Goal: Task Accomplishment & Management: Manage account settings

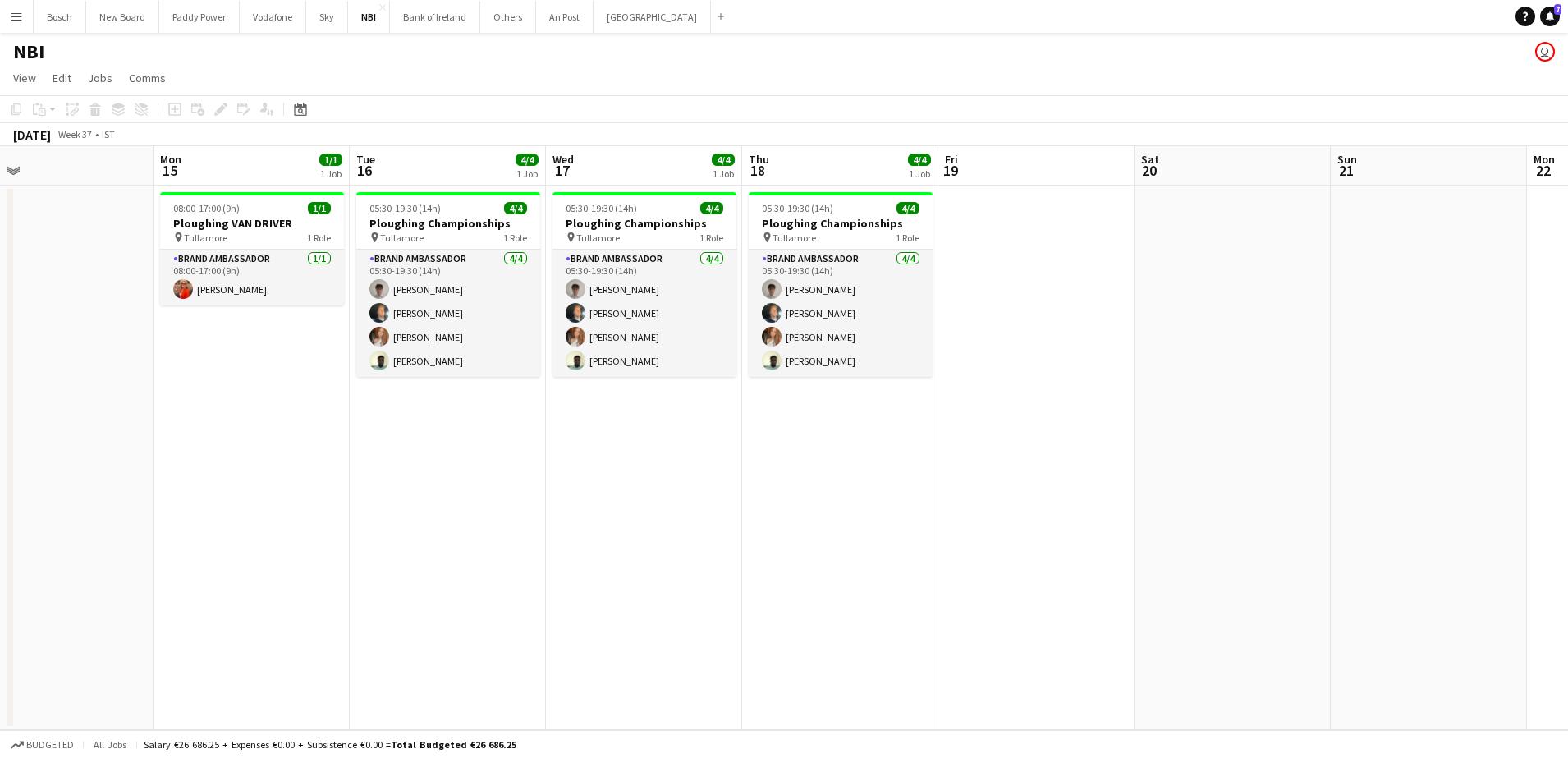
scroll to position [0, 502]
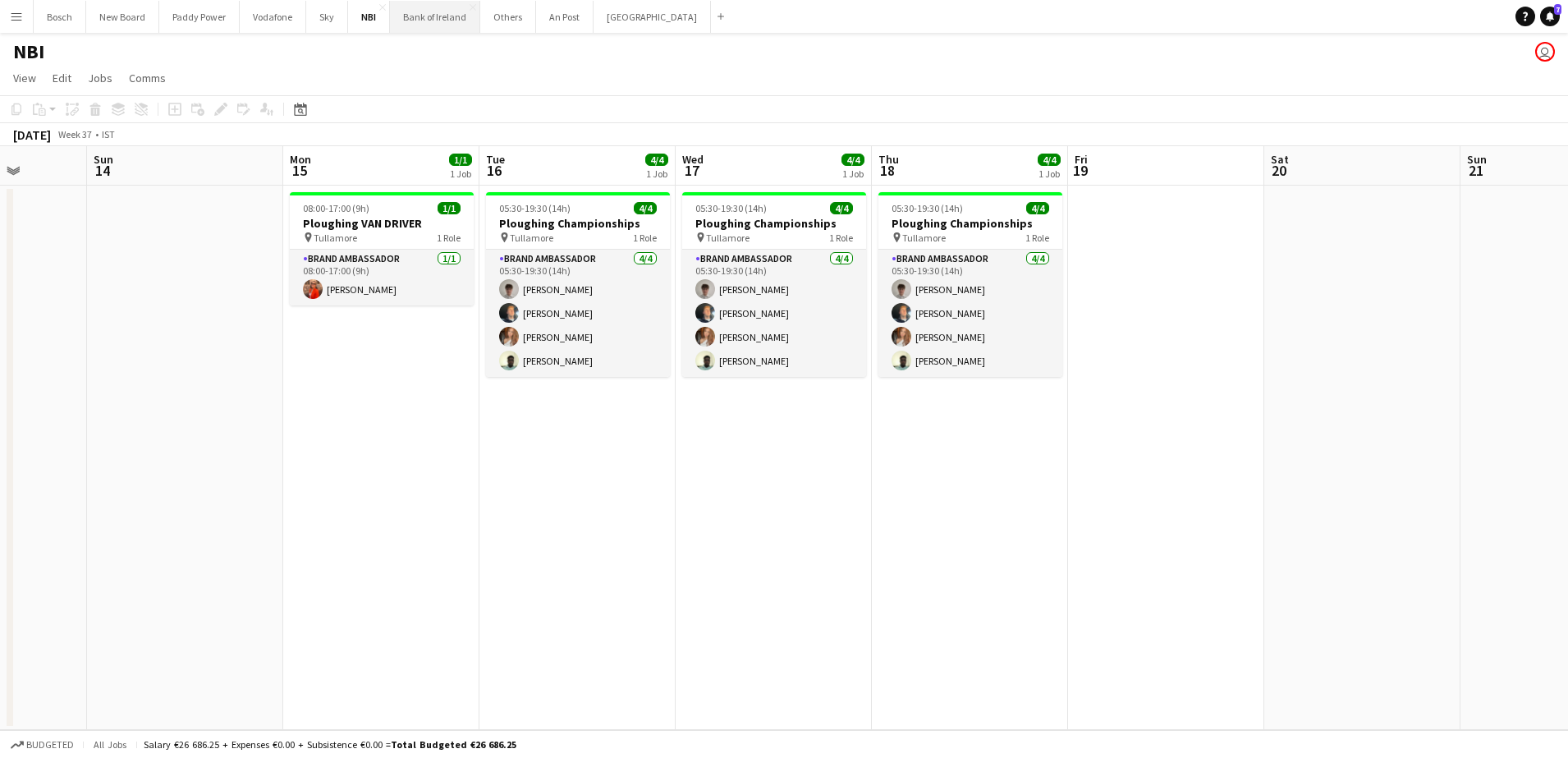
click at [437, 30] on button "Bank of Ireland Close" at bounding box center [435, 17] width 91 height 32
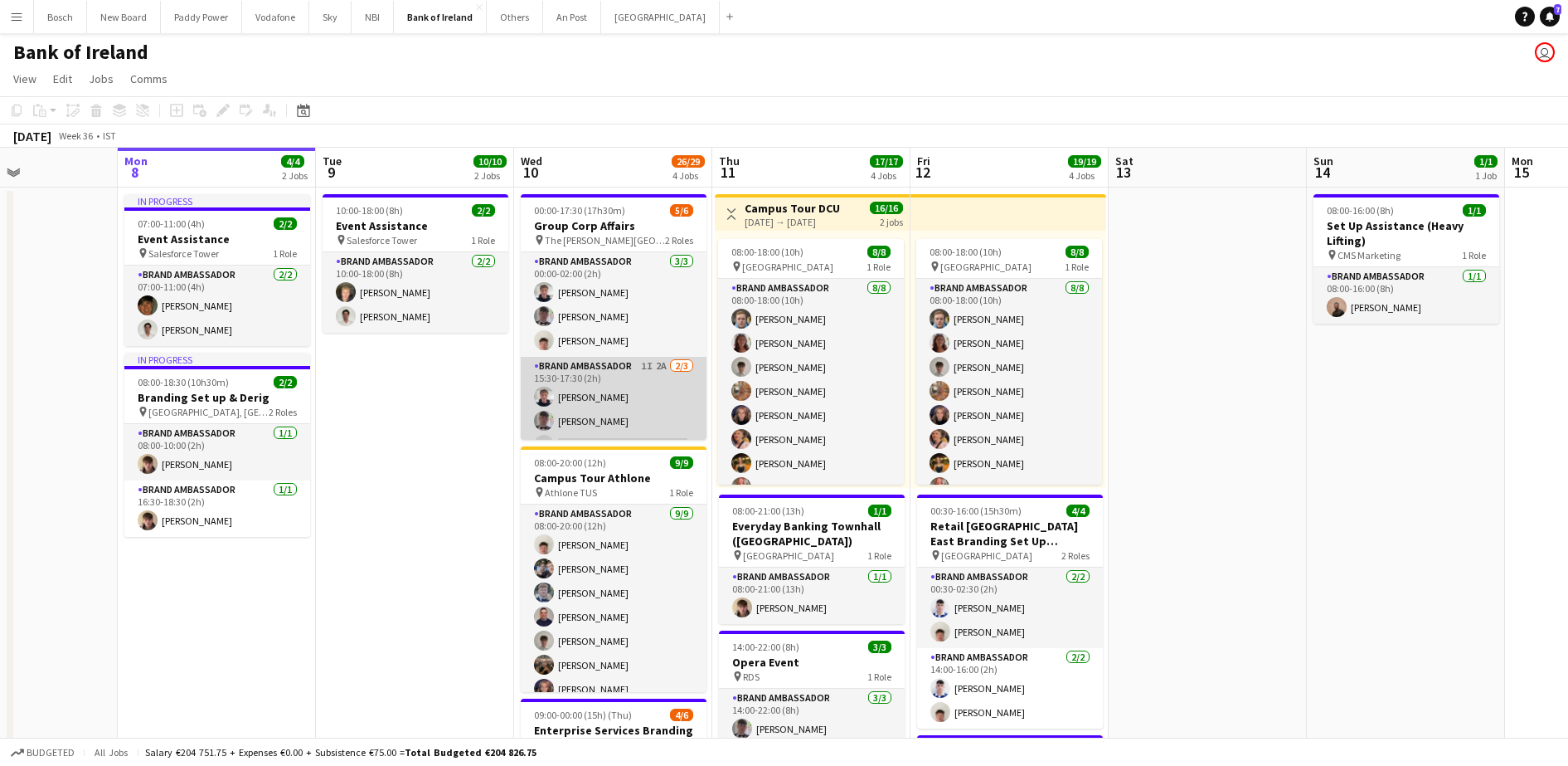
click at [594, 410] on app-card-role "Brand Ambassador 1I 2A 2/3 15:30-17:30 (2h) Euan Lacey Myles Dunnion single-neu…" at bounding box center [613, 409] width 185 height 105
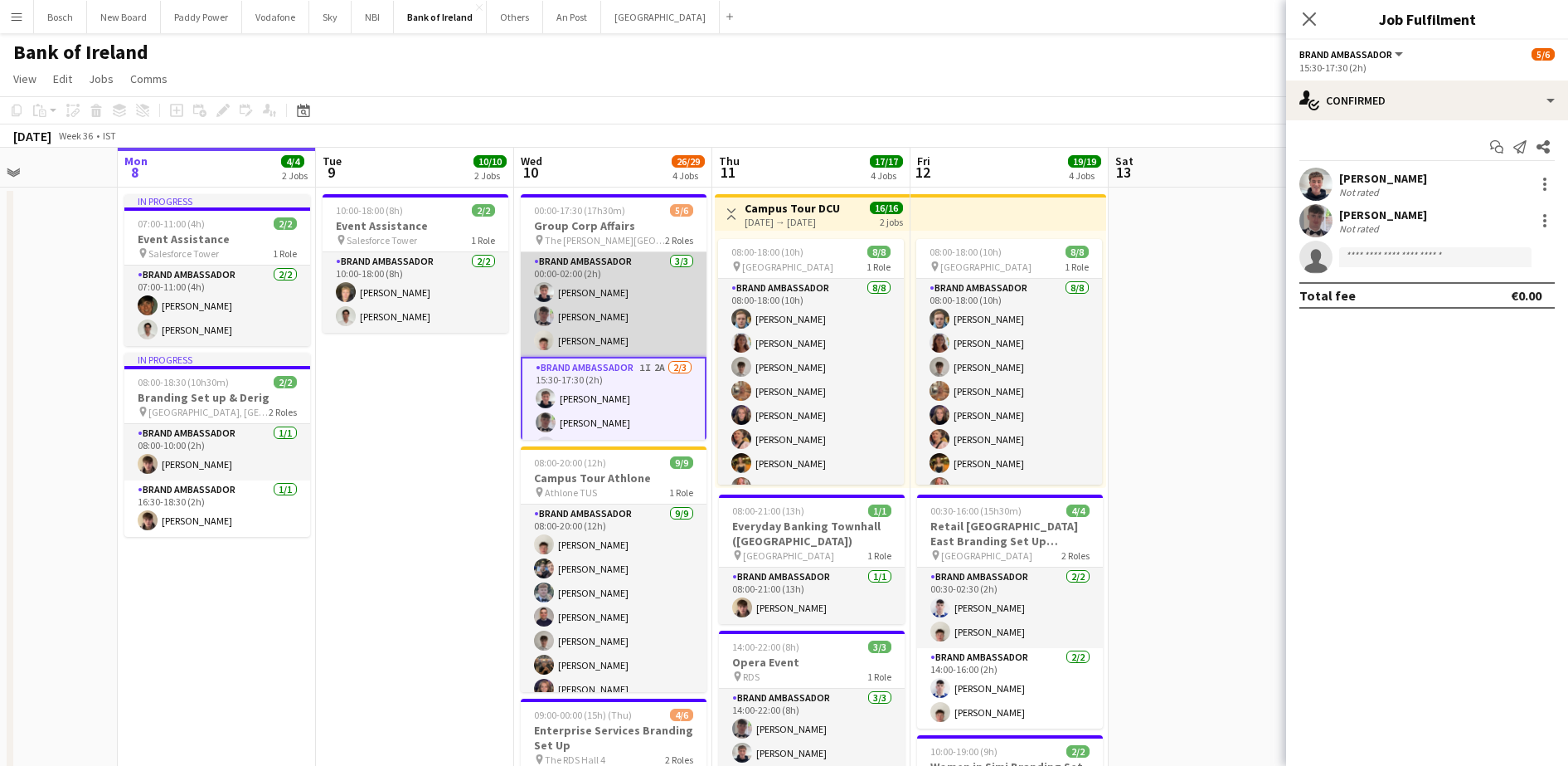
click at [646, 304] on app-card-role "Brand Ambassador 3/3 00:00-02:00 (2h) Euan Lacey Myles Dunnion Robert Harvey" at bounding box center [613, 305] width 185 height 105
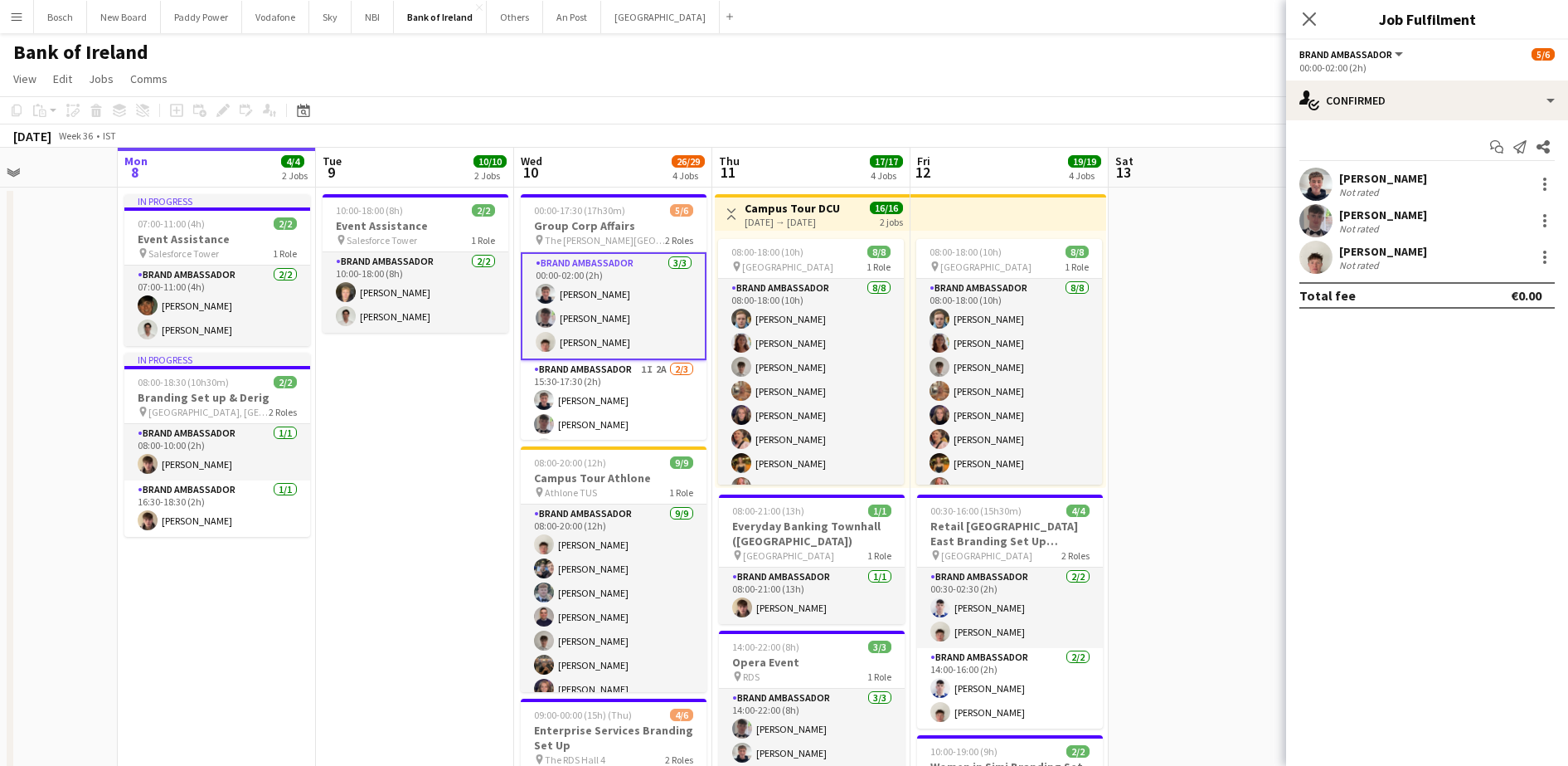
scroll to position [25, 0]
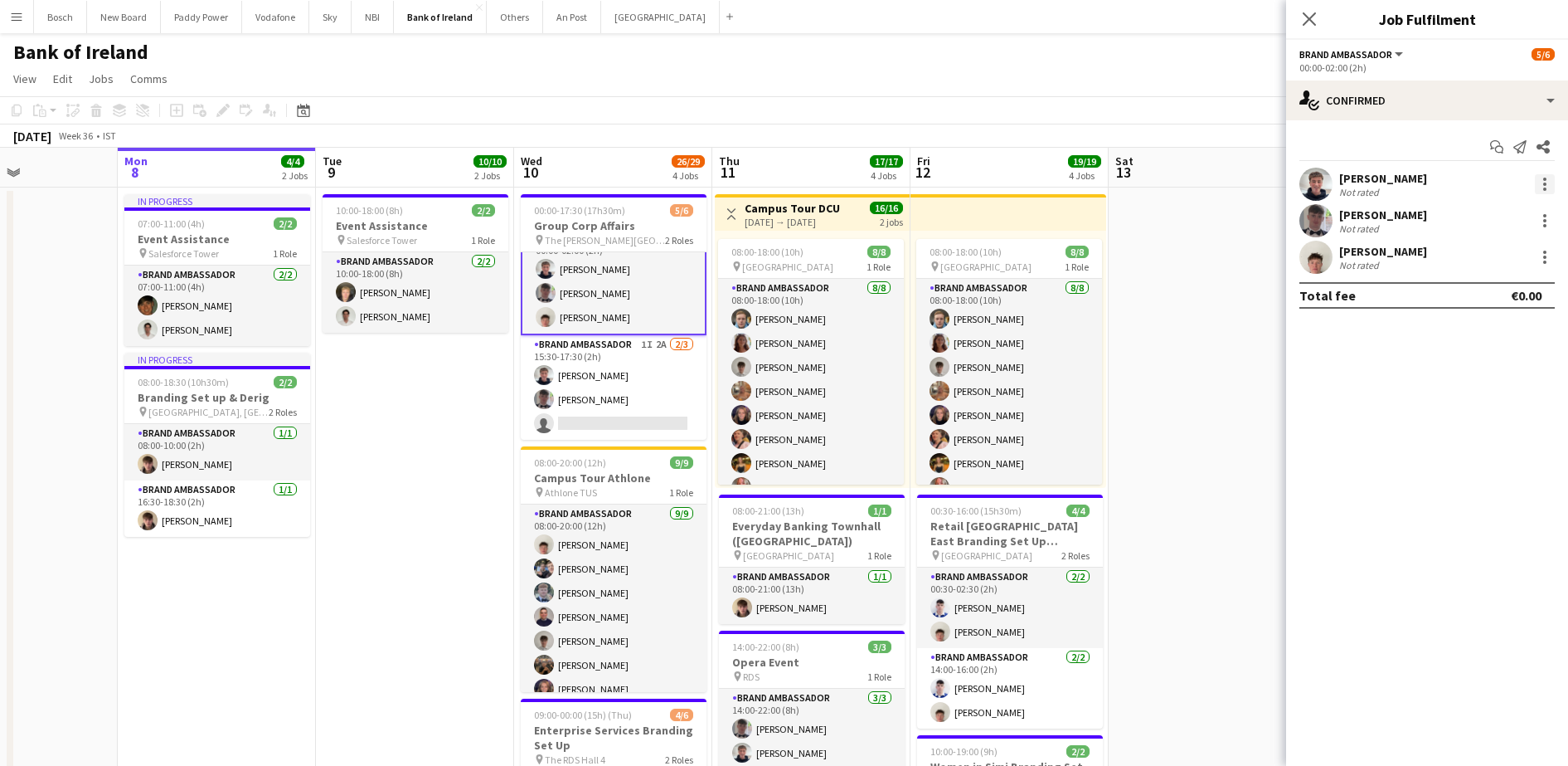
click at [1550, 179] on div at bounding box center [1545, 185] width 20 height 20
click at [1466, 362] on button "Remove" at bounding box center [1490, 373] width 129 height 39
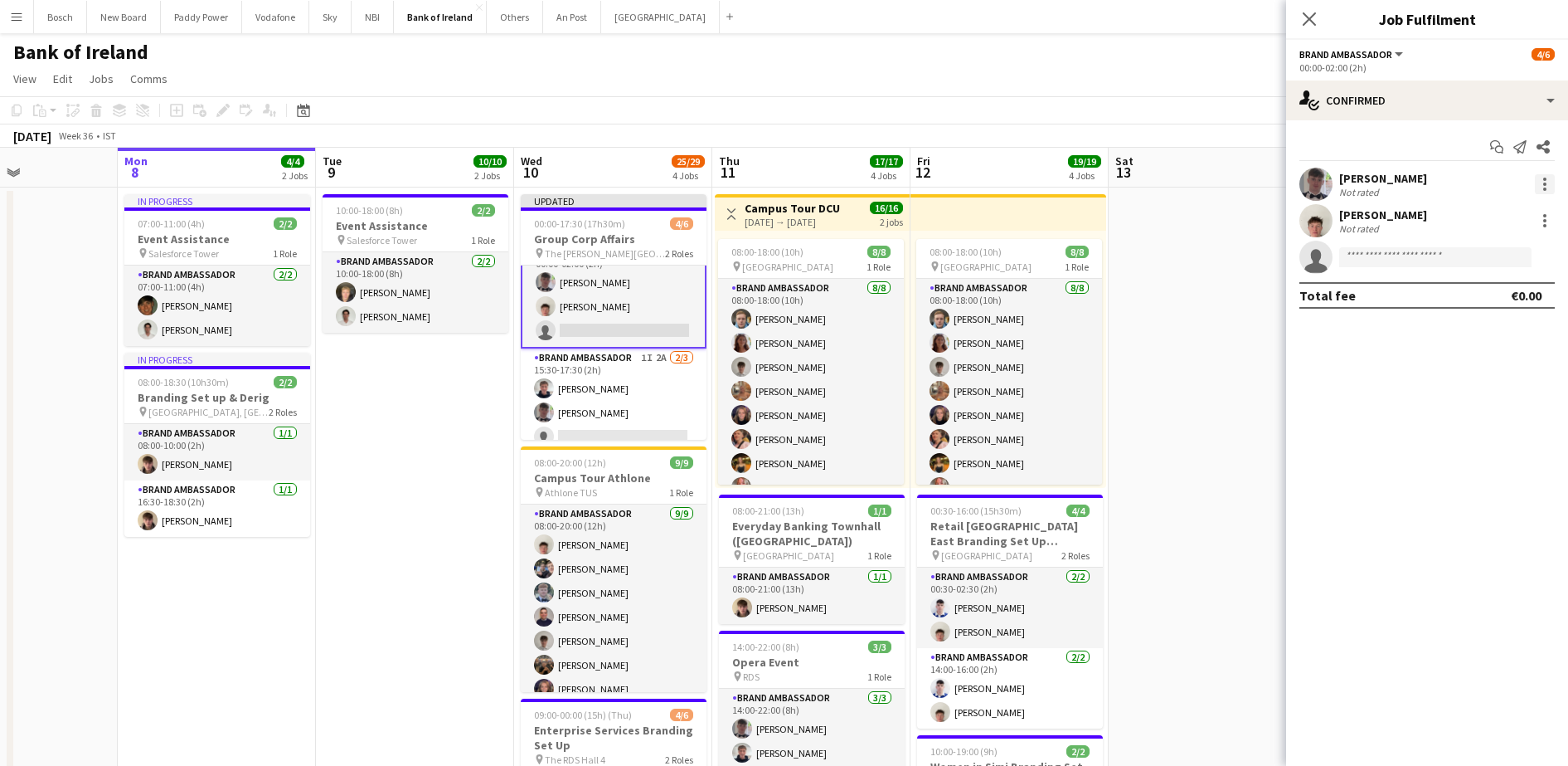
click at [1541, 184] on div at bounding box center [1545, 185] width 20 height 20
click at [1456, 370] on span "Remove" at bounding box center [1462, 373] width 49 height 14
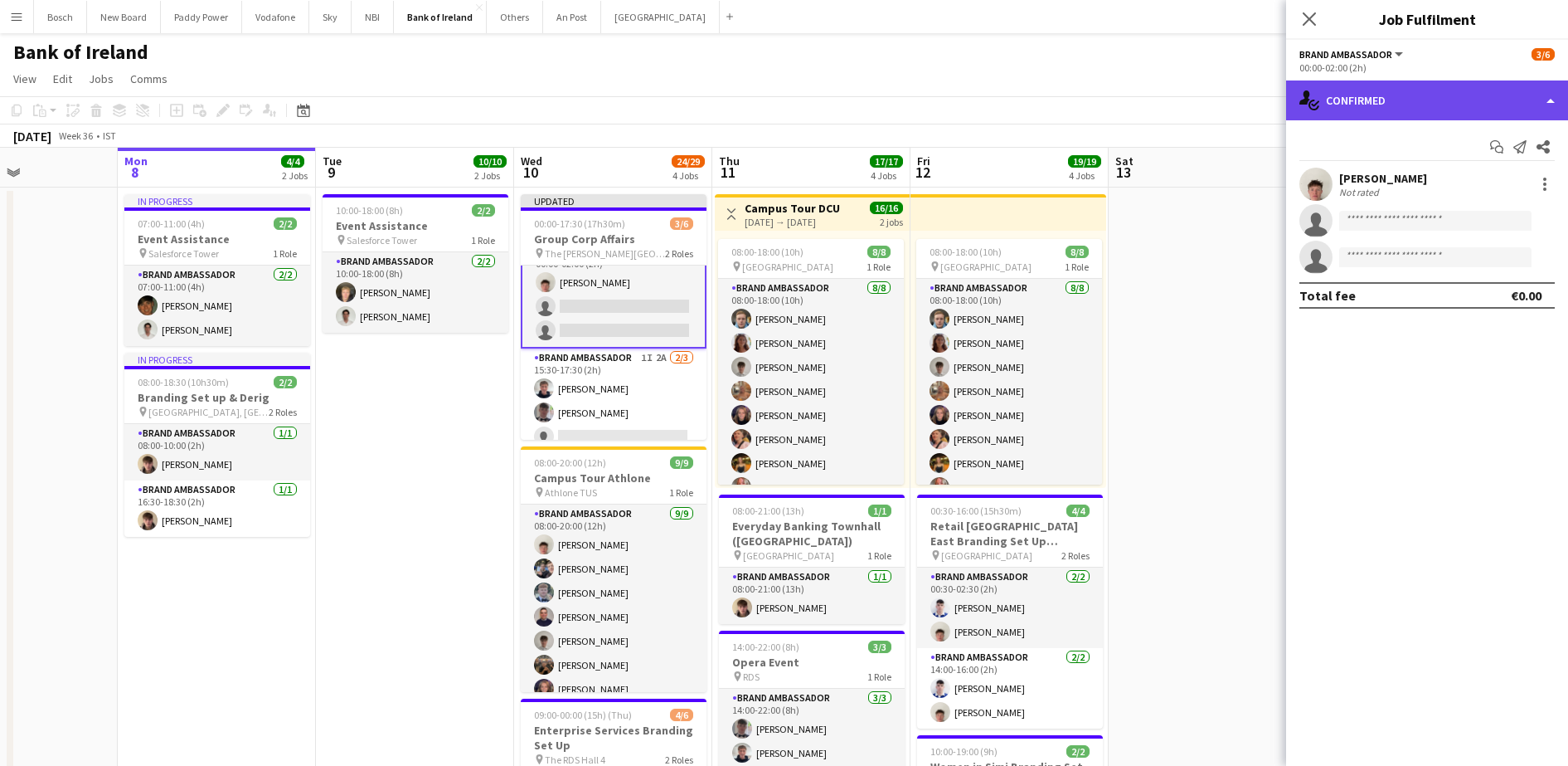
click at [1428, 95] on div "single-neutral-actions-check-2 Confirmed" at bounding box center [1426, 100] width 282 height 39
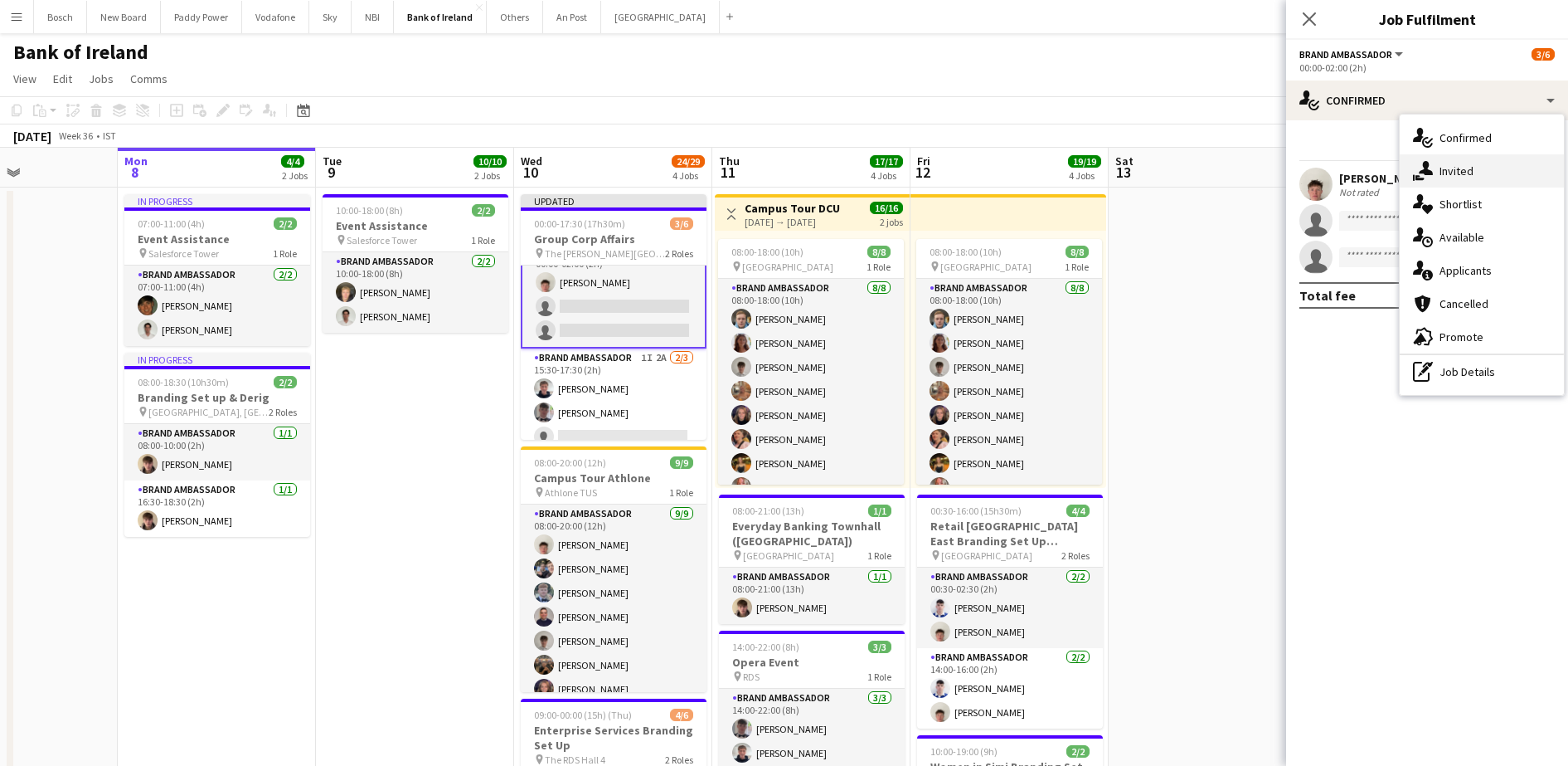
click at [1462, 170] on span "Invited" at bounding box center [1456, 171] width 34 height 15
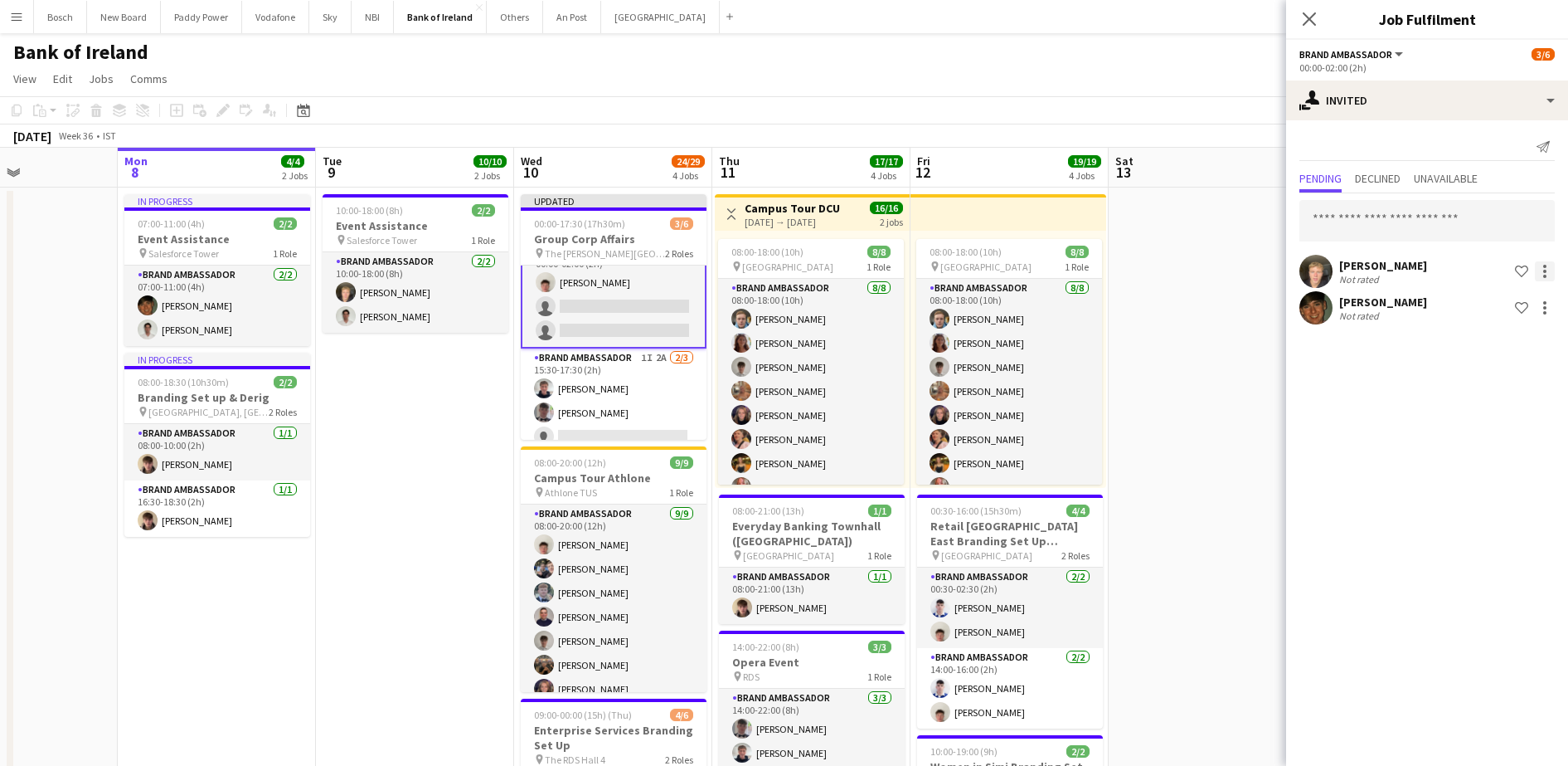
click at [1536, 268] on div at bounding box center [1545, 271] width 20 height 20
click at [1483, 342] on span "Send notification" at bounding box center [1492, 341] width 98 height 14
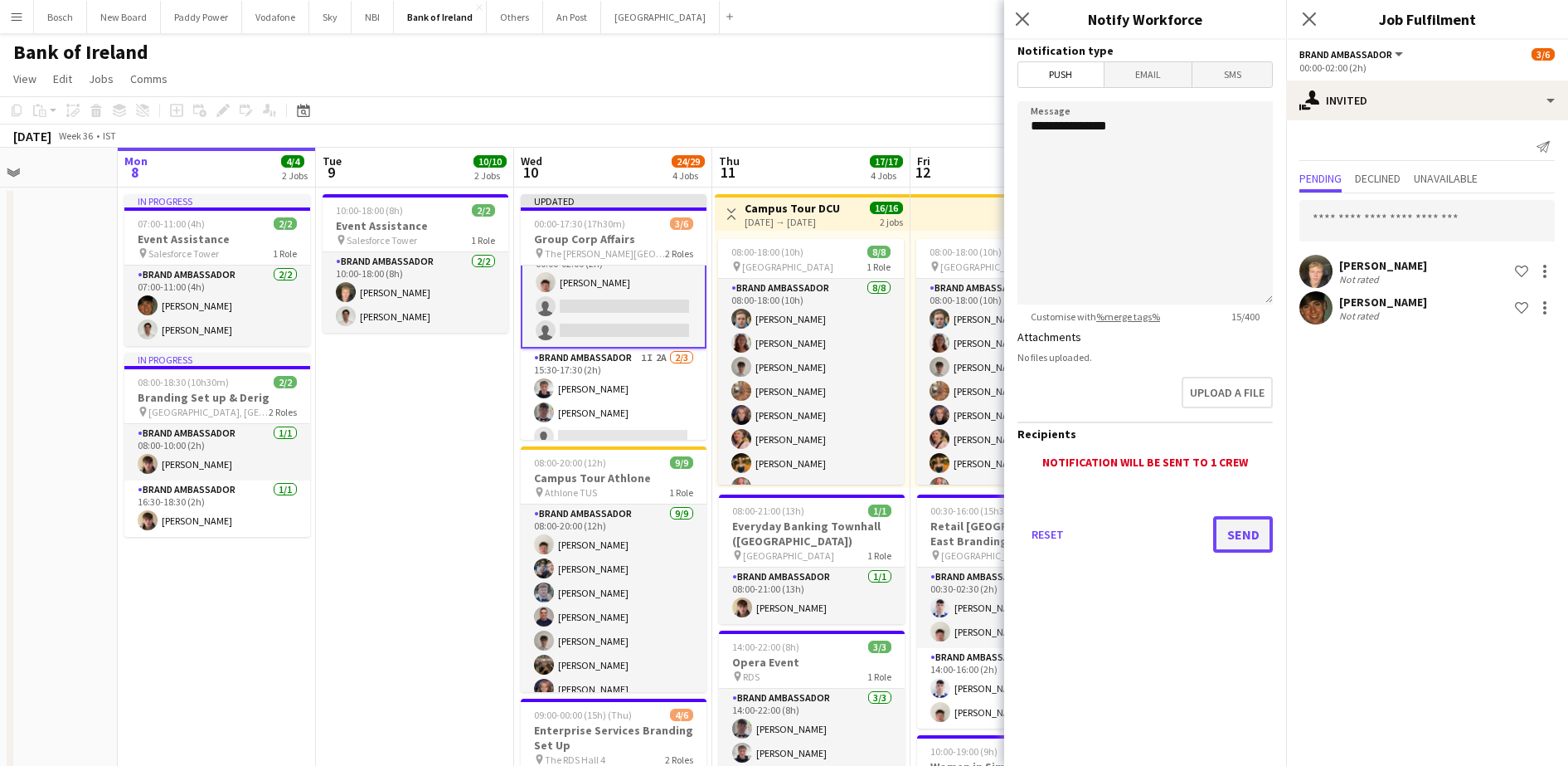
click at [1242, 533] on button "Send" at bounding box center [1242, 534] width 60 height 37
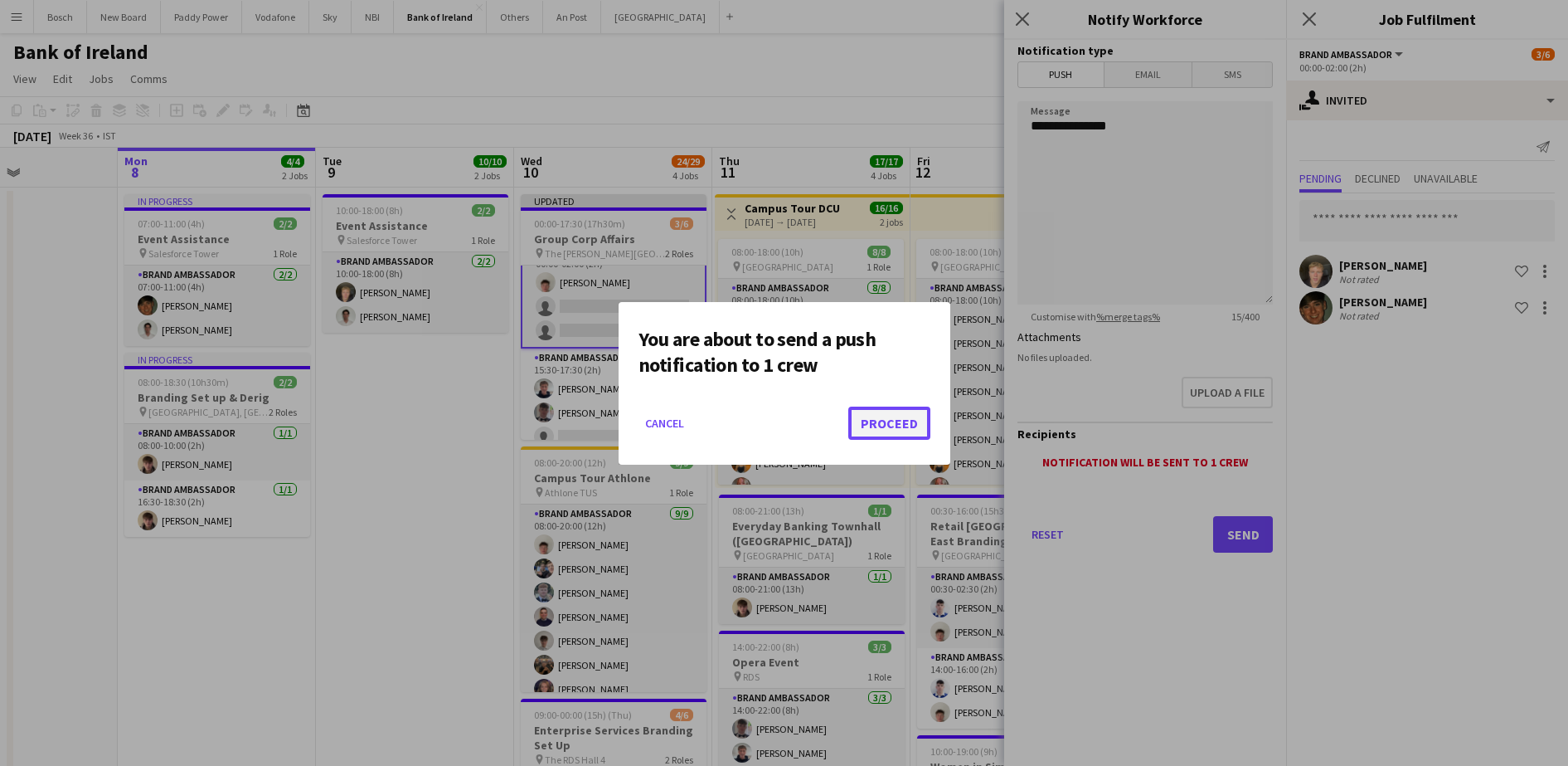
click at [880, 411] on button "Proceed" at bounding box center [889, 423] width 82 height 34
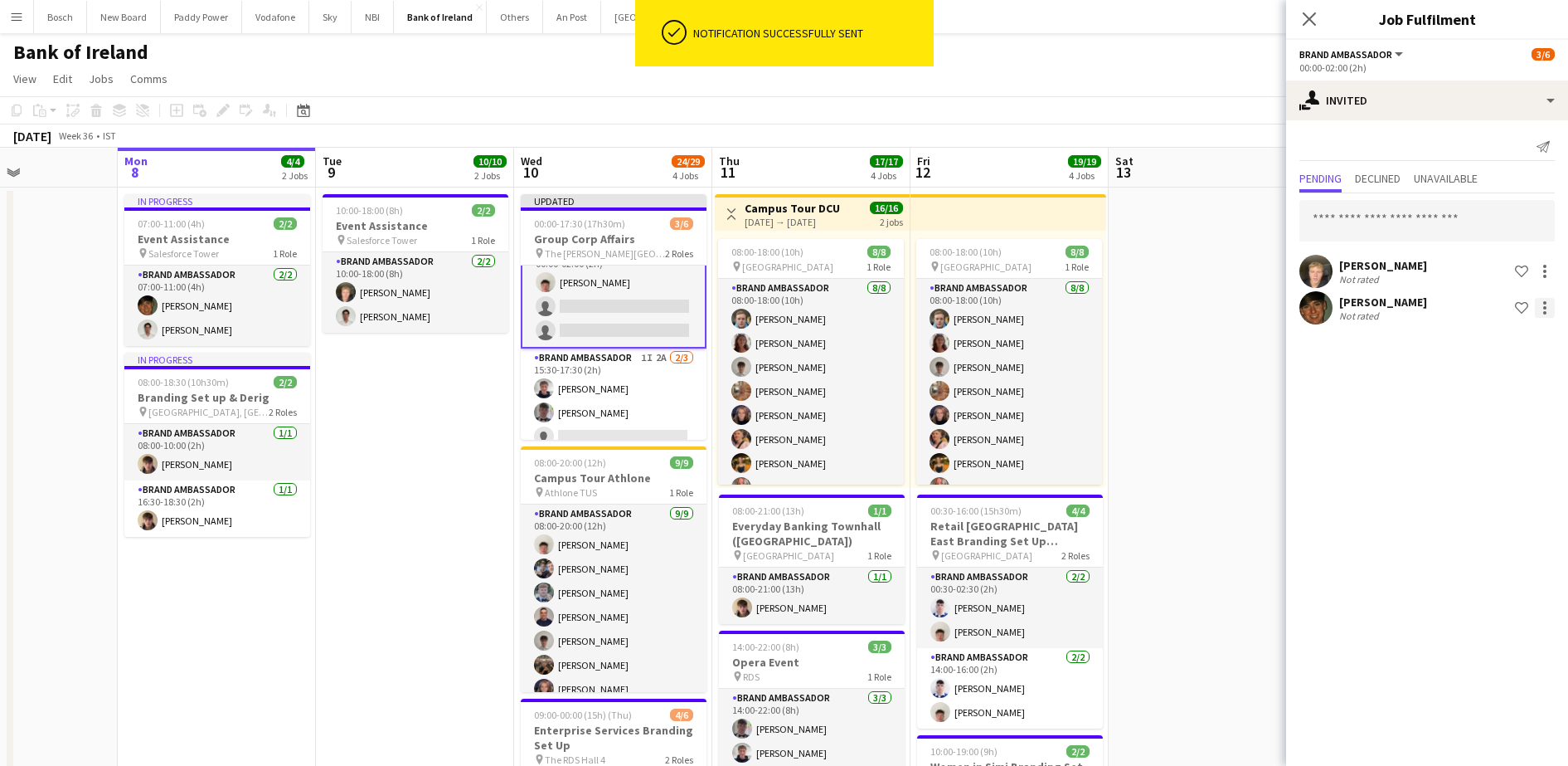
click at [1544, 310] on div at bounding box center [1545, 308] width 20 height 20
click at [1491, 374] on span "Send notification" at bounding box center [1492, 378] width 98 height 14
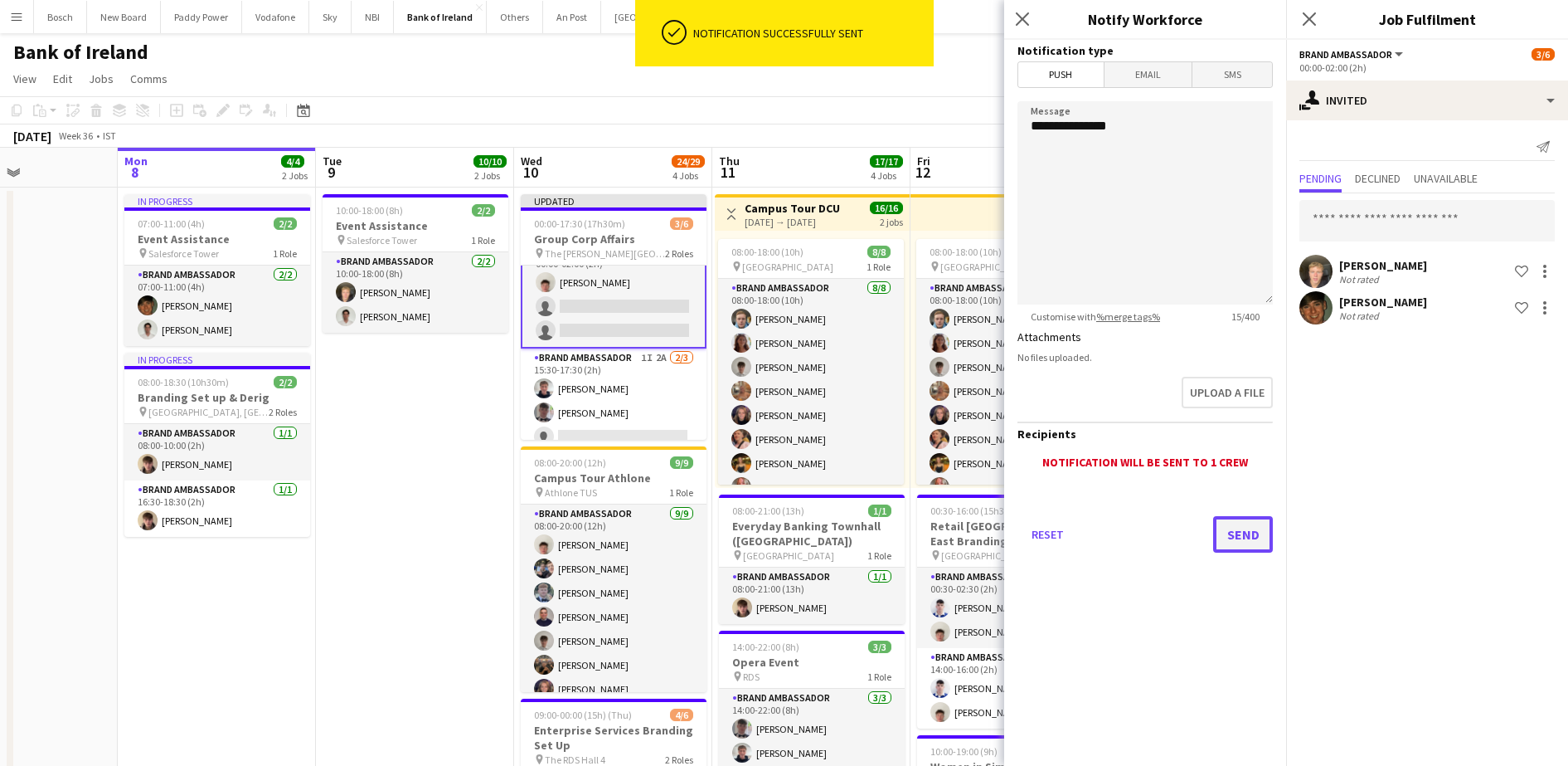
click at [1228, 537] on button "Send" at bounding box center [1242, 534] width 60 height 37
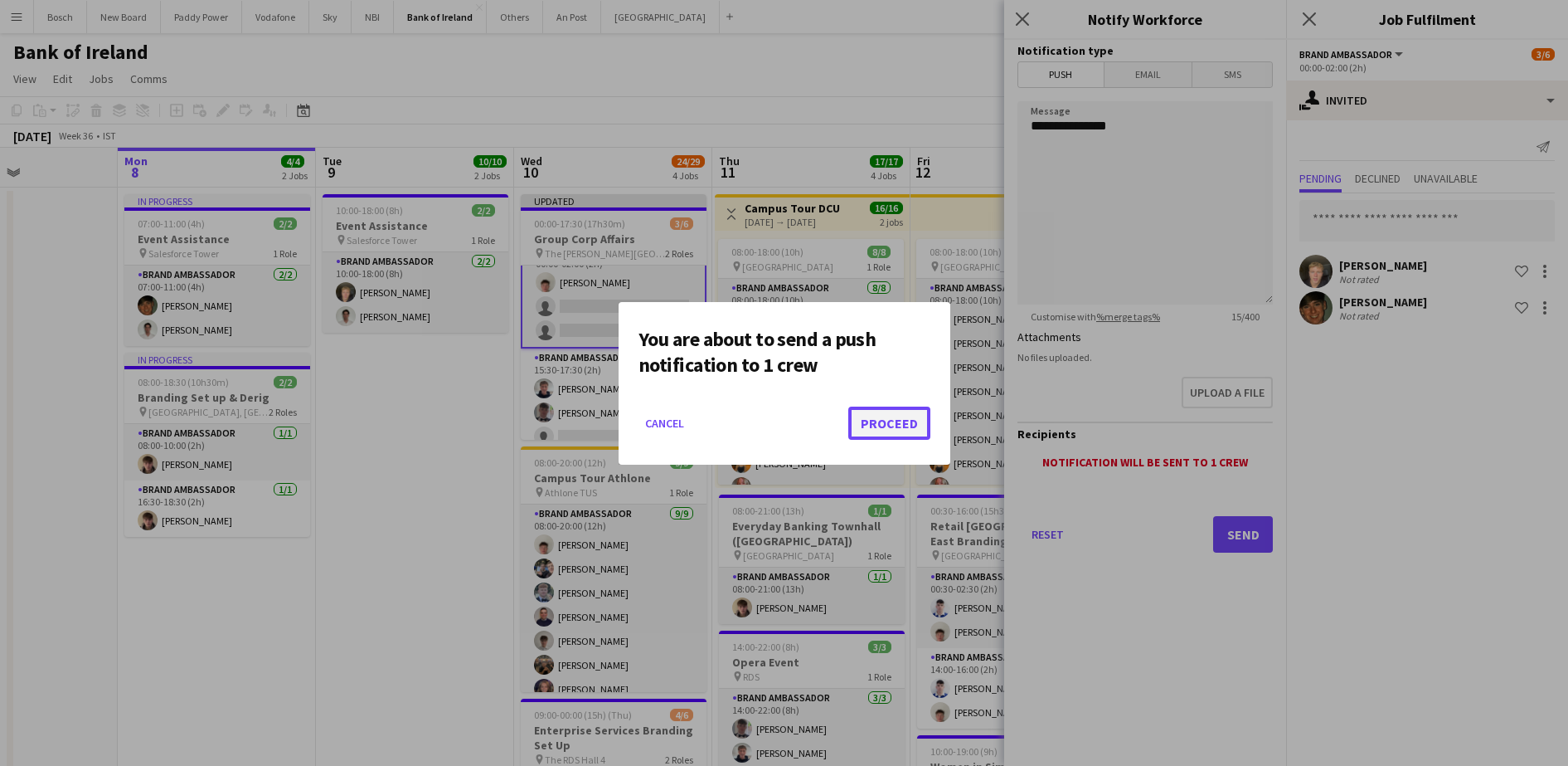
click at [874, 437] on button "Proceed" at bounding box center [889, 423] width 82 height 34
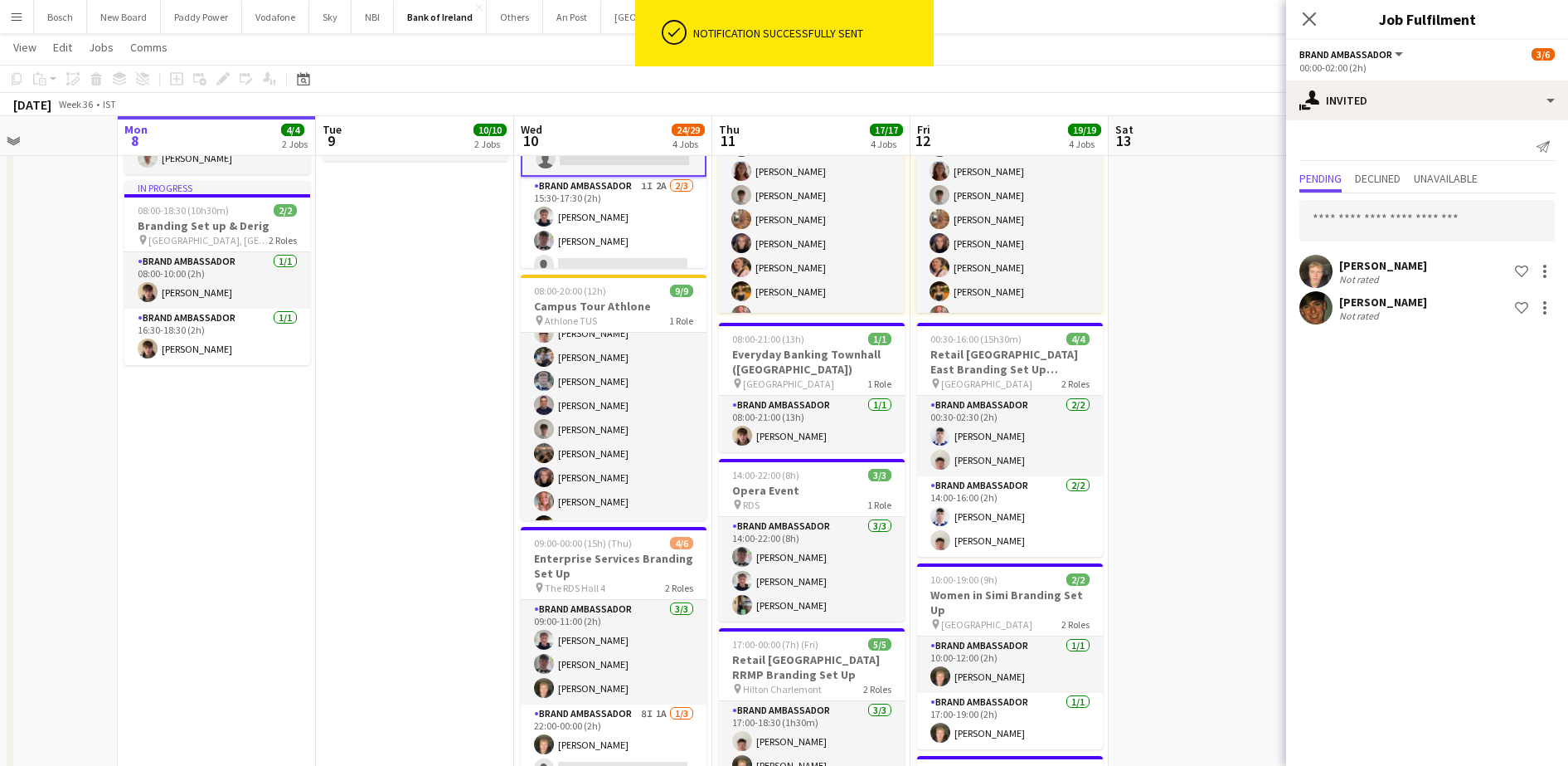
scroll to position [61, 0]
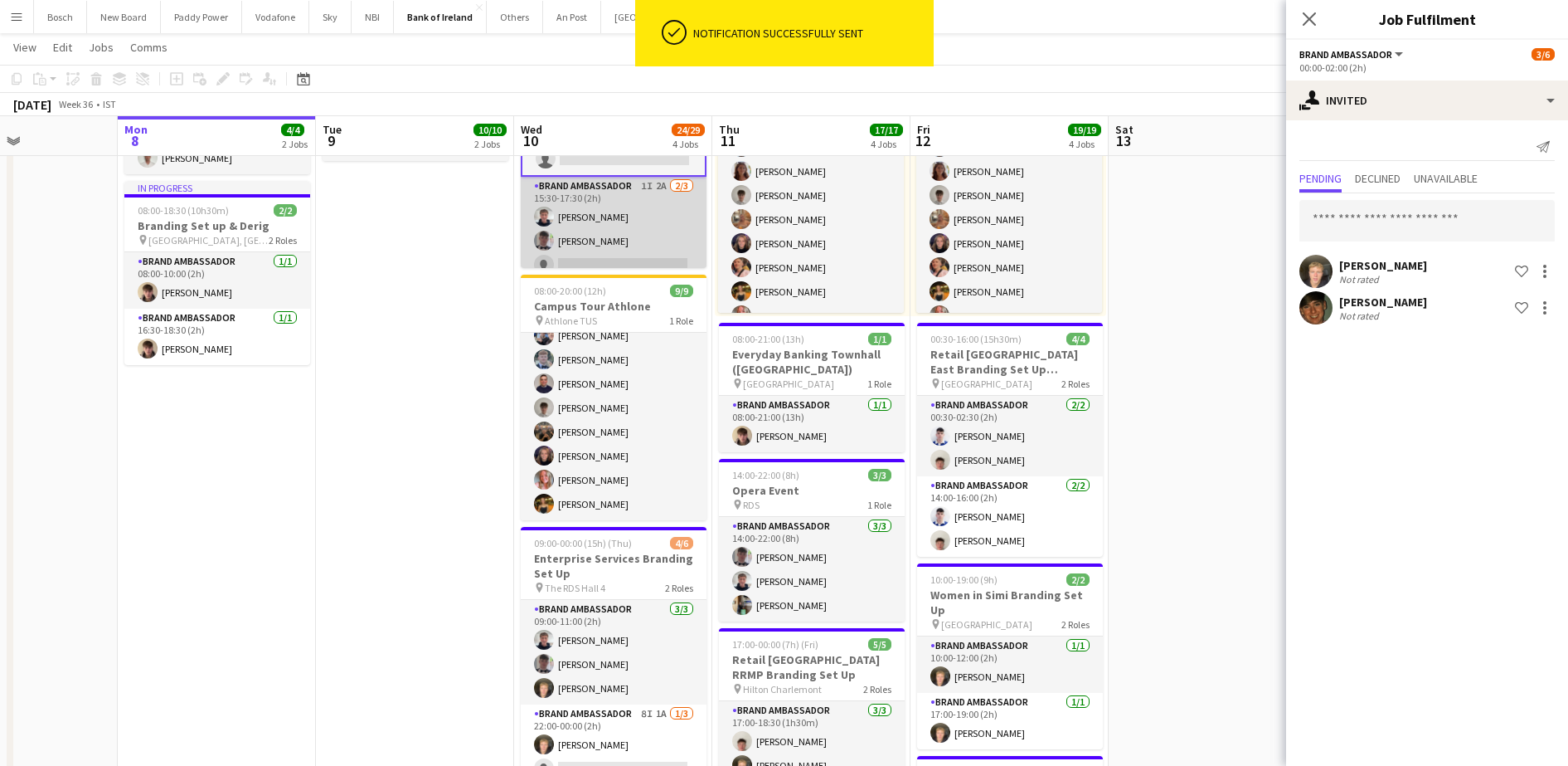
click at [600, 231] on app-card-role "Brand Ambassador 1I 2A 2/3 15:30-17:30 (2h) Euan Lacey Myles Dunnion single-neu…" at bounding box center [613, 229] width 185 height 105
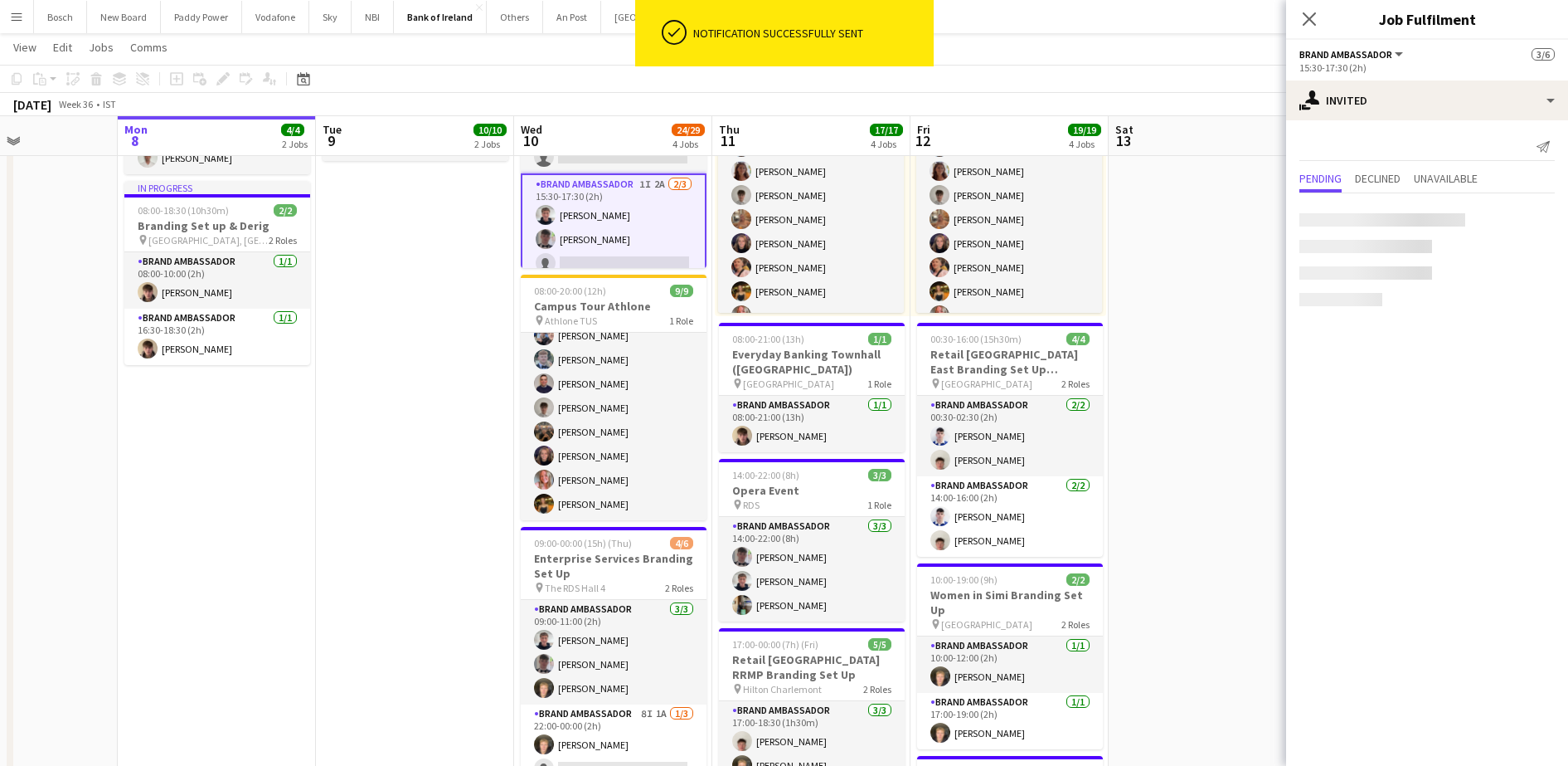
scroll to position [23, 0]
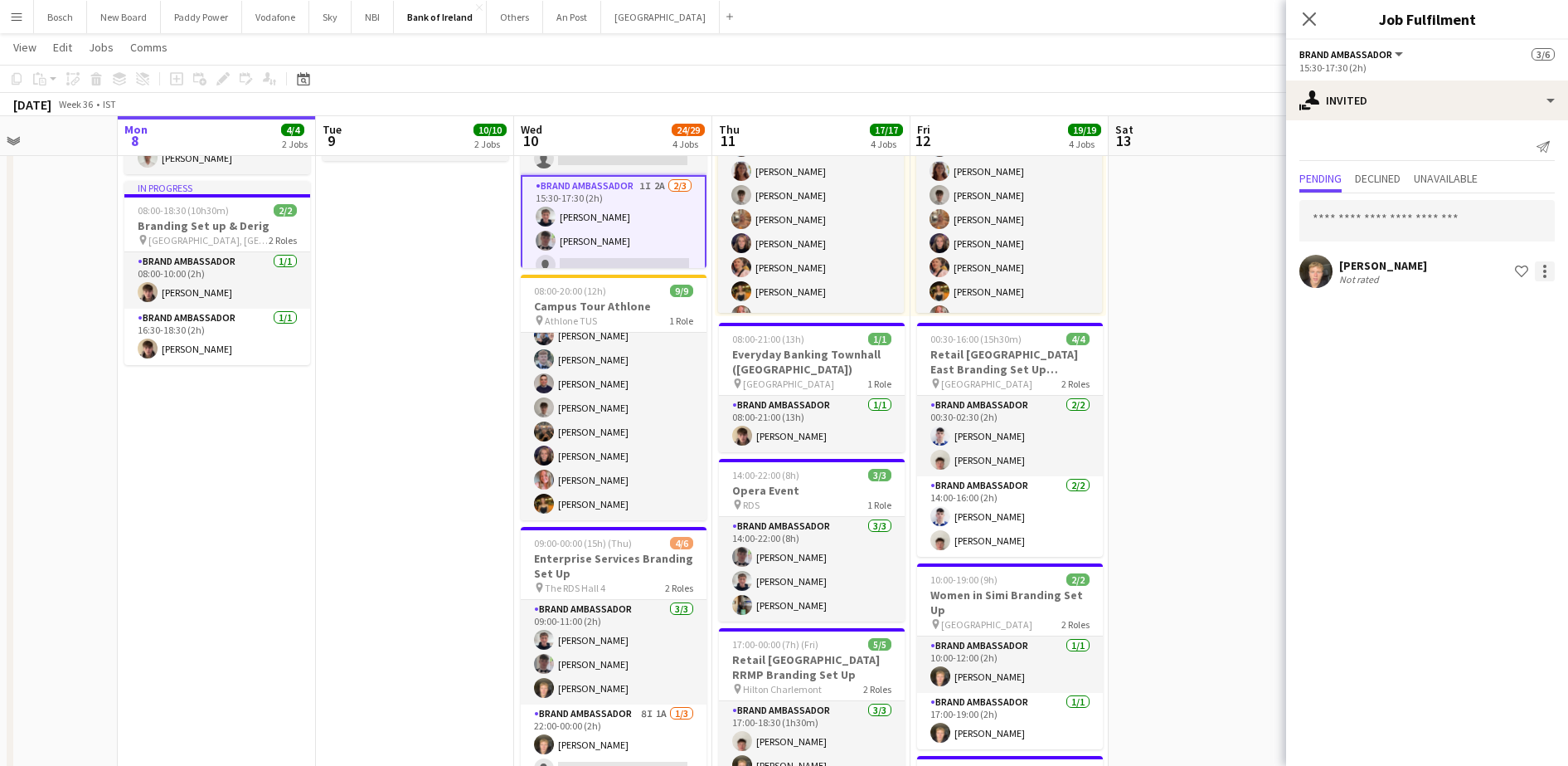
click at [1547, 276] on div at bounding box center [1545, 271] width 20 height 20
click at [1501, 328] on button "Send notification" at bounding box center [1493, 341] width 124 height 39
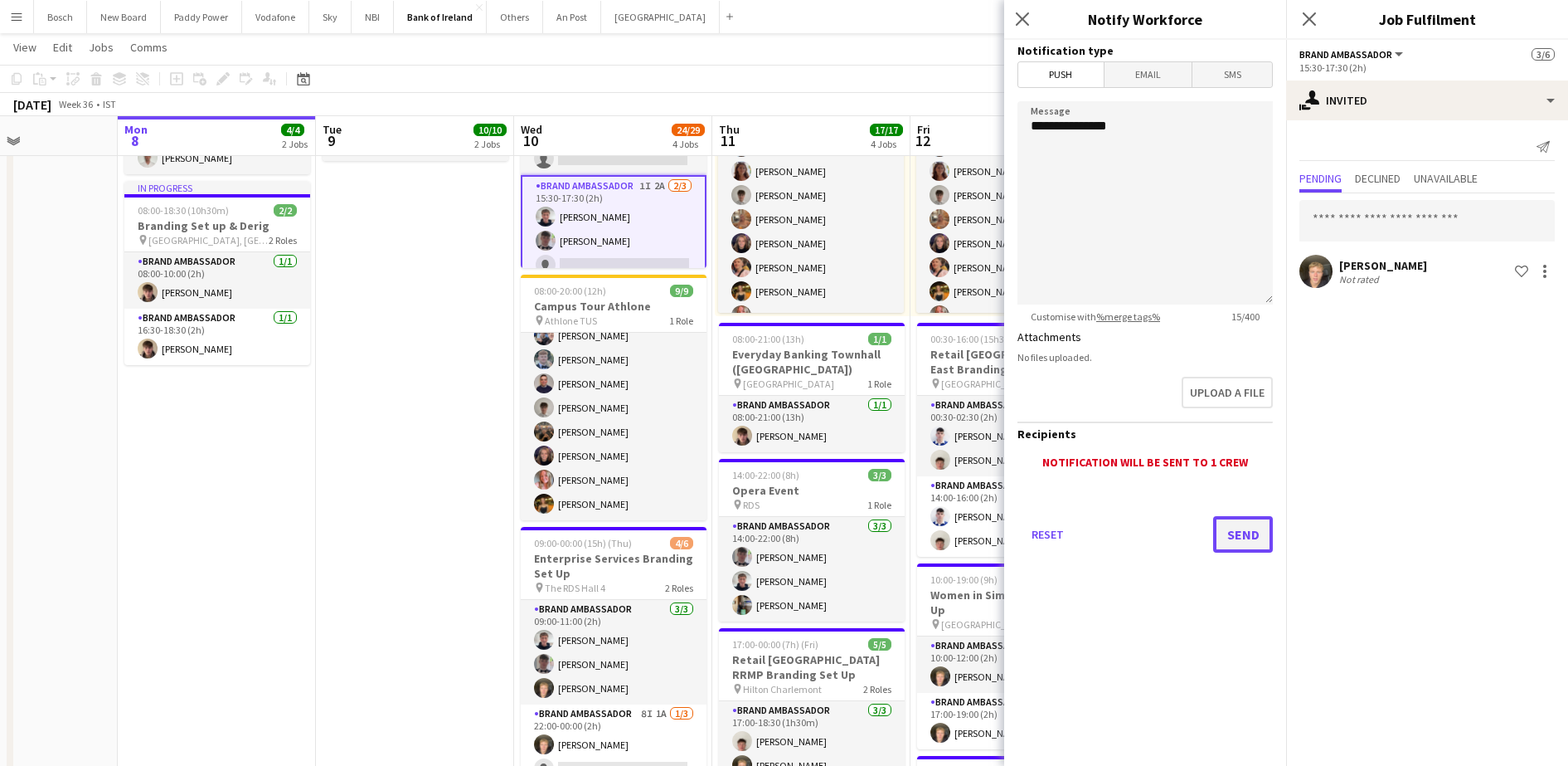
click at [1258, 531] on button "Send" at bounding box center [1242, 534] width 60 height 37
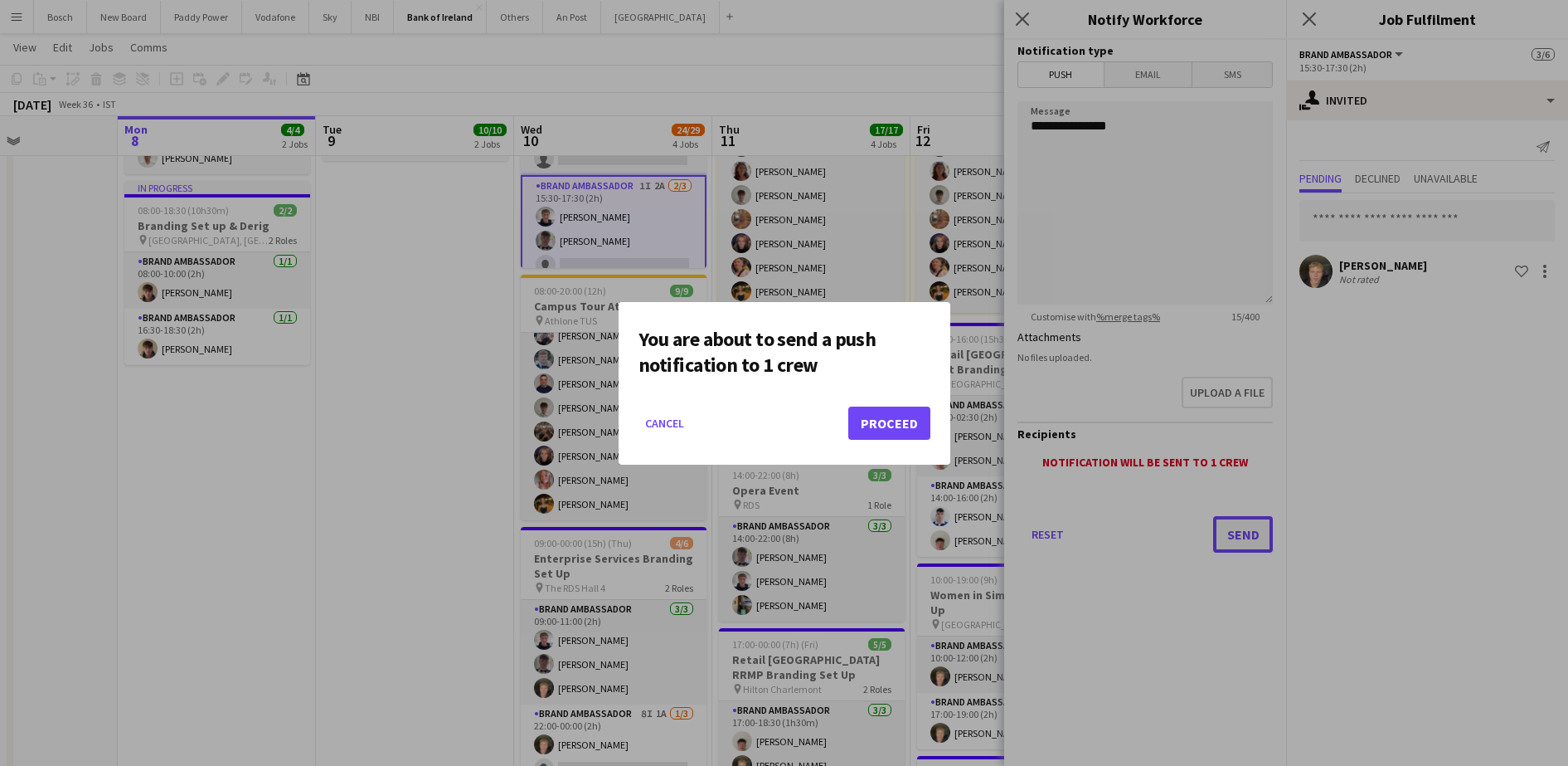
scroll to position [0, 0]
click at [894, 421] on button "Proceed" at bounding box center [889, 423] width 82 height 34
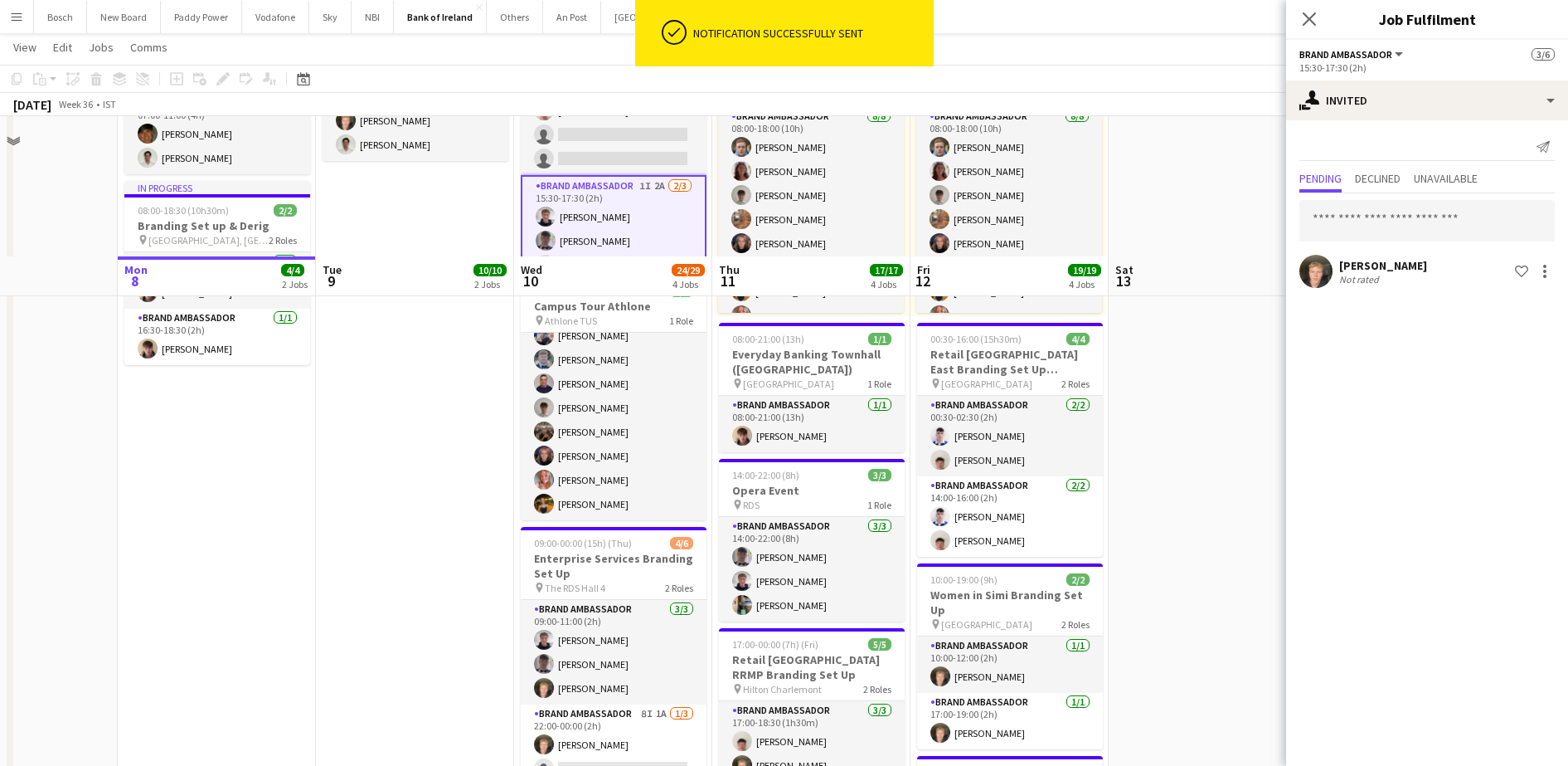
scroll to position [343, 0]
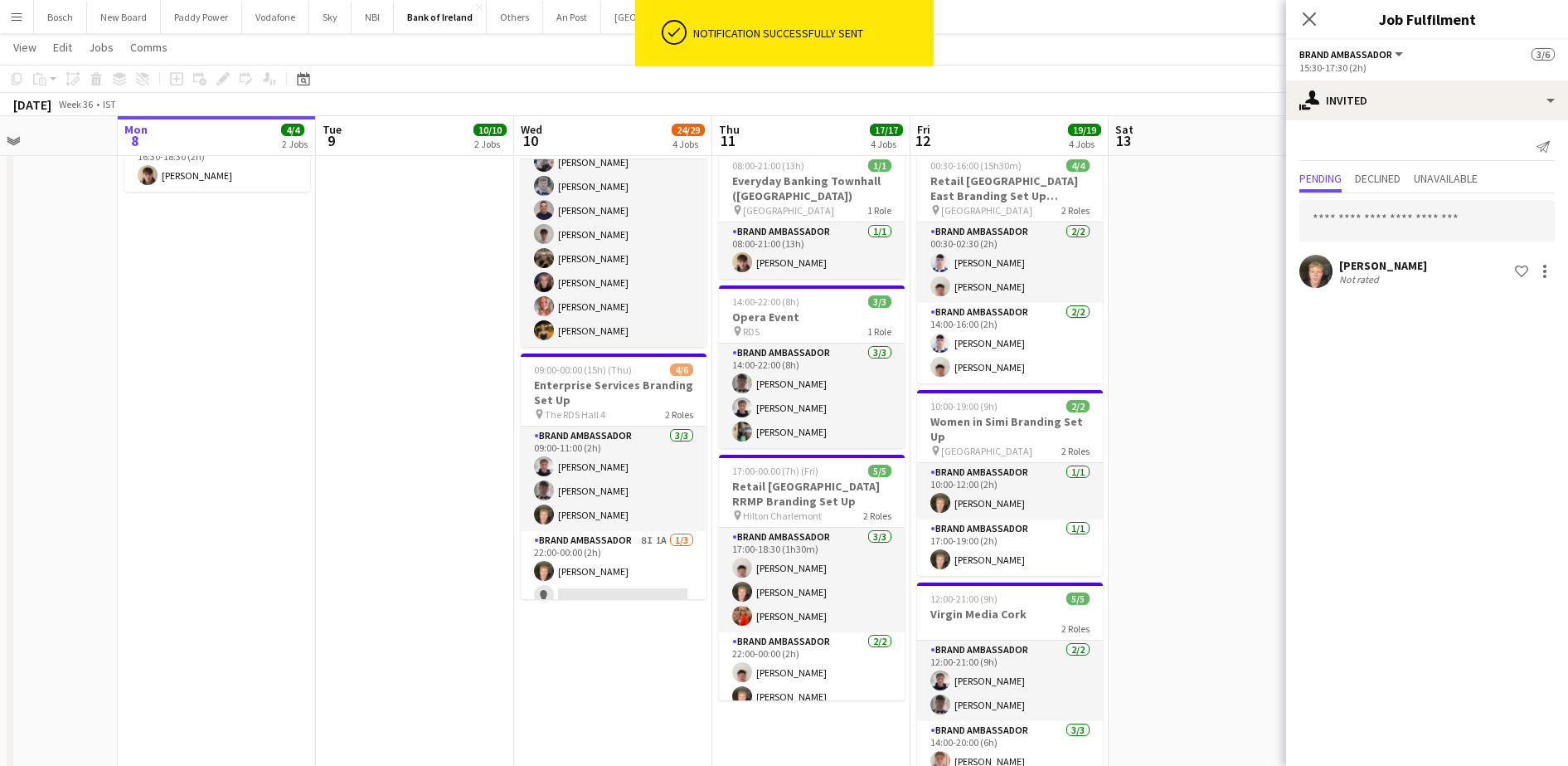
click at [596, 590] on app-card-role "Brand Ambassador 8I 1A 1/3 22:00-00:00 (2h) Ronam Mcloughlin single-neutral-act…" at bounding box center [613, 583] width 185 height 105
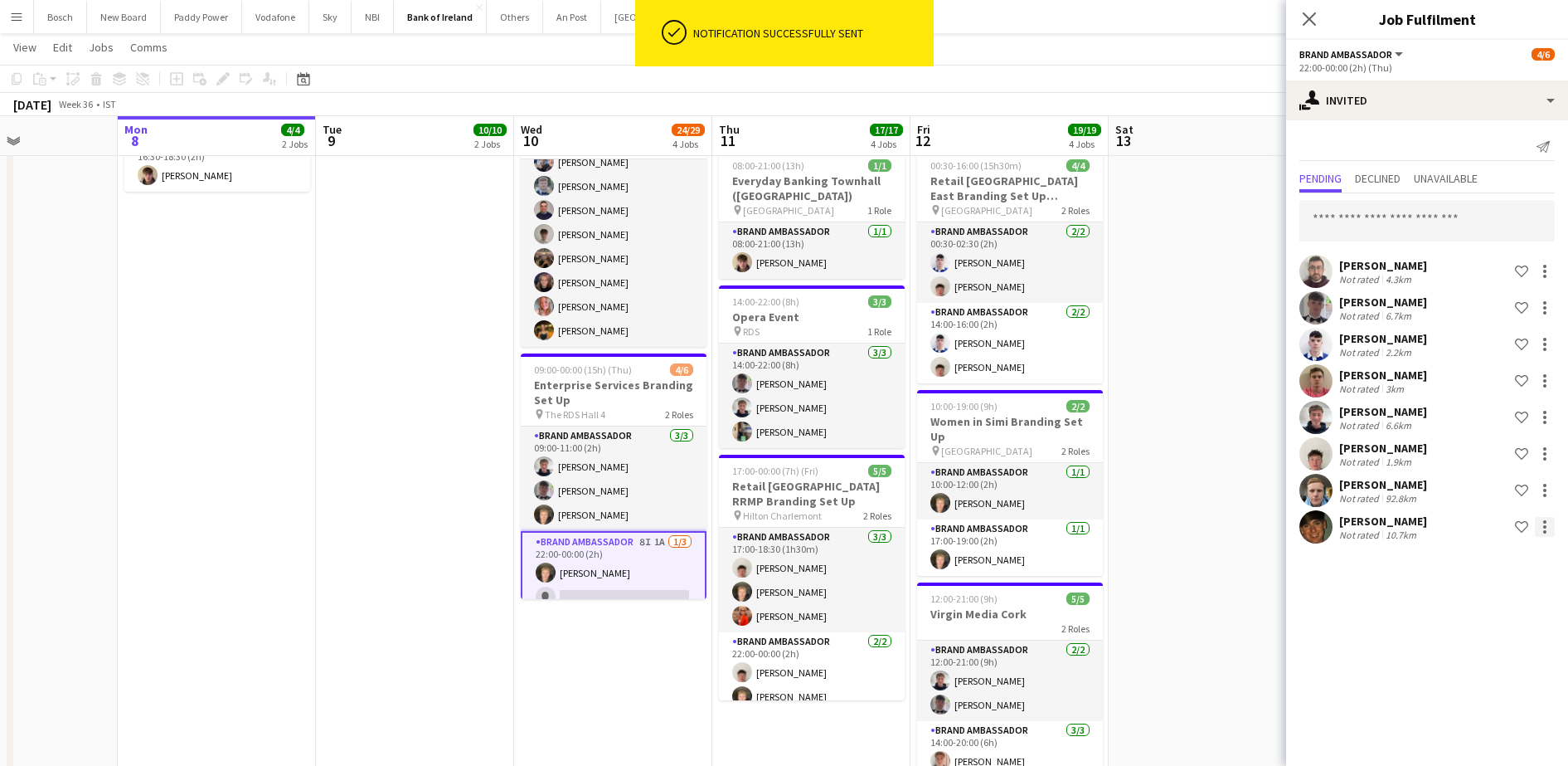
click at [1548, 518] on div at bounding box center [1545, 527] width 20 height 20
click at [1479, 595] on span "Send notification" at bounding box center [1492, 597] width 98 height 14
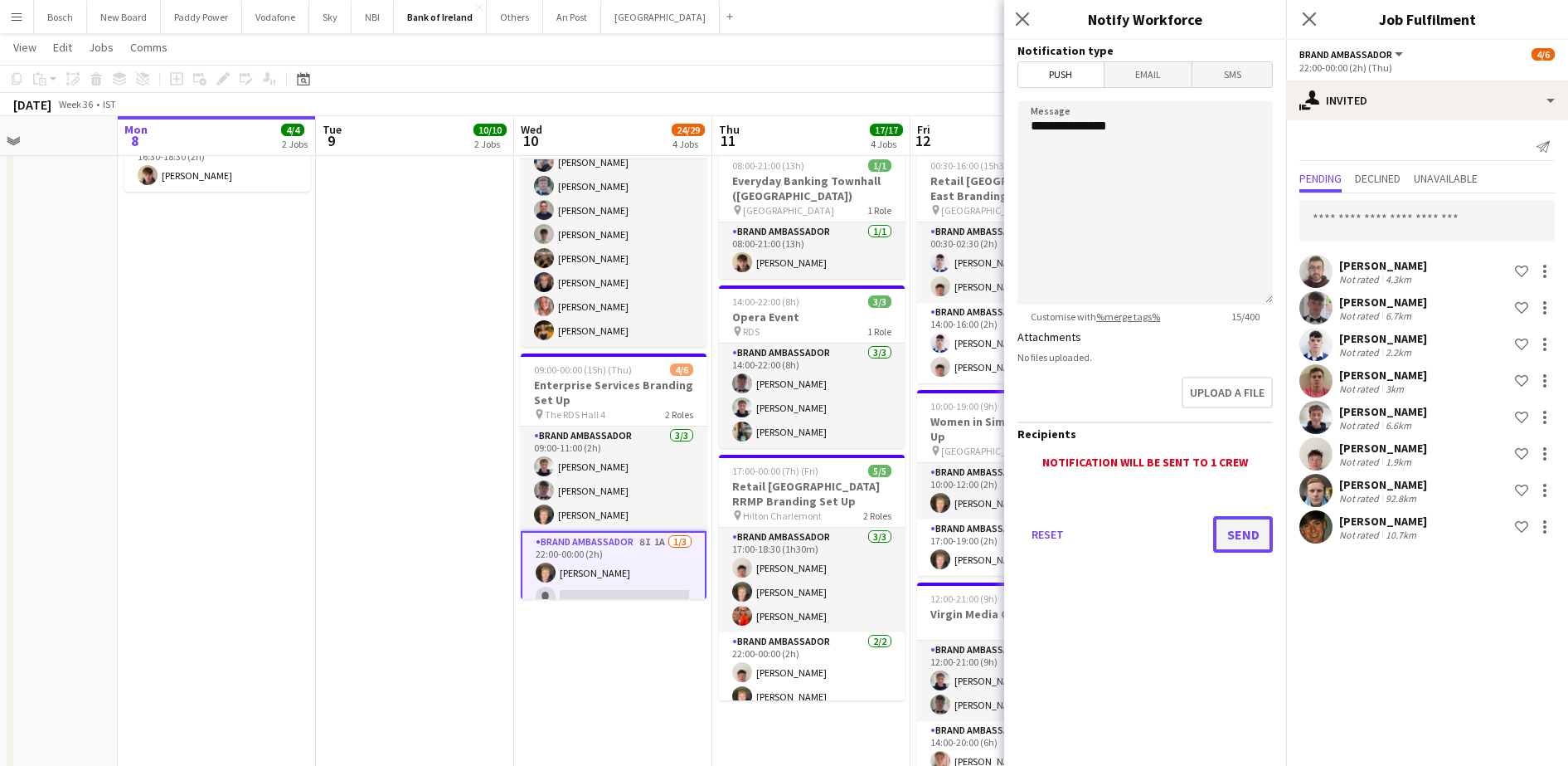
click at [1228, 547] on button "Send" at bounding box center [1242, 534] width 60 height 37
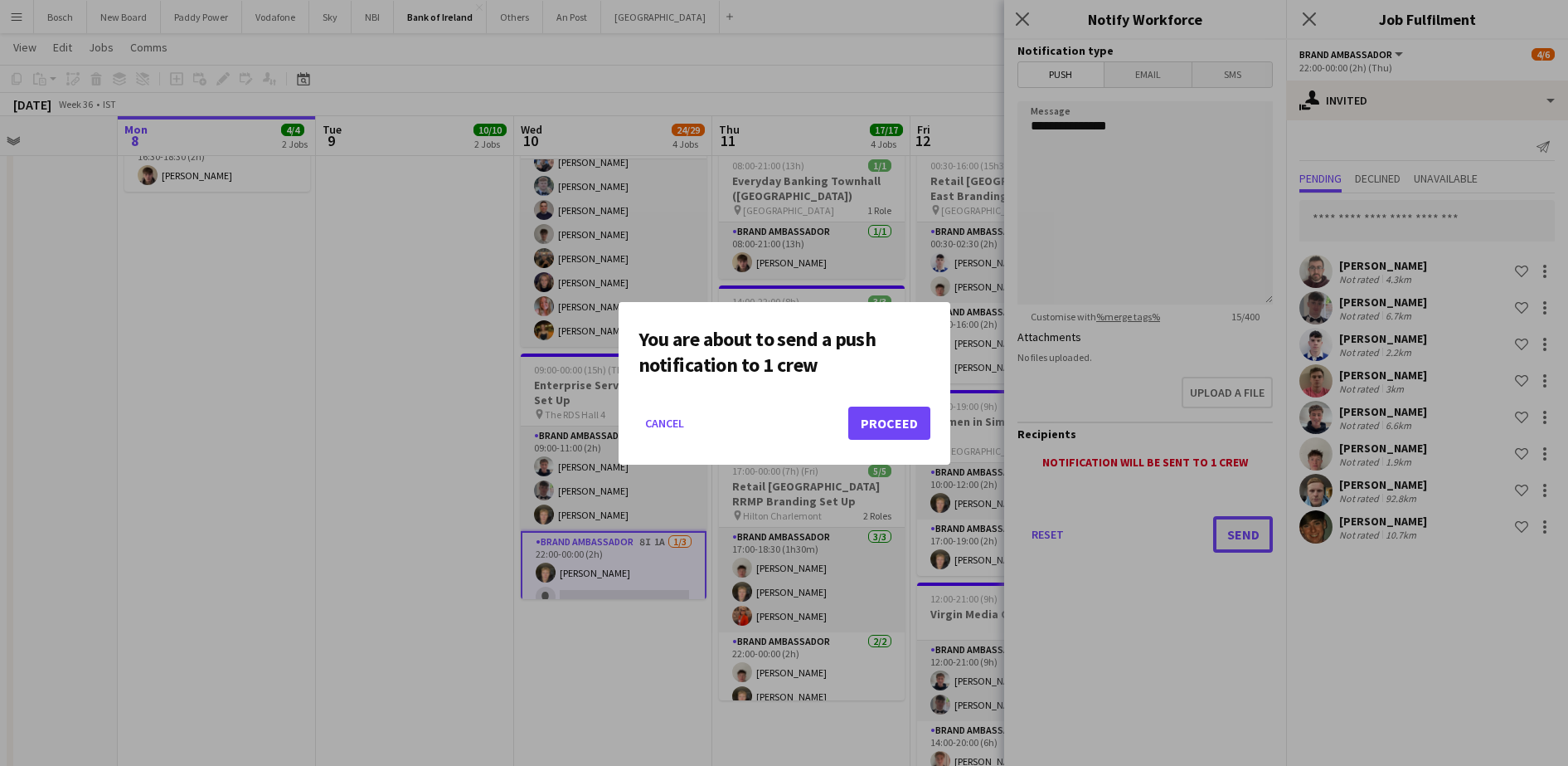
scroll to position [0, 0]
click at [908, 424] on button "Proceed" at bounding box center [889, 423] width 82 height 34
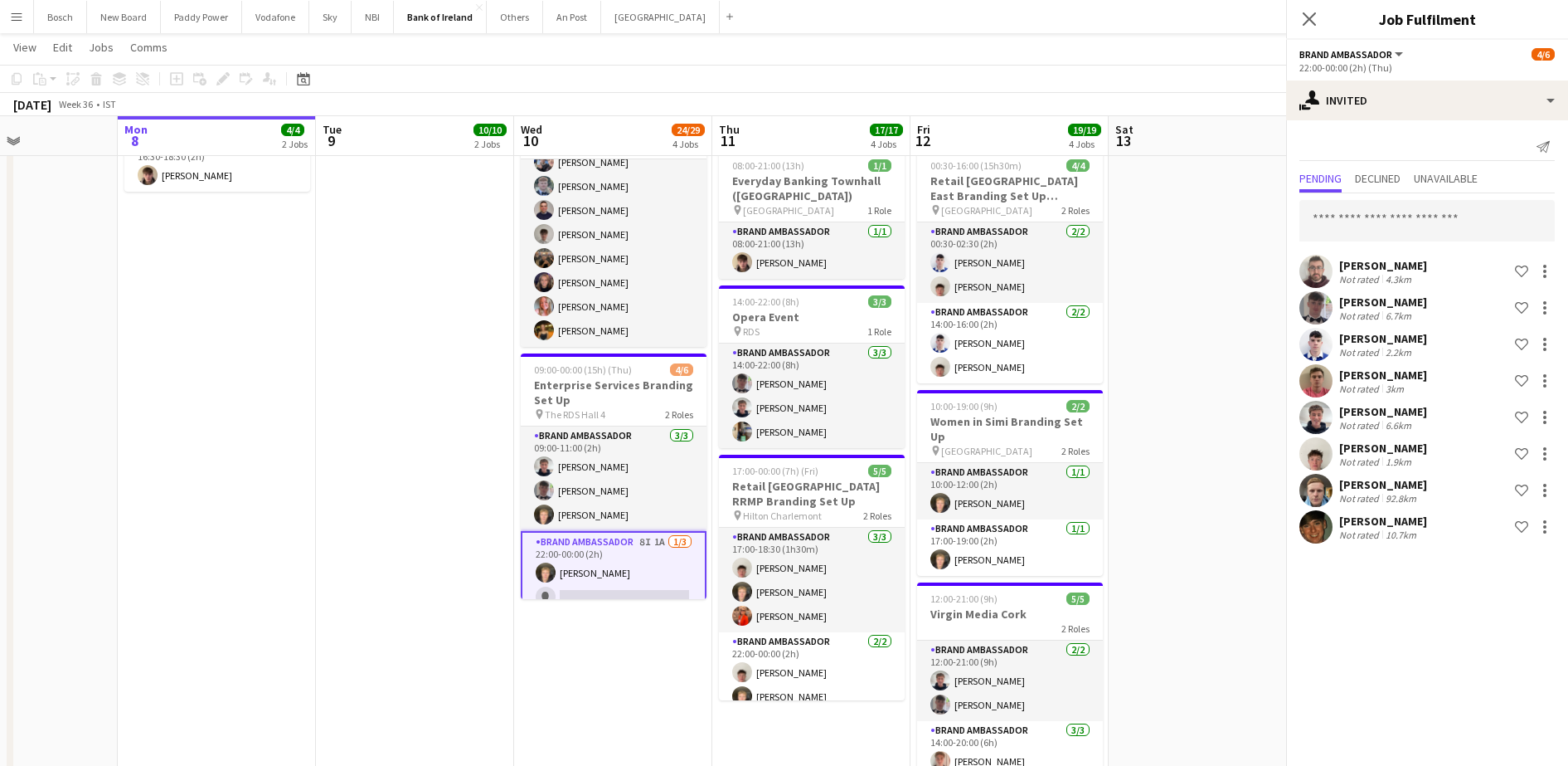
scroll to position [343, 0]
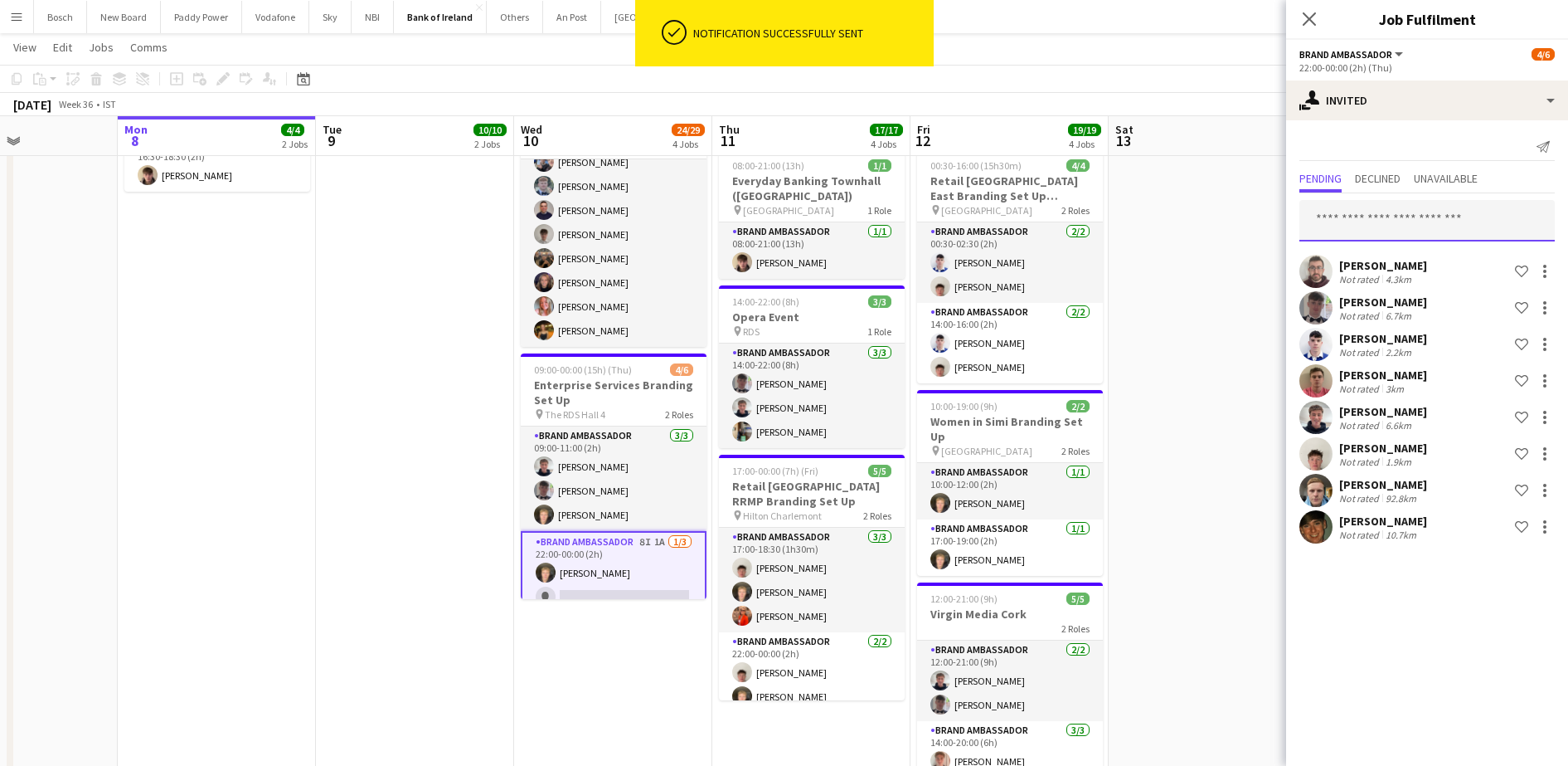
click at [1393, 220] on input "text" at bounding box center [1426, 220] width 256 height 41
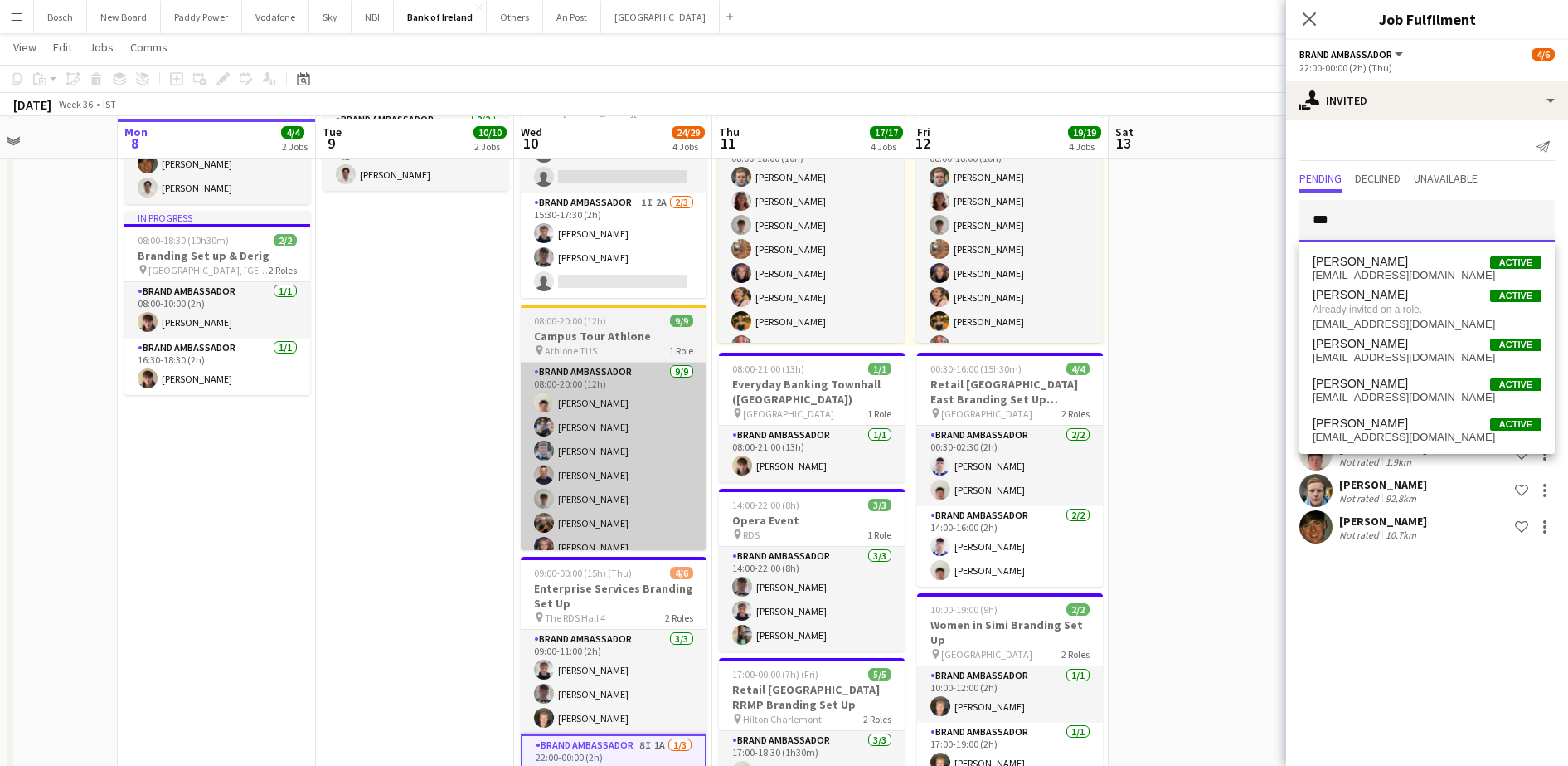
scroll to position [143, 0]
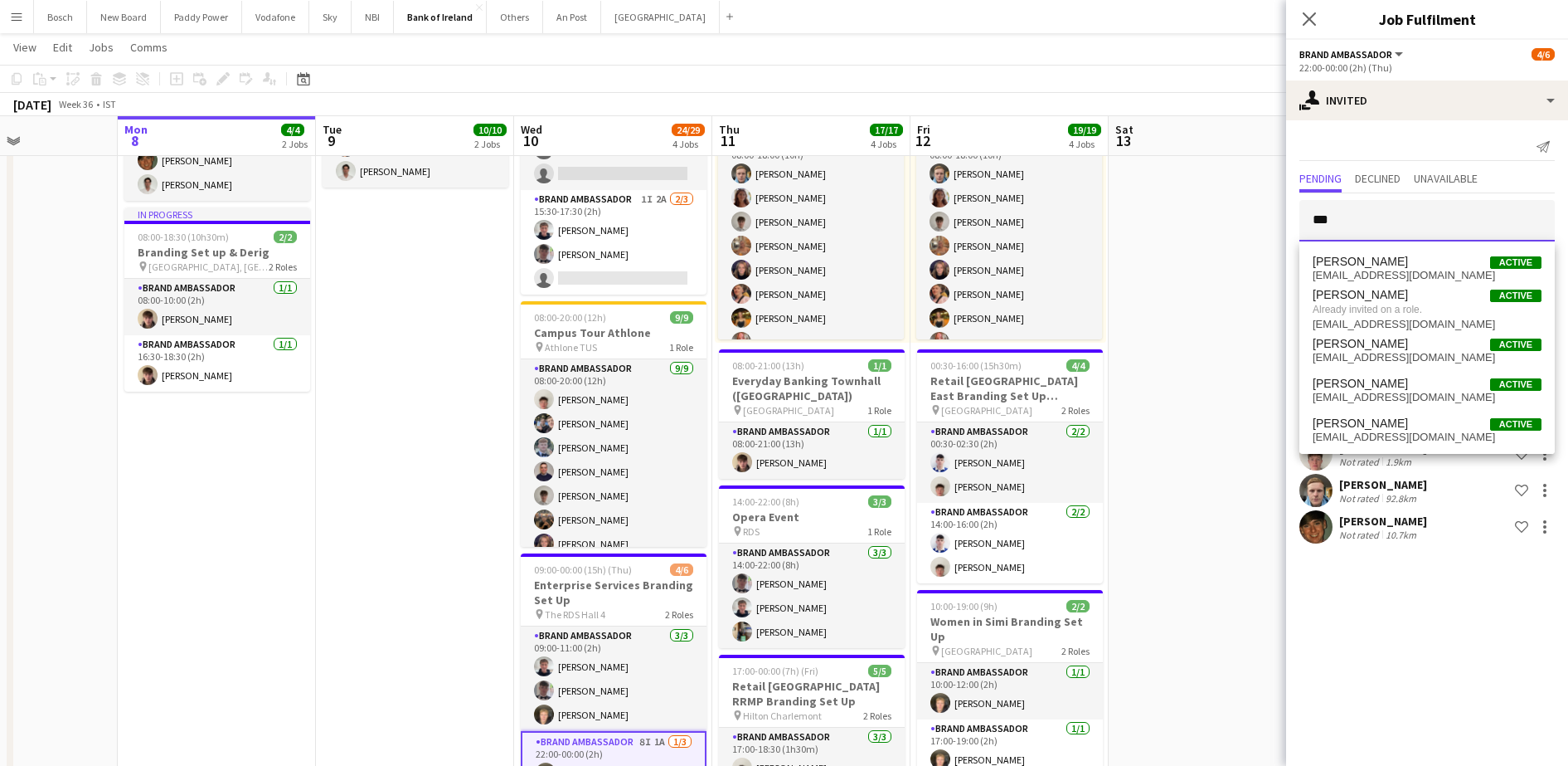
type input "***"
click at [1214, 58] on app-page-menu "View Day view expanded Day view collapsed Month view Date picker Jump to today …" at bounding box center [784, 50] width 1568 height 32
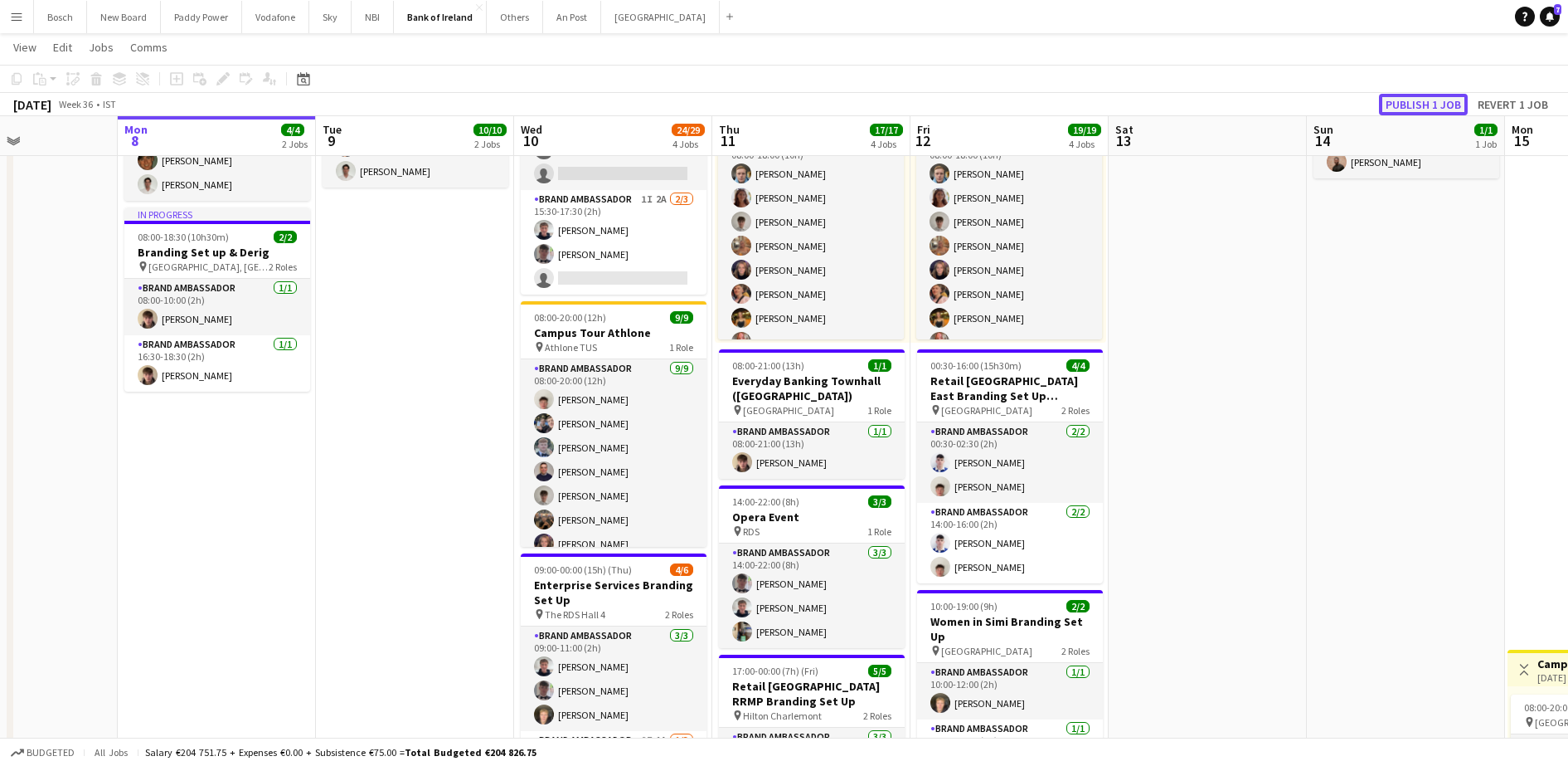
click at [1430, 99] on button "Publish 1 job" at bounding box center [1423, 105] width 89 height 22
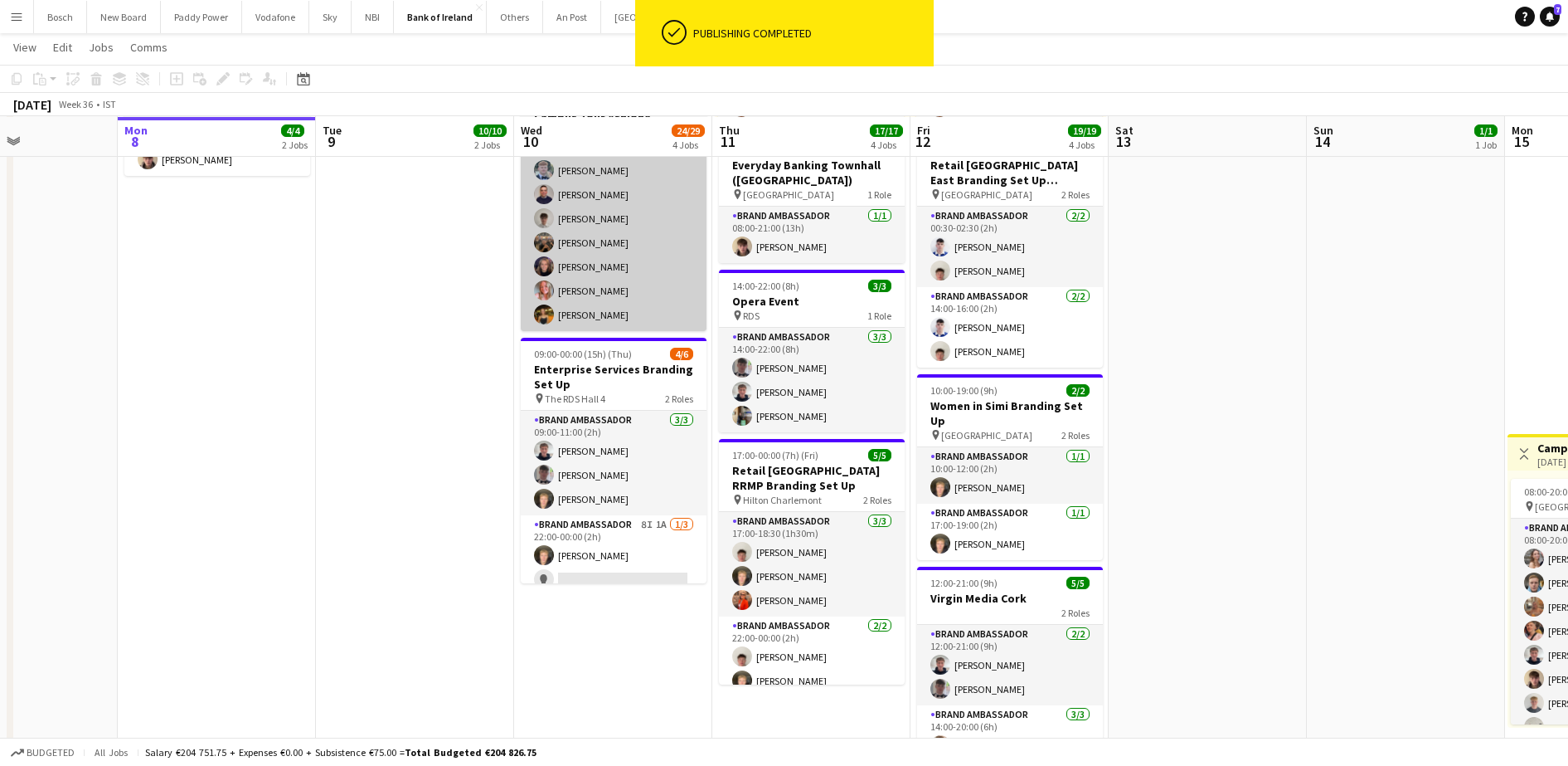
scroll to position [360, 0]
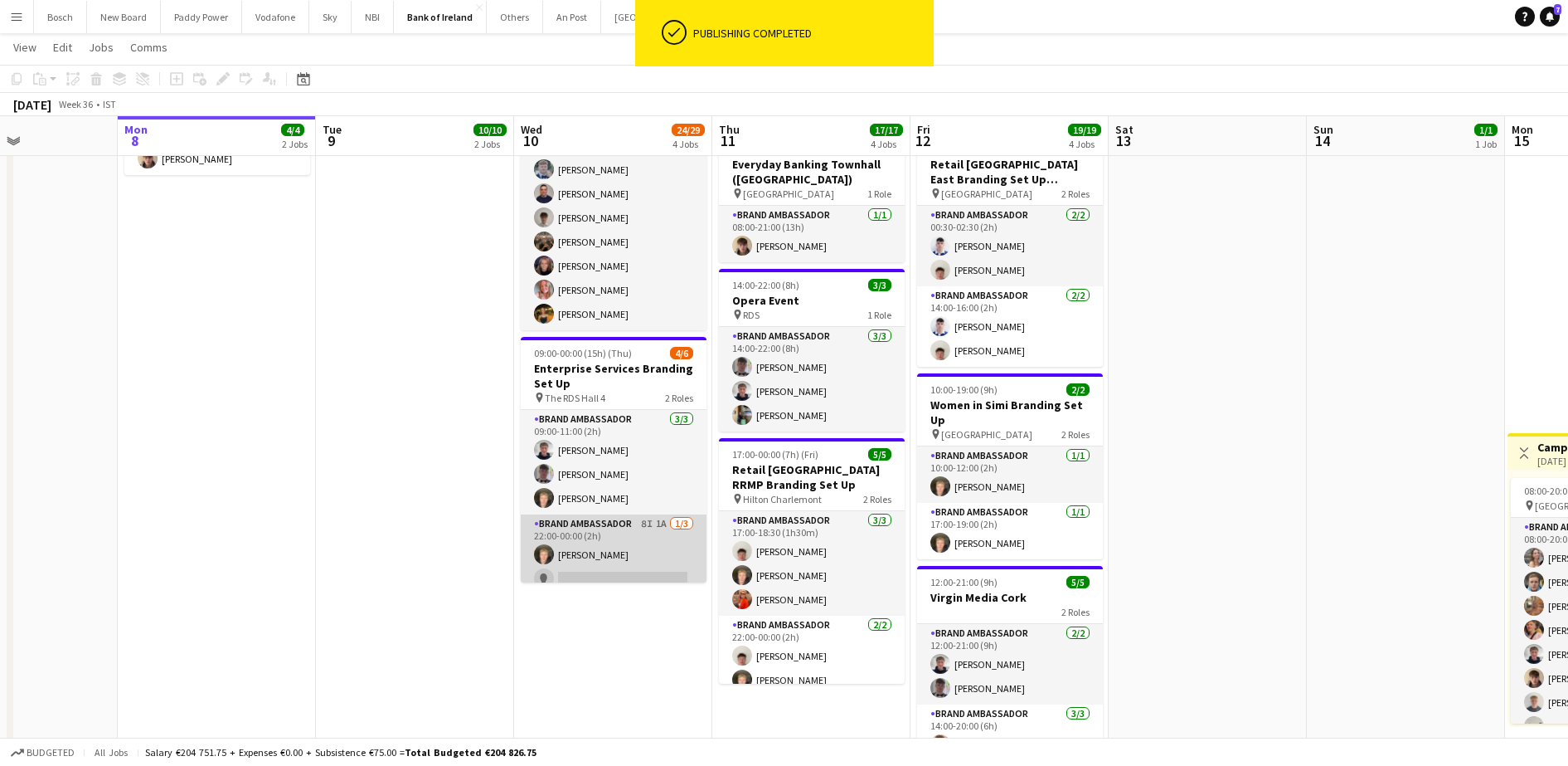
click at [596, 531] on app-card-role "Brand Ambassador 8I 1A 1/3 22:00-00:00 (2h) Ronam Mcloughlin single-neutral-act…" at bounding box center [613, 566] width 185 height 105
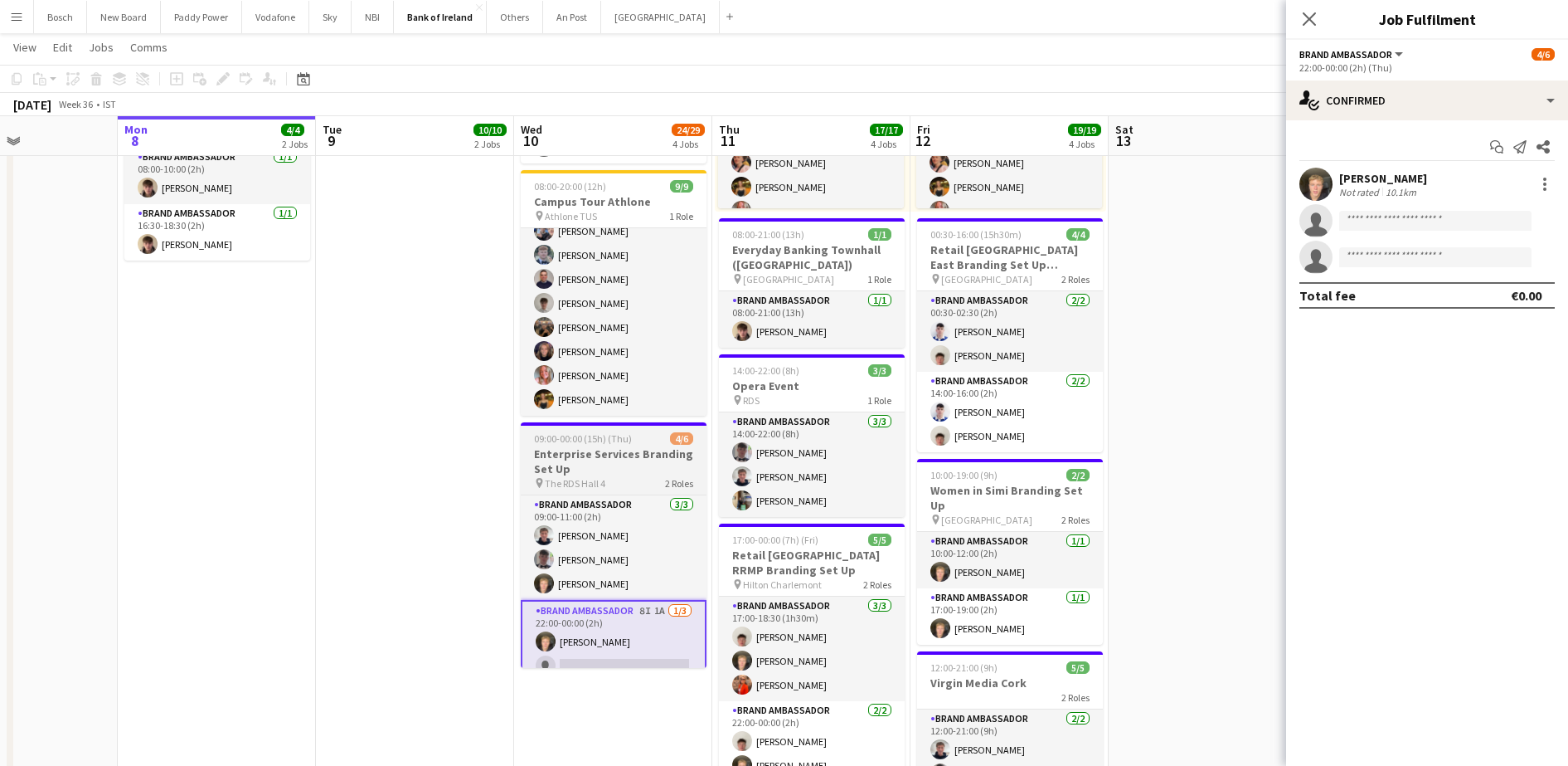
scroll to position [0, 0]
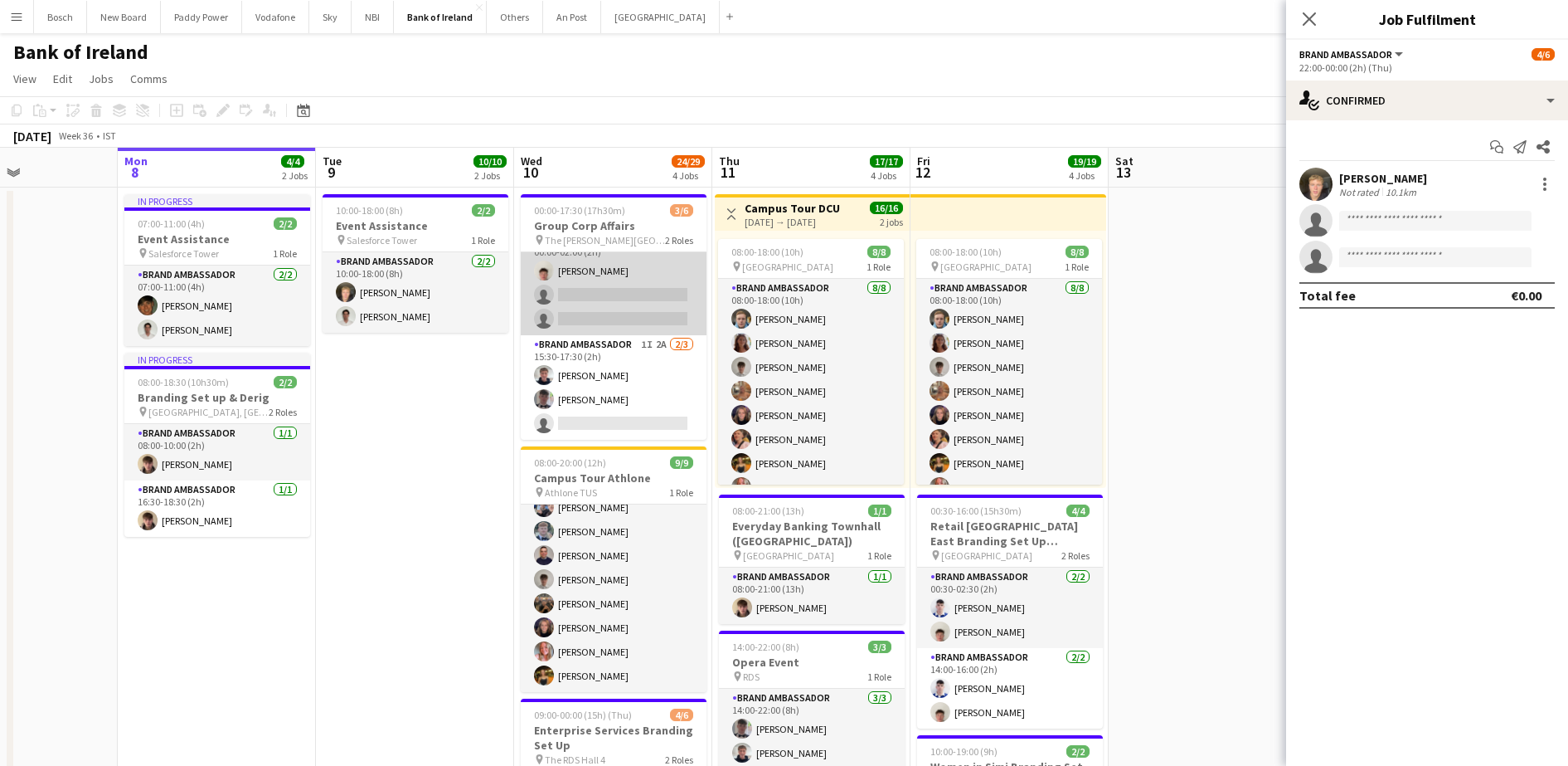
click at [644, 270] on app-card-role "Brand Ambassador 2I 1A 1/3 00:00-02:00 (2h) Robert Harvey single-neutral-action…" at bounding box center [613, 283] width 185 height 105
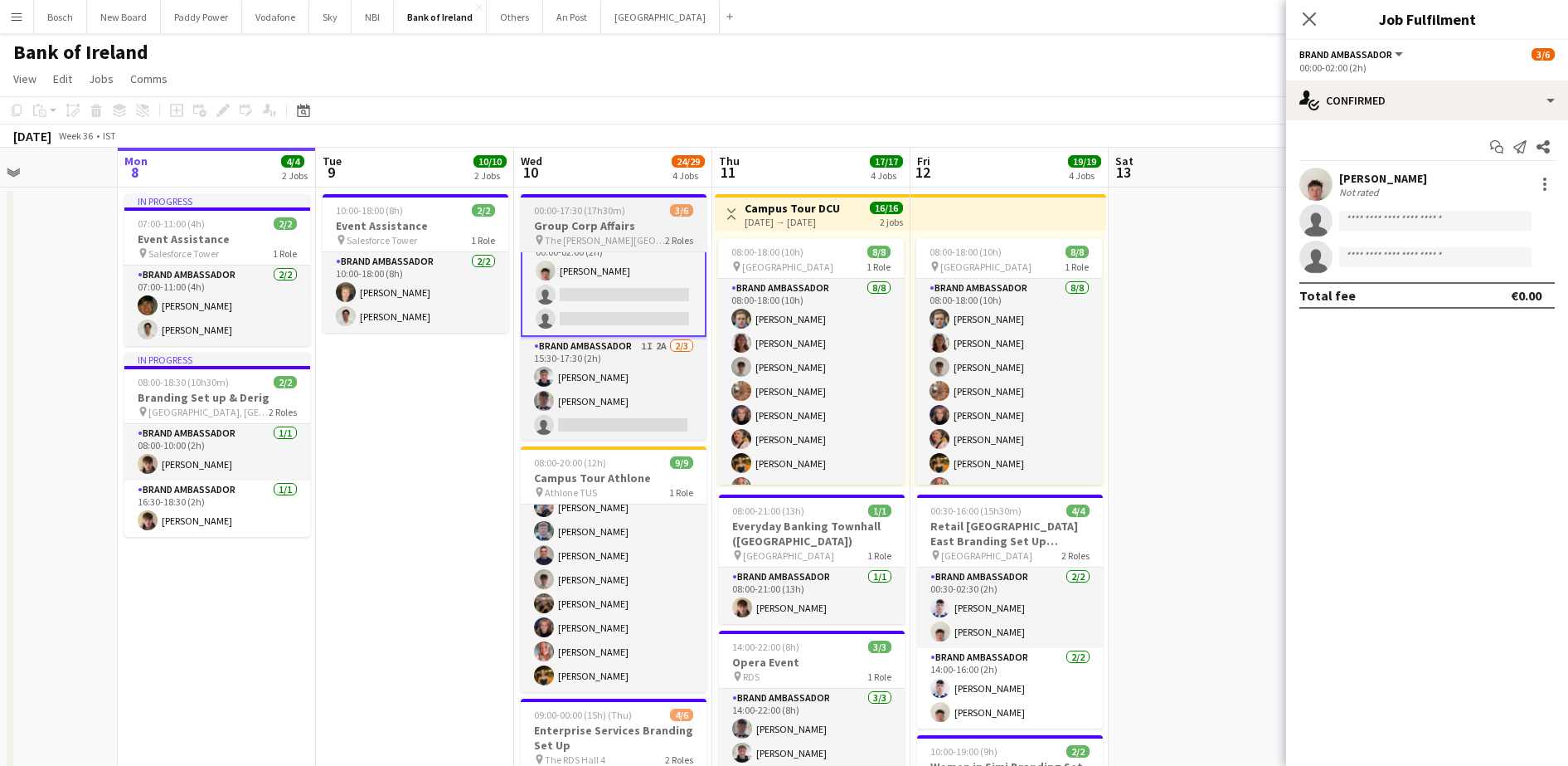
click at [587, 230] on h3 "Group Corp Affairs" at bounding box center [613, 226] width 185 height 15
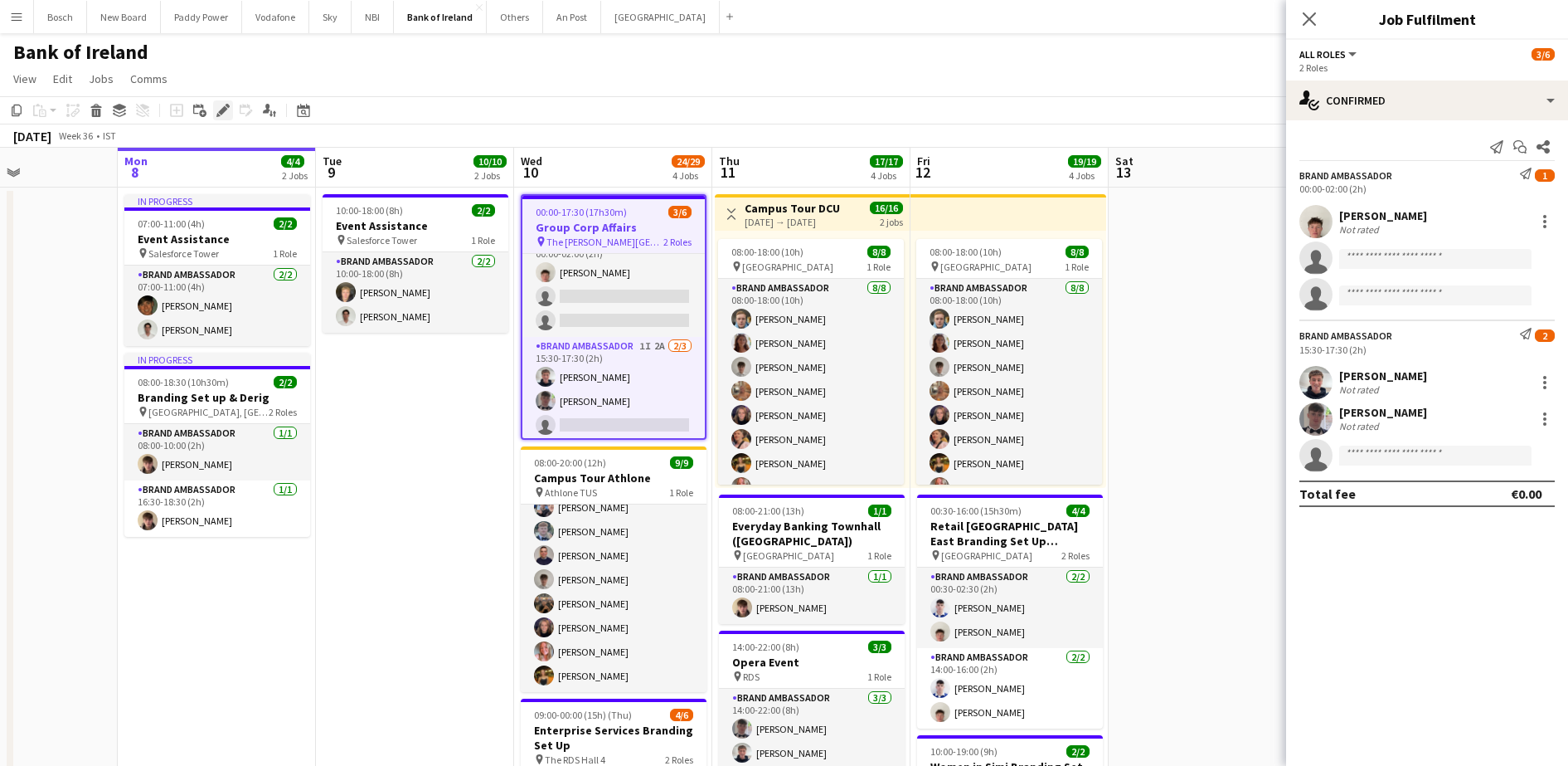
click at [225, 108] on icon at bounding box center [222, 111] width 9 height 9
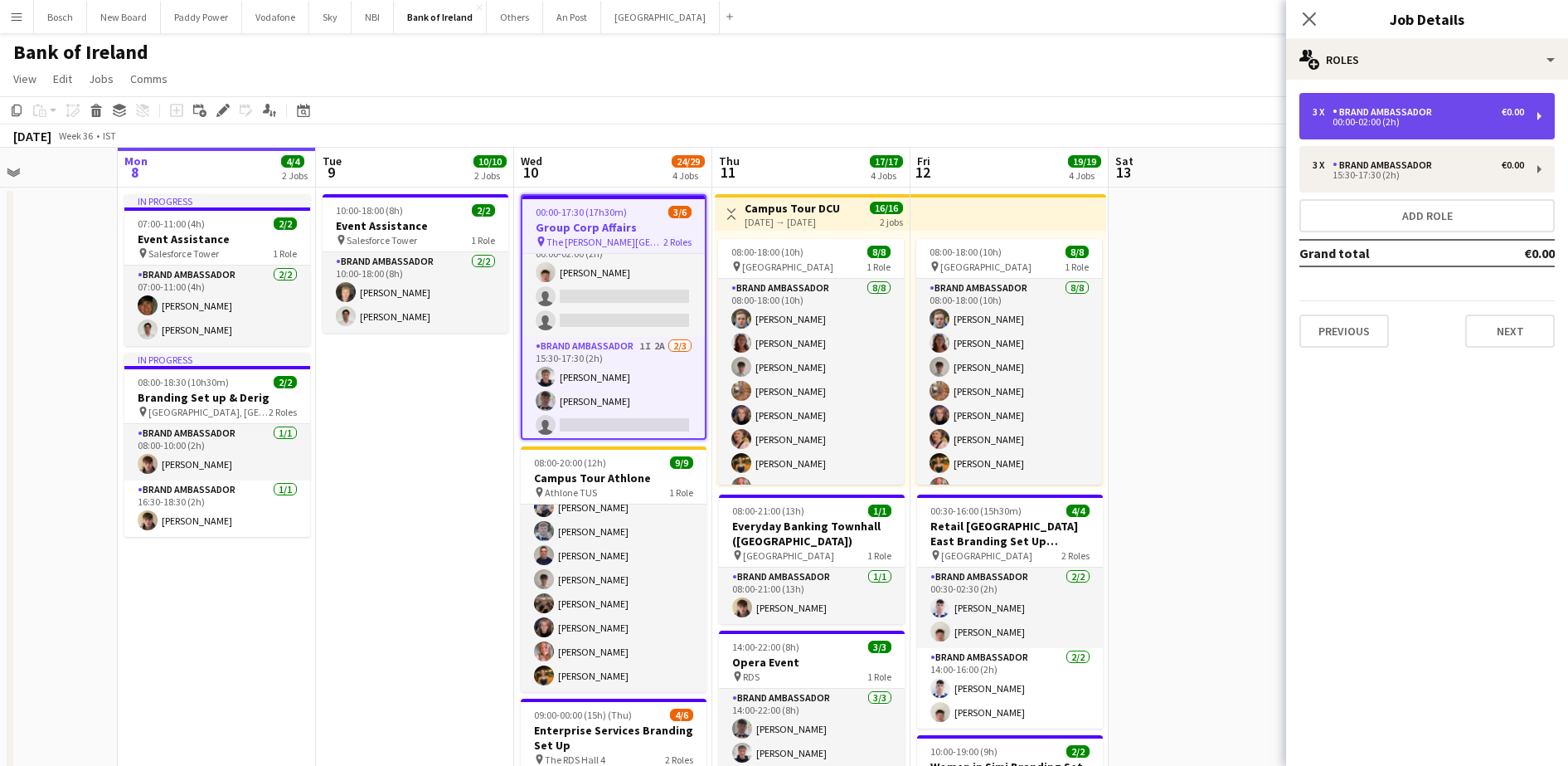
click at [1482, 107] on div "3 x Brand Ambassador €0.00" at bounding box center [1418, 112] width 211 height 12
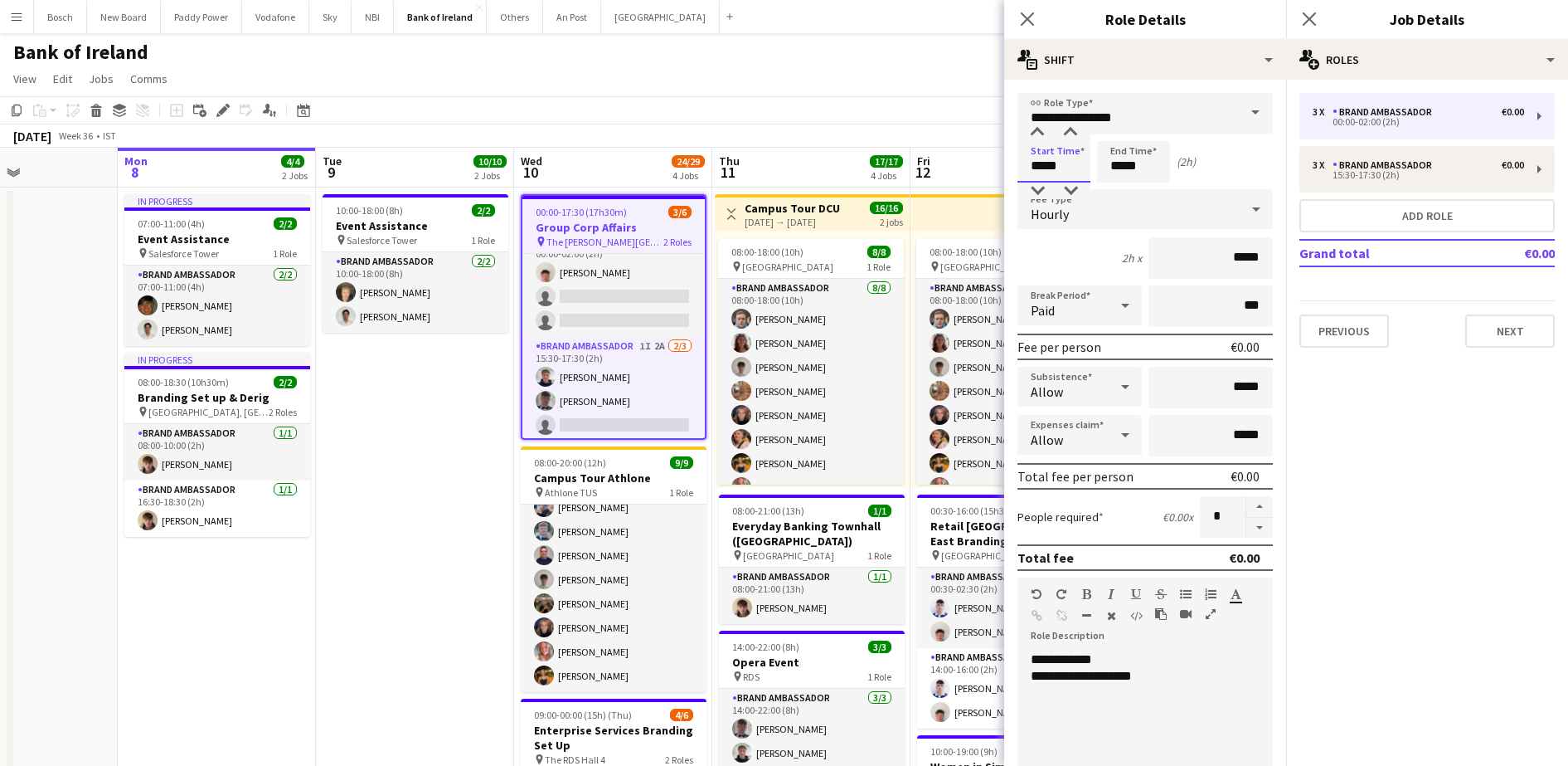
click at [1054, 149] on input "*****" at bounding box center [1053, 161] width 73 height 41
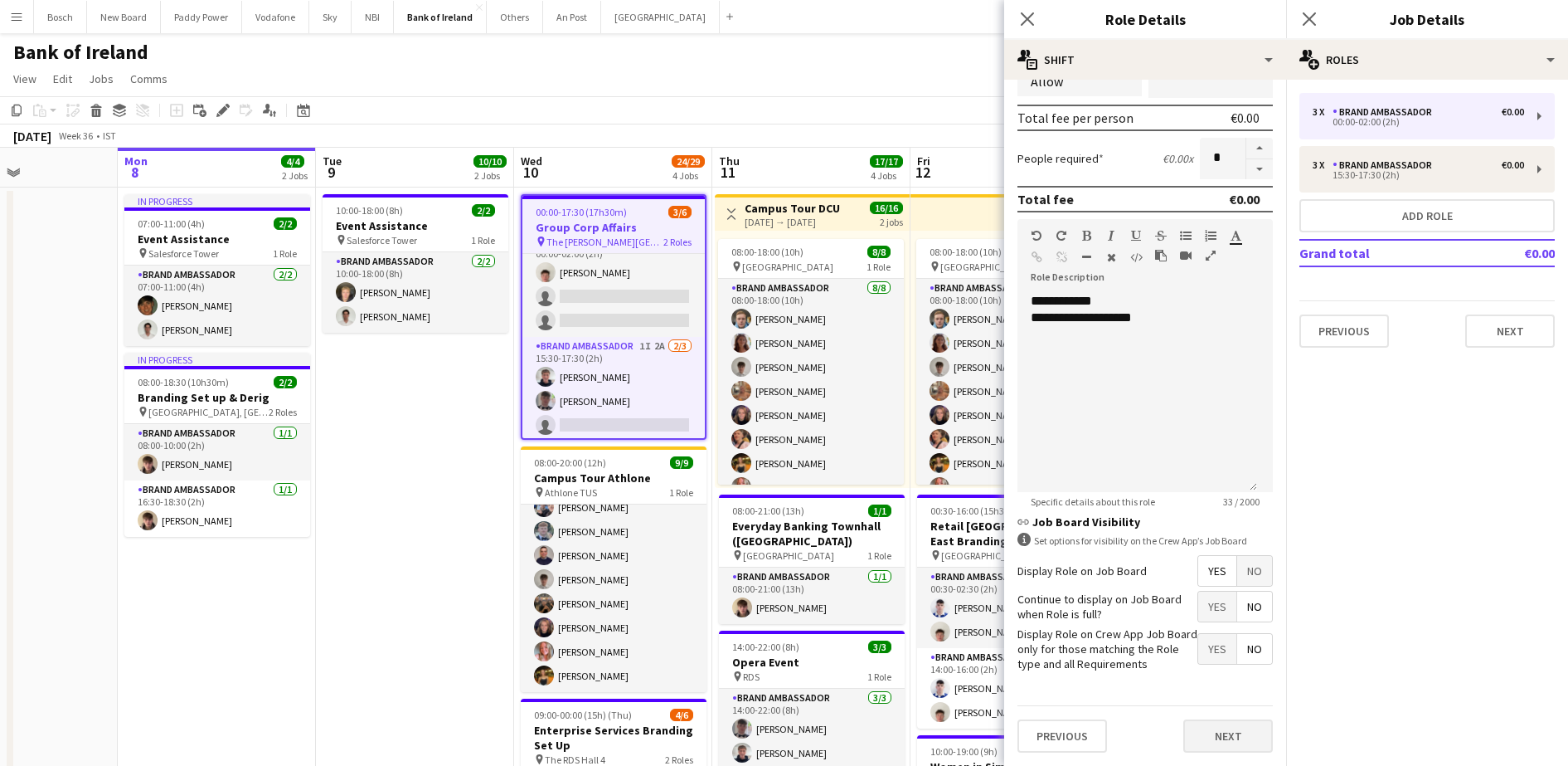
type input "*****"
click at [1221, 748] on button "Next" at bounding box center [1228, 736] width 90 height 34
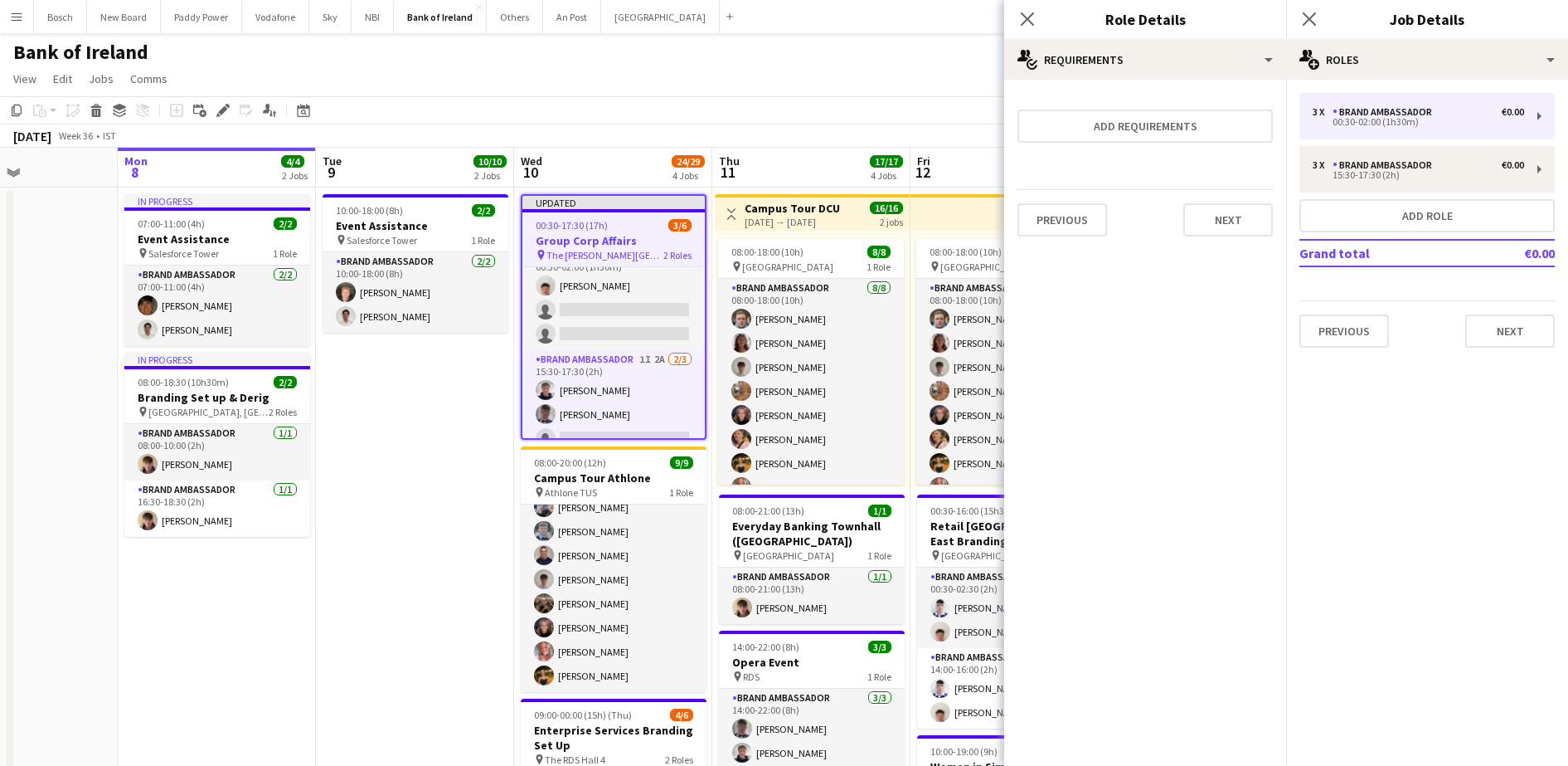
scroll to position [0, 0]
click at [915, 116] on app-toolbar "Copy Paste Paste Ctrl+V Paste with crew Ctrl+Shift+V Paste linked Job Delete Gr…" at bounding box center [784, 111] width 1568 height 29
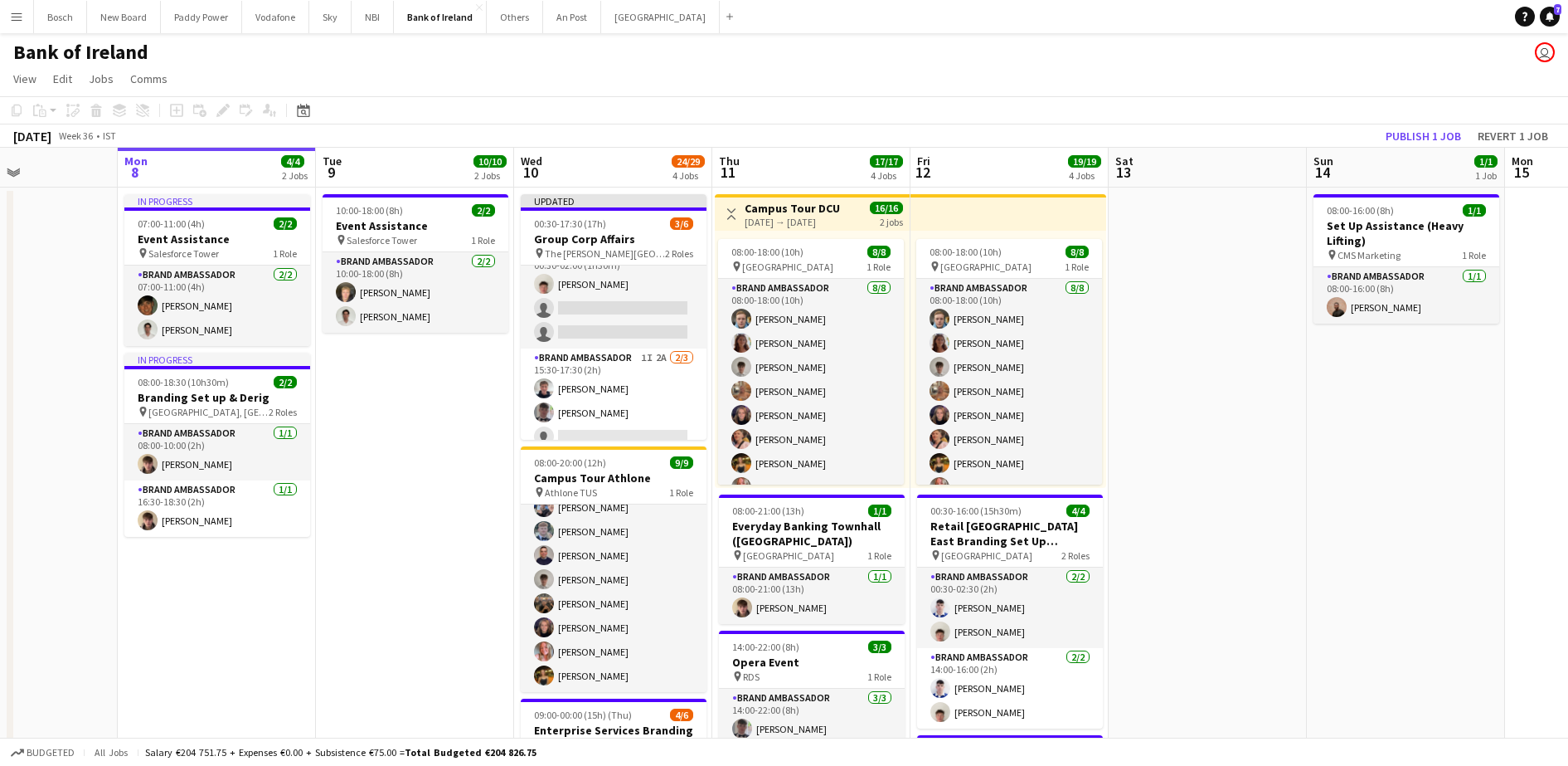
click at [1434, 124] on div "September 2025 Week 36 • IST Publish 1 job Revert 1 job" at bounding box center [784, 136] width 1568 height 23
click at [1400, 129] on div "September 2025 Week 36 • IST Publish 1 job Revert 1 job" at bounding box center [784, 136] width 1568 height 23
click at [1400, 129] on button "Publish 1 job" at bounding box center [1423, 136] width 89 height 22
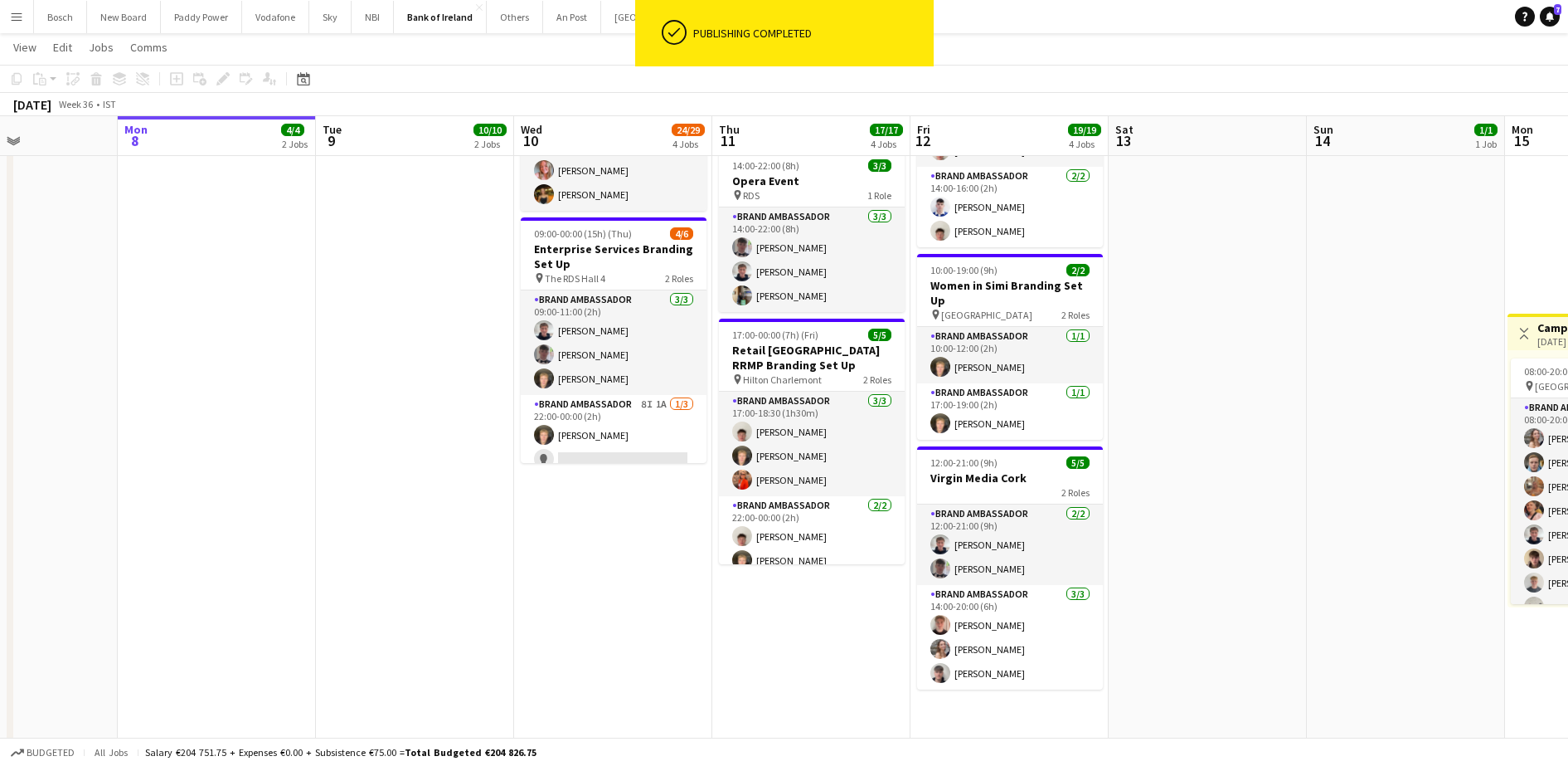
scroll to position [34, 0]
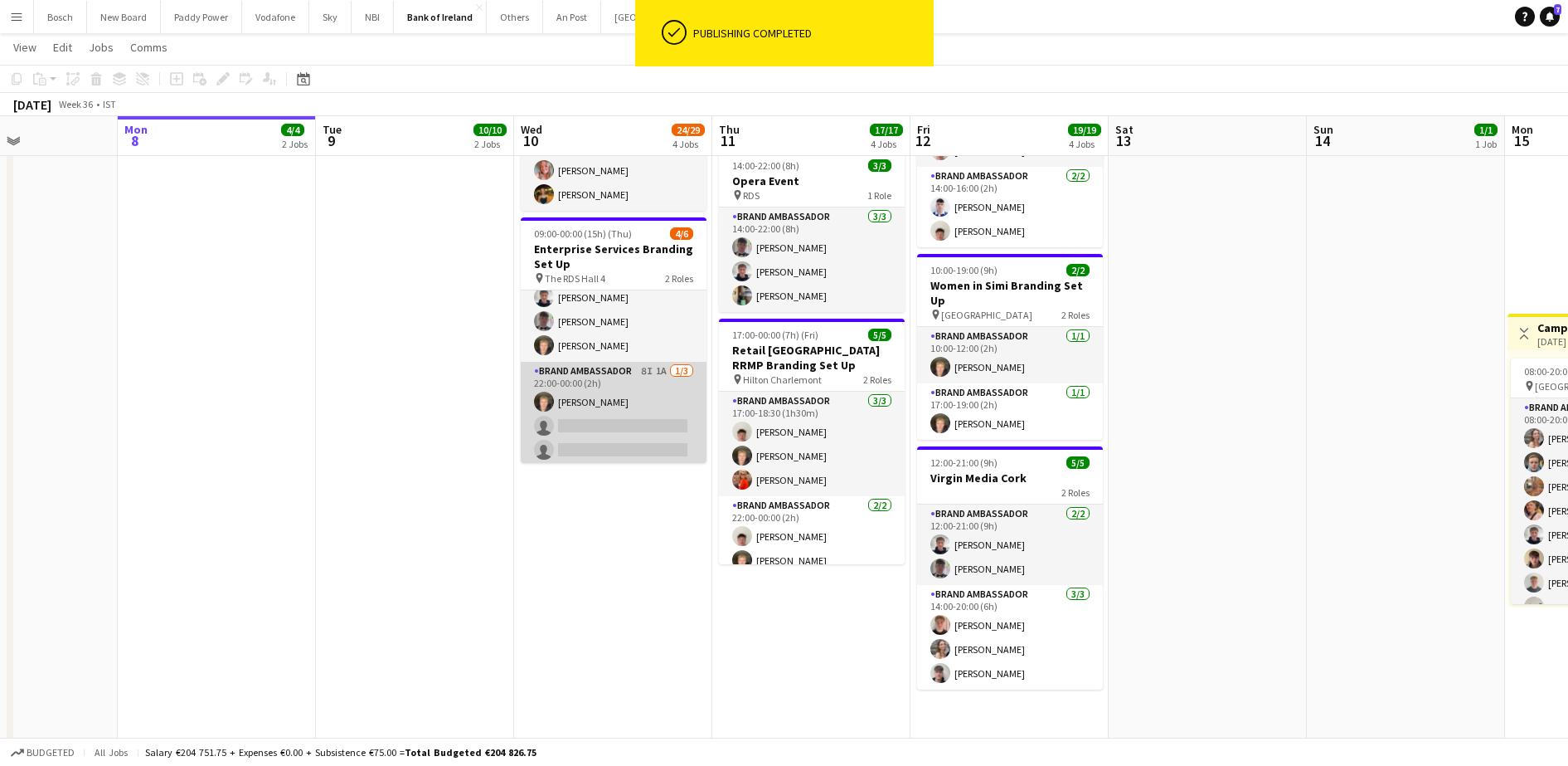
click at [607, 394] on app-card-role "Brand Ambassador 8I 1A 1/3 22:00-00:00 (2h) Ronam Mcloughlin single-neutral-act…" at bounding box center [613, 414] width 185 height 105
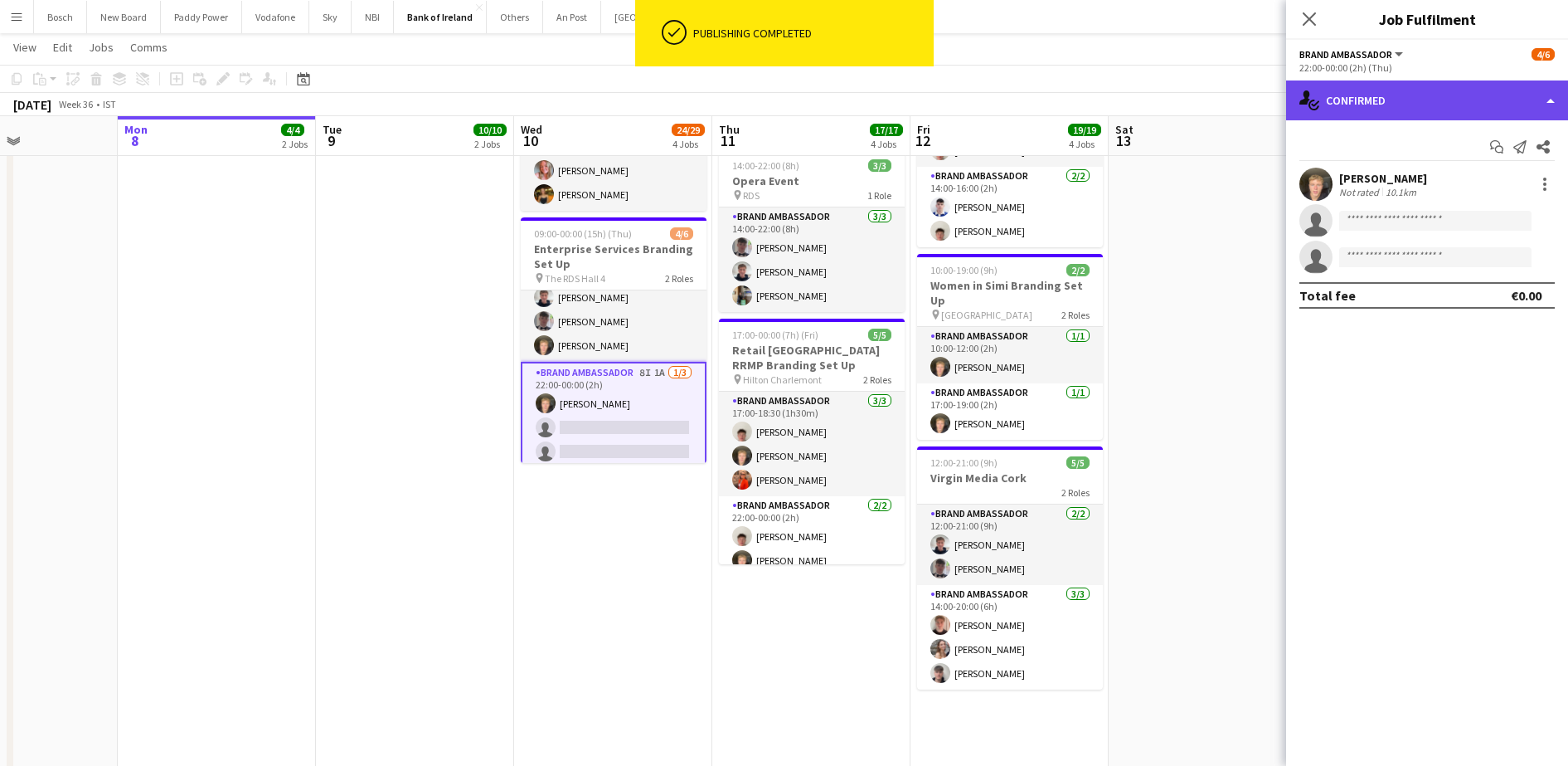
click at [1382, 92] on div "single-neutral-actions-check-2 Confirmed" at bounding box center [1426, 100] width 282 height 39
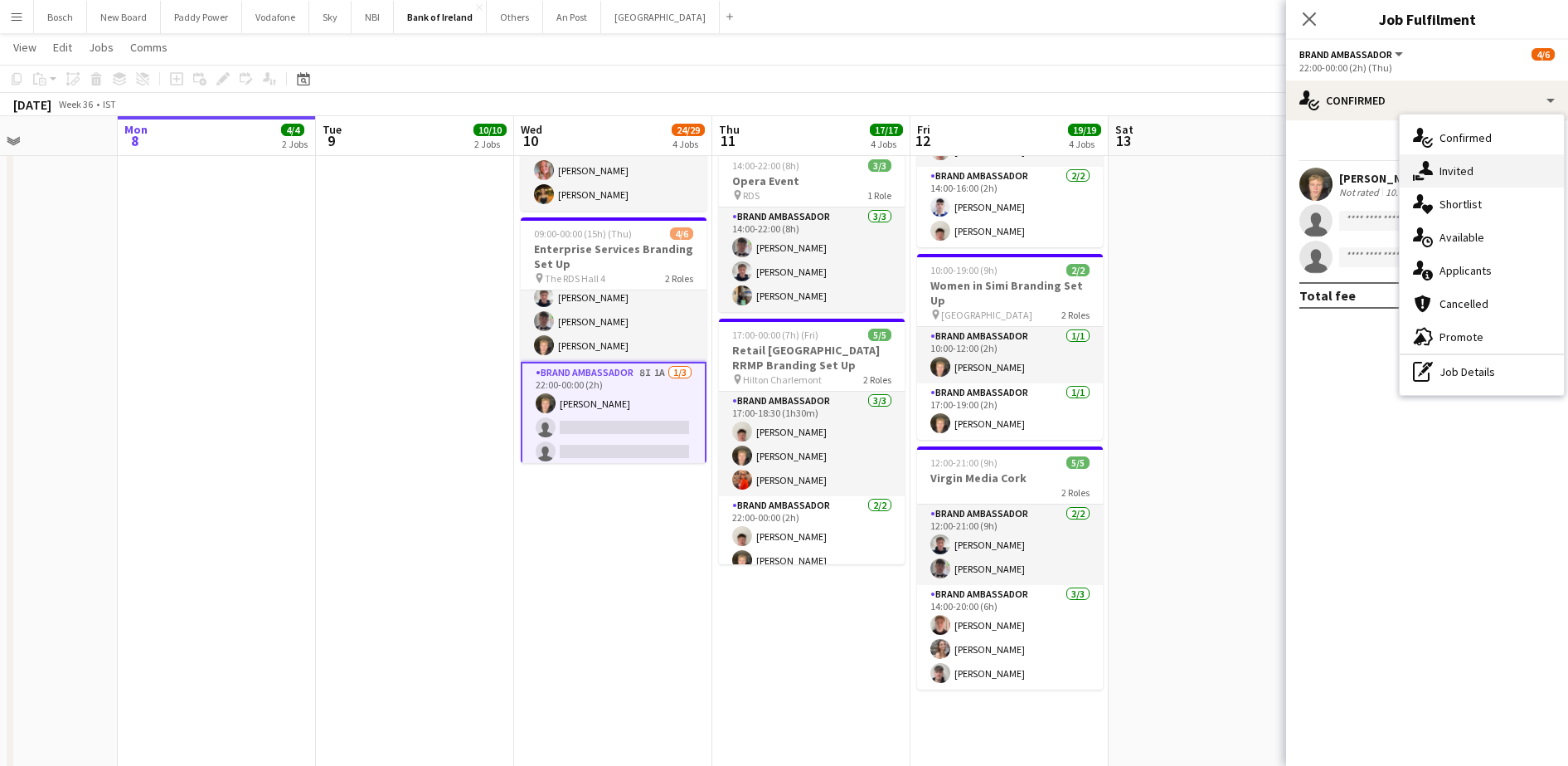
click at [1464, 174] on span "Invited" at bounding box center [1456, 171] width 34 height 15
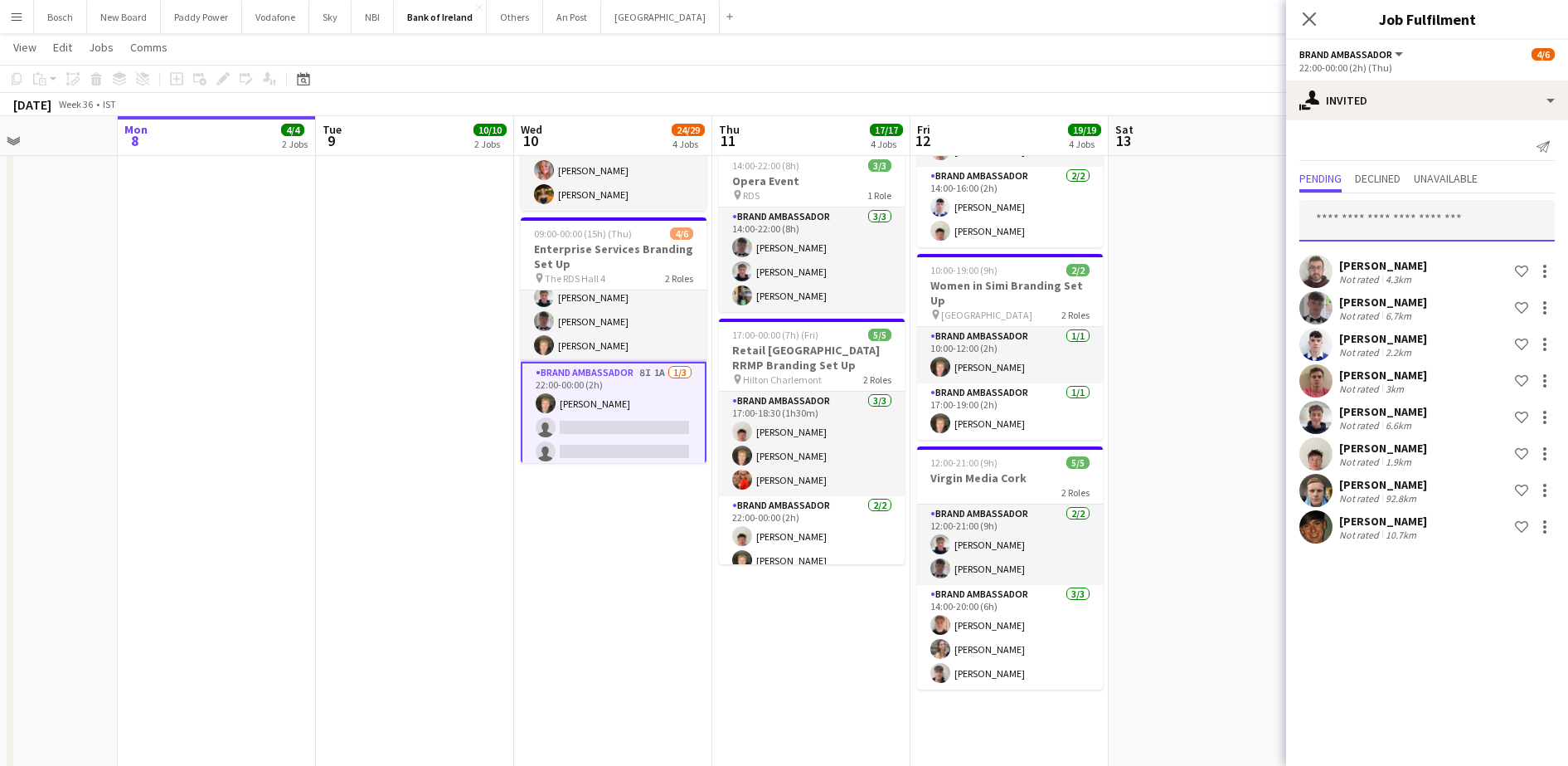
click at [1391, 225] on input "text" at bounding box center [1426, 220] width 256 height 41
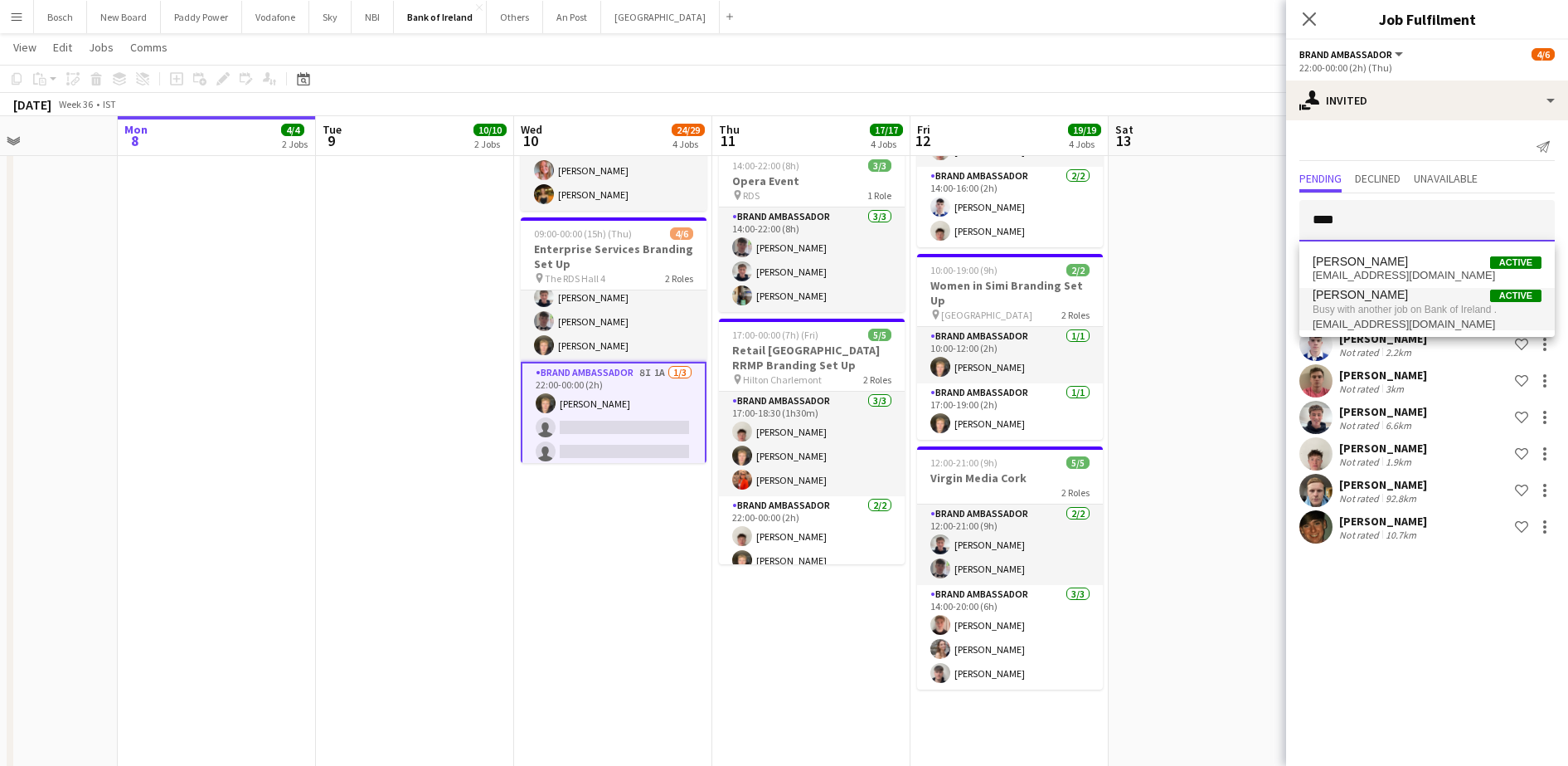
type input "****"
click at [1439, 292] on span "Ronam Mcloughlin Active" at bounding box center [1426, 294] width 229 height 14
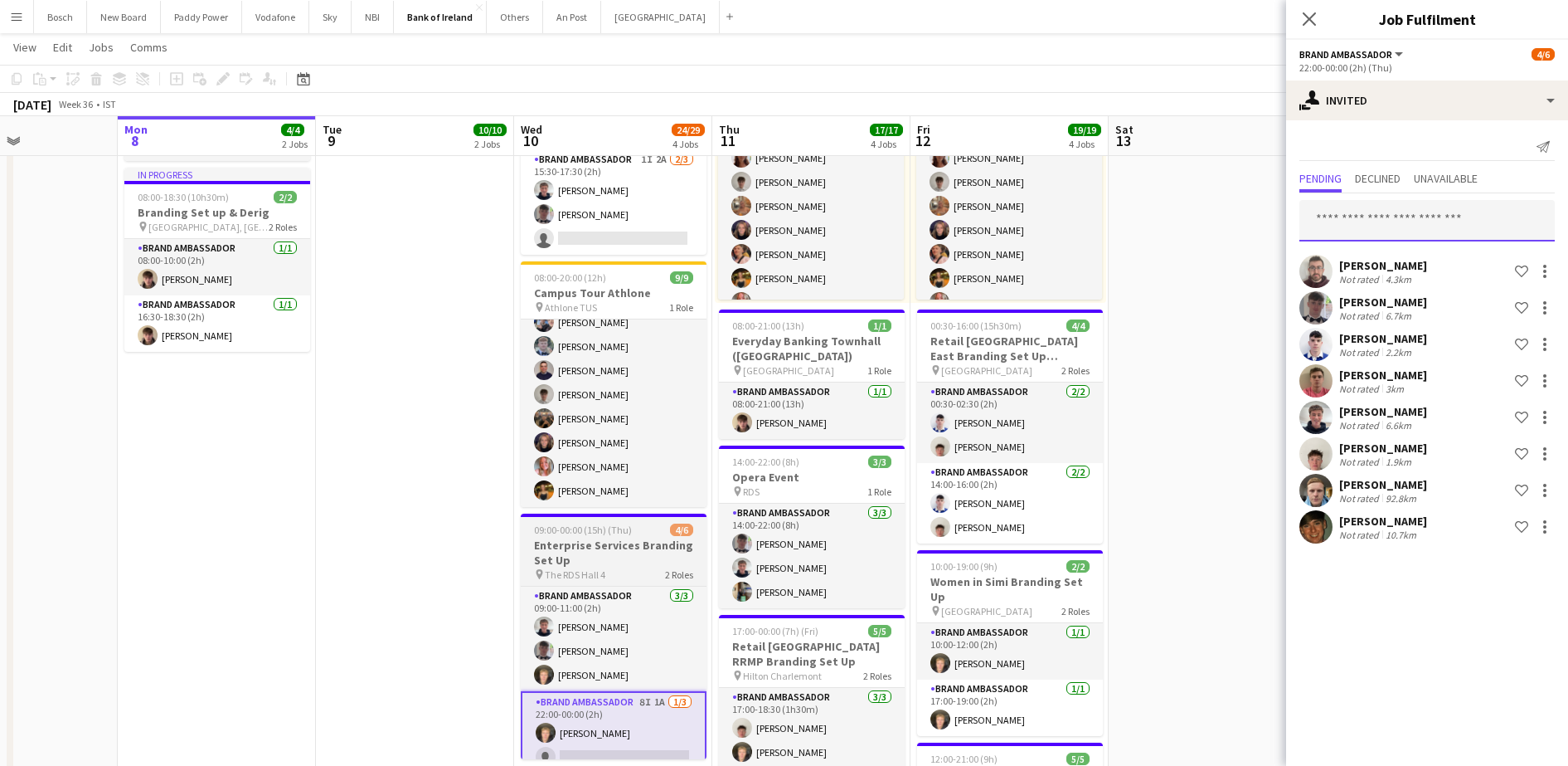
scroll to position [0, 0]
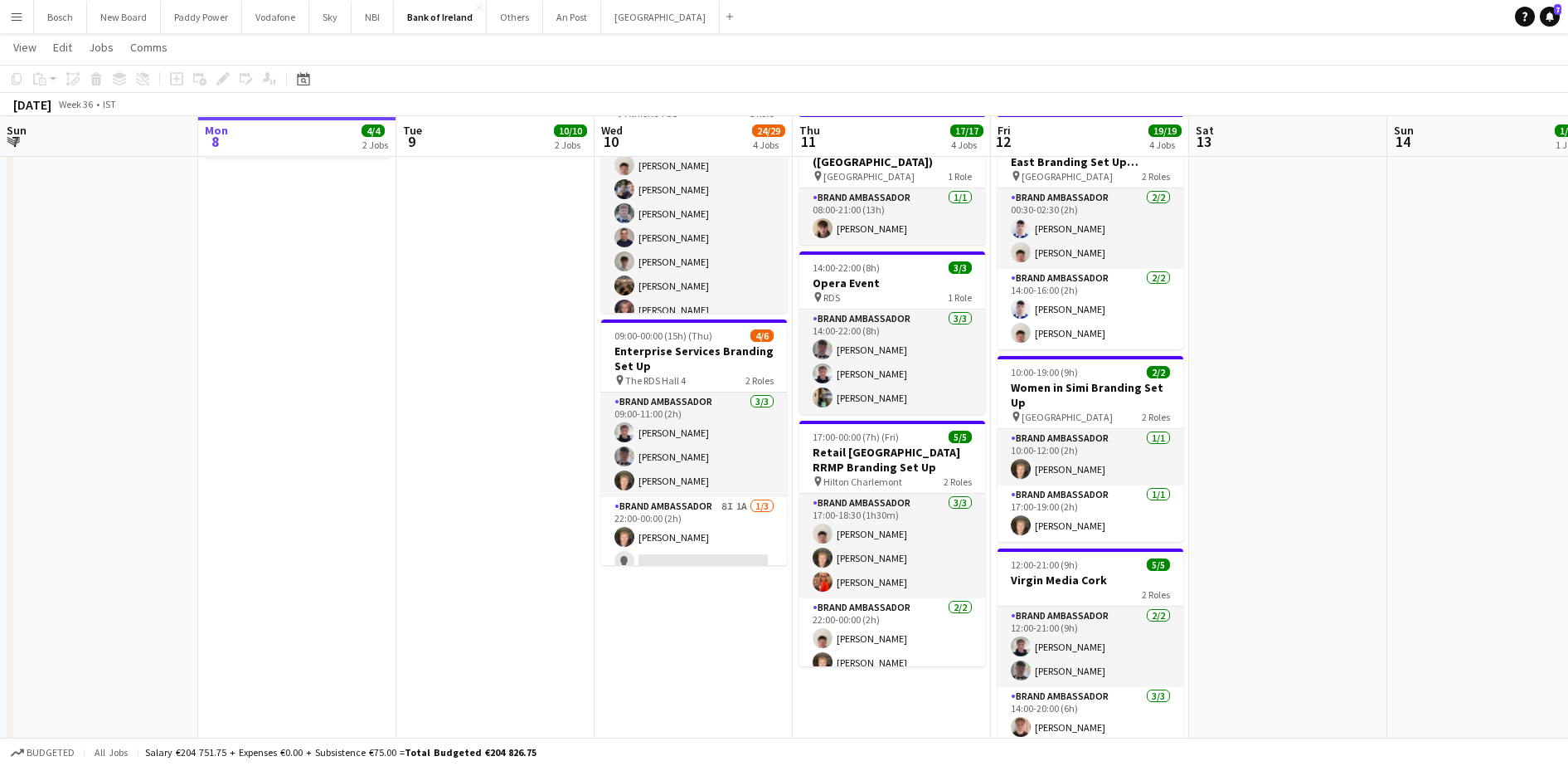
scroll to position [378, 0]
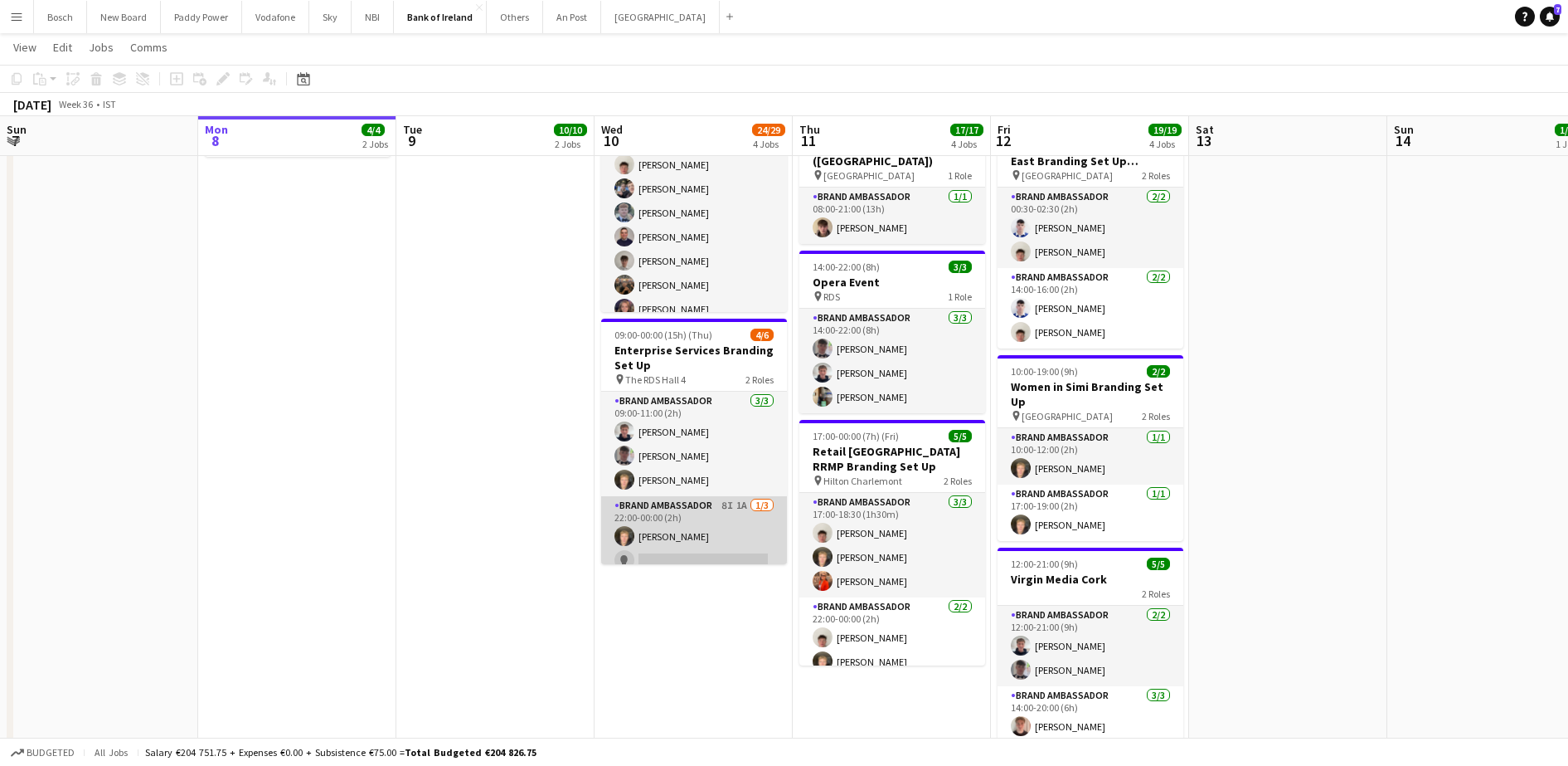
click at [681, 523] on app-card-role "Brand Ambassador 8I 1A 1/3 22:00-00:00 (2h) Ronam Mcloughlin single-neutral-act…" at bounding box center [693, 548] width 185 height 105
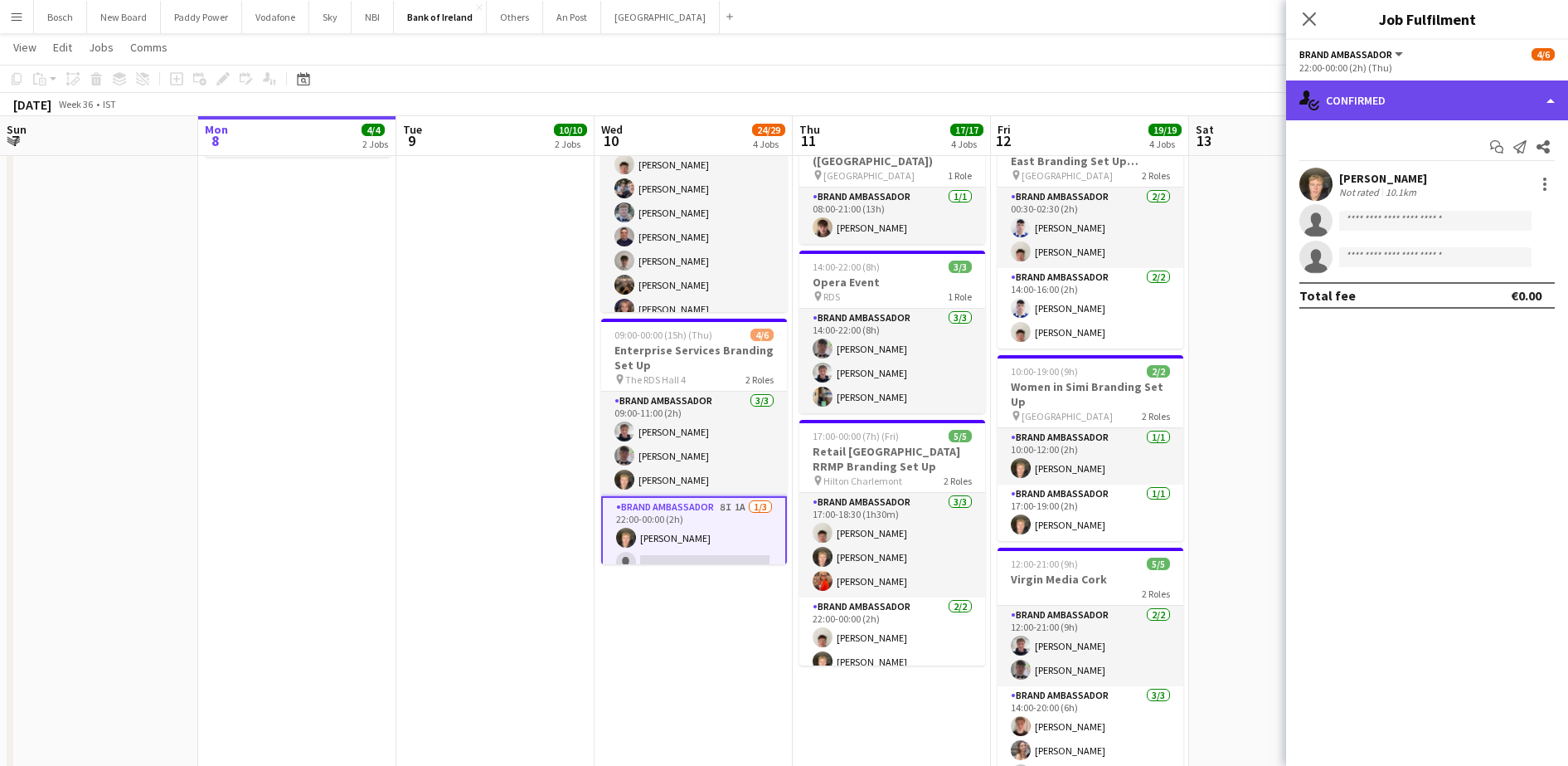
click at [1393, 104] on div "single-neutral-actions-check-2 Confirmed" at bounding box center [1426, 100] width 282 height 39
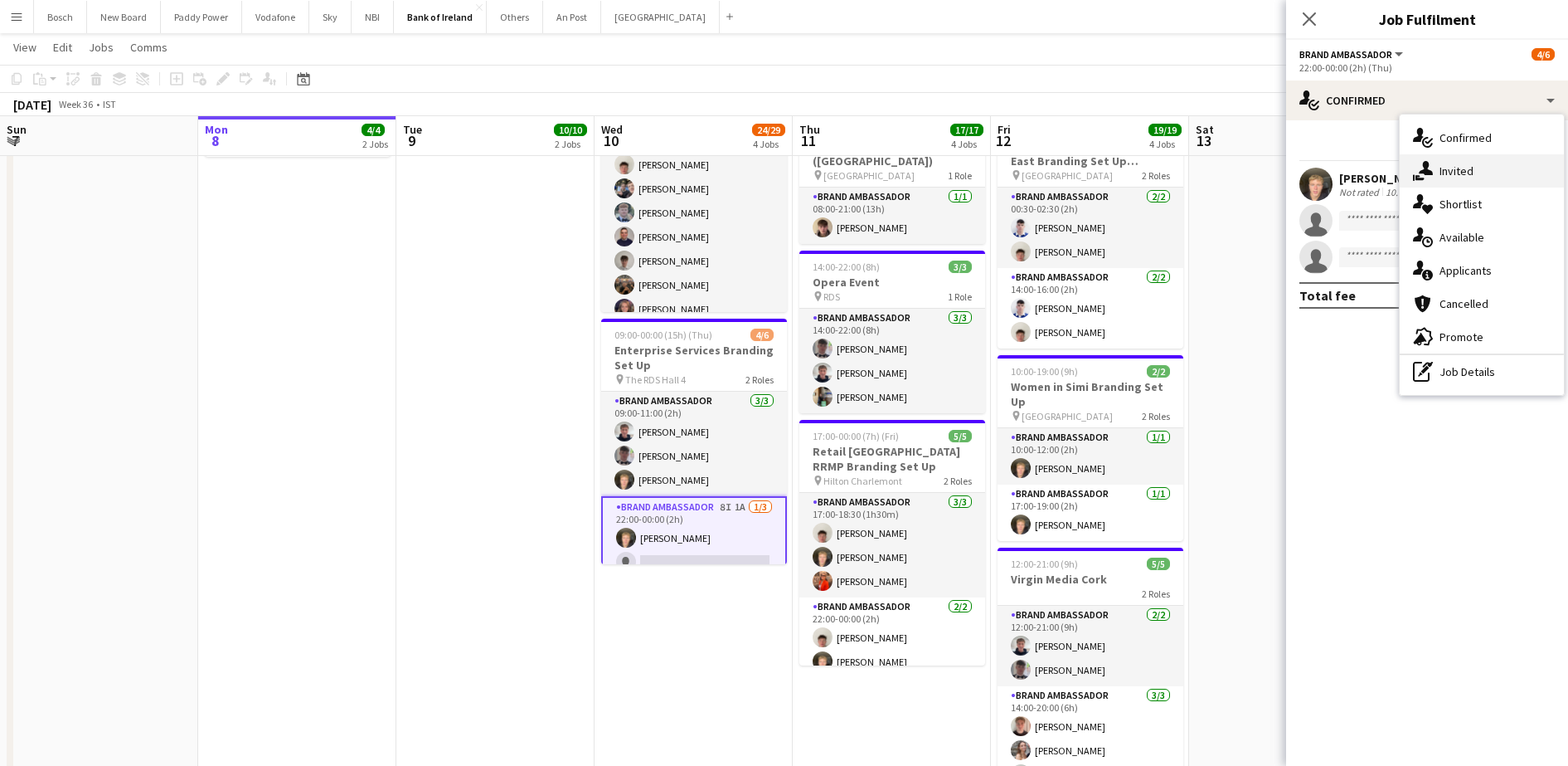
click at [1441, 168] on span "Invited" at bounding box center [1456, 171] width 34 height 15
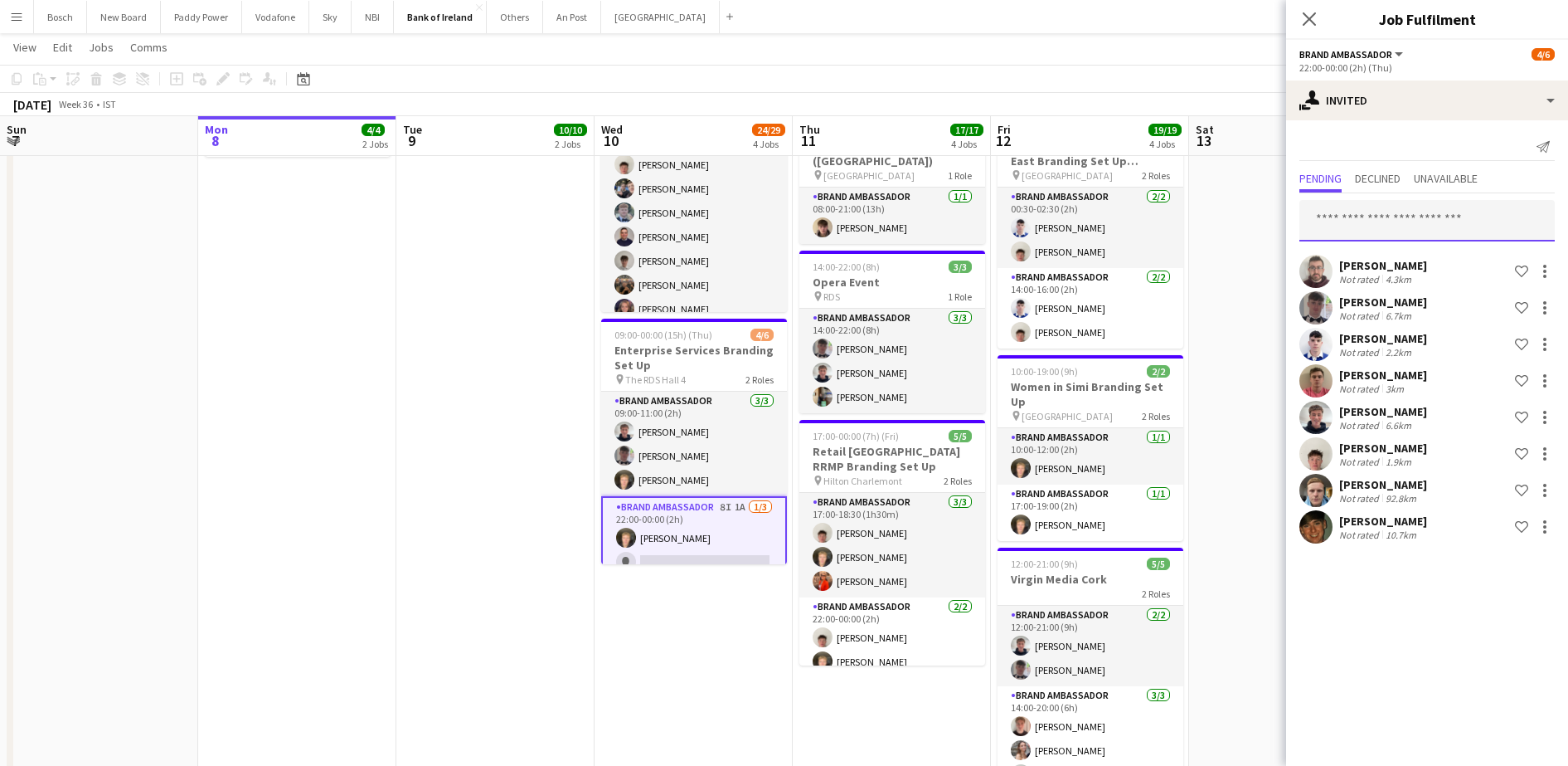
click at [1384, 221] on input "text" at bounding box center [1426, 220] width 256 height 41
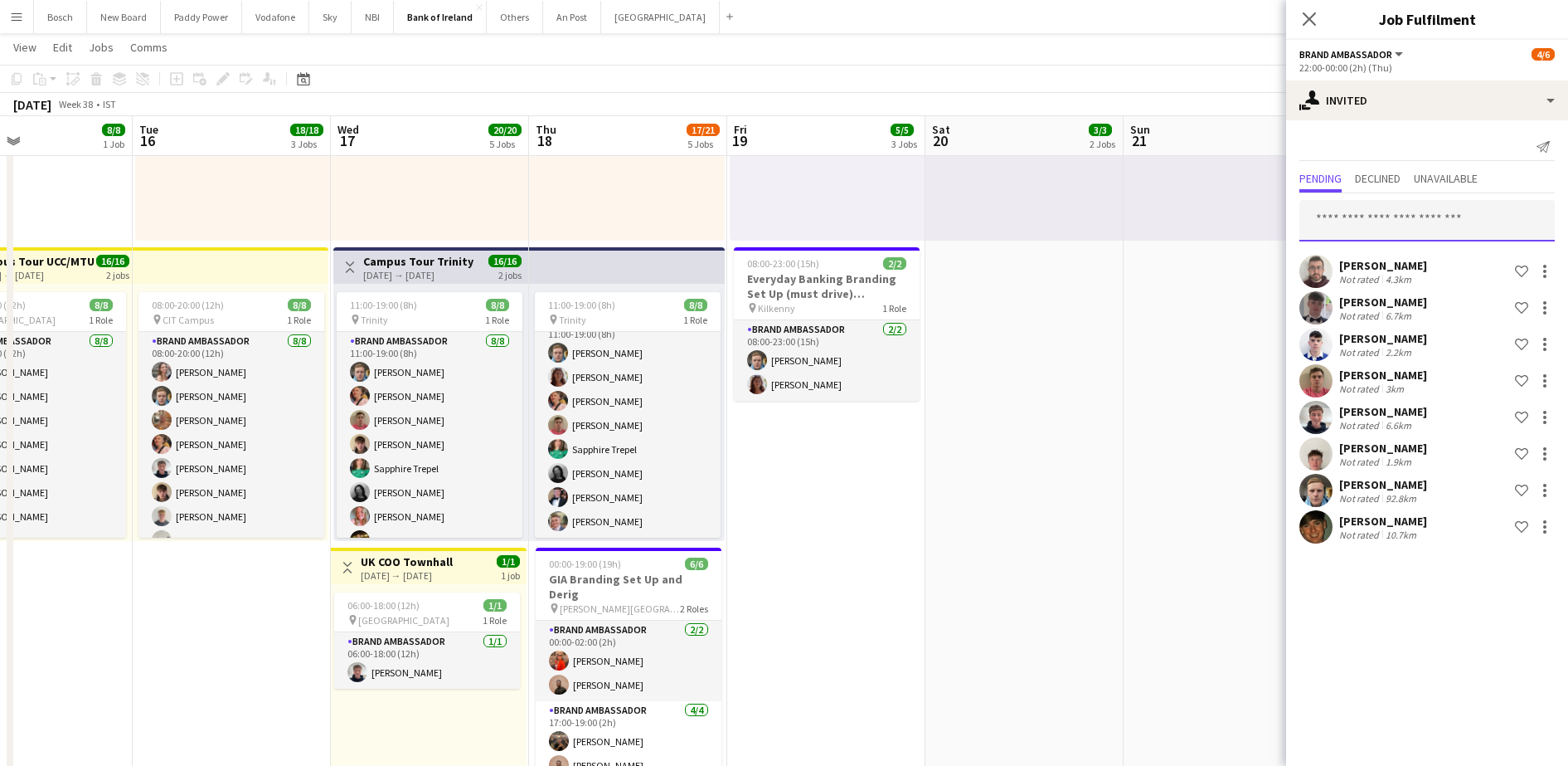
scroll to position [19, 0]
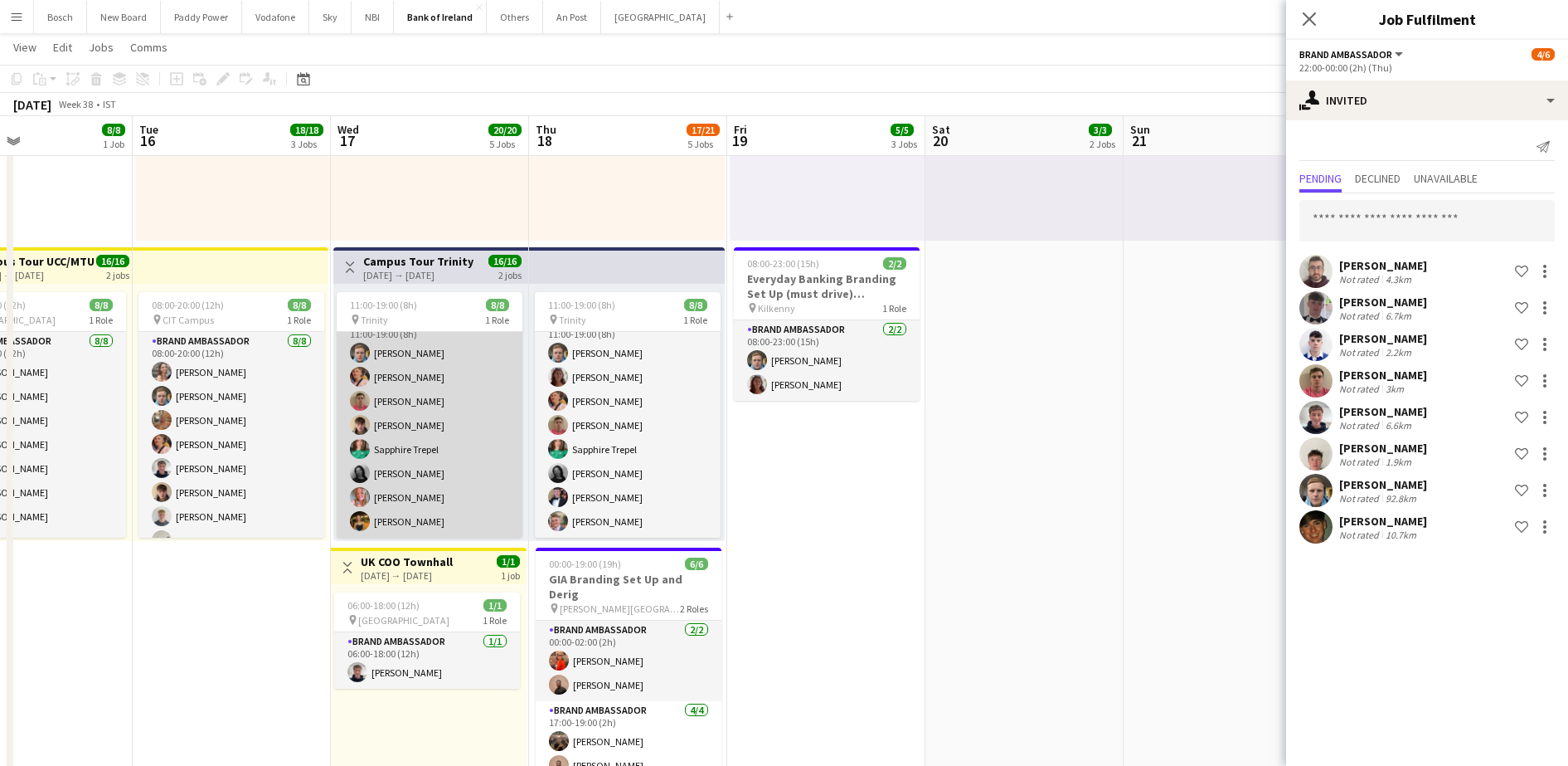
click at [408, 446] on app-card-role "Brand Ambassador 8/8 11:00-19:00 (8h) Dominik Morycki Mark O’Shea Zach Baird Da…" at bounding box center [428, 425] width 185 height 225
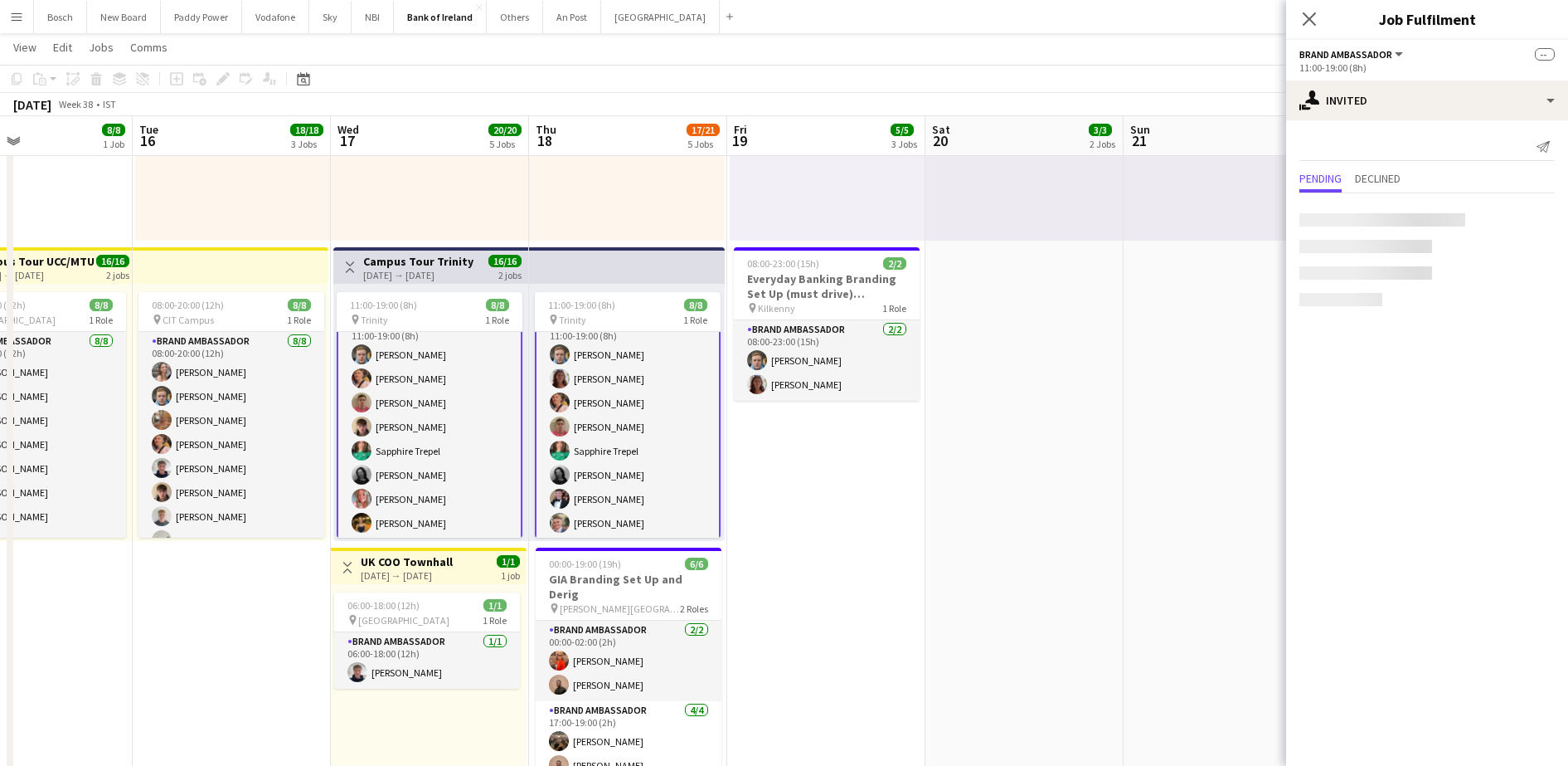
scroll to position [21, 0]
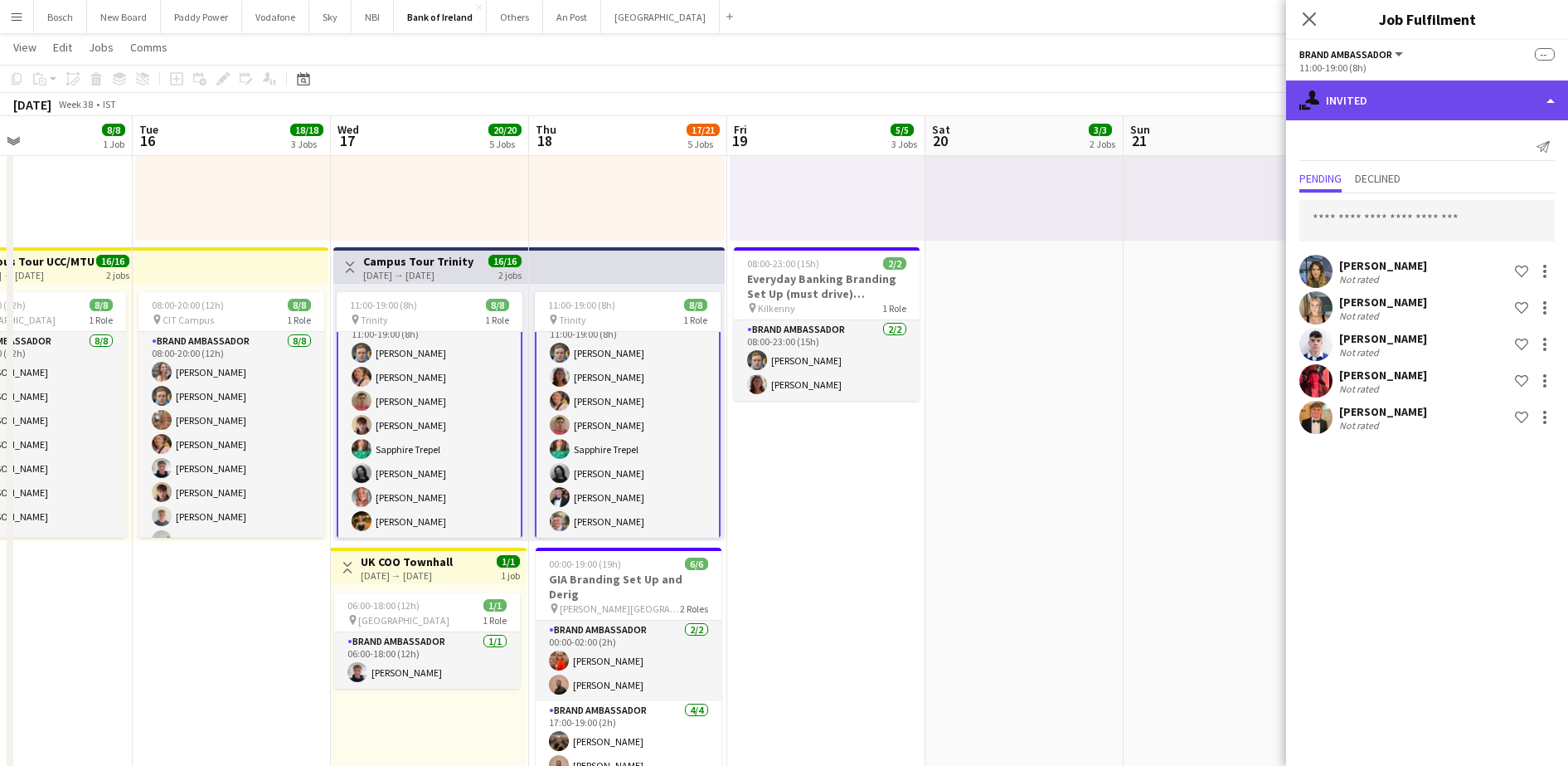
click at [1333, 109] on div "single-neutral-actions-share-1 Invited" at bounding box center [1426, 100] width 282 height 39
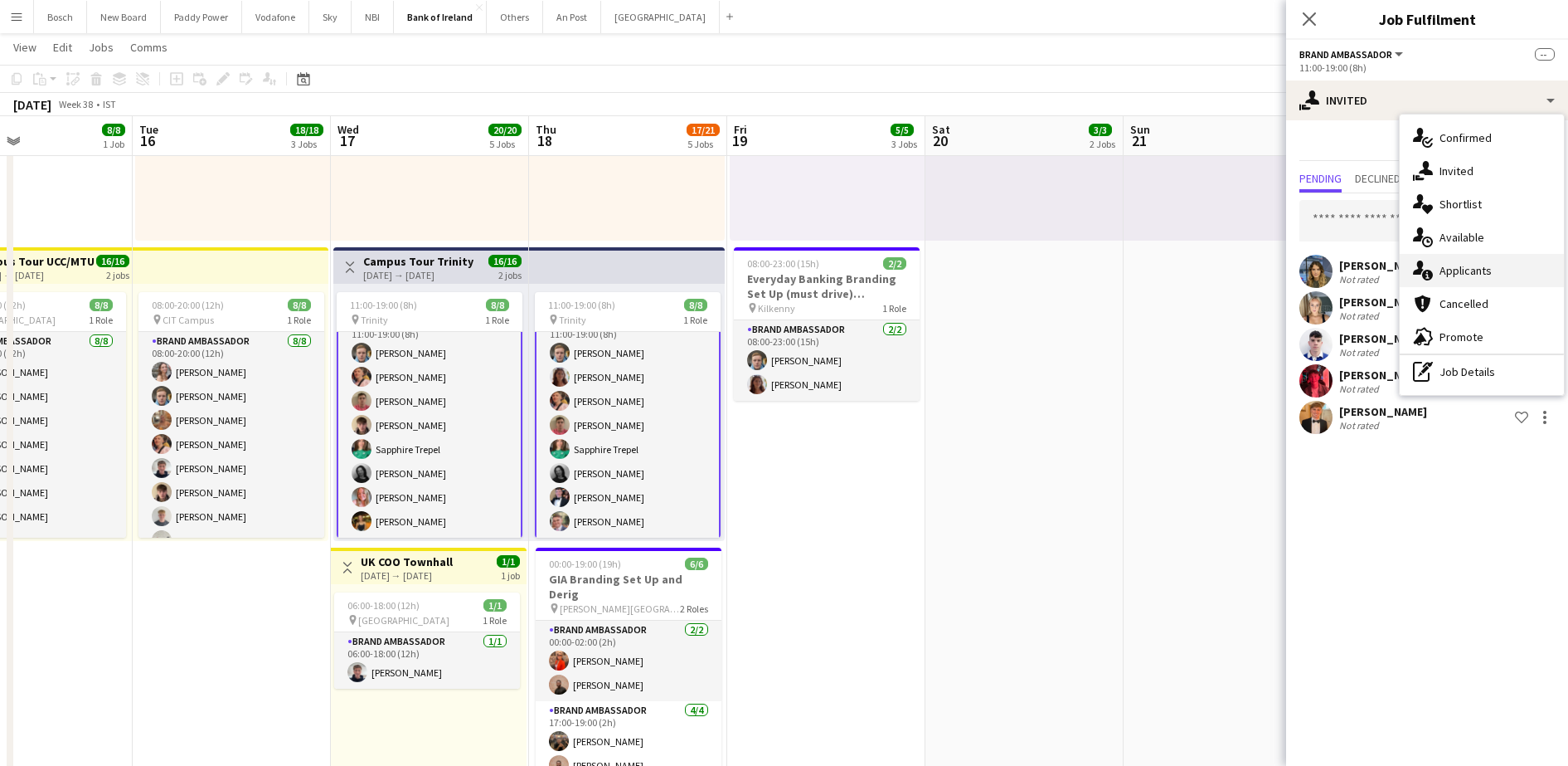
click at [1431, 267] on icon "single-neutral-actions-information" at bounding box center [1423, 270] width 20 height 20
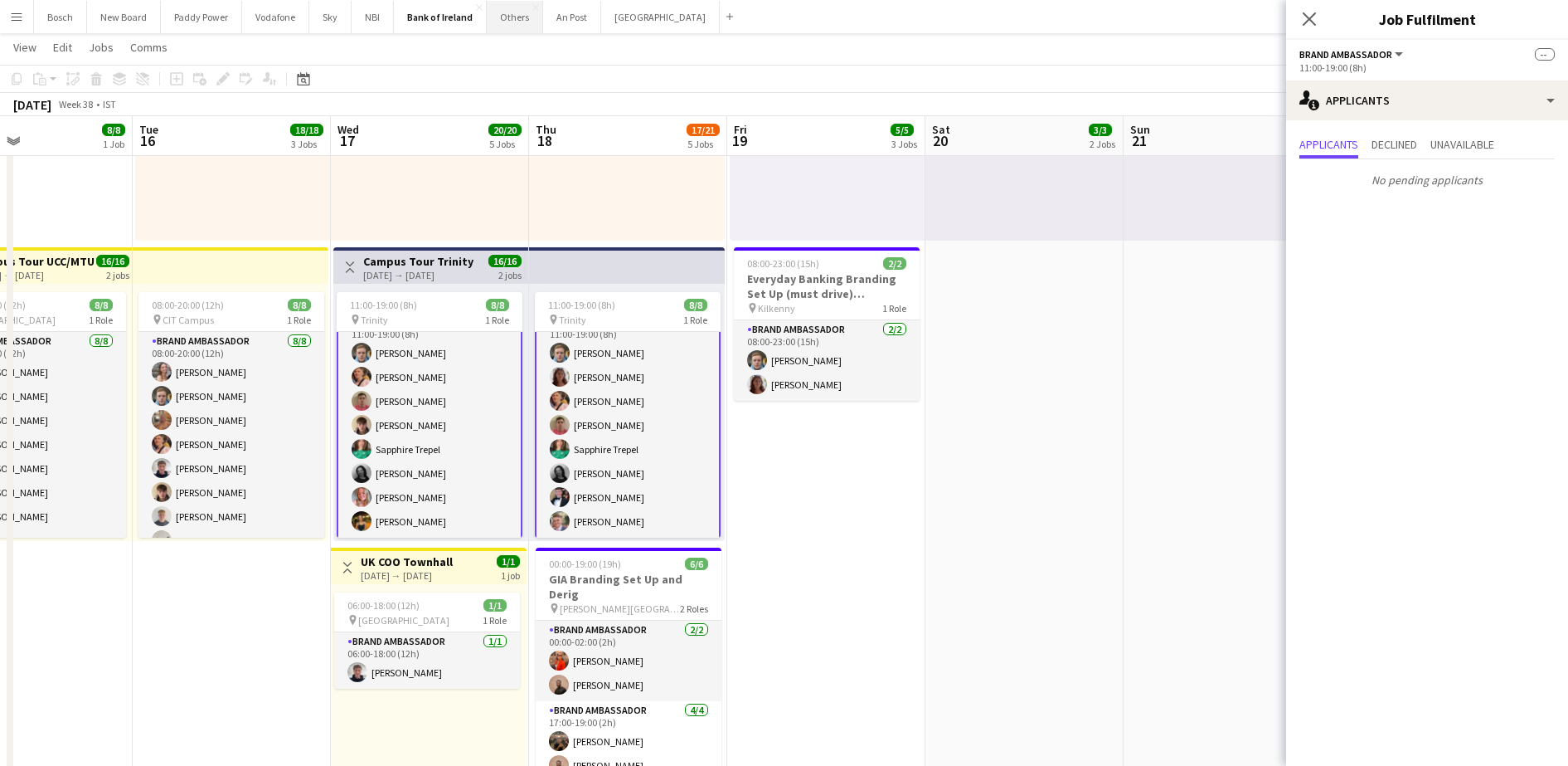
click at [514, 29] on button "Others Close" at bounding box center [514, 17] width 56 height 33
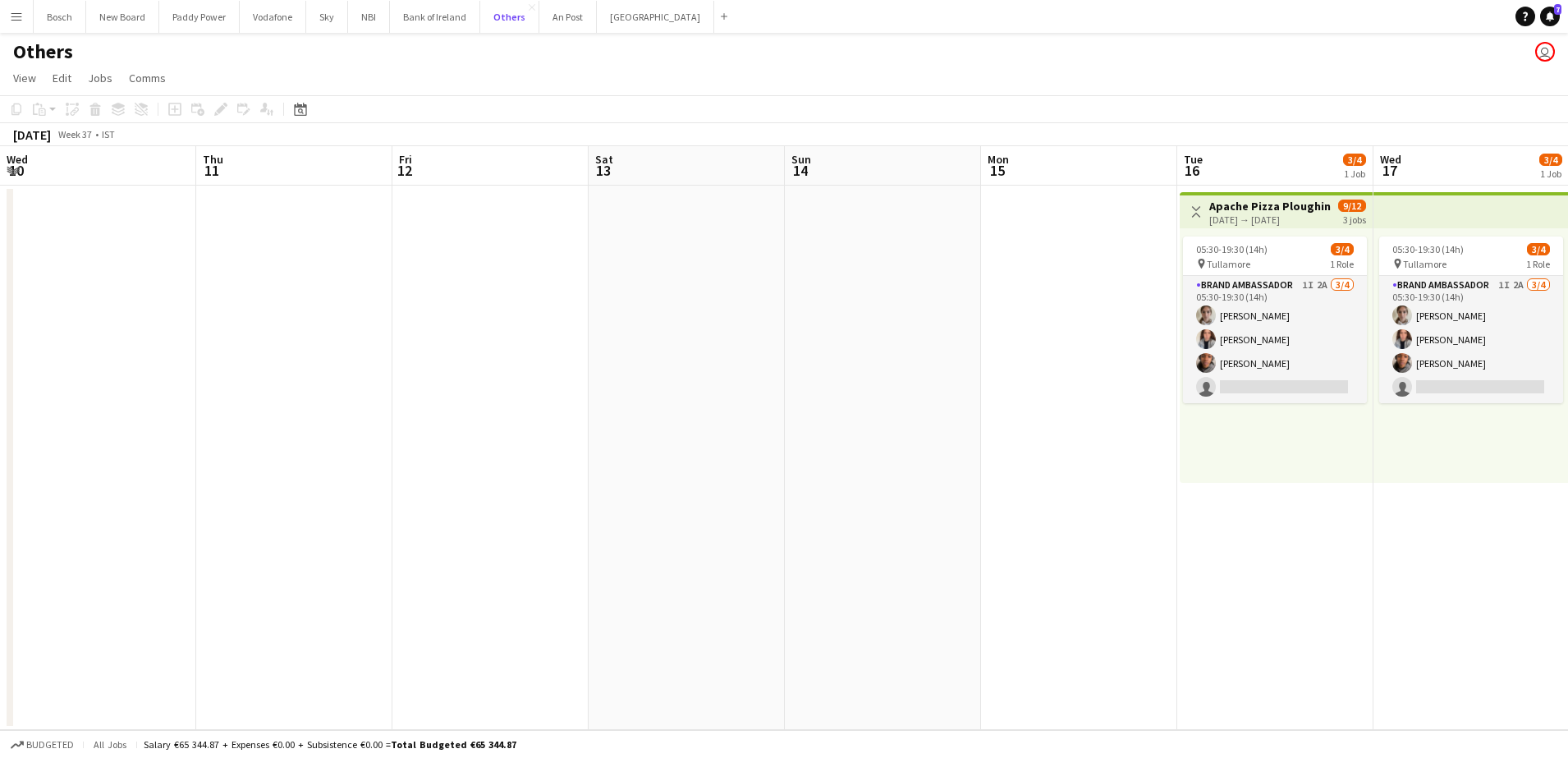
scroll to position [0, 550]
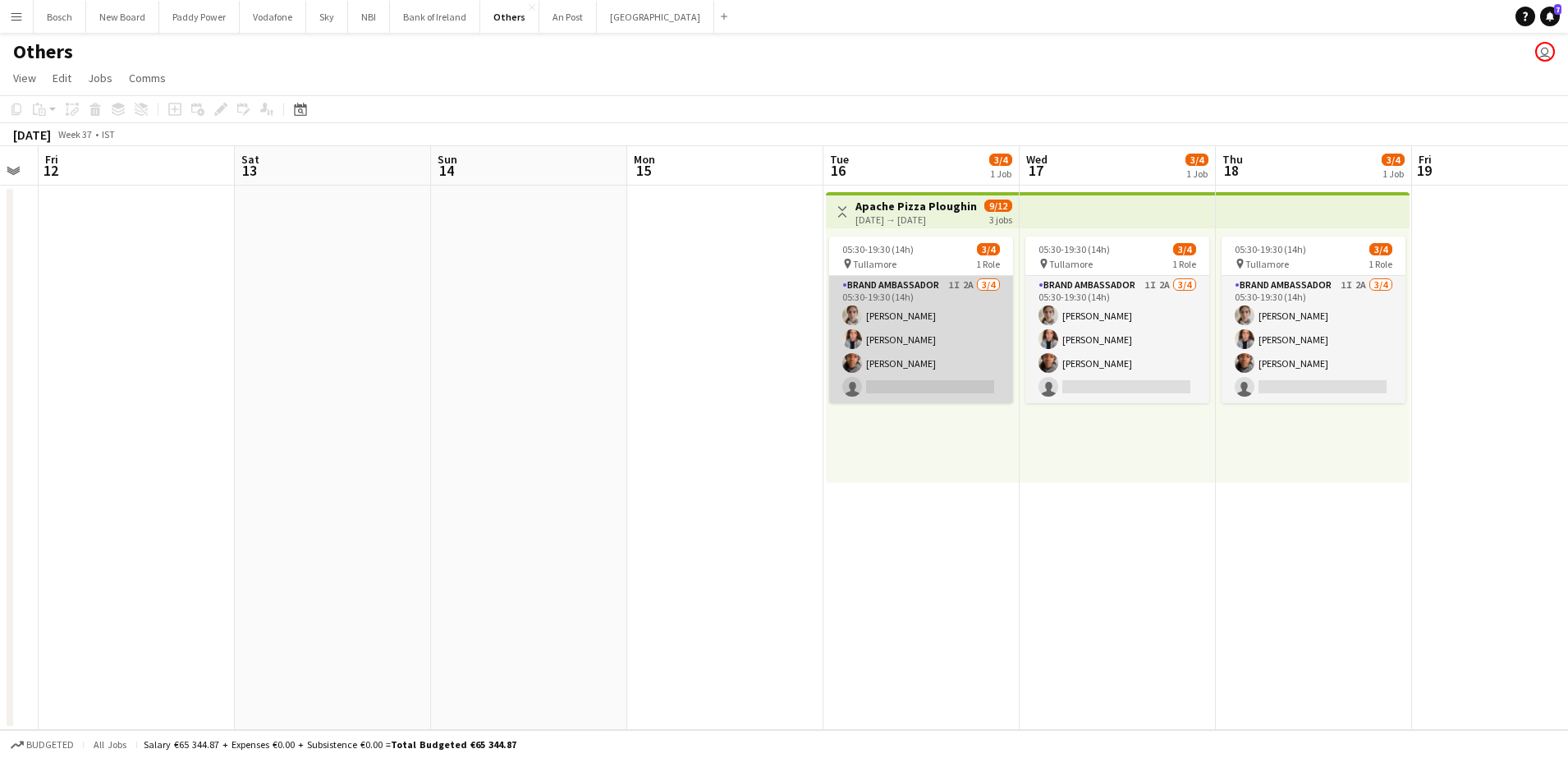
click at [909, 369] on app-card-role "Brand Ambassador 1I 2A 3/4 05:30-19:30 (14h) Abbey Starnes Martha McGovern-Kyne…" at bounding box center [921, 339] width 184 height 127
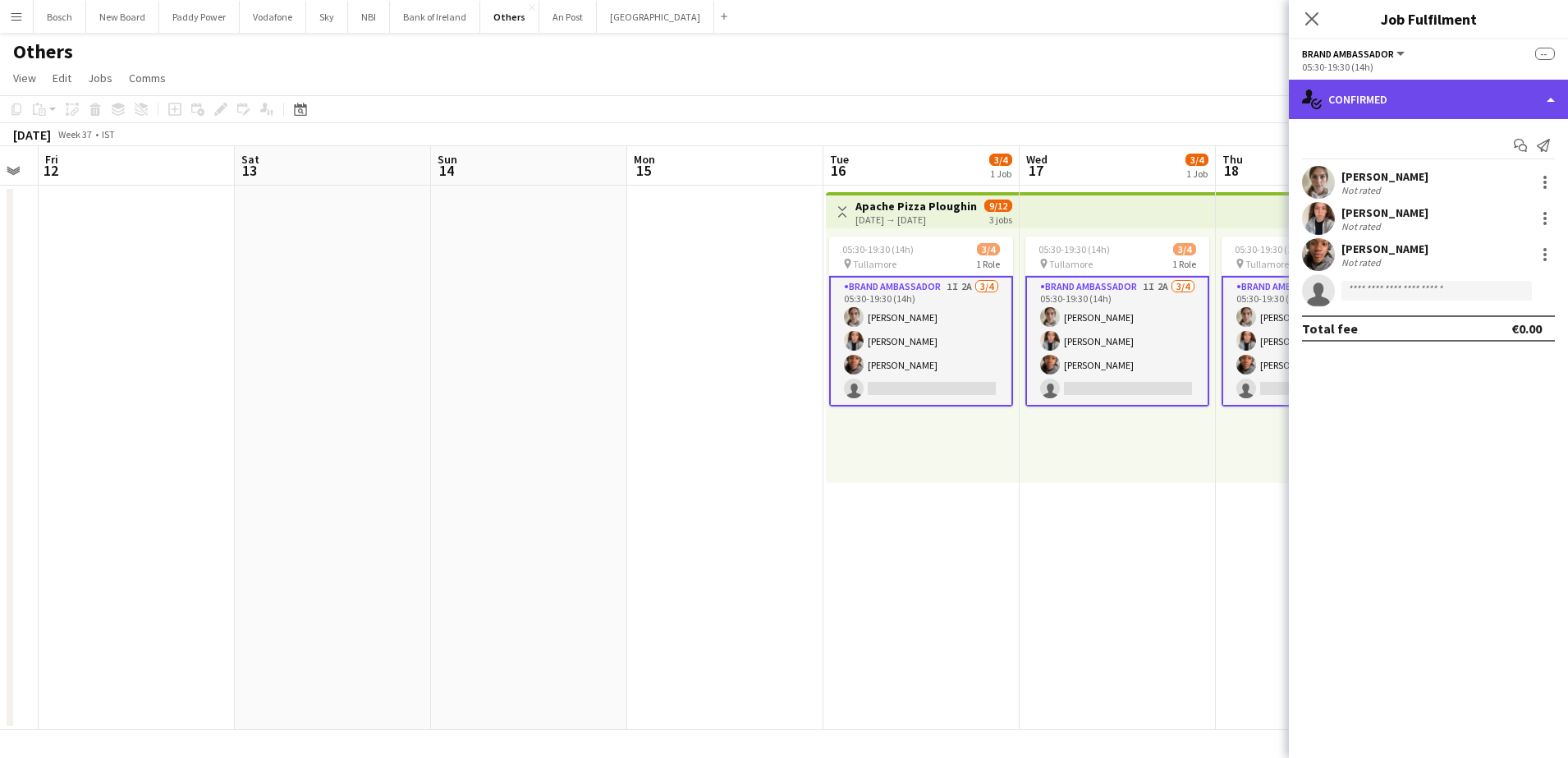
click at [1415, 104] on div "single-neutral-actions-check-2 Confirmed" at bounding box center [1428, 99] width 279 height 39
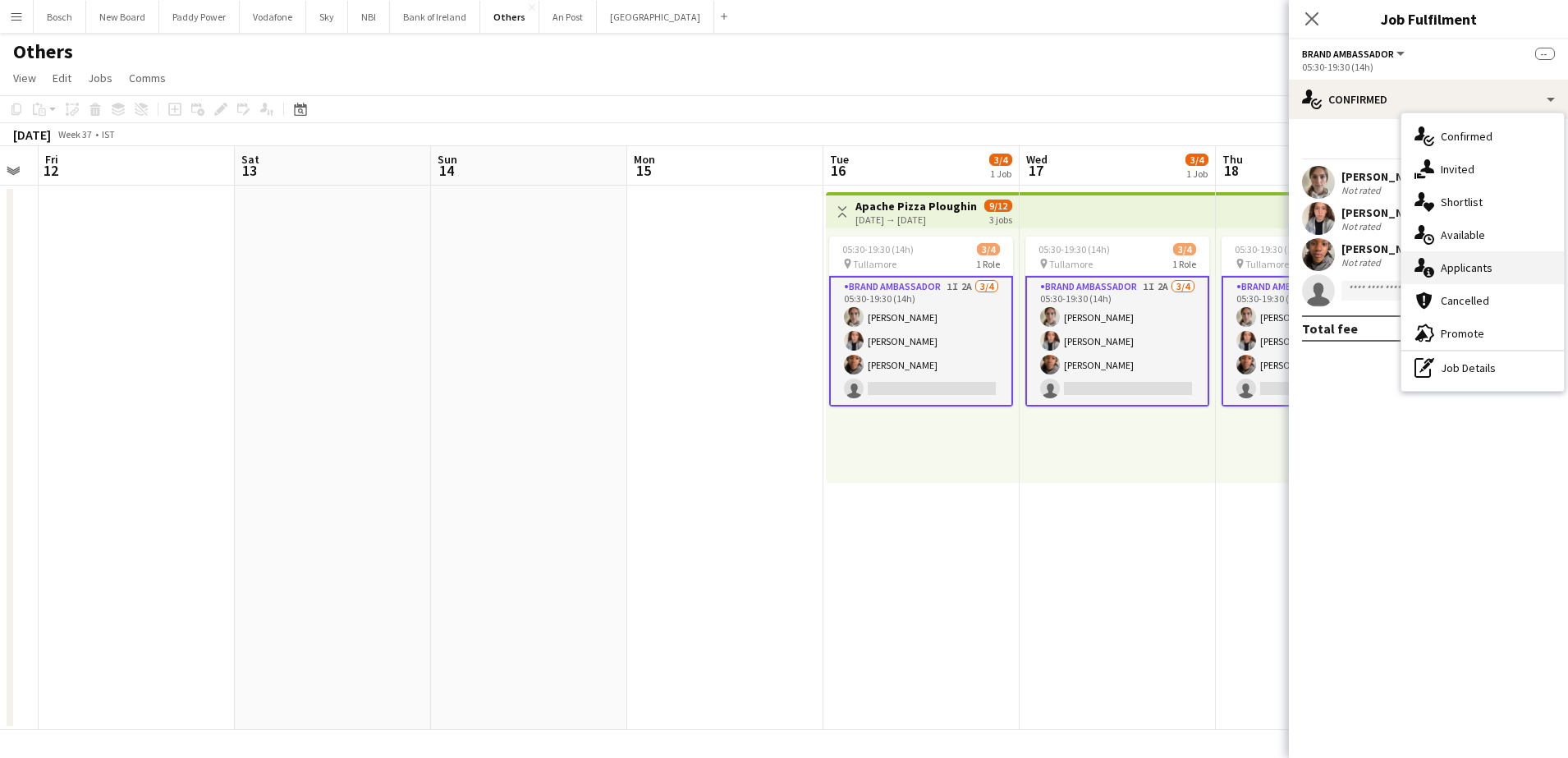
click at [1494, 257] on div "single-neutral-actions-information Applicants" at bounding box center [1483, 268] width 163 height 33
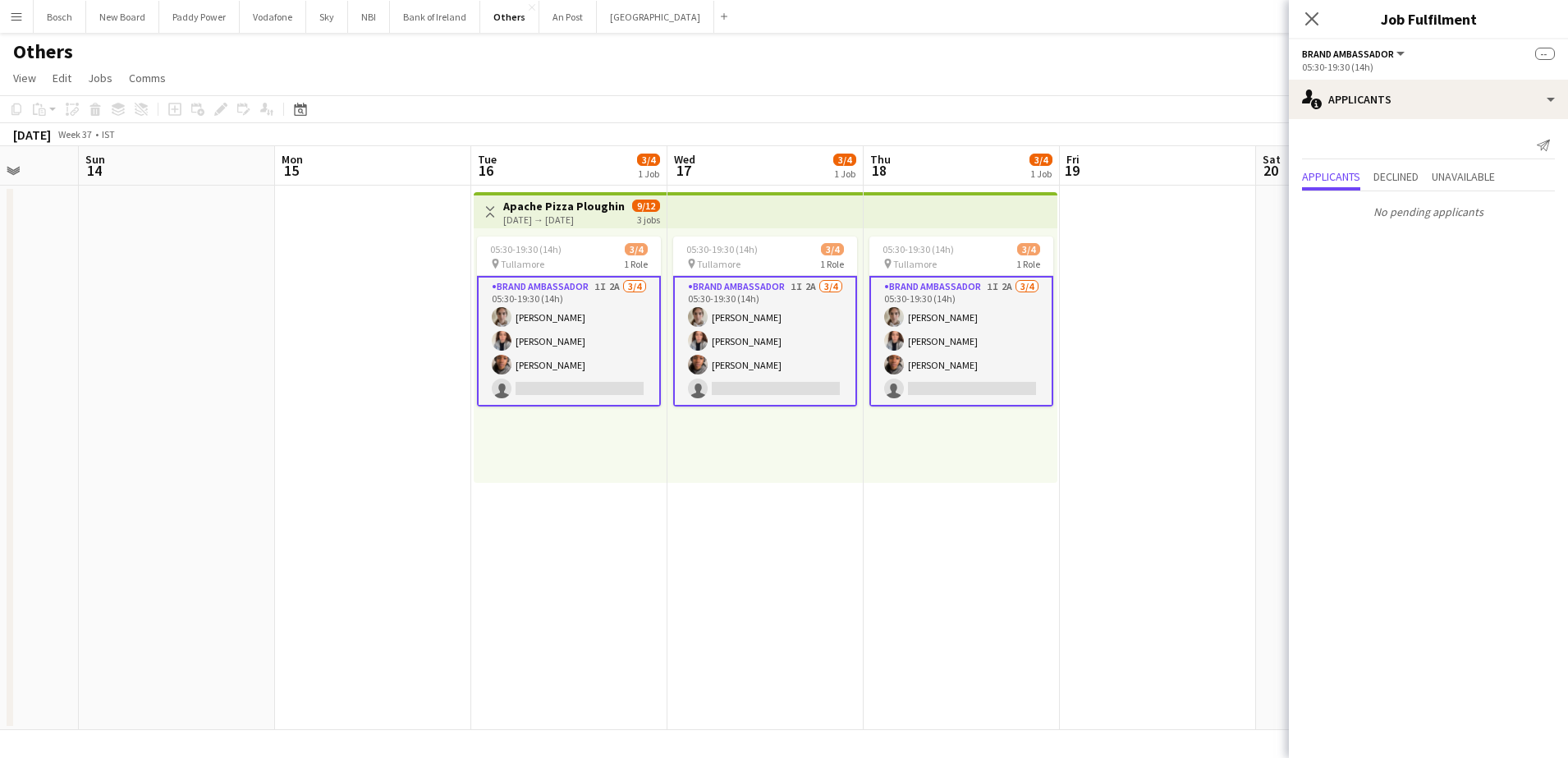
scroll to position [0, 554]
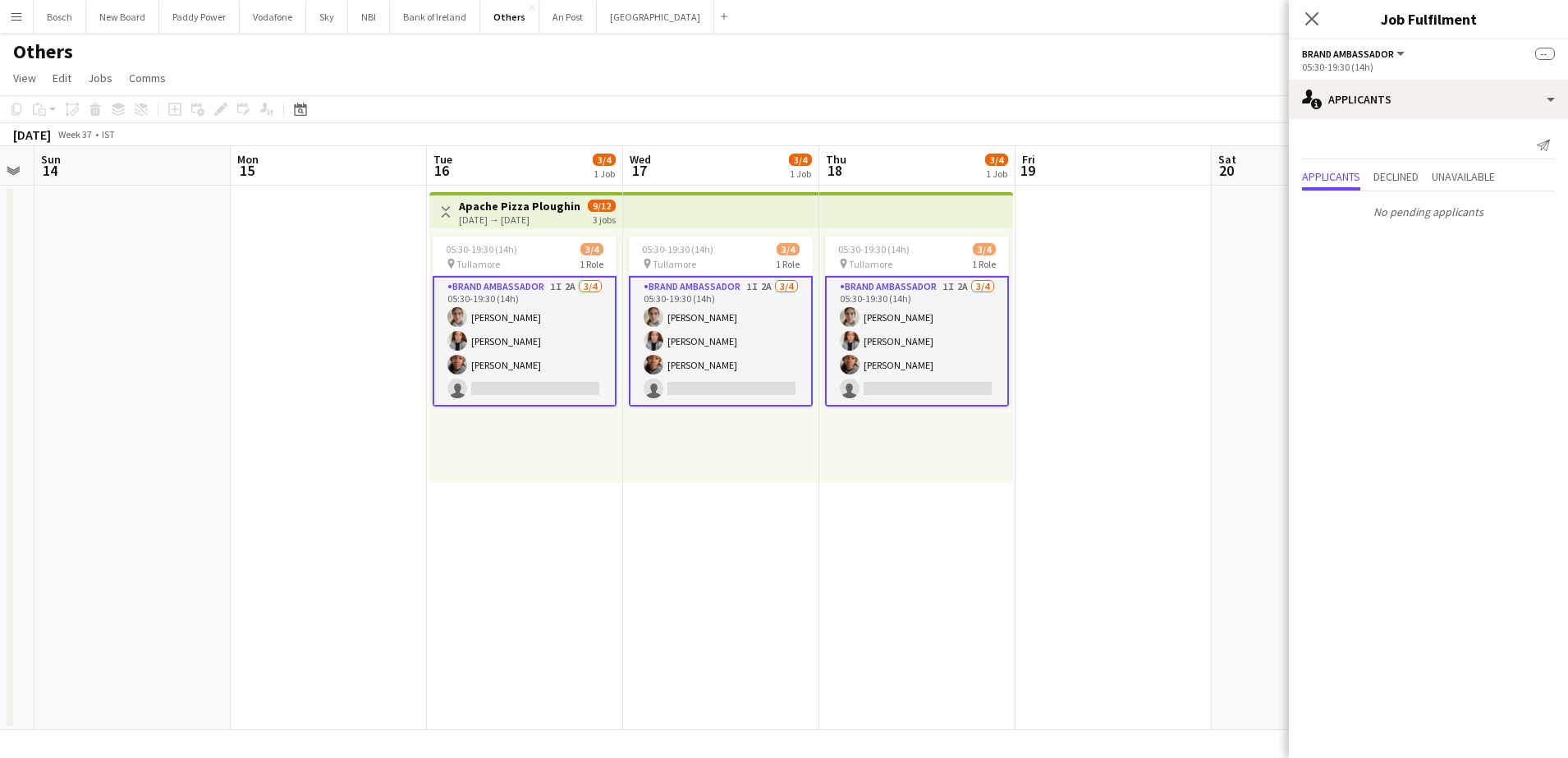
click at [1409, 138] on div "Send notification" at bounding box center [1428, 145] width 253 height 27
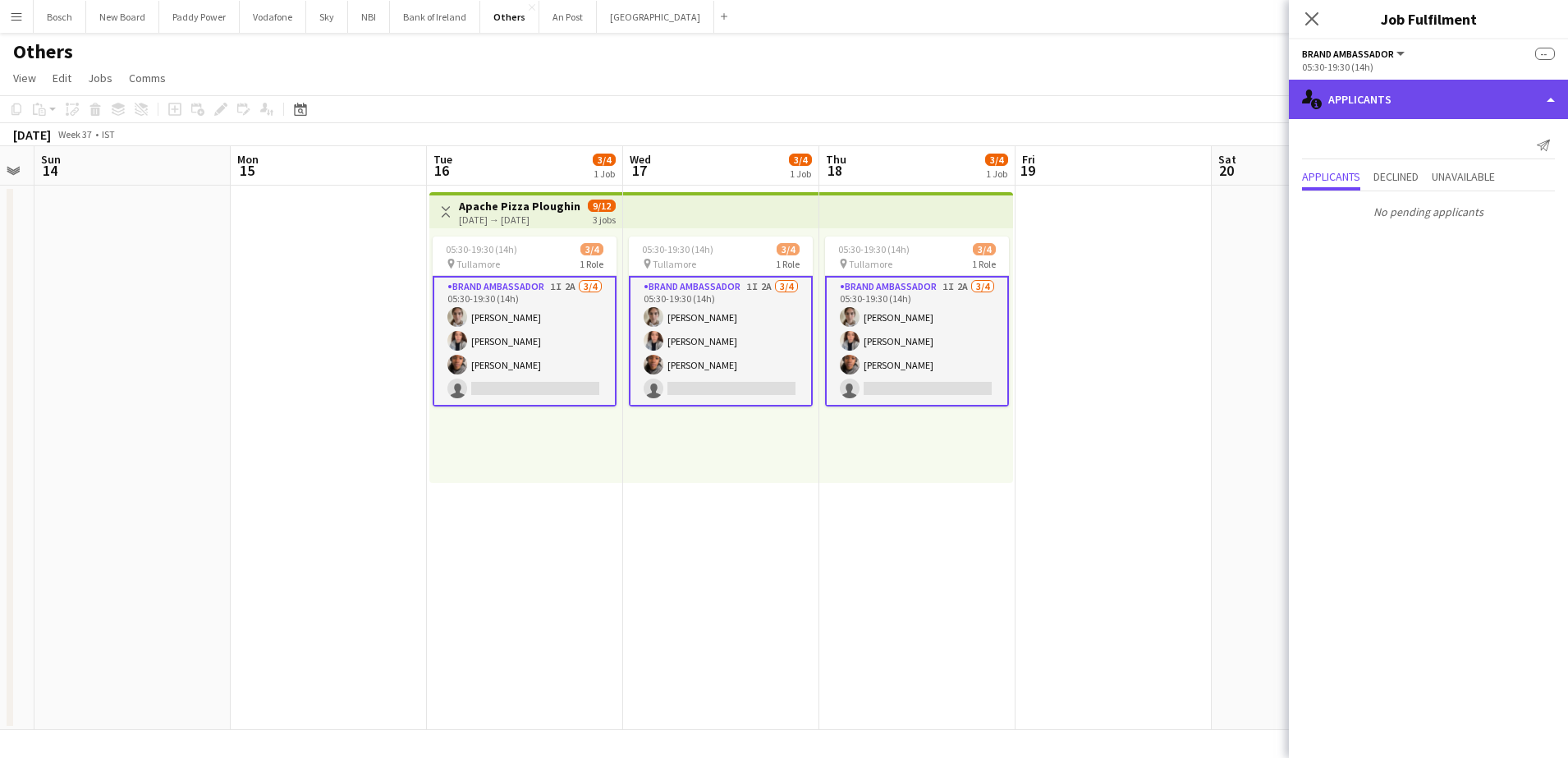
click at [1434, 108] on div "single-neutral-actions-information Applicants" at bounding box center [1428, 99] width 279 height 39
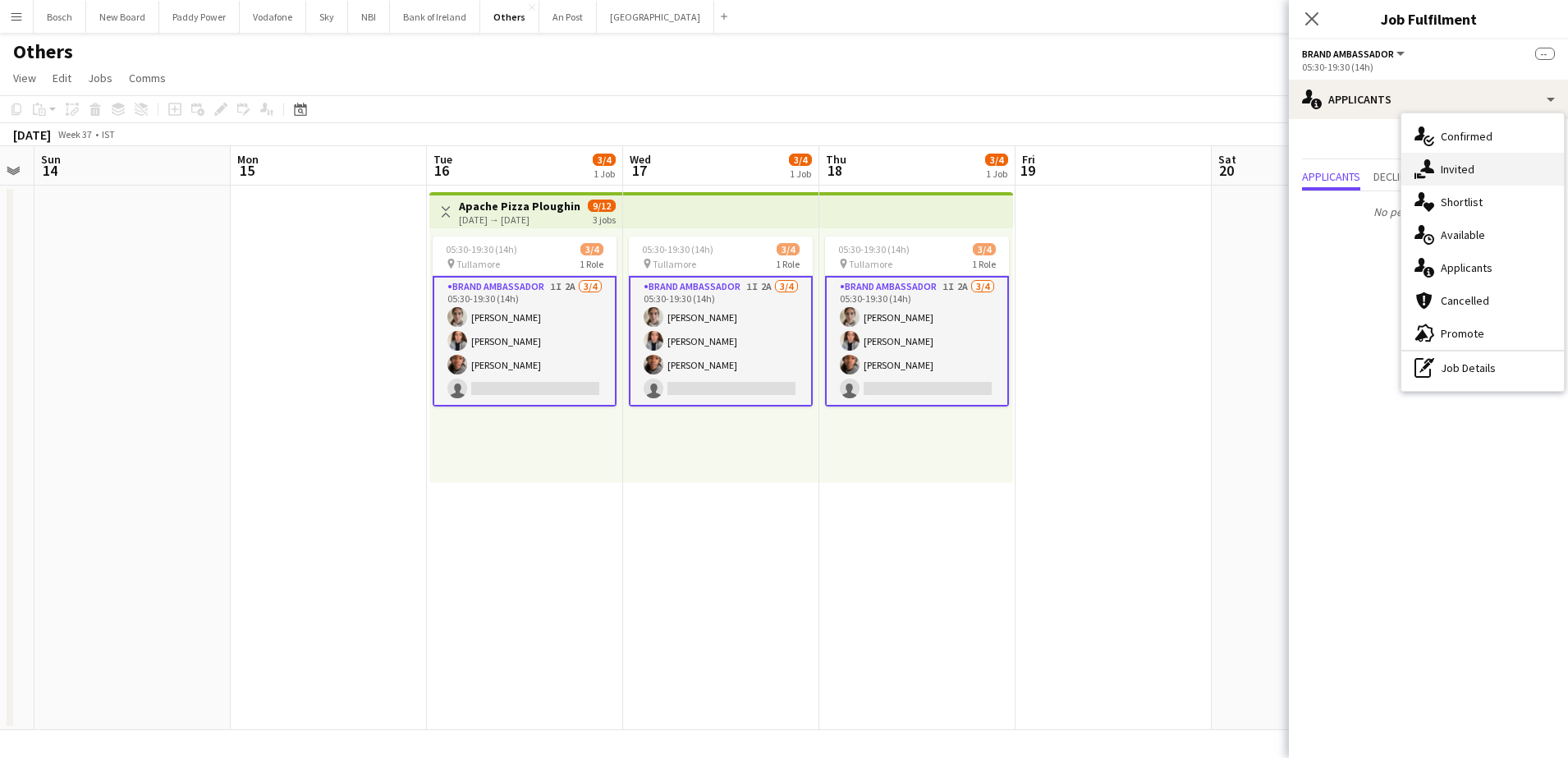
click at [1472, 174] on span "Invited" at bounding box center [1458, 169] width 34 height 15
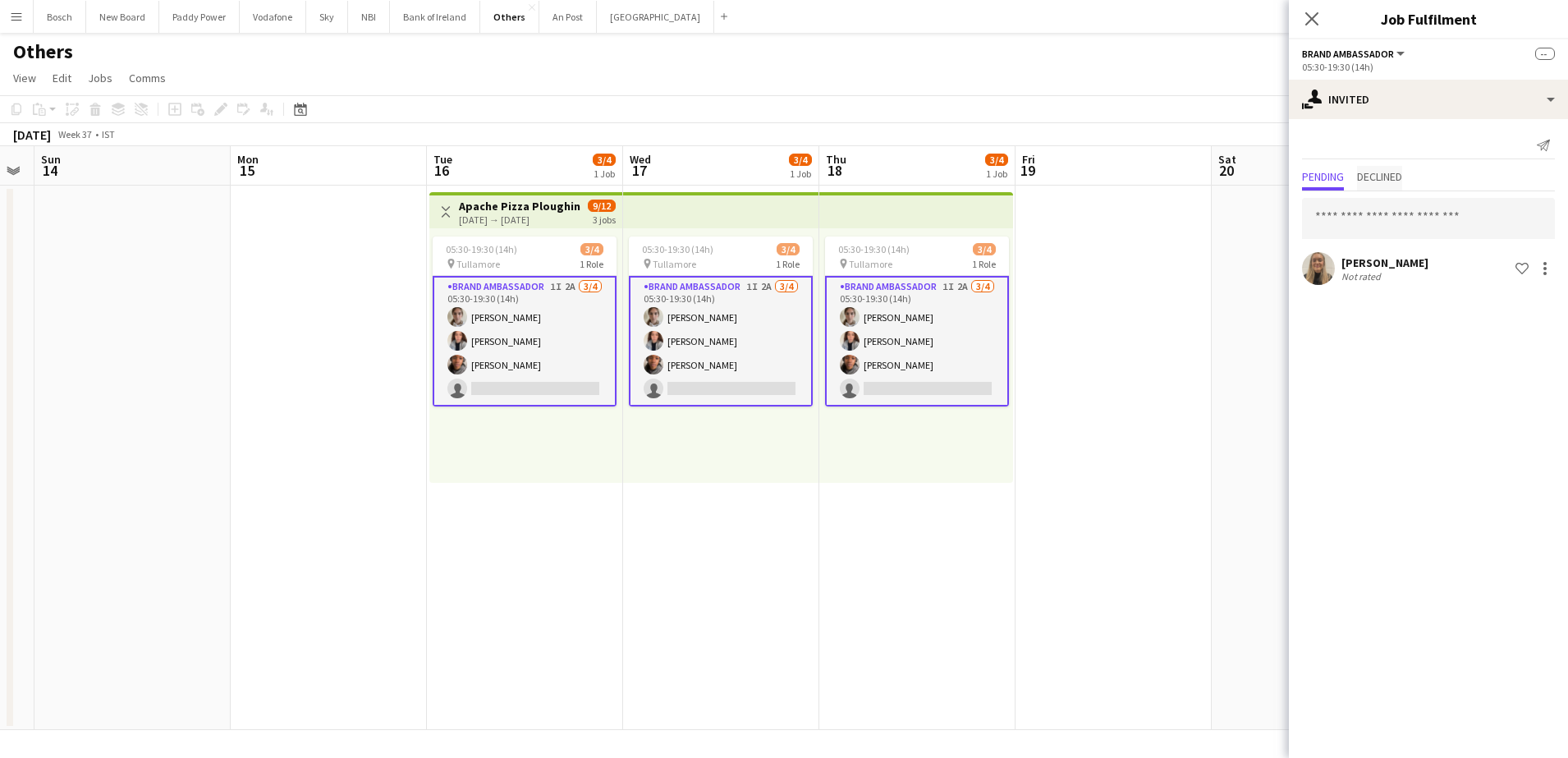
click at [1373, 182] on span "Declined" at bounding box center [1379, 177] width 45 height 12
click at [993, 67] on app-page-menu "View Day view expanded Day view collapsed Month view Date picker Jump to today …" at bounding box center [784, 80] width 1568 height 32
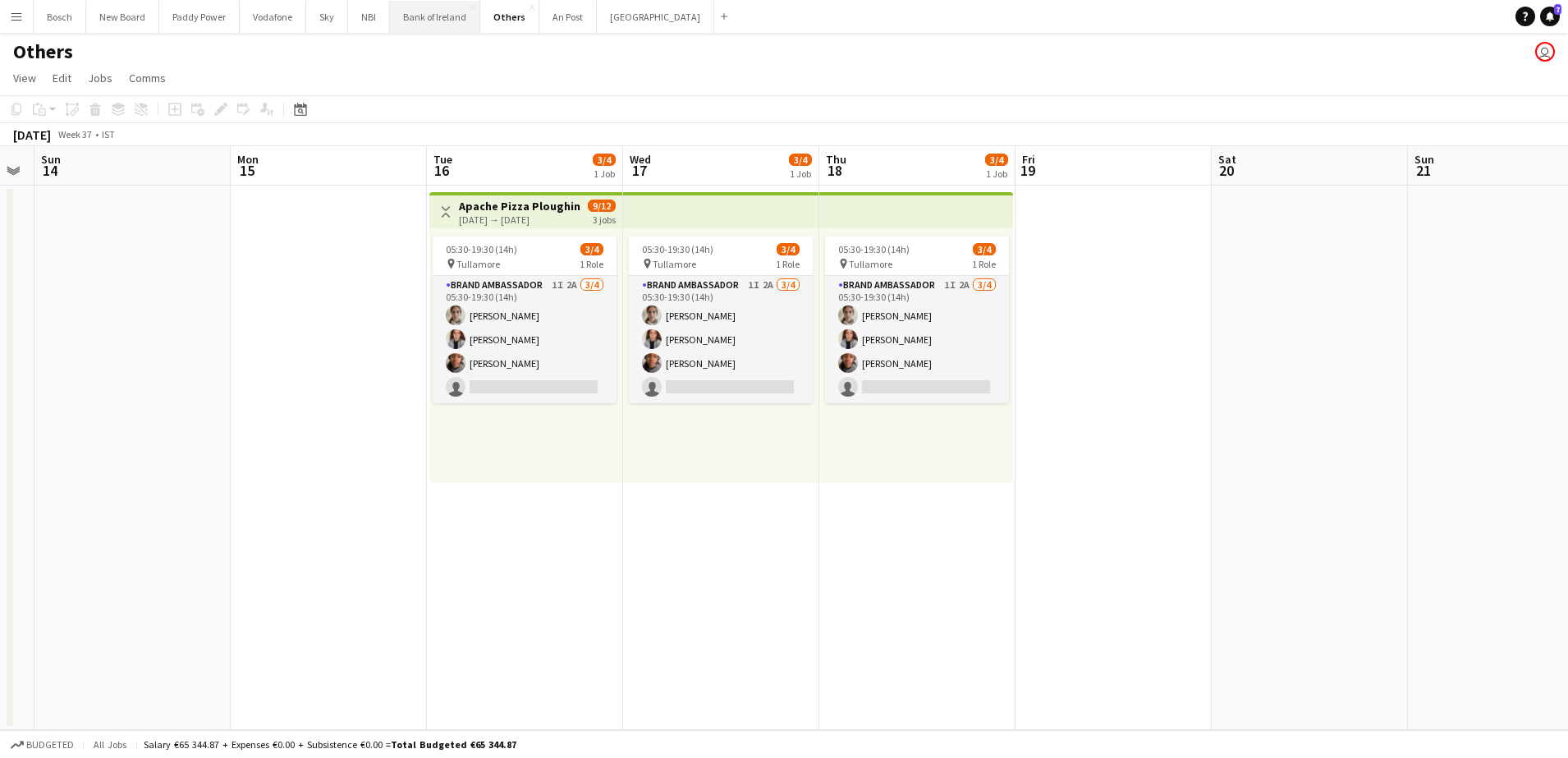
click at [451, 21] on button "Bank of Ireland Close" at bounding box center [435, 17] width 91 height 32
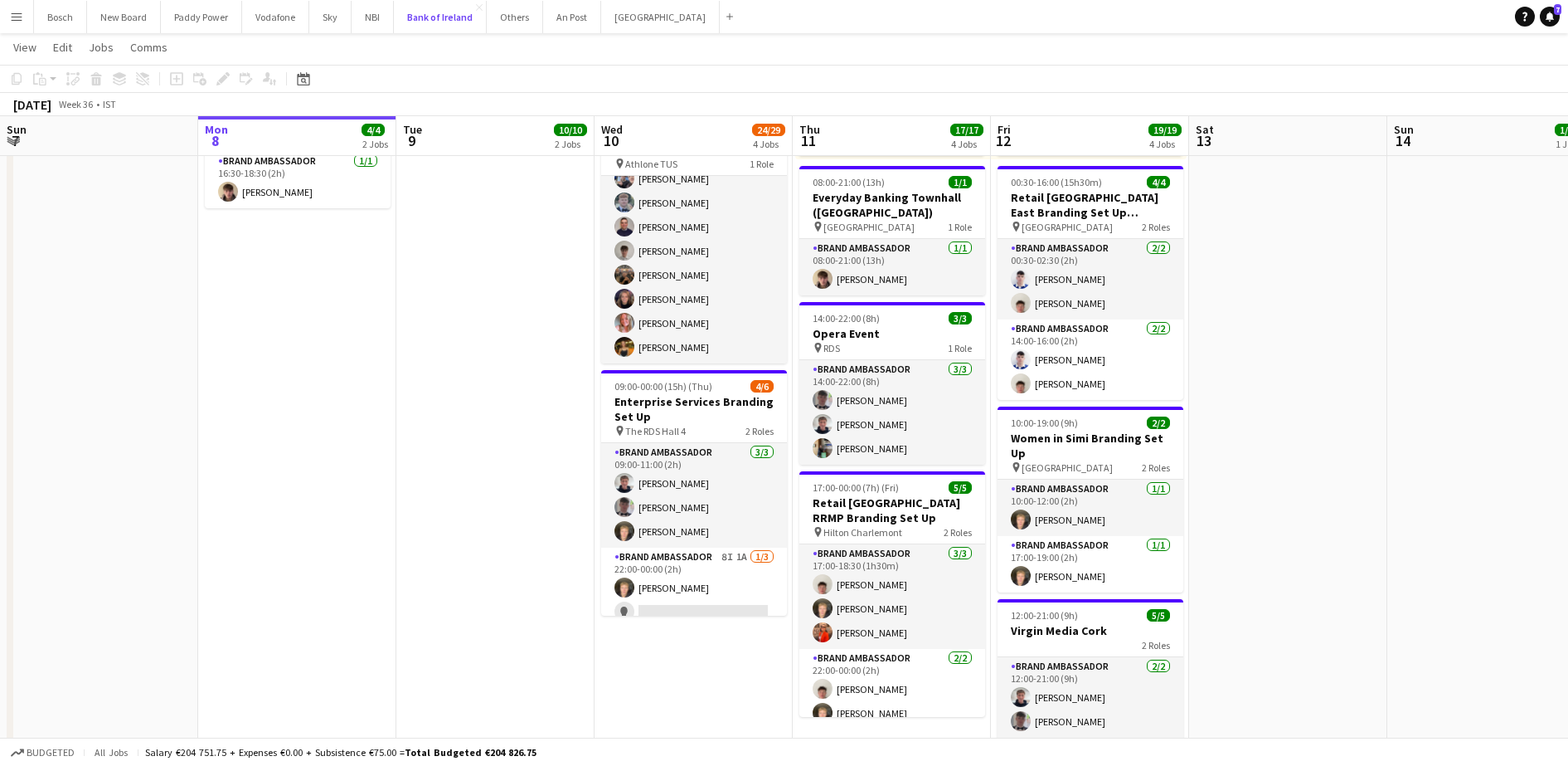
scroll to position [326, 0]
click at [629, 549] on app-card-role "Brand Ambassador 8I 1A 1/3 22:00-00:00 (2h) Ronam Mcloughlin single-neutral-act…" at bounding box center [693, 601] width 185 height 105
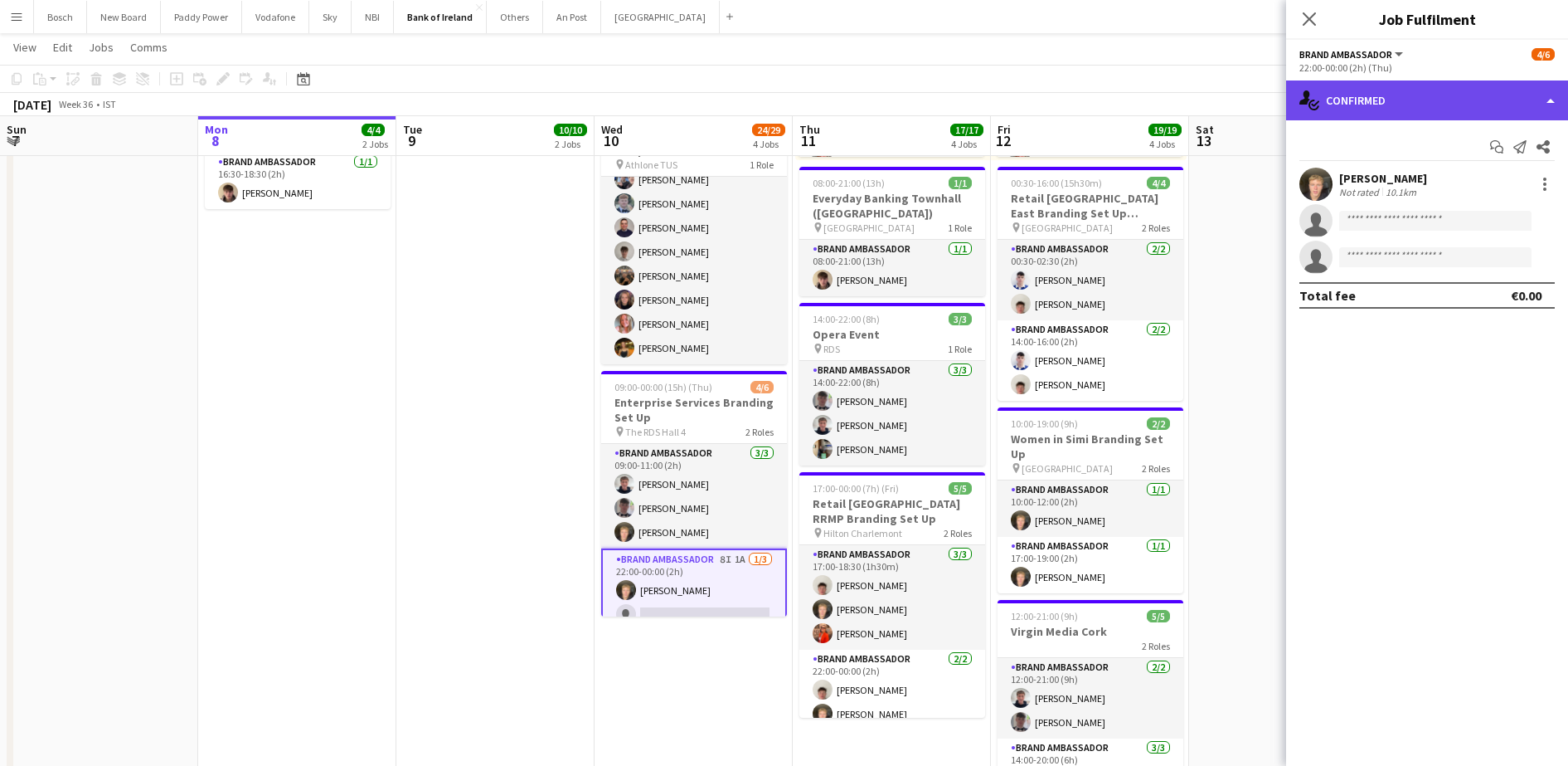
click at [1360, 103] on div "single-neutral-actions-check-2 Confirmed" at bounding box center [1426, 100] width 282 height 39
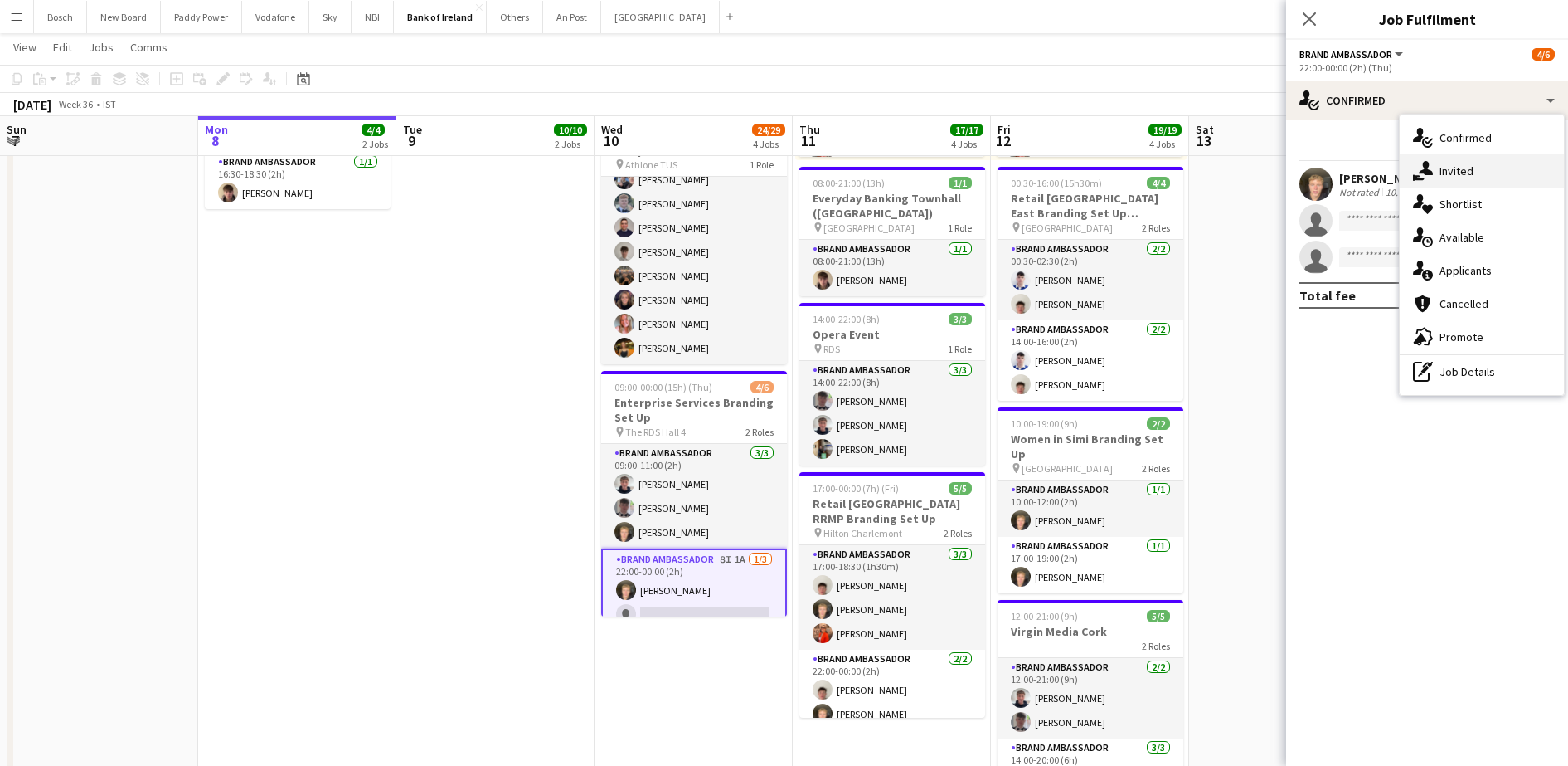
click at [1462, 174] on span "Invited" at bounding box center [1456, 171] width 34 height 15
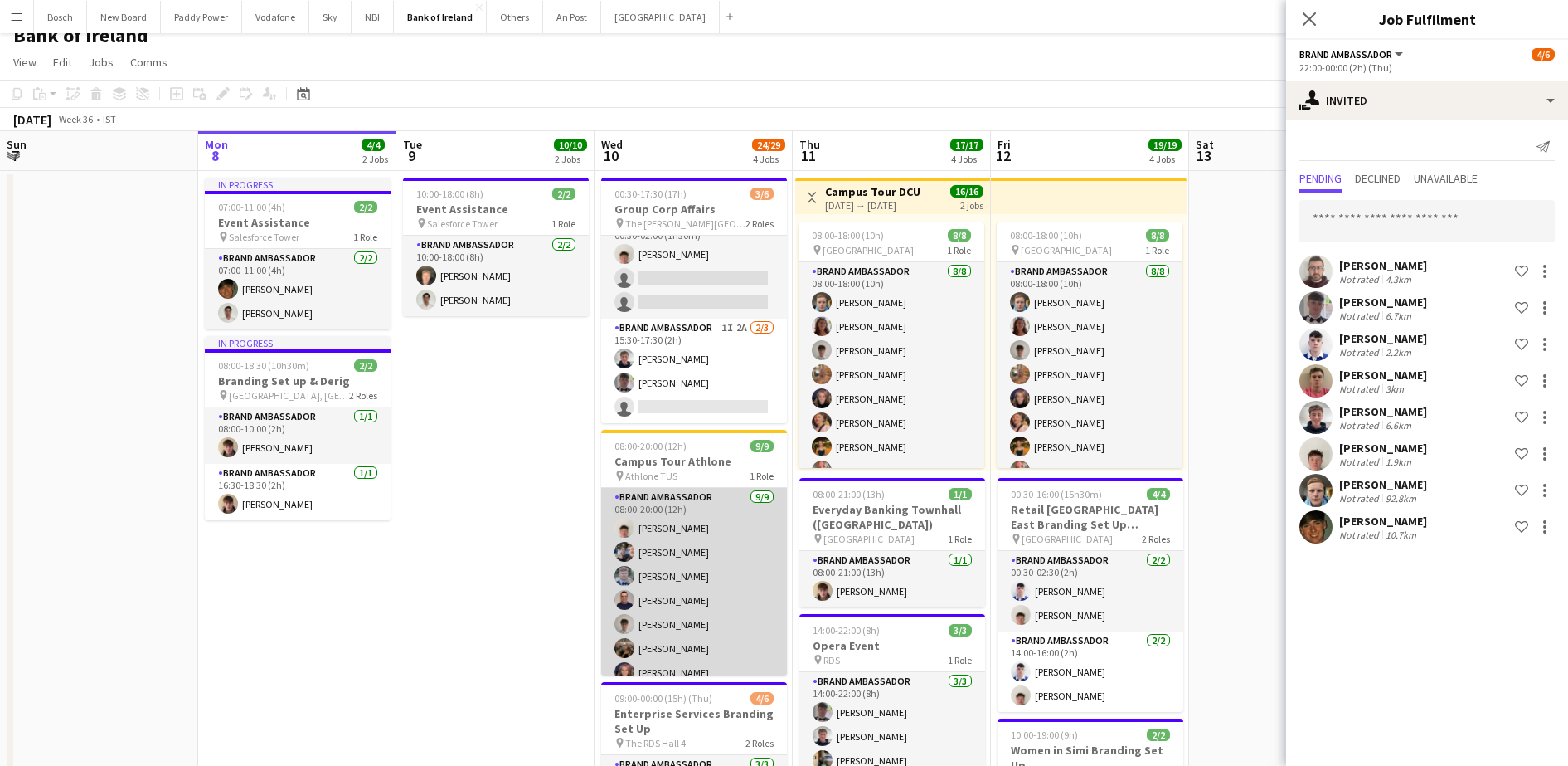
scroll to position [16, 0]
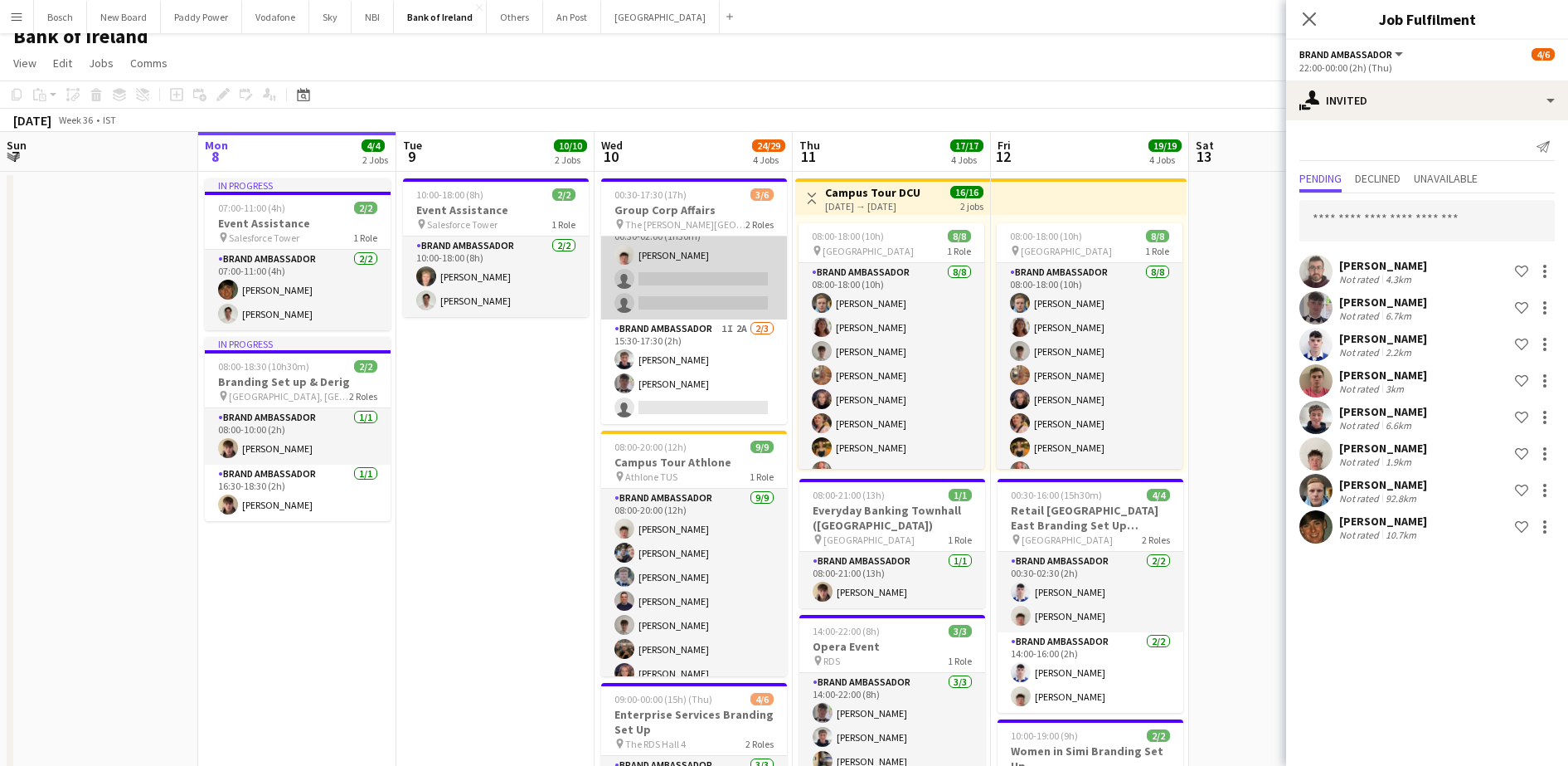
click at [738, 276] on app-card-role "Brand Ambassador 2I 1A 1/3 00:30-02:00 (1h30m) Robert Harvey single-neutral-act…" at bounding box center [693, 267] width 185 height 105
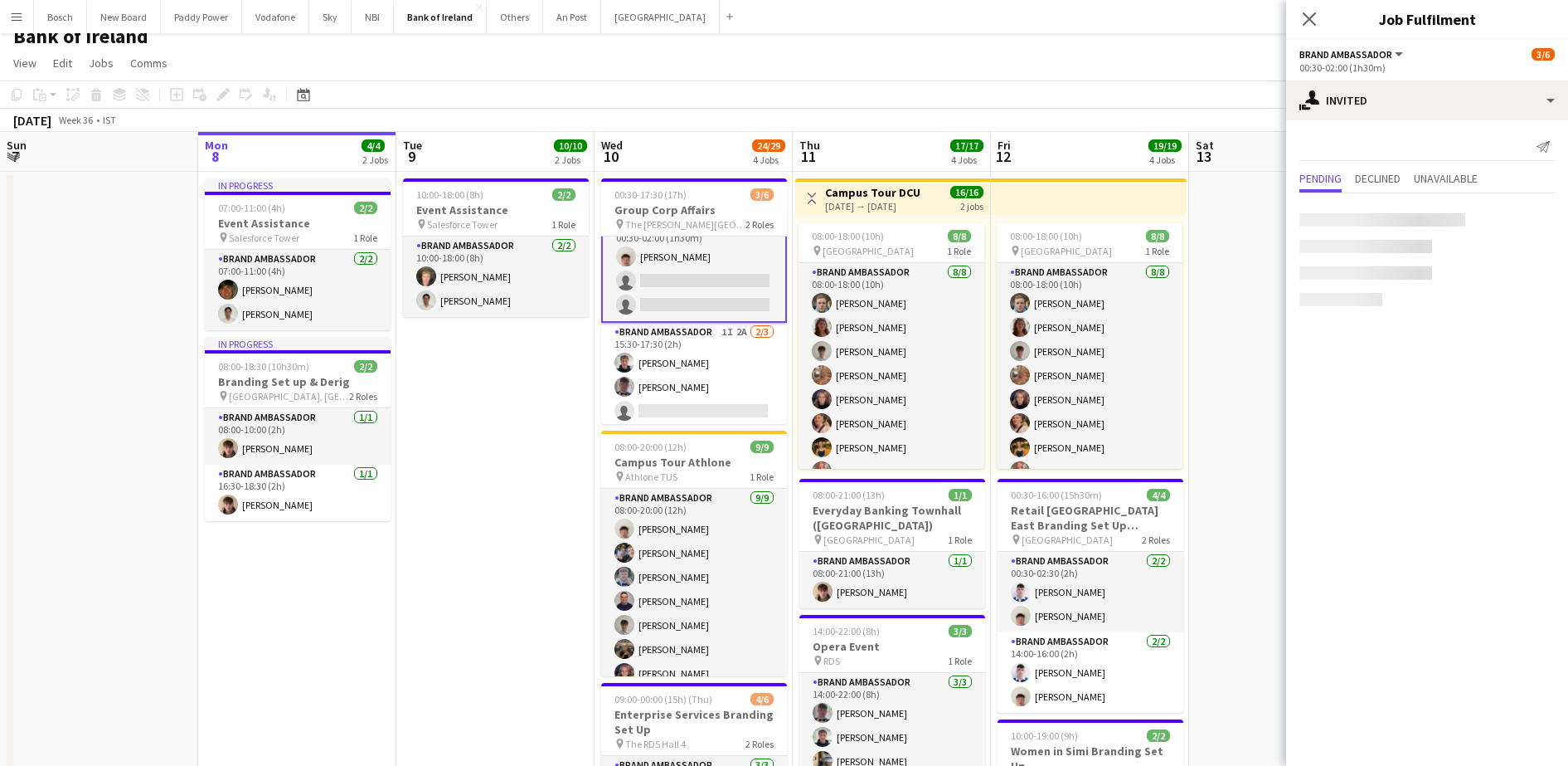
scroll to position [23, 0]
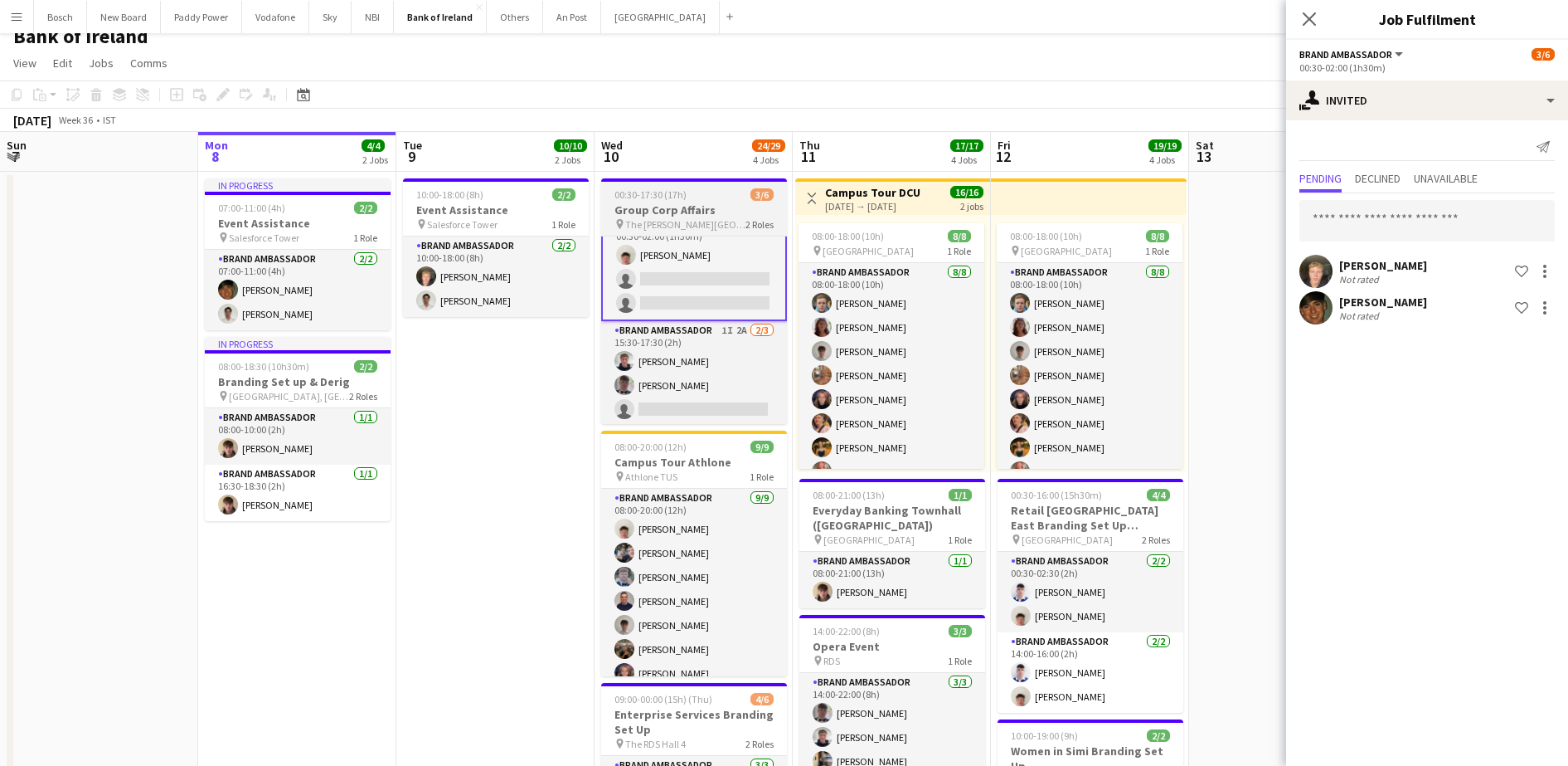
click at [679, 228] on span "The [PERSON_NAME][GEOGRAPHIC_DATA]" at bounding box center [684, 224] width 120 height 13
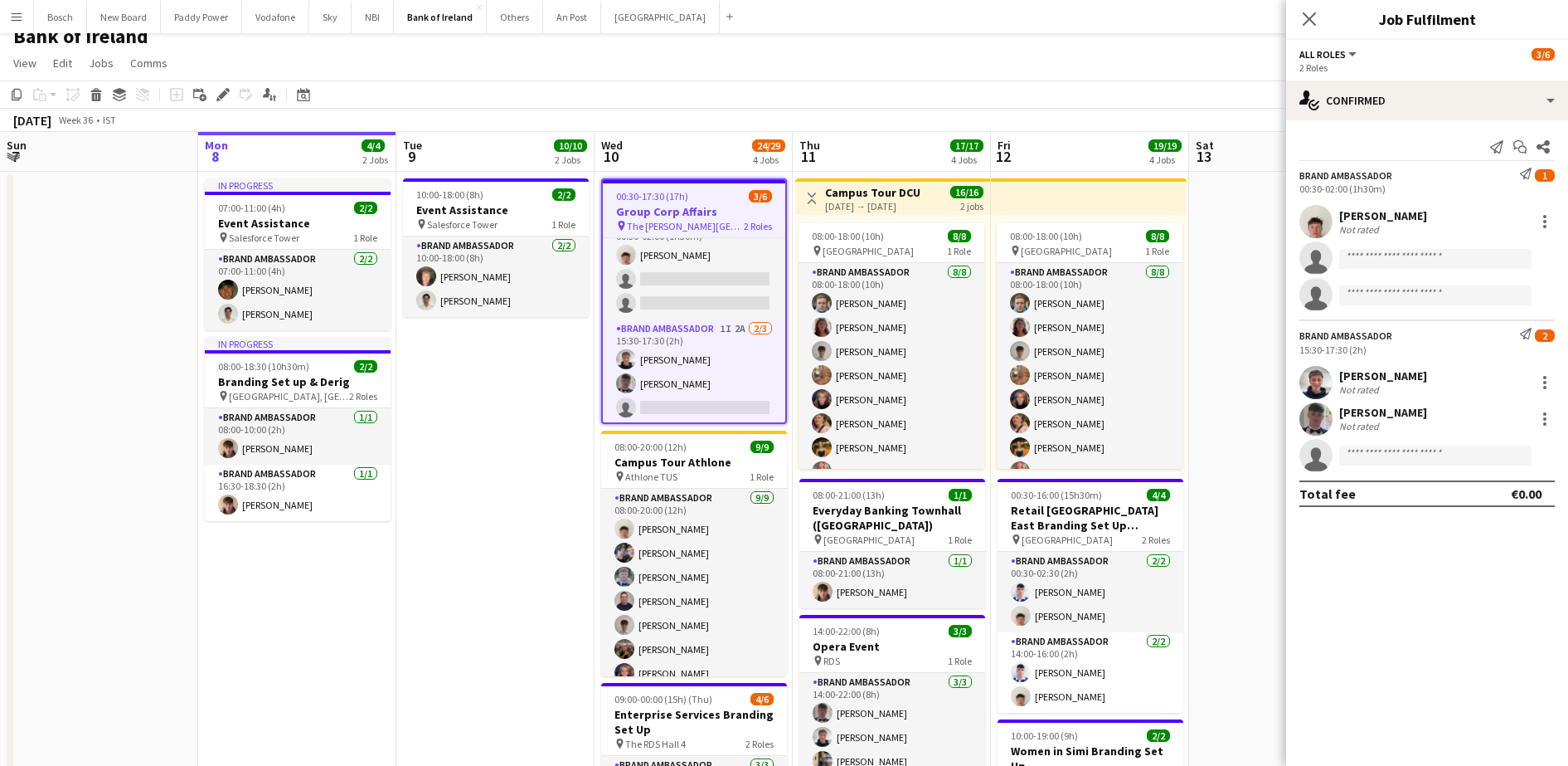
scroll to position [22, 0]
click at [213, 89] on div "Edit" at bounding box center [223, 95] width 20 height 20
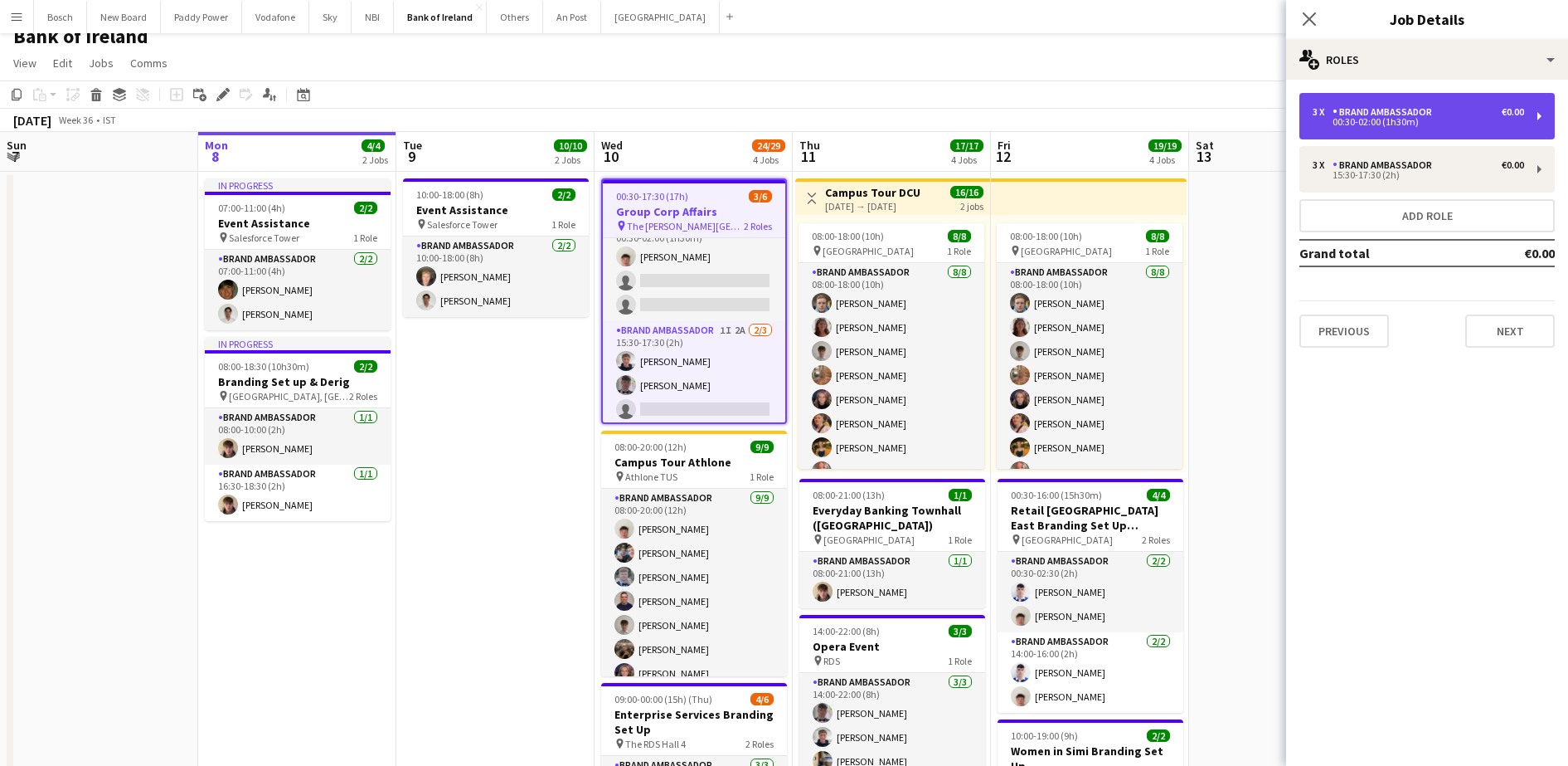
click at [1468, 93] on div "3 x Brand Ambassador €0.00 00:30-02:00 (1h30m)" at bounding box center [1426, 116] width 256 height 46
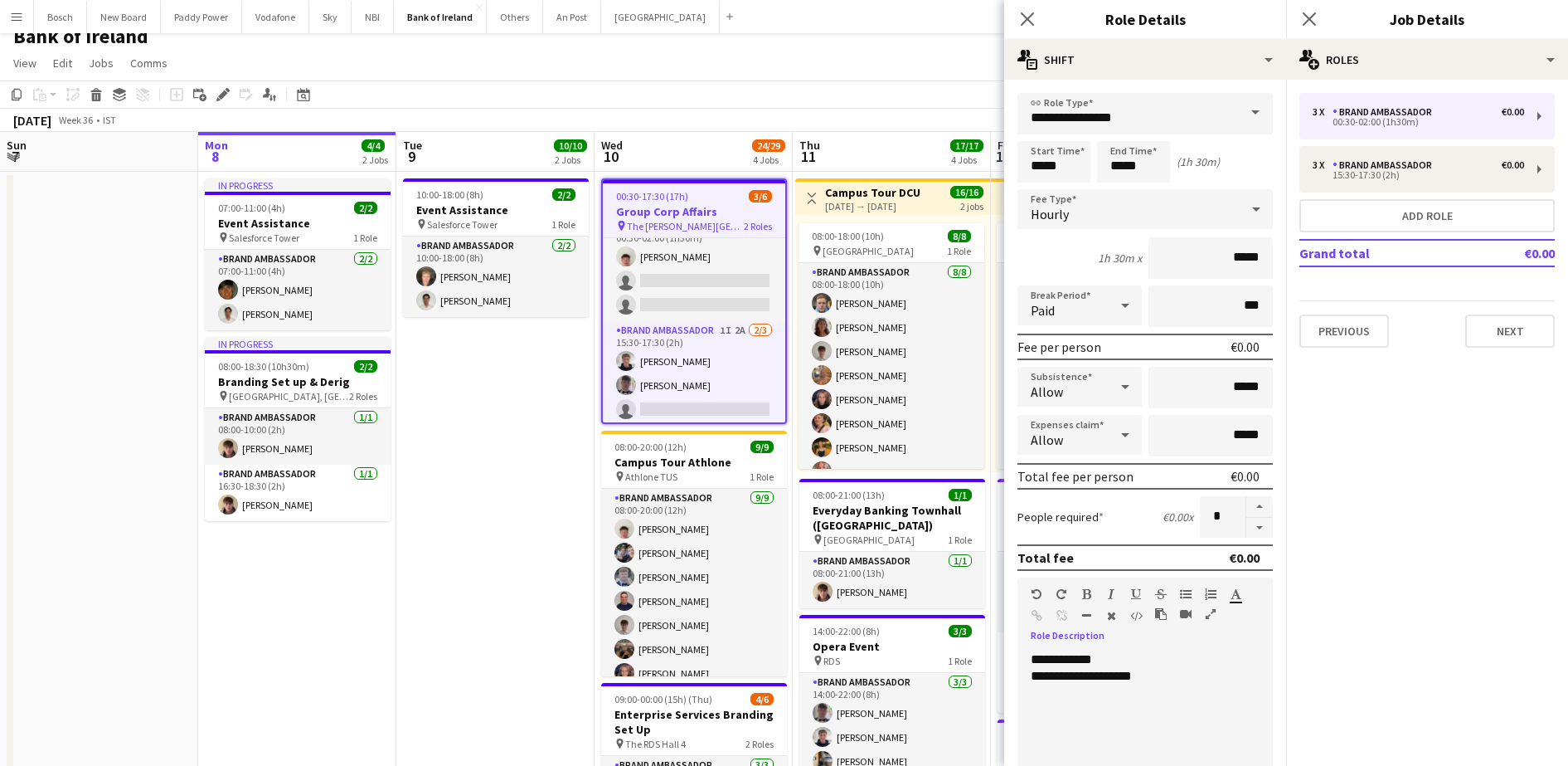
click at [1121, 656] on div "**********" at bounding box center [1137, 659] width 213 height 17
click at [1176, 672] on div "**********" at bounding box center [1137, 750] width 240 height 199
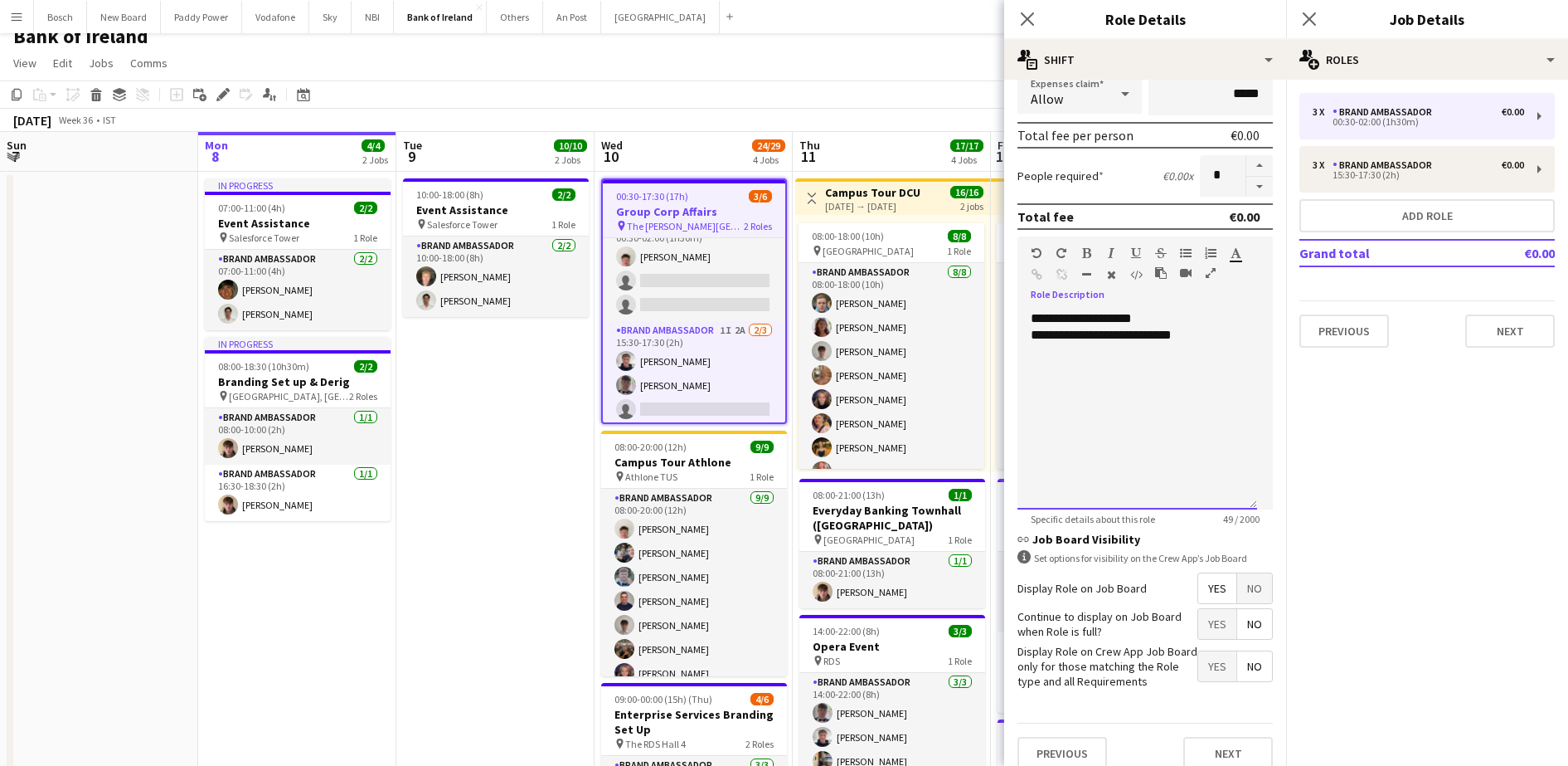
scroll to position [358, 0]
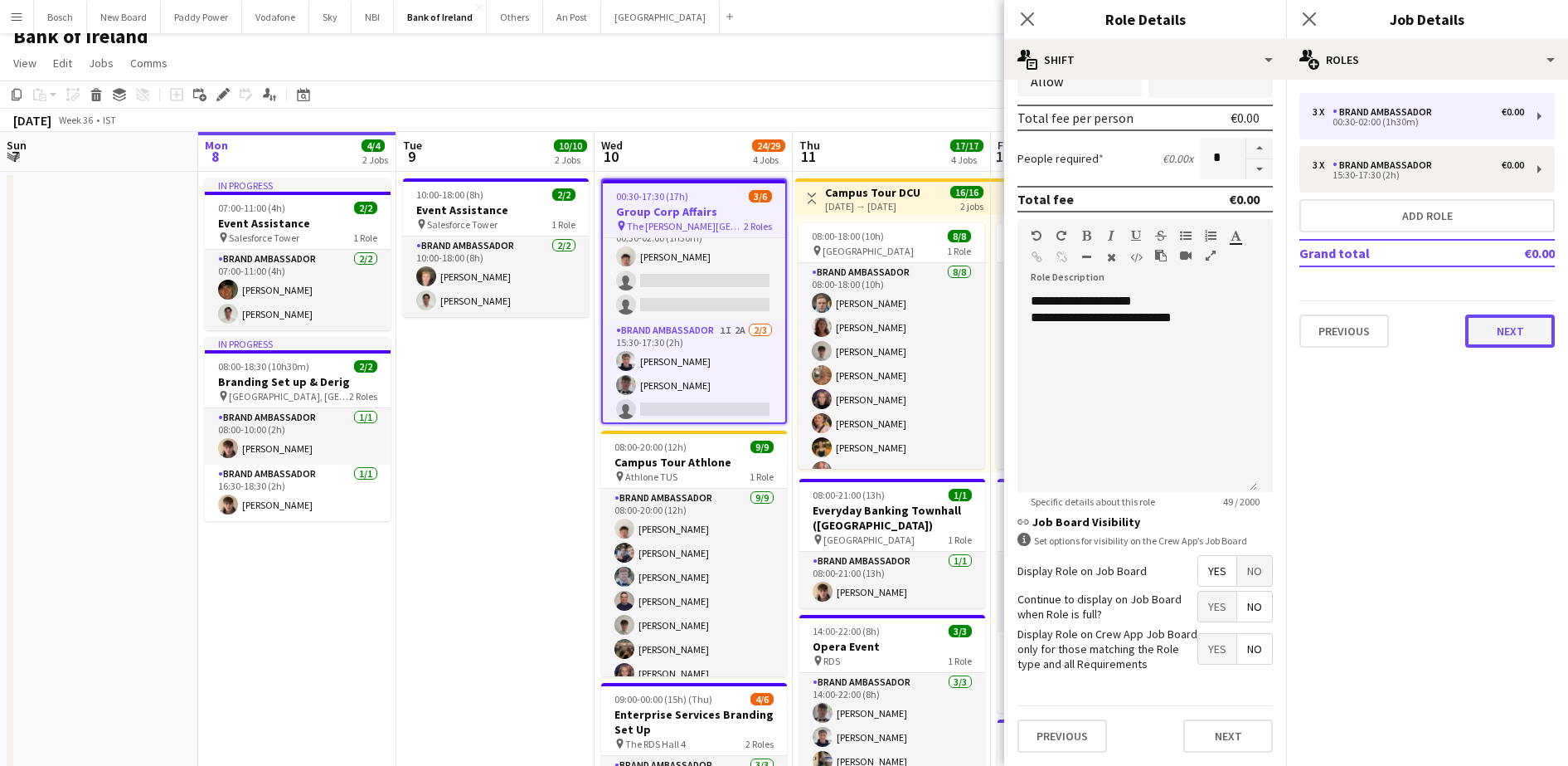
click at [1485, 342] on button "Next" at bounding box center [1509, 331] width 90 height 34
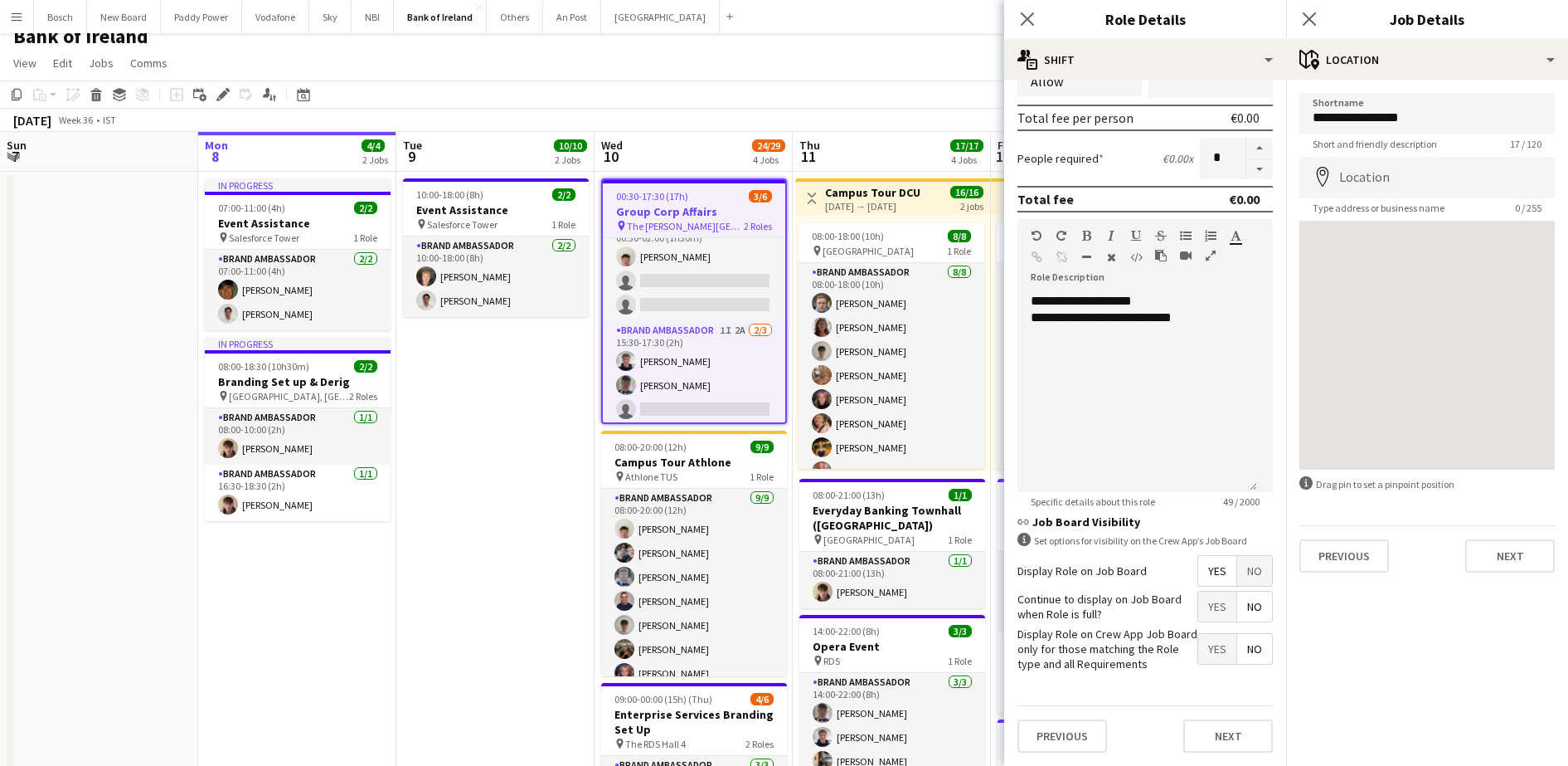
click at [908, 86] on app-toolbar "Copy Paste Paste Ctrl+V Paste with crew Ctrl+Shift+V Paste linked Job Delete Gr…" at bounding box center [784, 95] width 1568 height 29
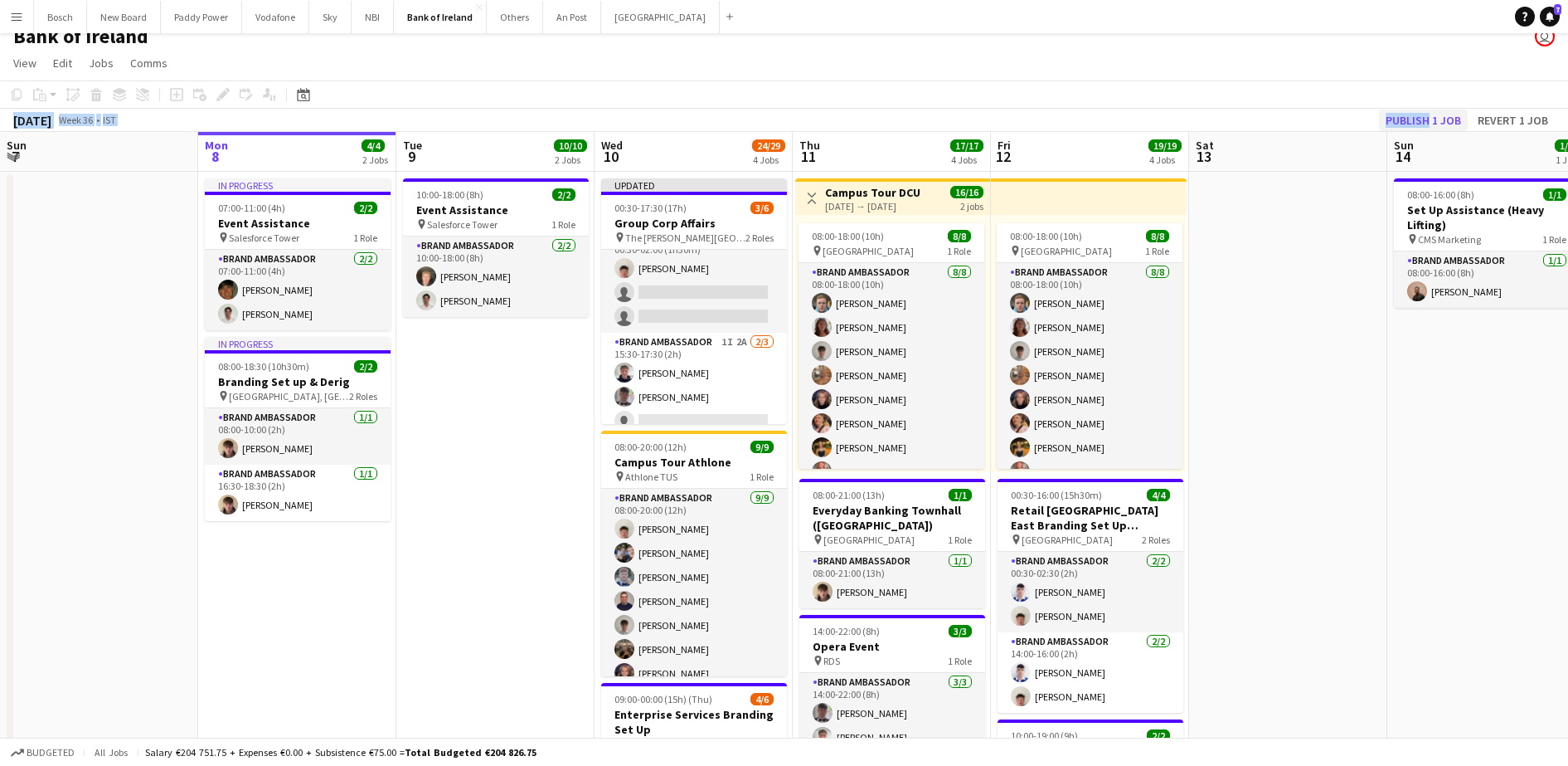
drag, startPoint x: 1430, startPoint y: 105, endPoint x: 1424, endPoint y: 117, distance: 13.4
click at [1424, 117] on div "Copy Paste Paste Ctrl+V Paste with crew Ctrl+Shift+V Paste linked Job Delete Gr…" at bounding box center [784, 106] width 1568 height 51
click at [1424, 117] on button "Publish 1 job" at bounding box center [1423, 121] width 89 height 22
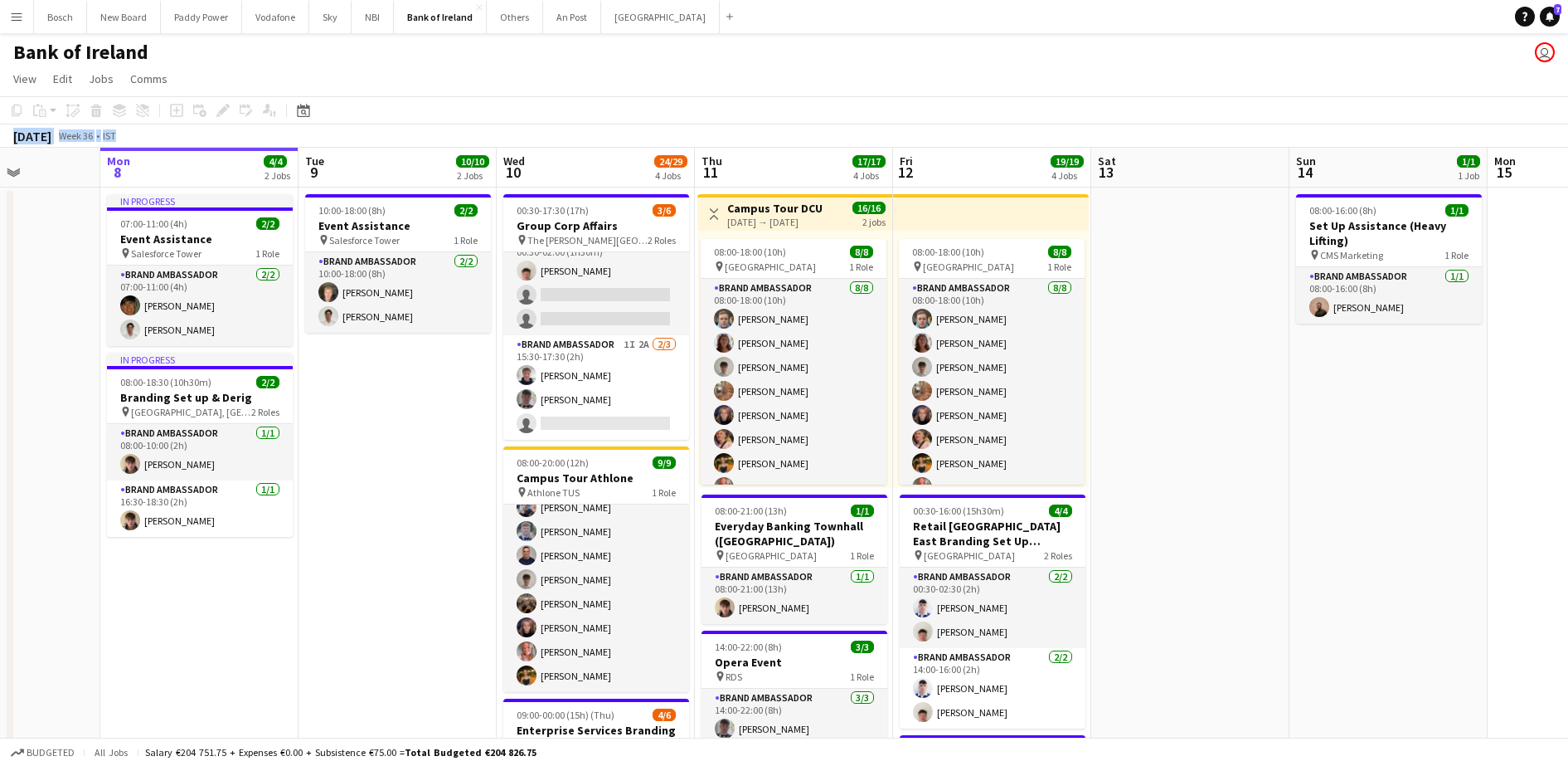
scroll to position [0, 495]
click at [493, 76] on app-page-menu "View Day view expanded Day view collapsed Month view Date picker Jump to today …" at bounding box center [784, 81] width 1568 height 32
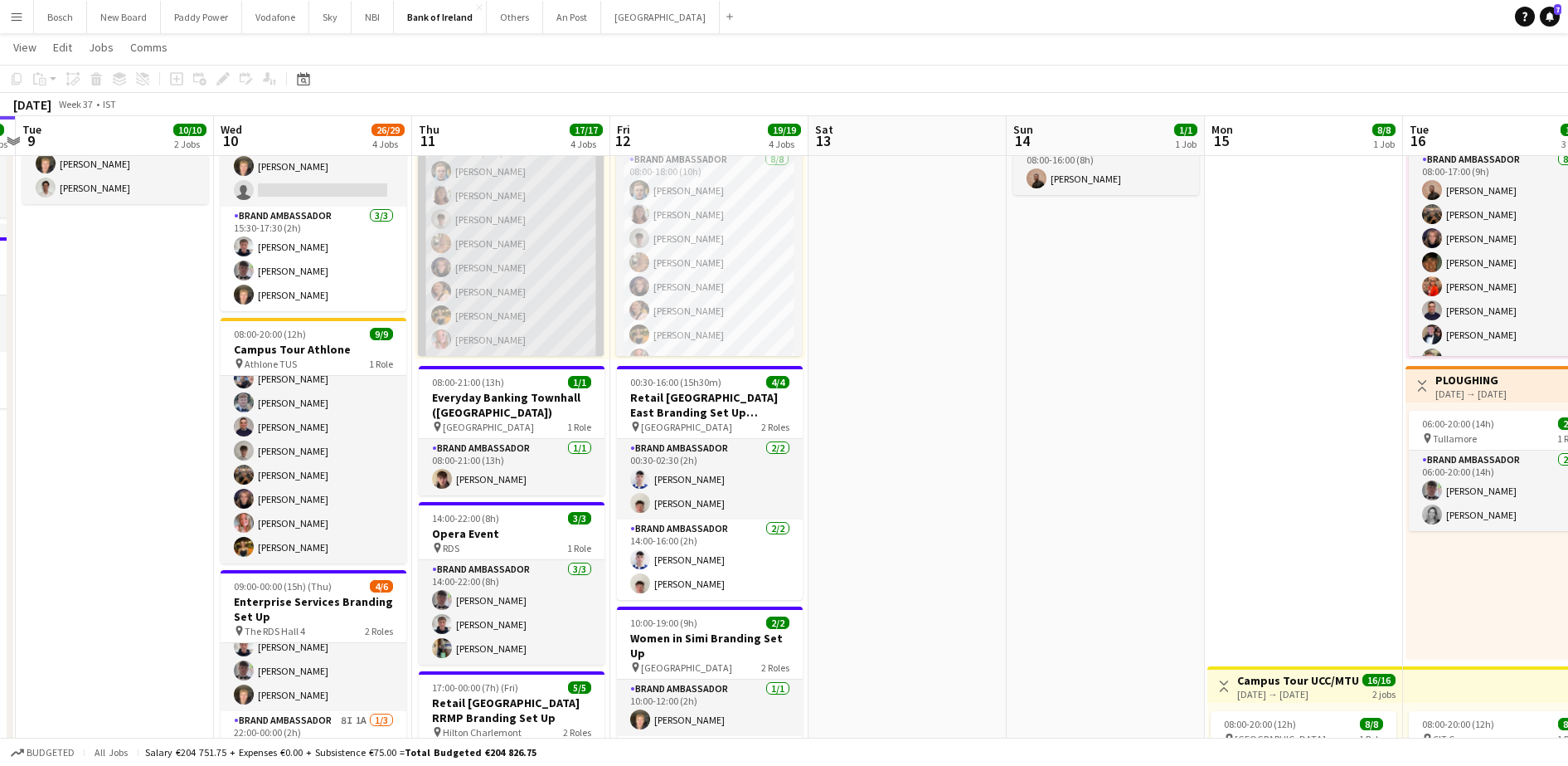
scroll to position [0, 0]
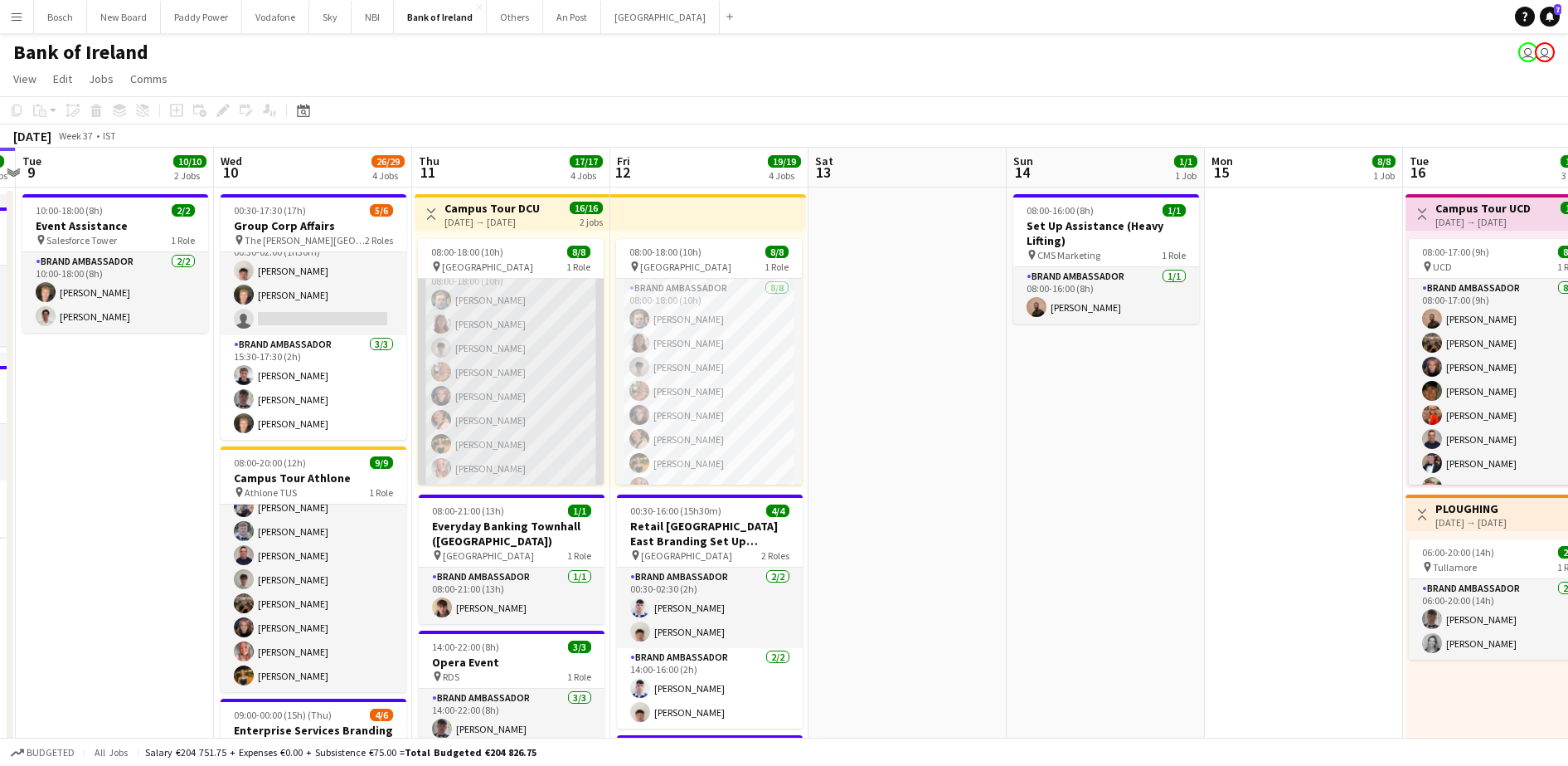
click at [555, 390] on app-card-role "Brand Ambassador 8/8 08:00-18:00 (10h) Dominik Morycki Amelia Morycka Jakub Kul…" at bounding box center [510, 372] width 185 height 225
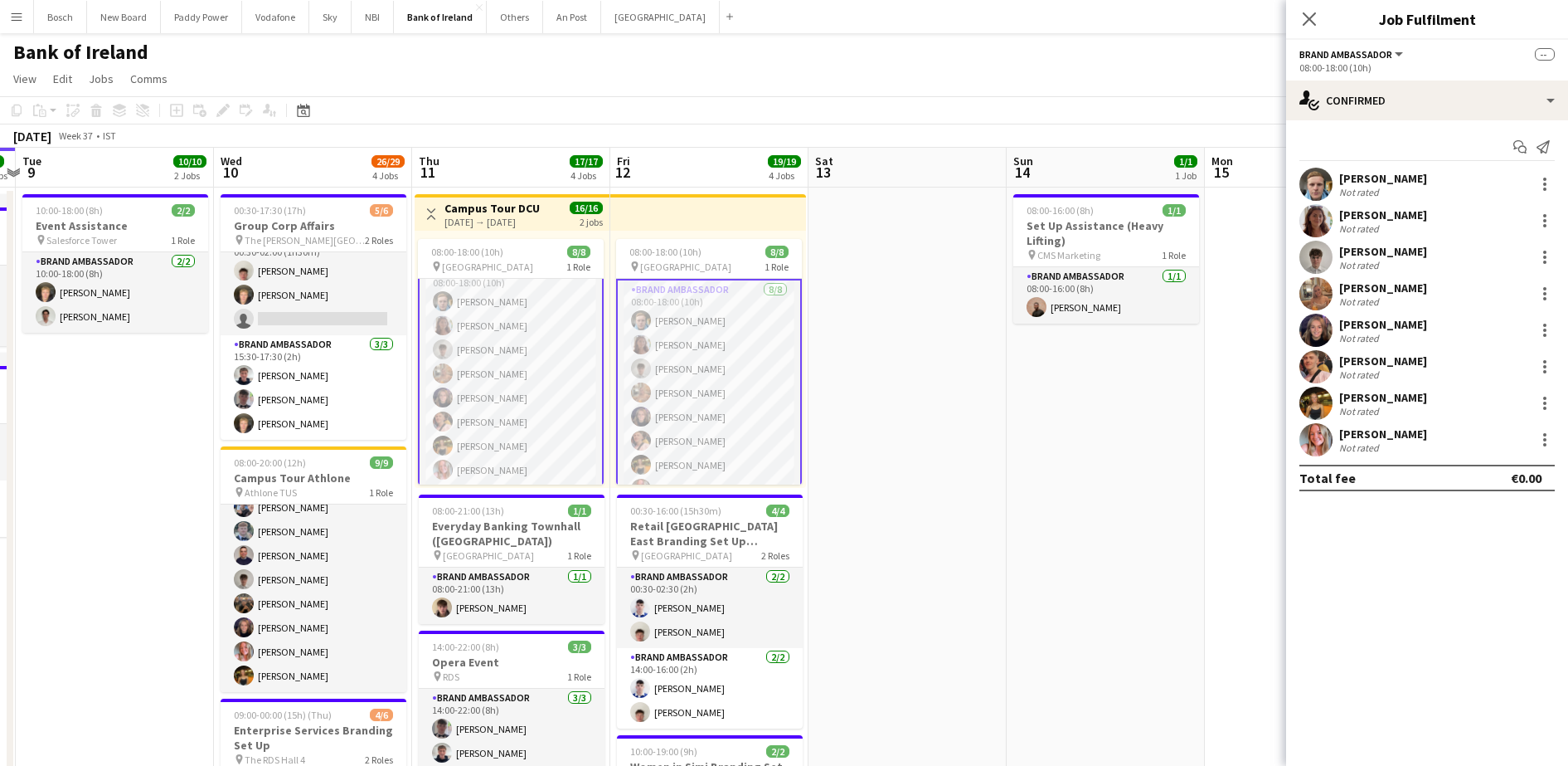
scroll to position [21, 0]
click at [1410, 178] on div "[PERSON_NAME]" at bounding box center [1383, 179] width 88 height 15
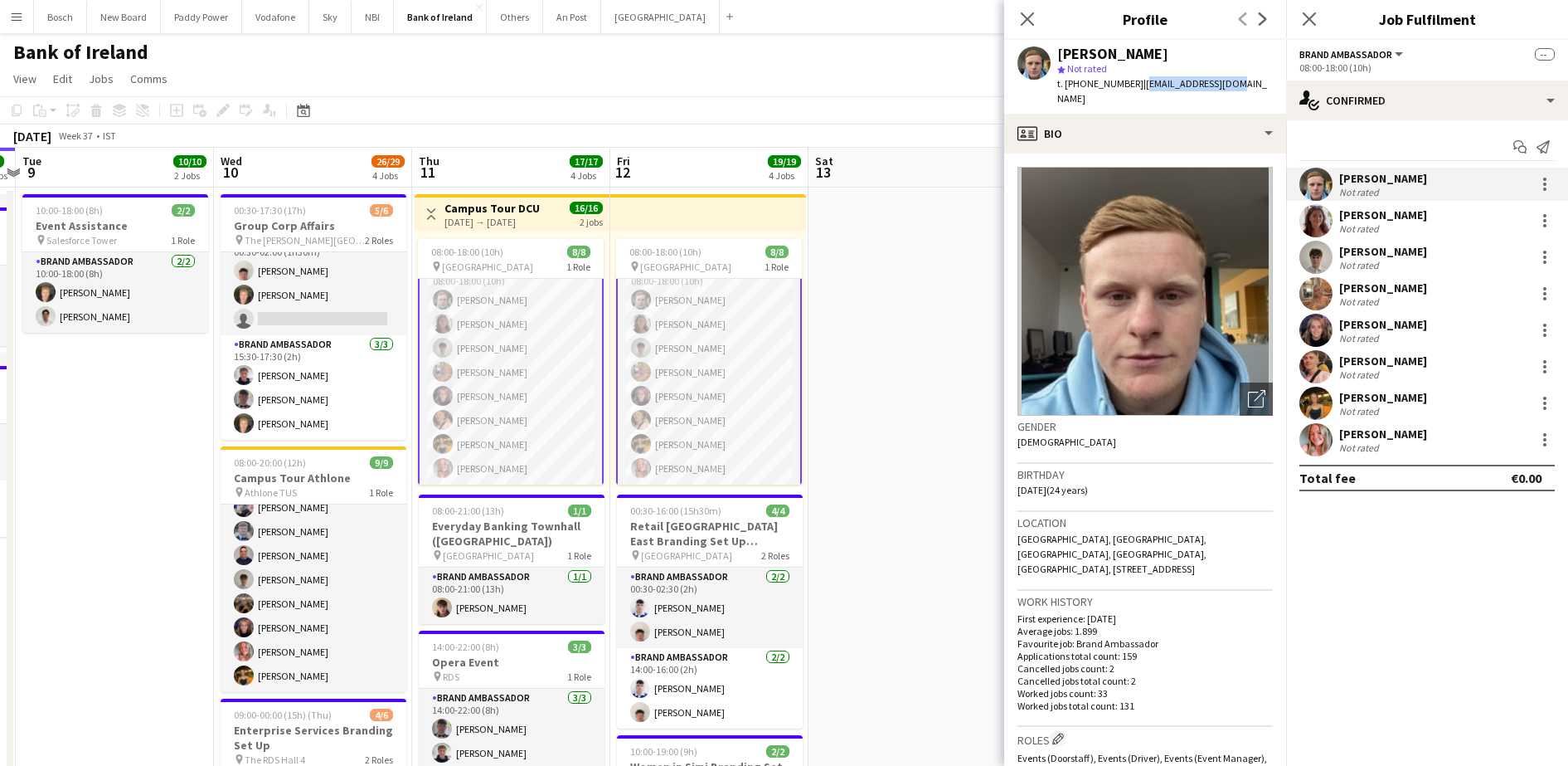
drag, startPoint x: 1241, startPoint y: 79, endPoint x: 1135, endPoint y: 84, distance: 106.1
click at [1135, 84] on app-profile-header "Dominik Morycki star Not rated t. +353877031029 | moryckid@gmail.com" at bounding box center [1145, 76] width 282 height 74
copy span "moryckid@gmail.com"
click at [880, 185] on app-board-header-date "Sat 13" at bounding box center [907, 167] width 198 height 39
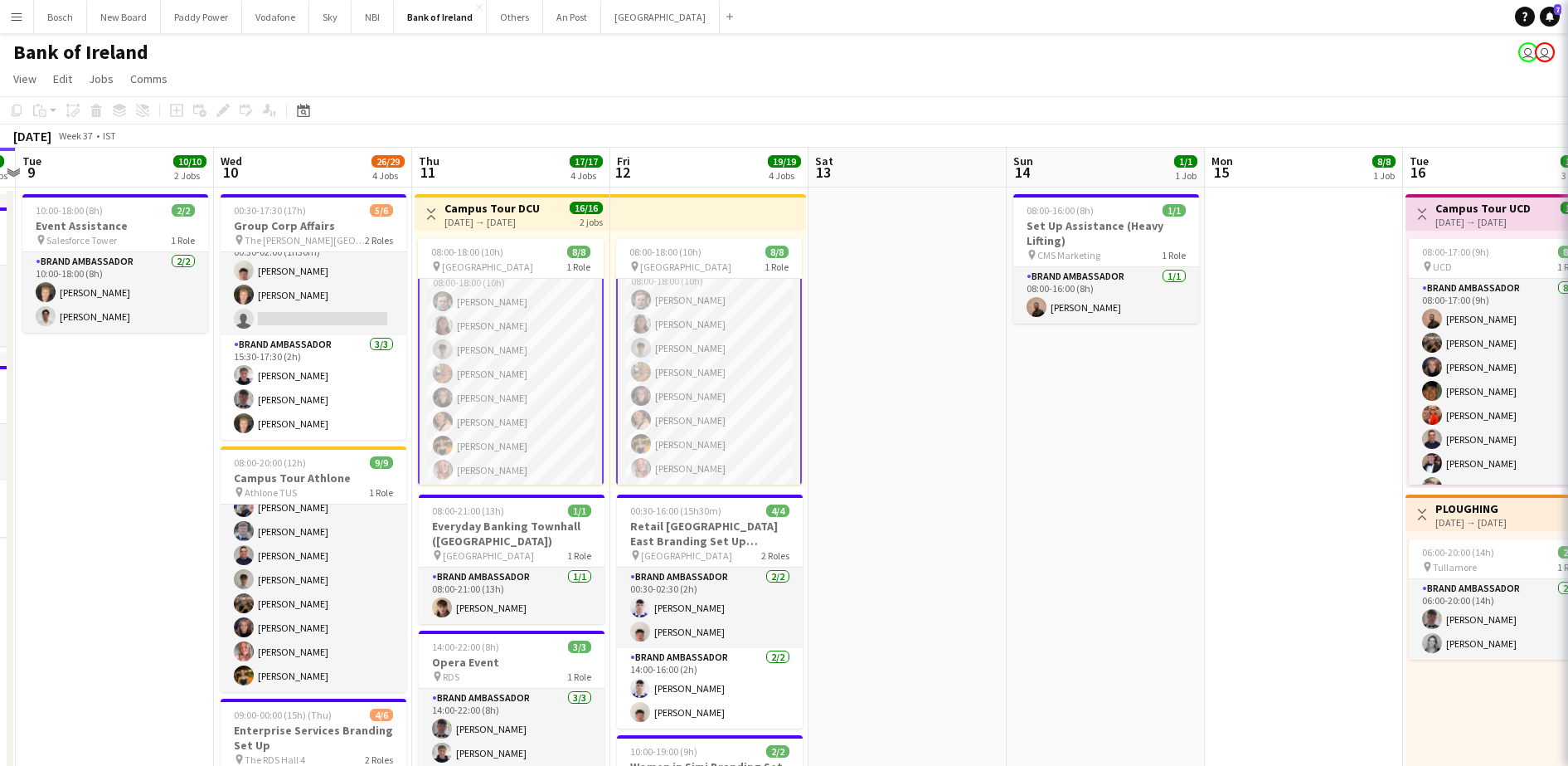
scroll to position [19, 0]
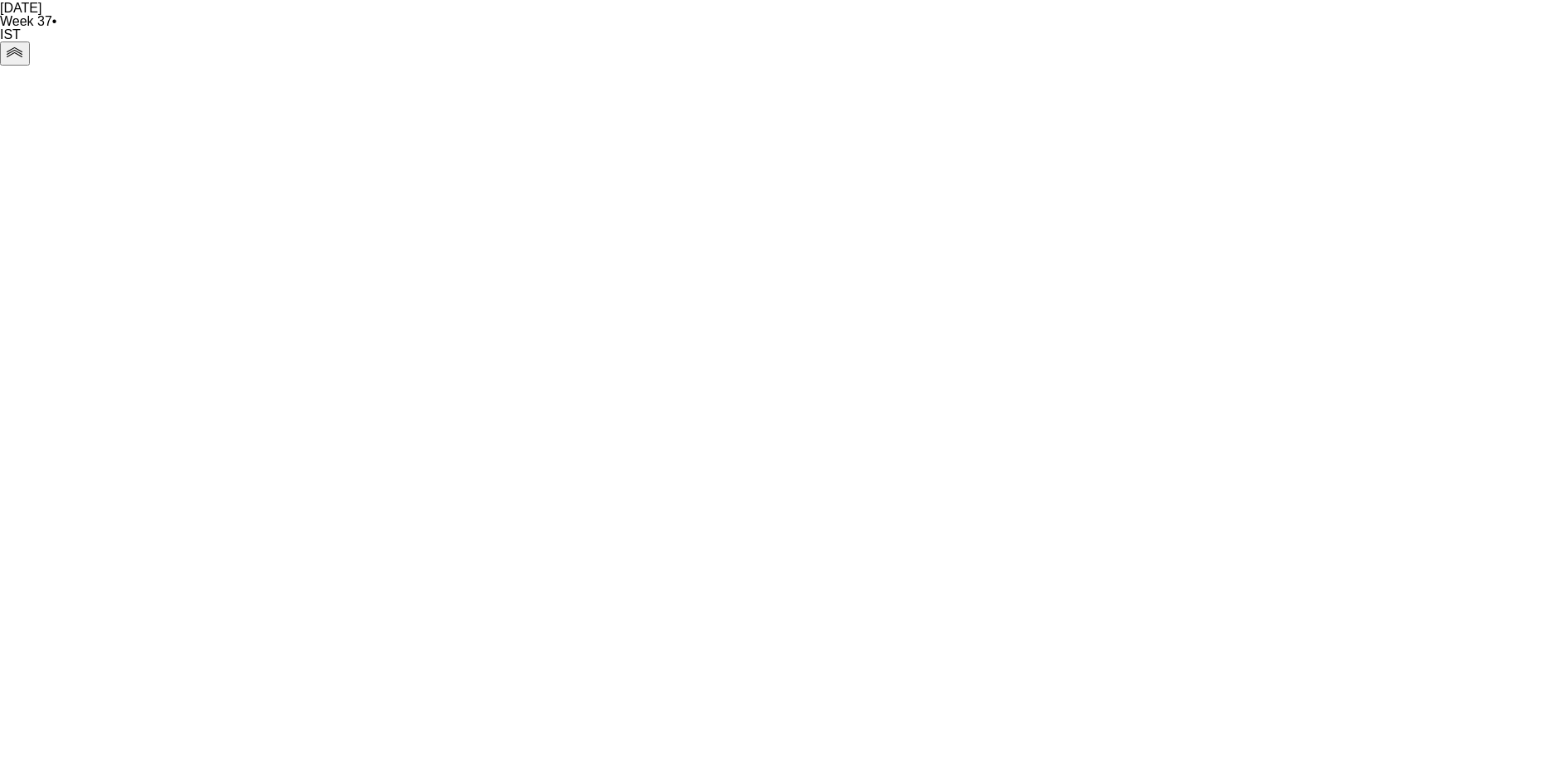
scroll to position [506, 0]
drag, startPoint x: 1133, startPoint y: 82, endPoint x: 1071, endPoint y: 82, distance: 62.0
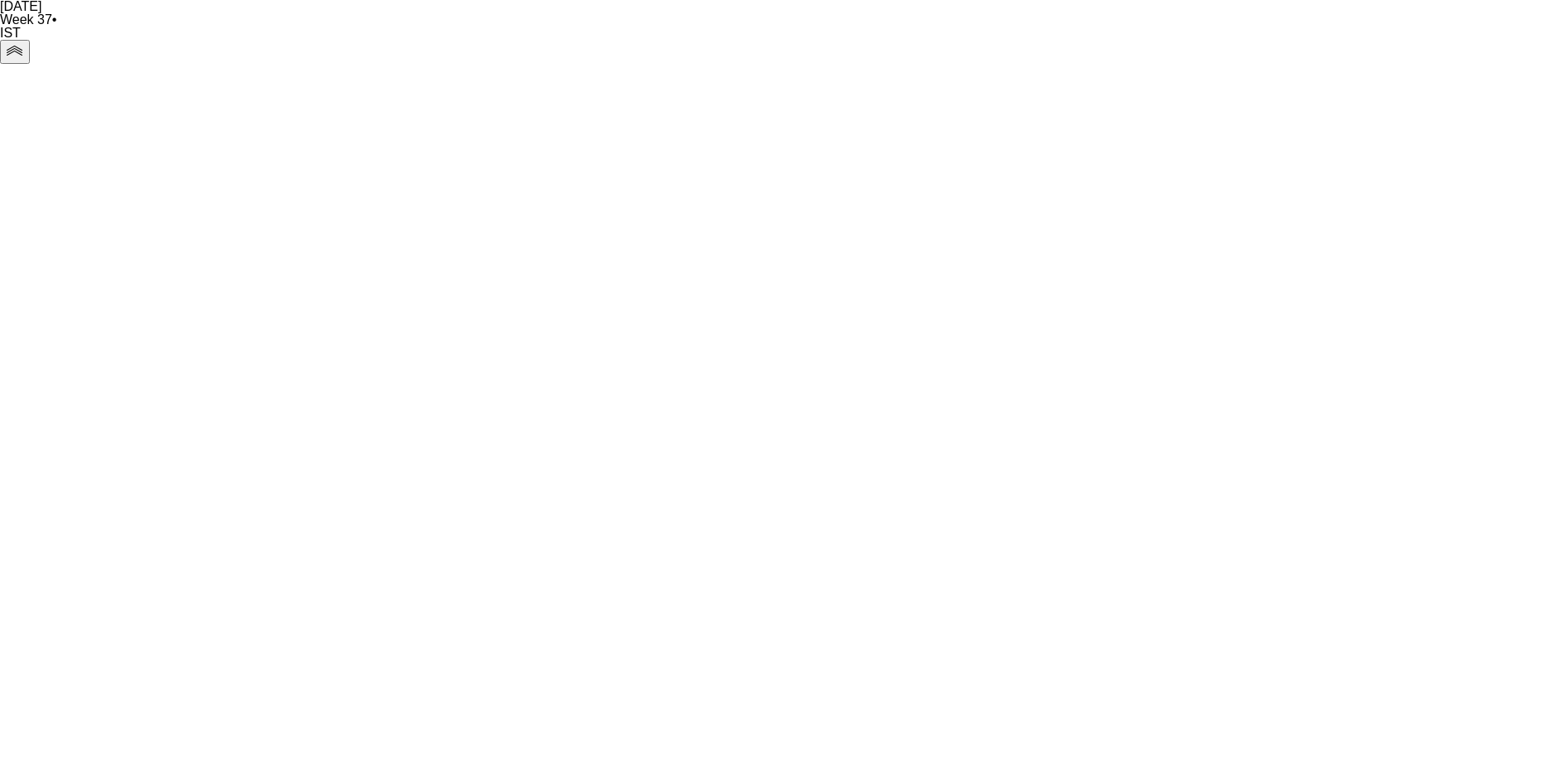
copy span "3530861754029"
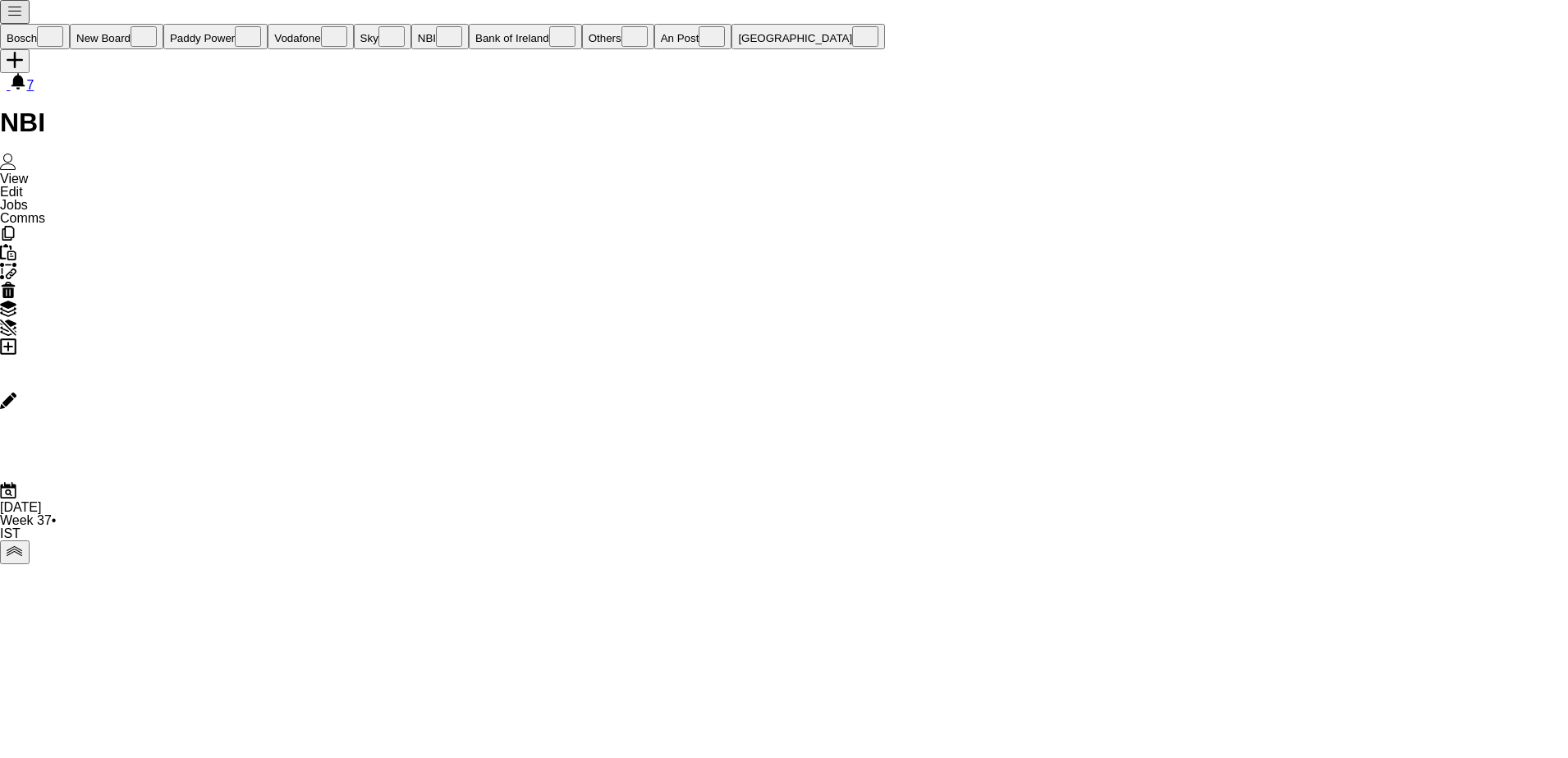
scroll to position [0, 525]
click at [120, 24] on button "New Board Close" at bounding box center [116, 37] width 94 height 26
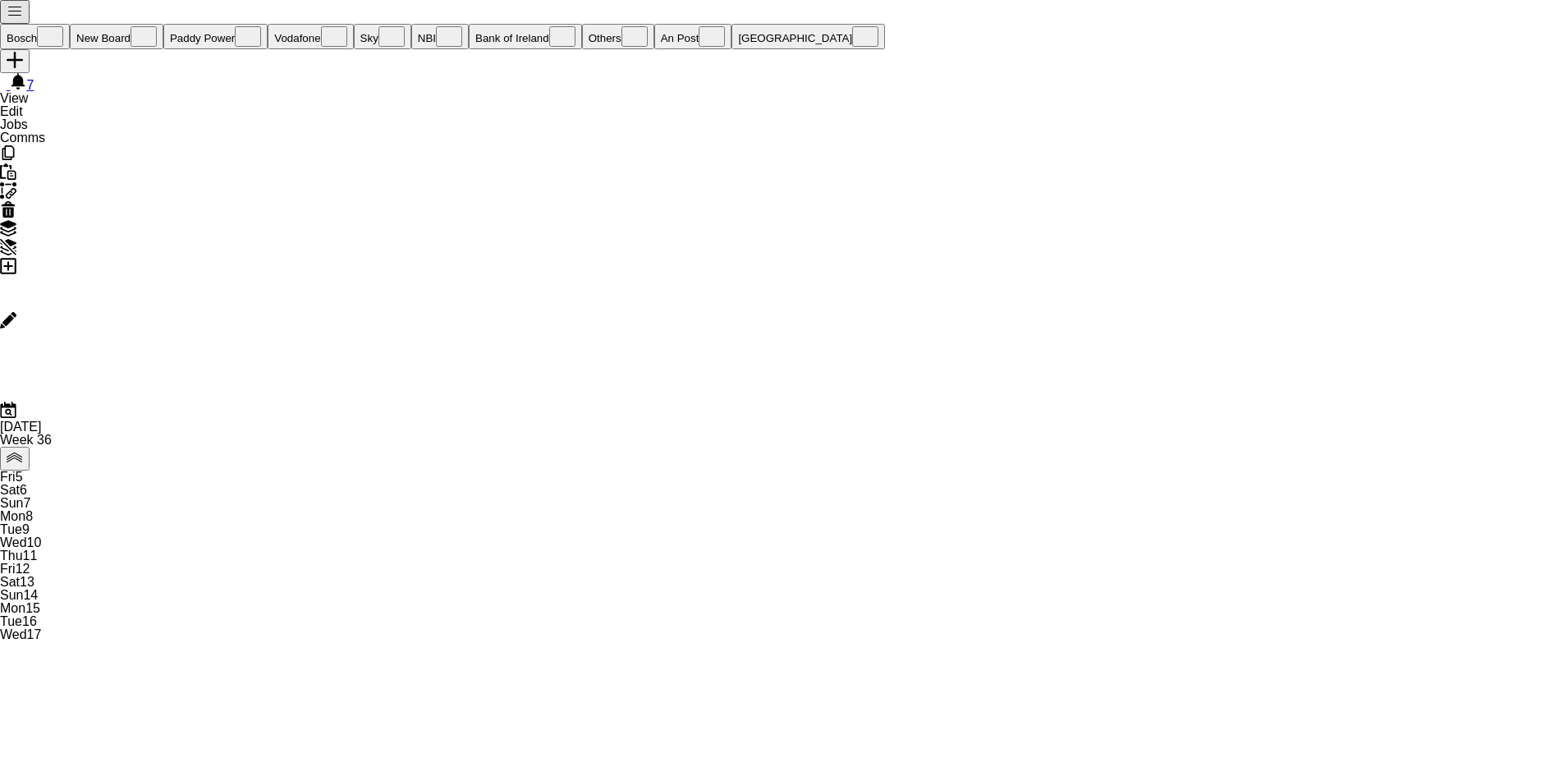
scroll to position [0, 393]
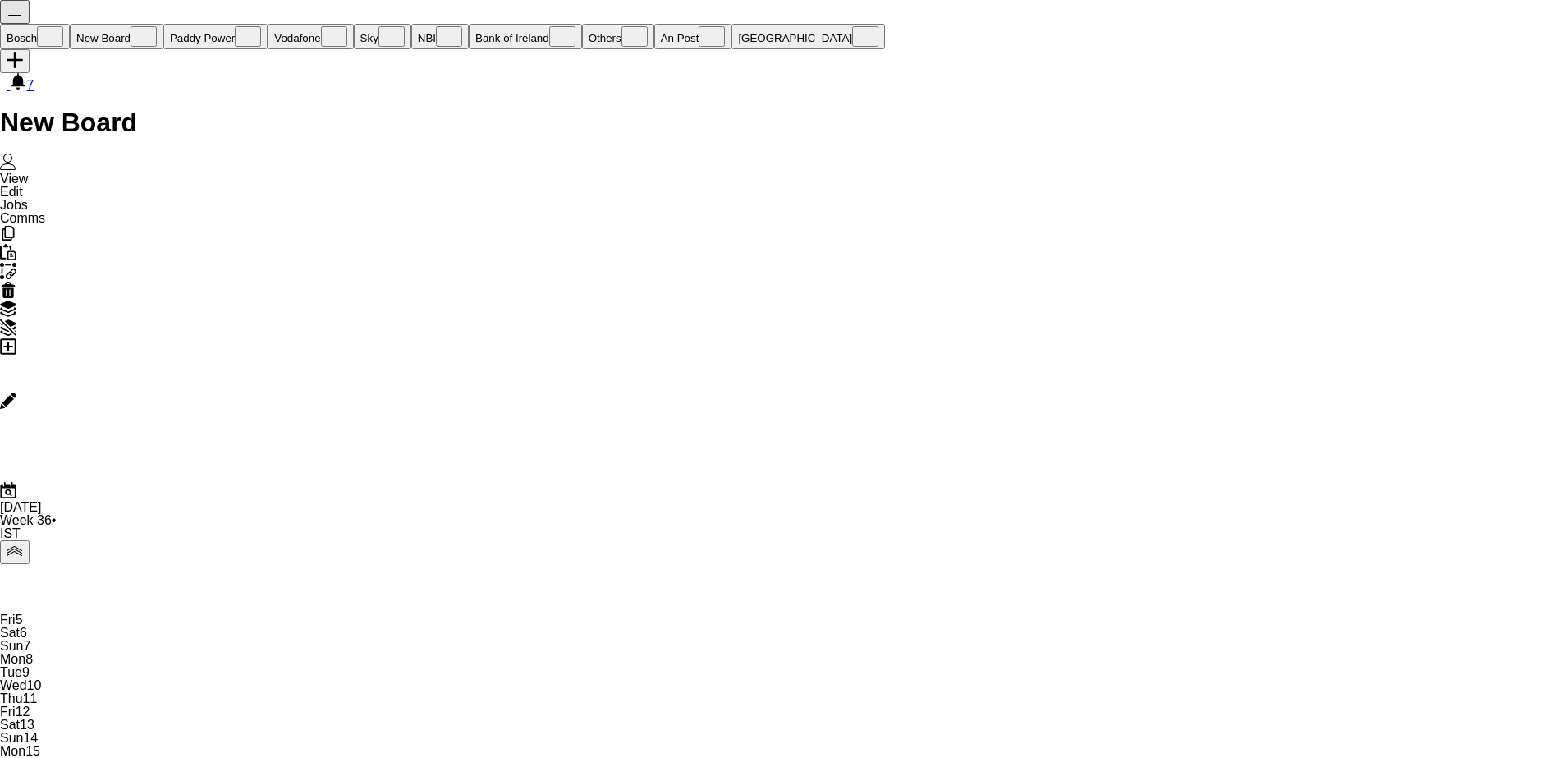
click at [173, 30] on button "Paddy Power Close" at bounding box center [216, 37] width 105 height 26
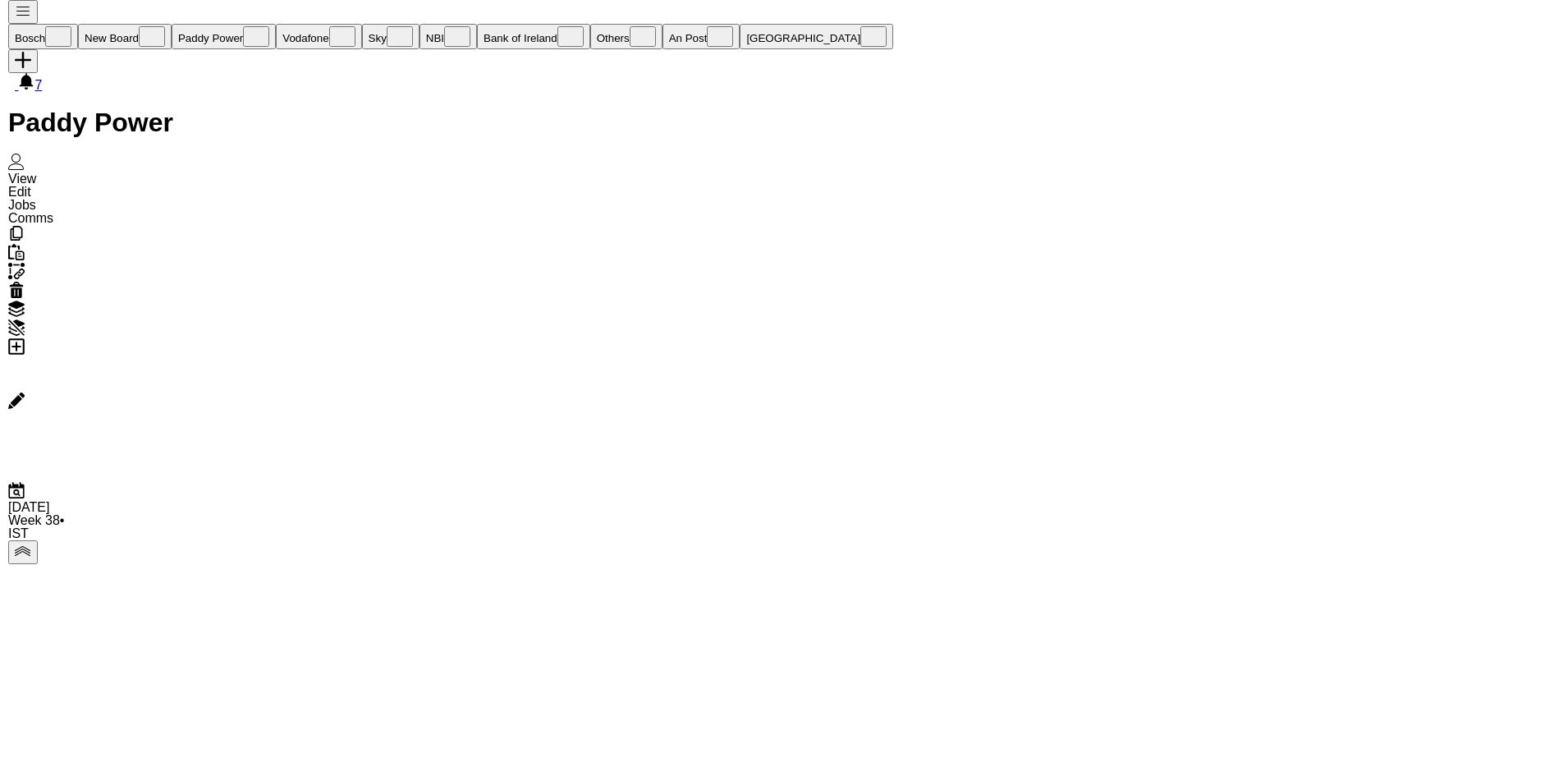
scroll to position [0, 564]
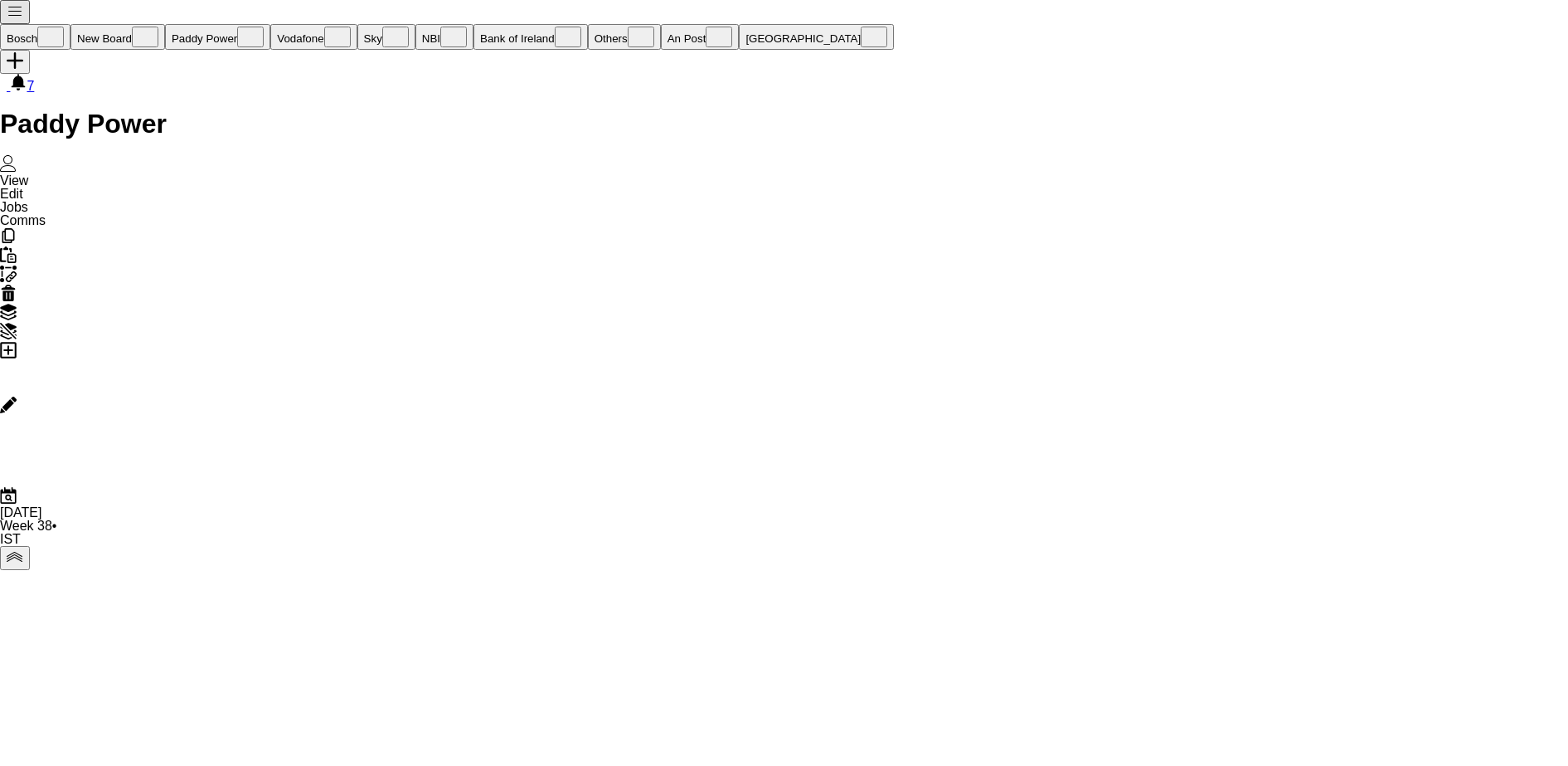
click at [474, 24] on button "Bank of Ireland Close" at bounding box center [531, 37] width 114 height 26
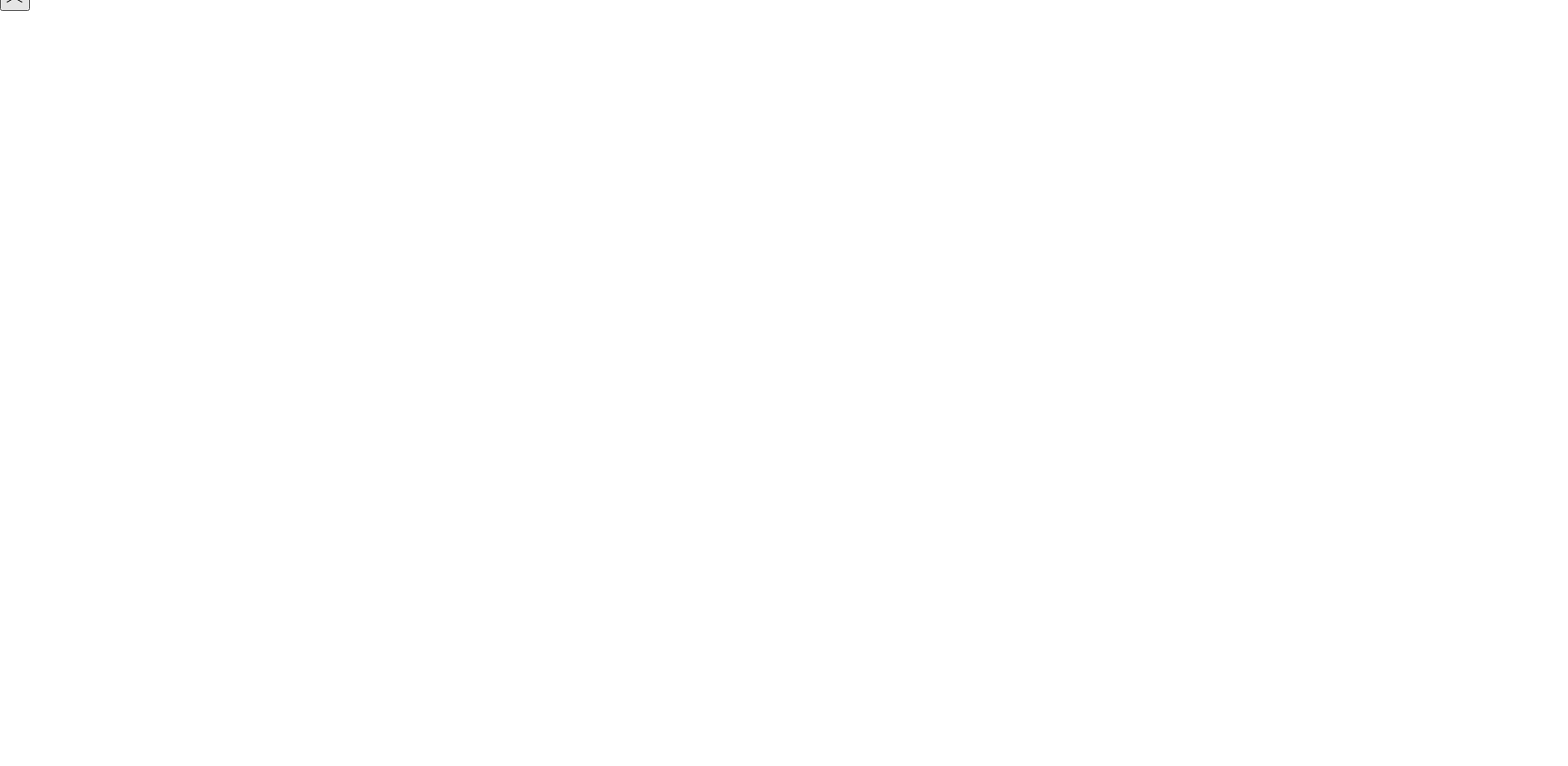
scroll to position [523, 0]
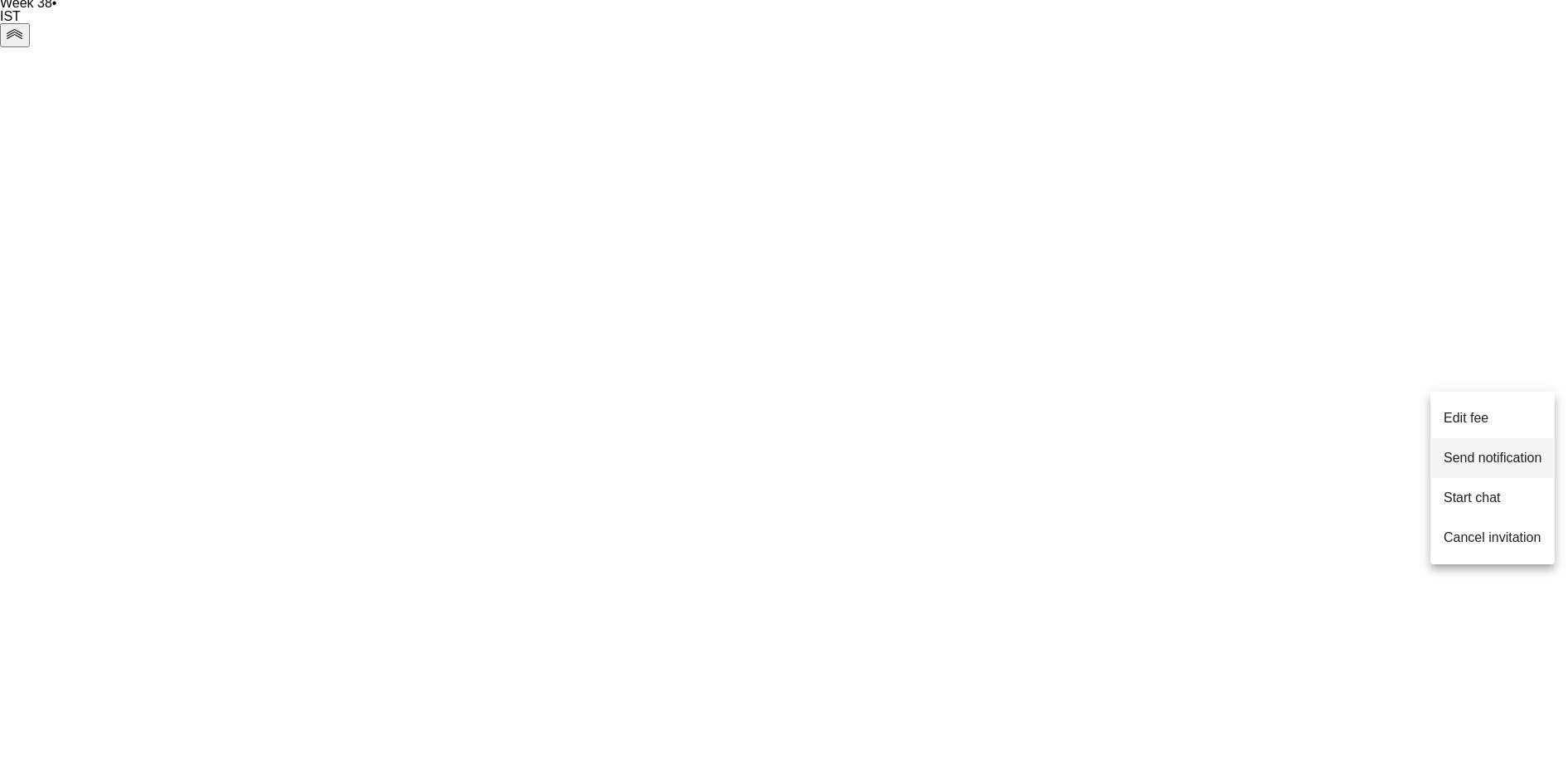
click at [1503, 451] on span "Send notification" at bounding box center [1492, 457] width 98 height 14
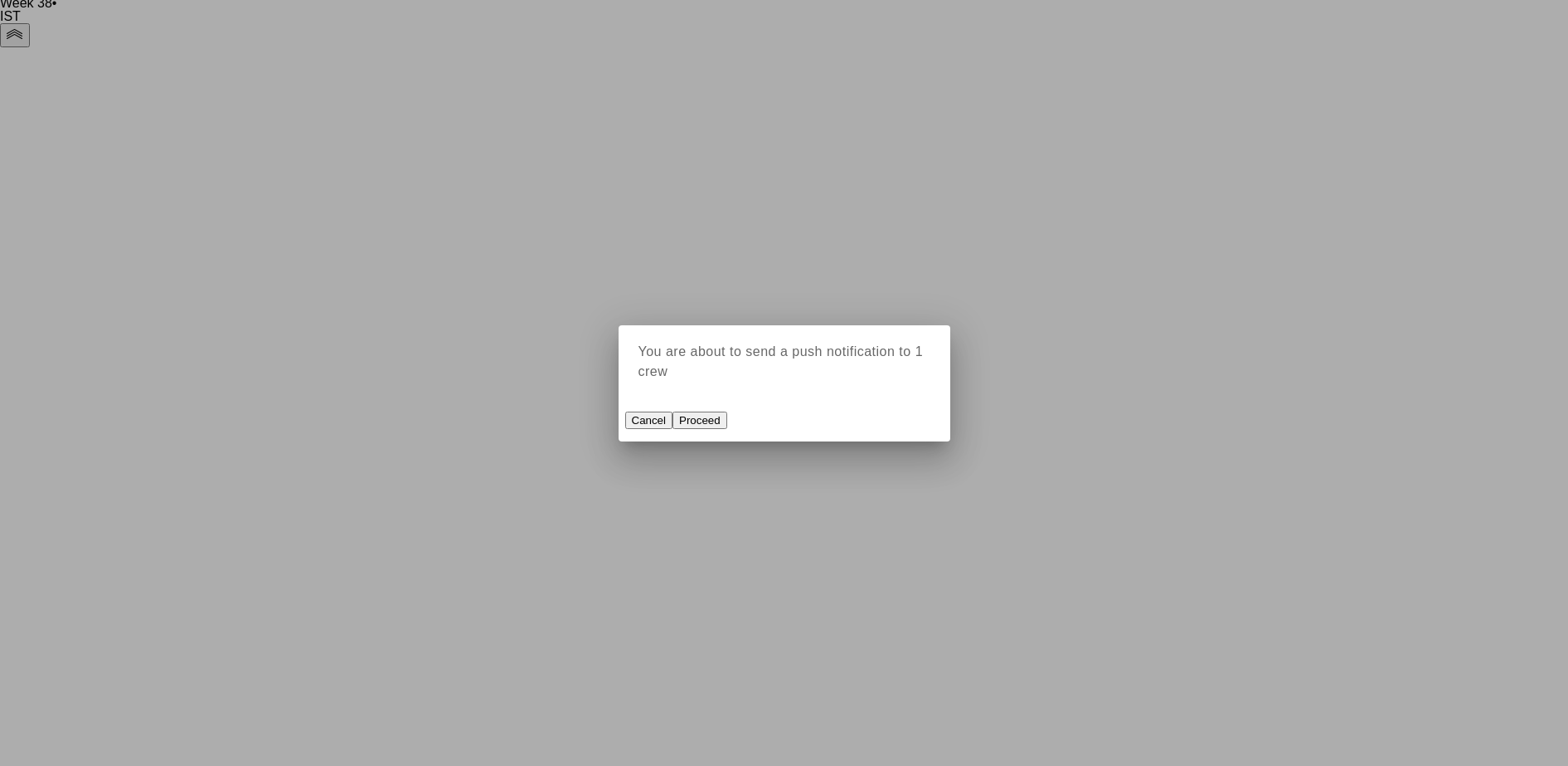
click at [727, 429] on button "Proceed" at bounding box center [699, 419] width 55 height 18
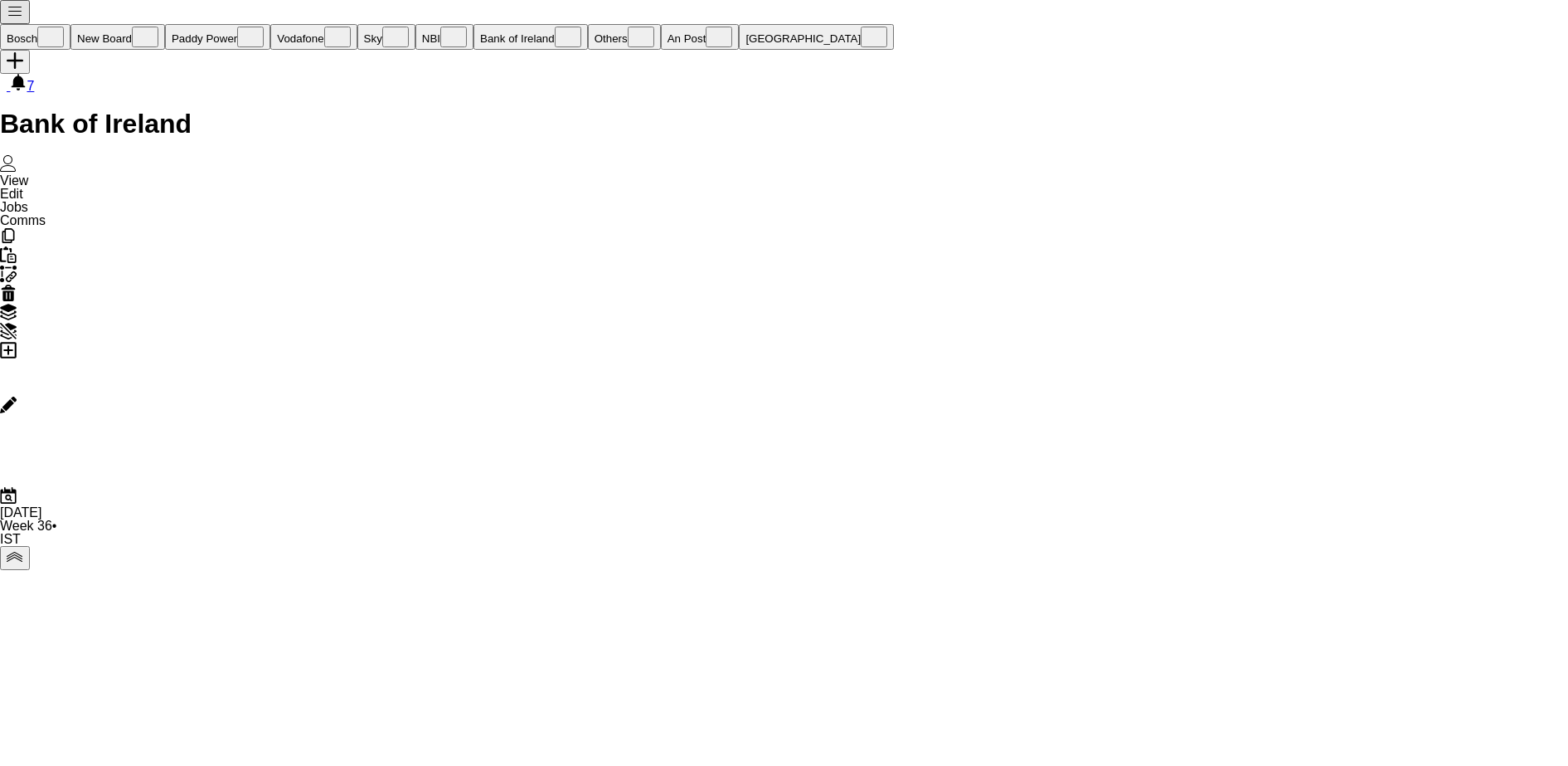
scroll to position [0, 0]
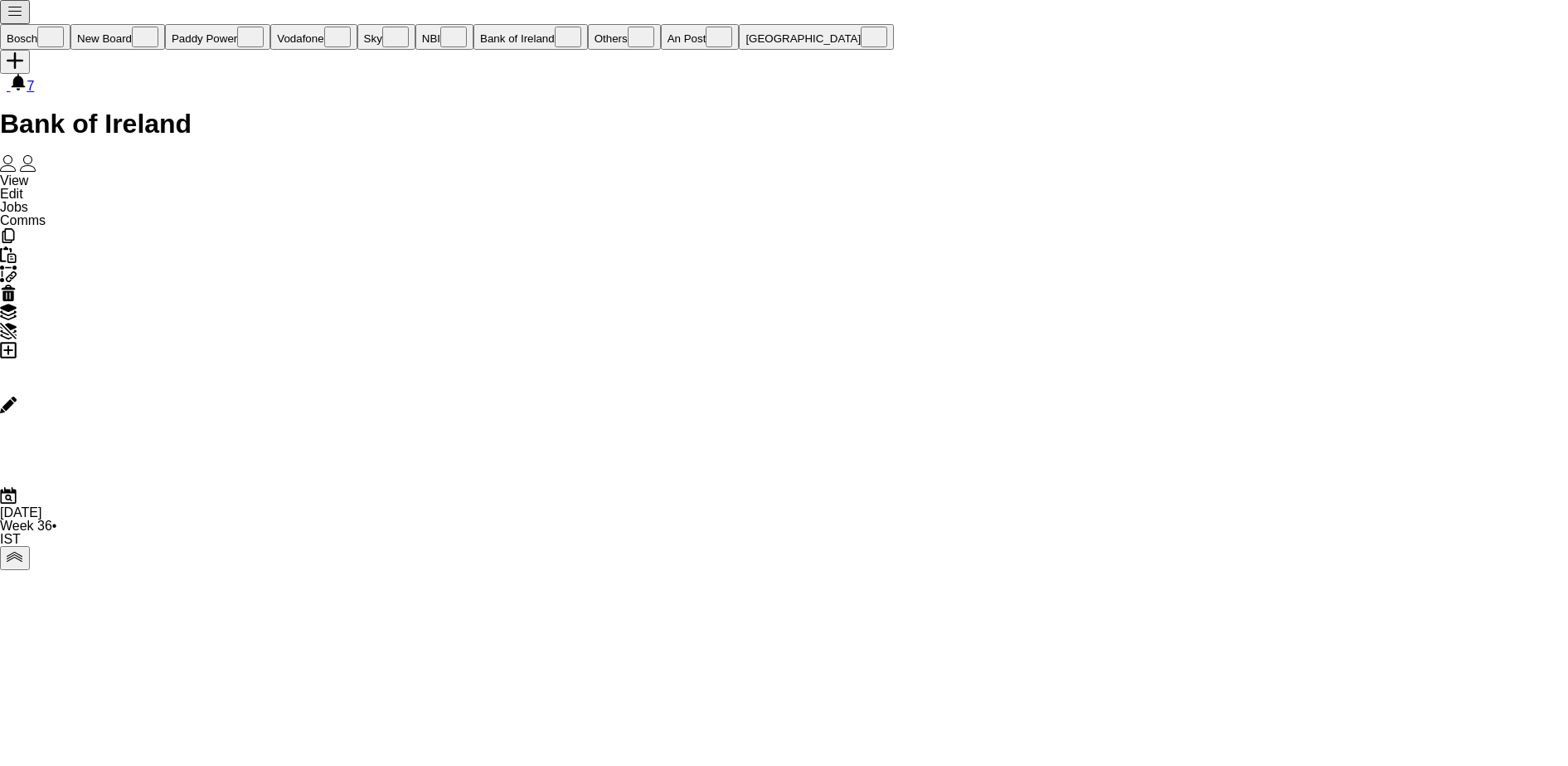
scroll to position [19, 0]
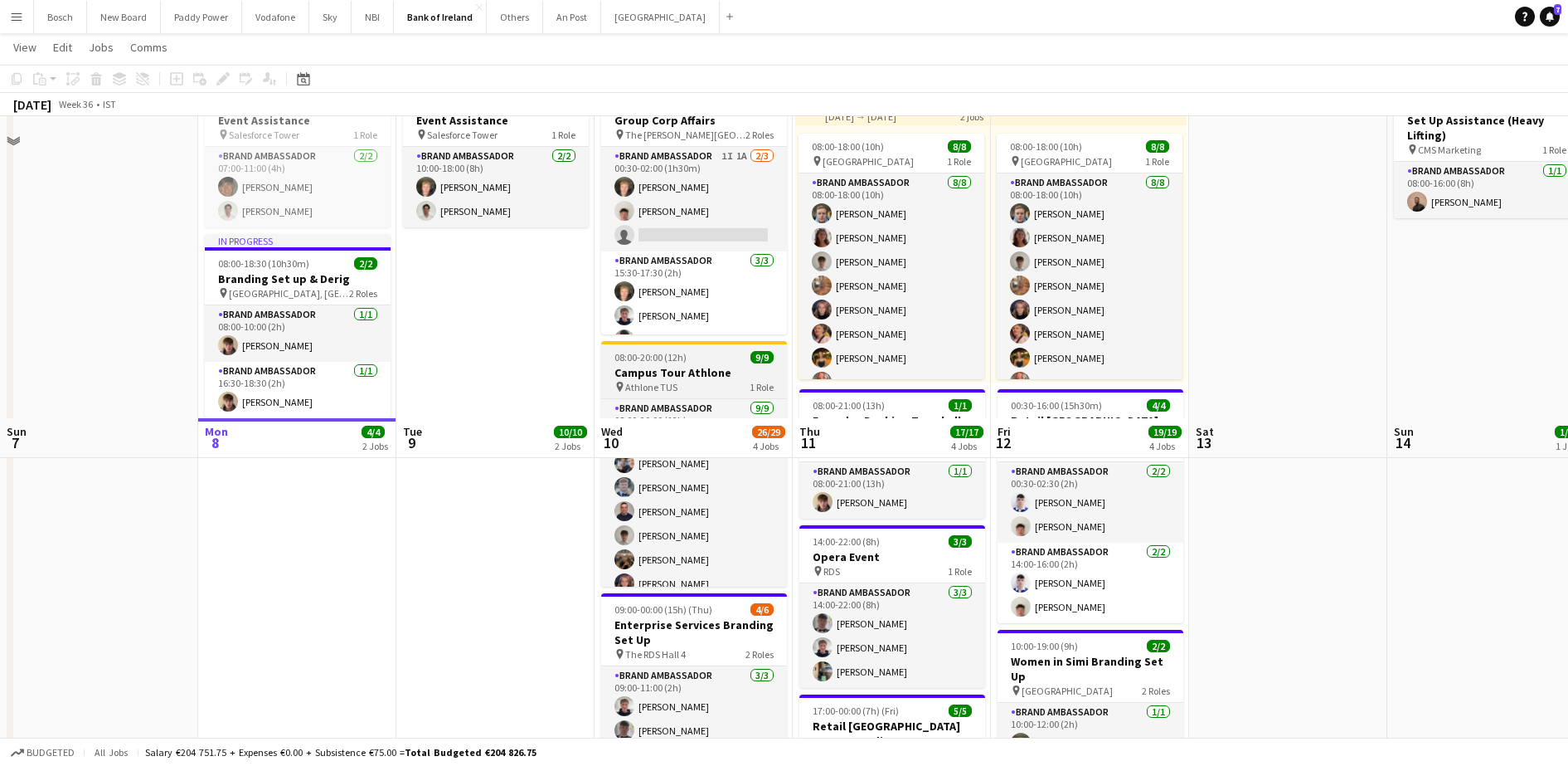
scroll to position [518, 0]
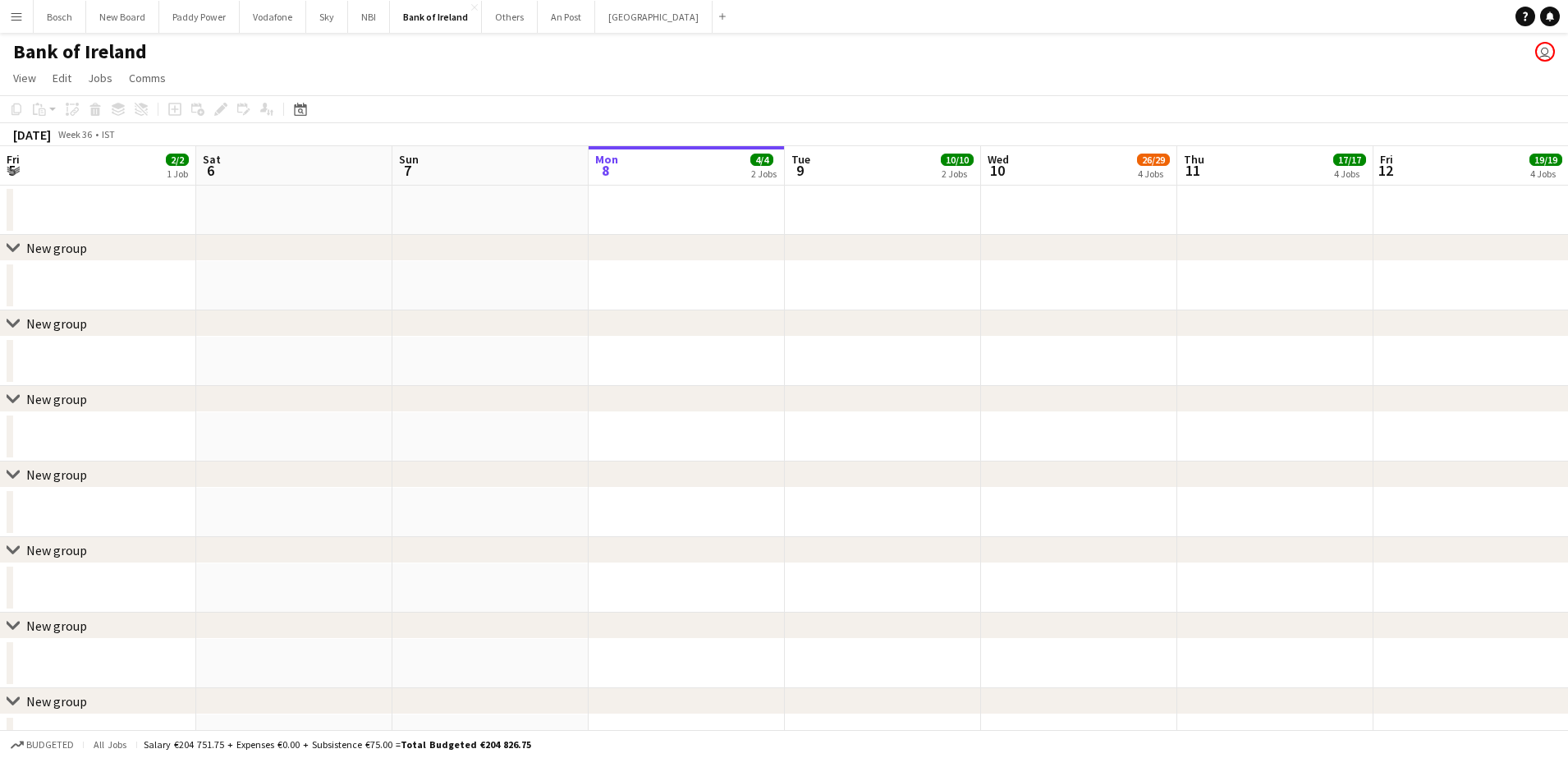
click at [17, 22] on app-icon "Menu" at bounding box center [17, 17] width 13 height 13
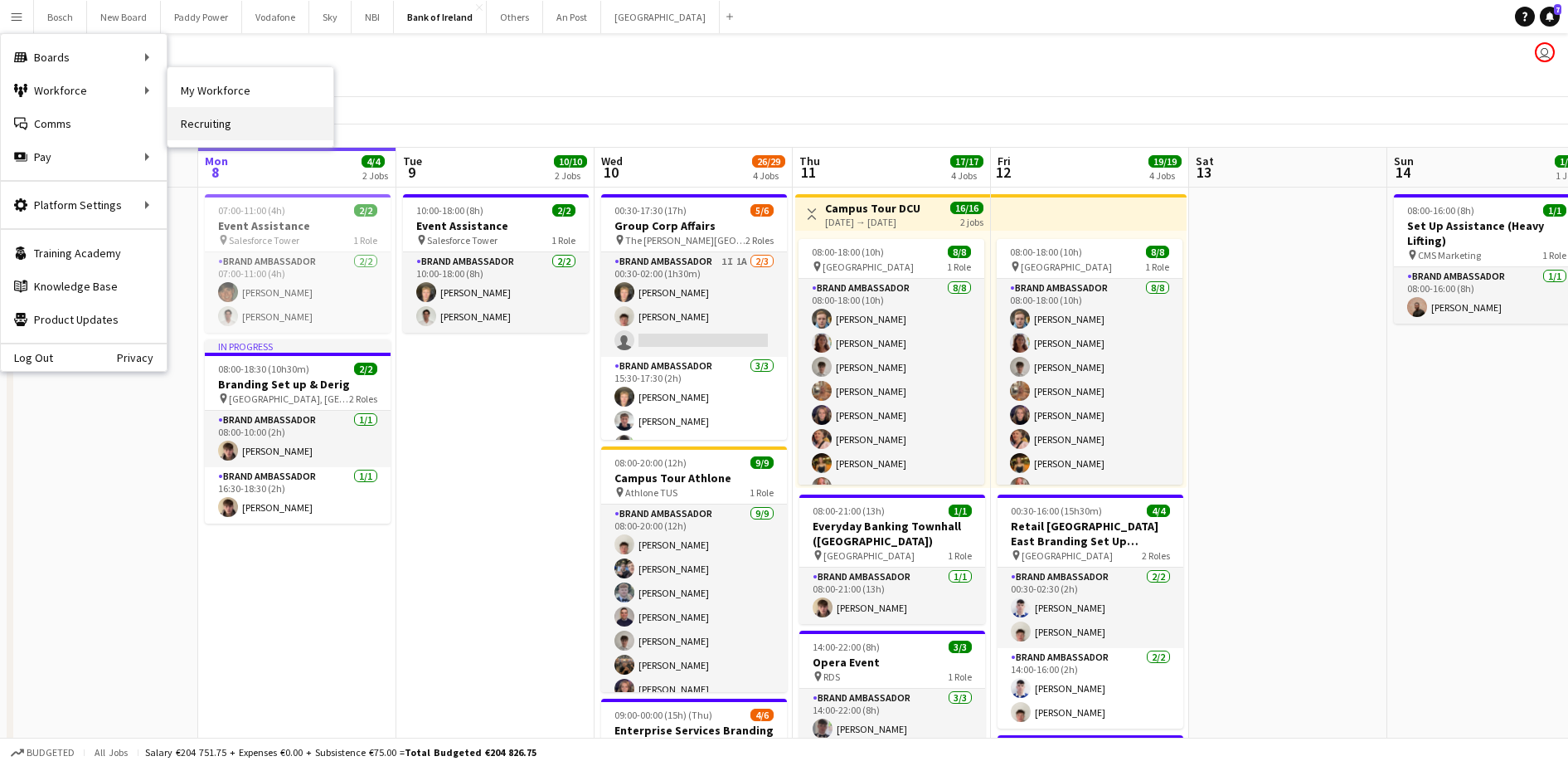
click at [255, 117] on link "Recruiting" at bounding box center [251, 124] width 166 height 34
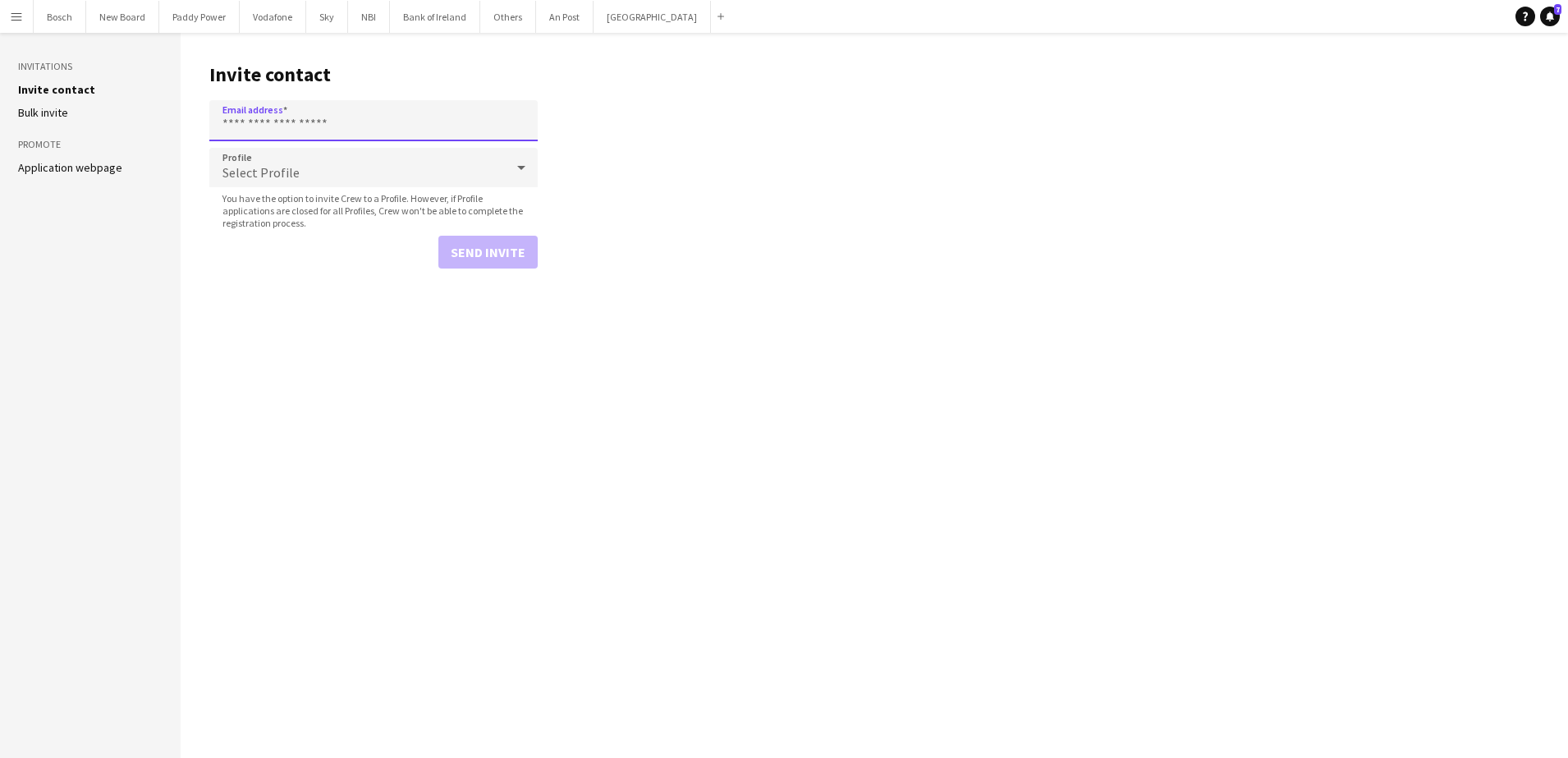
paste input "**********"
type input "**********"
click at [512, 265] on button "Send invite" at bounding box center [488, 252] width 100 height 33
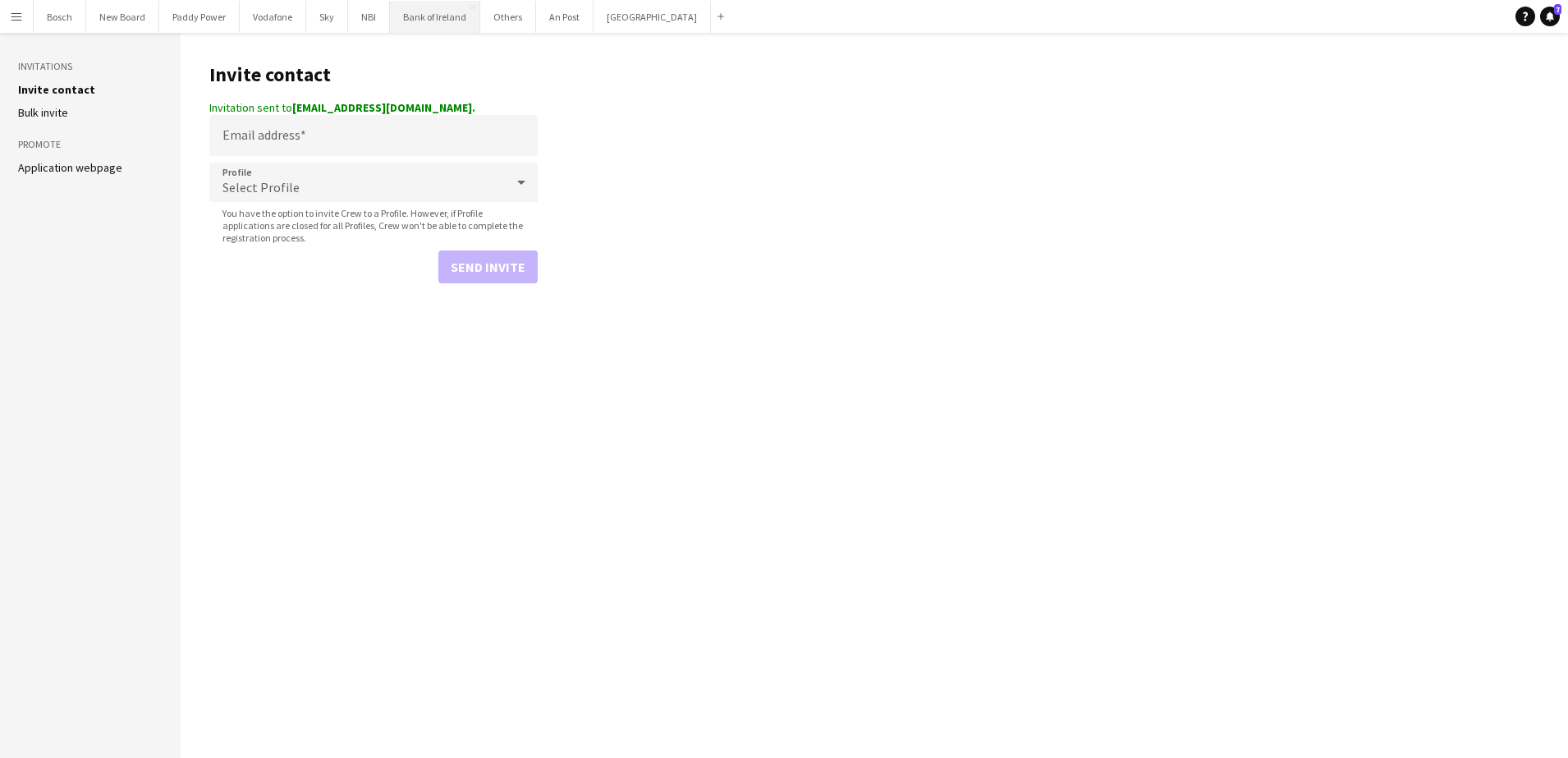
click at [400, 19] on button "Bank of Ireland Close" at bounding box center [435, 17] width 91 height 32
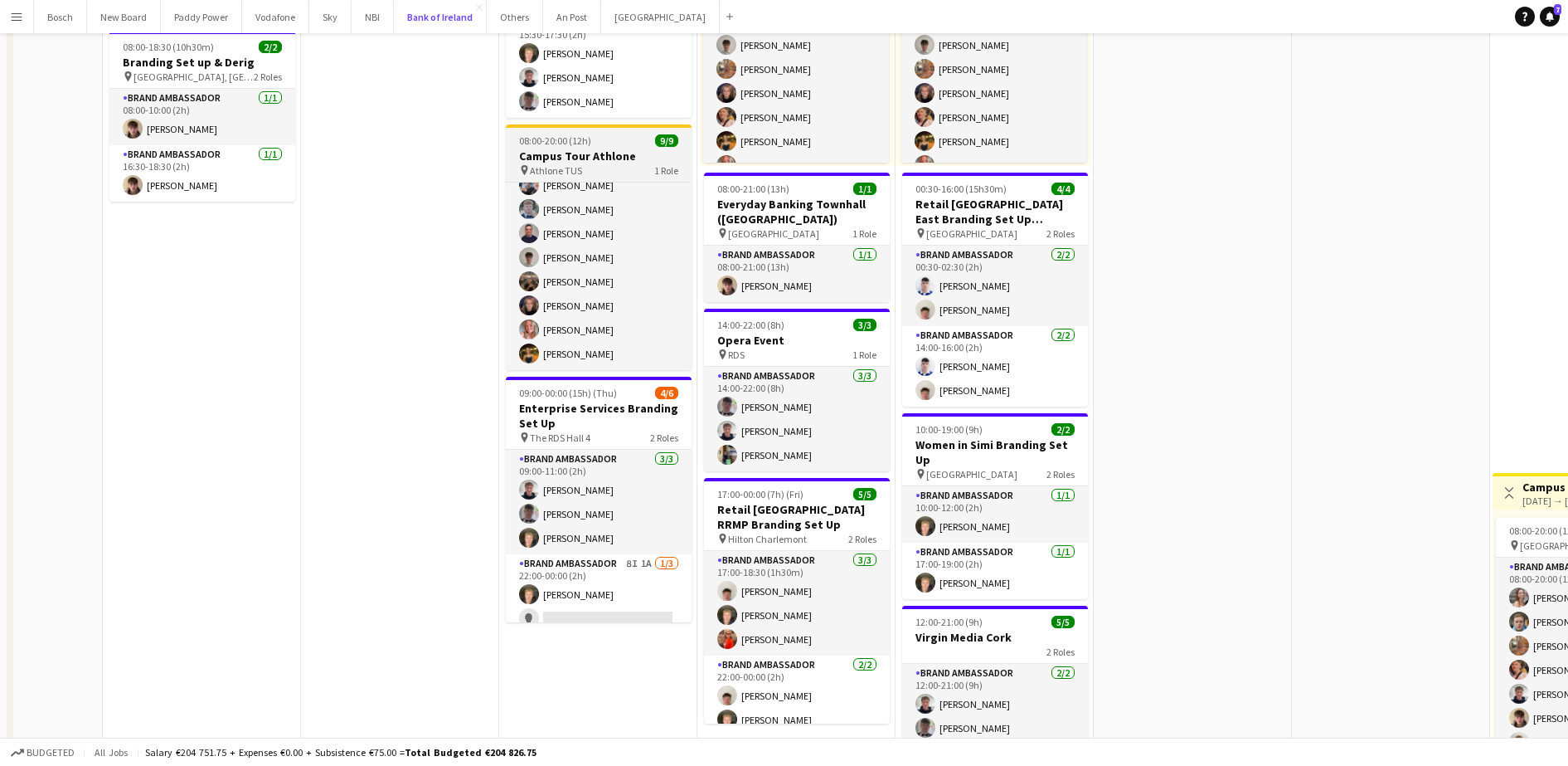
scroll to position [414, 0]
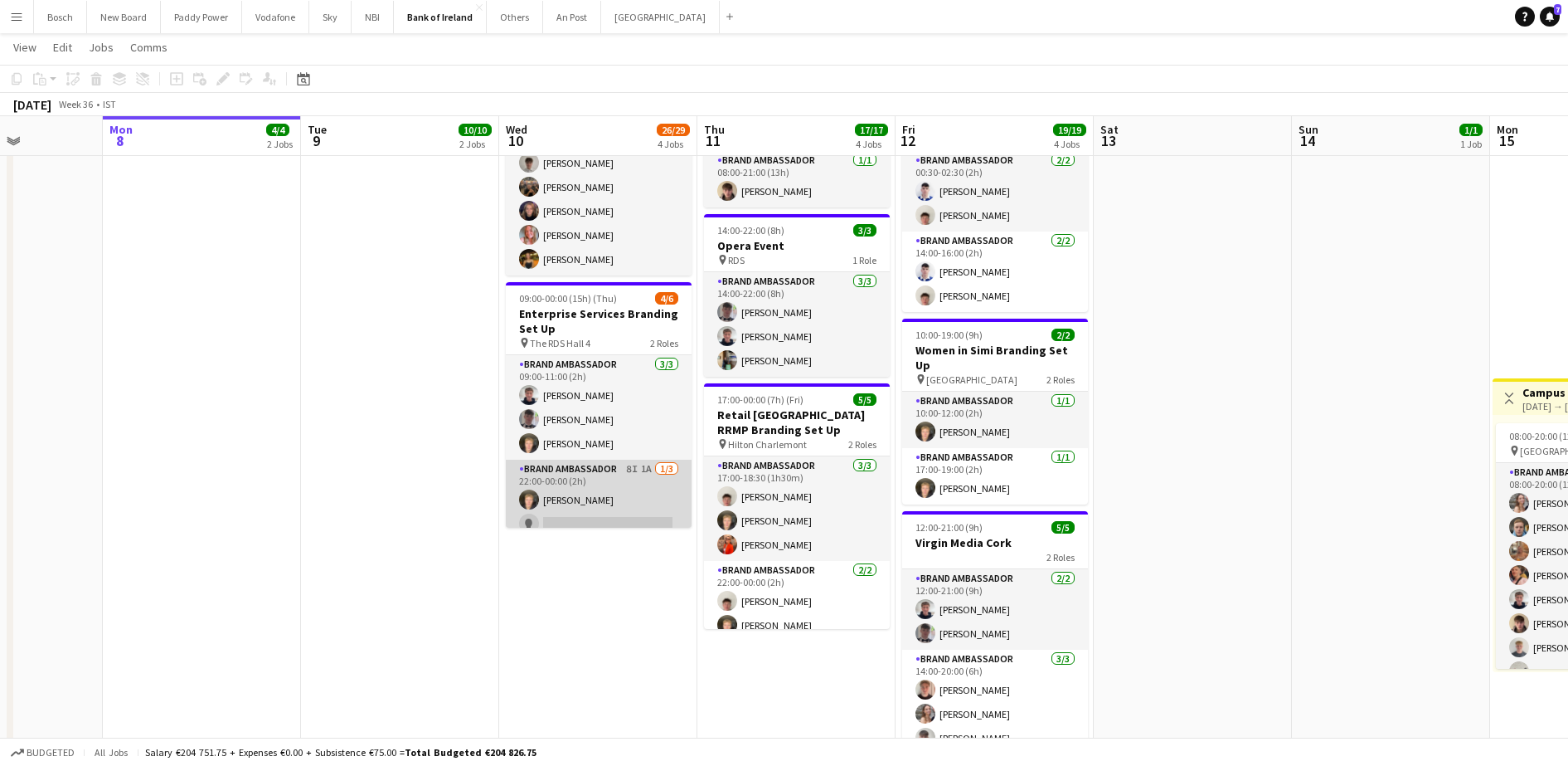
click at [589, 480] on app-card-role "Brand Ambassador 8I 1A [DATE] 22:00-00:00 (2h) [PERSON_NAME] single-neutral-act…" at bounding box center [598, 512] width 185 height 105
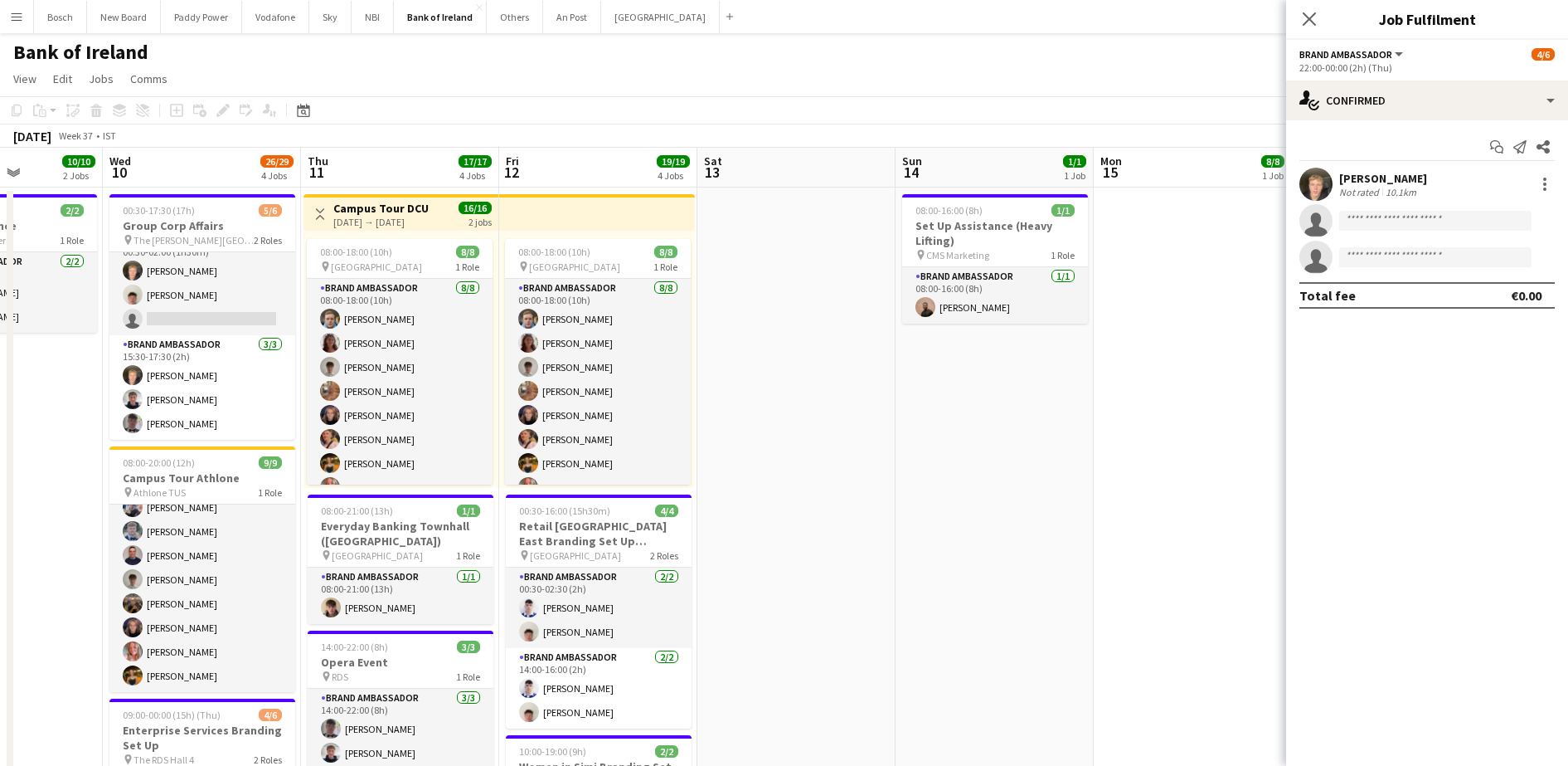
scroll to position [0, 537]
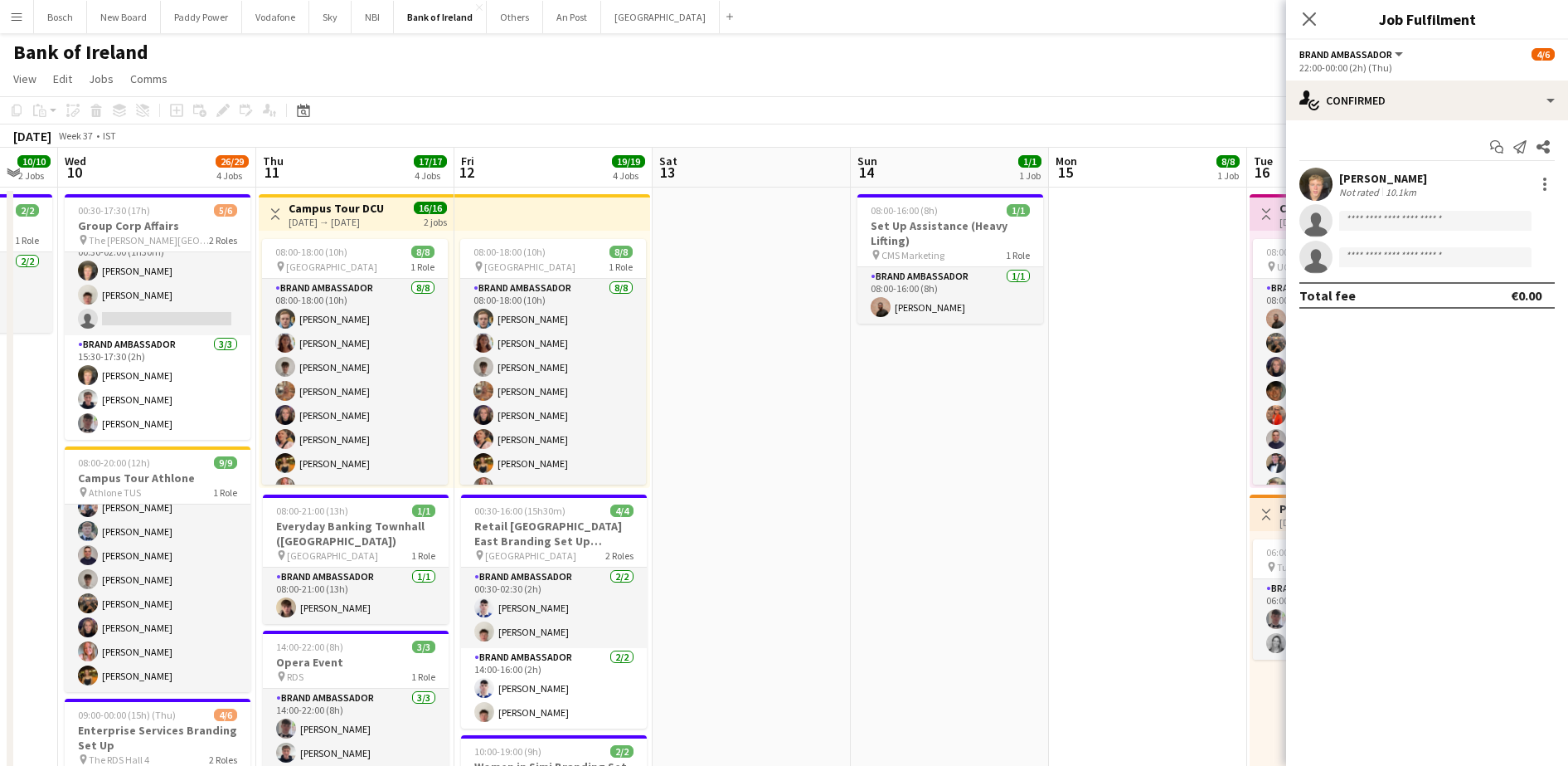
drag, startPoint x: 1193, startPoint y: 353, endPoint x: 553, endPoint y: 362, distance: 640.1
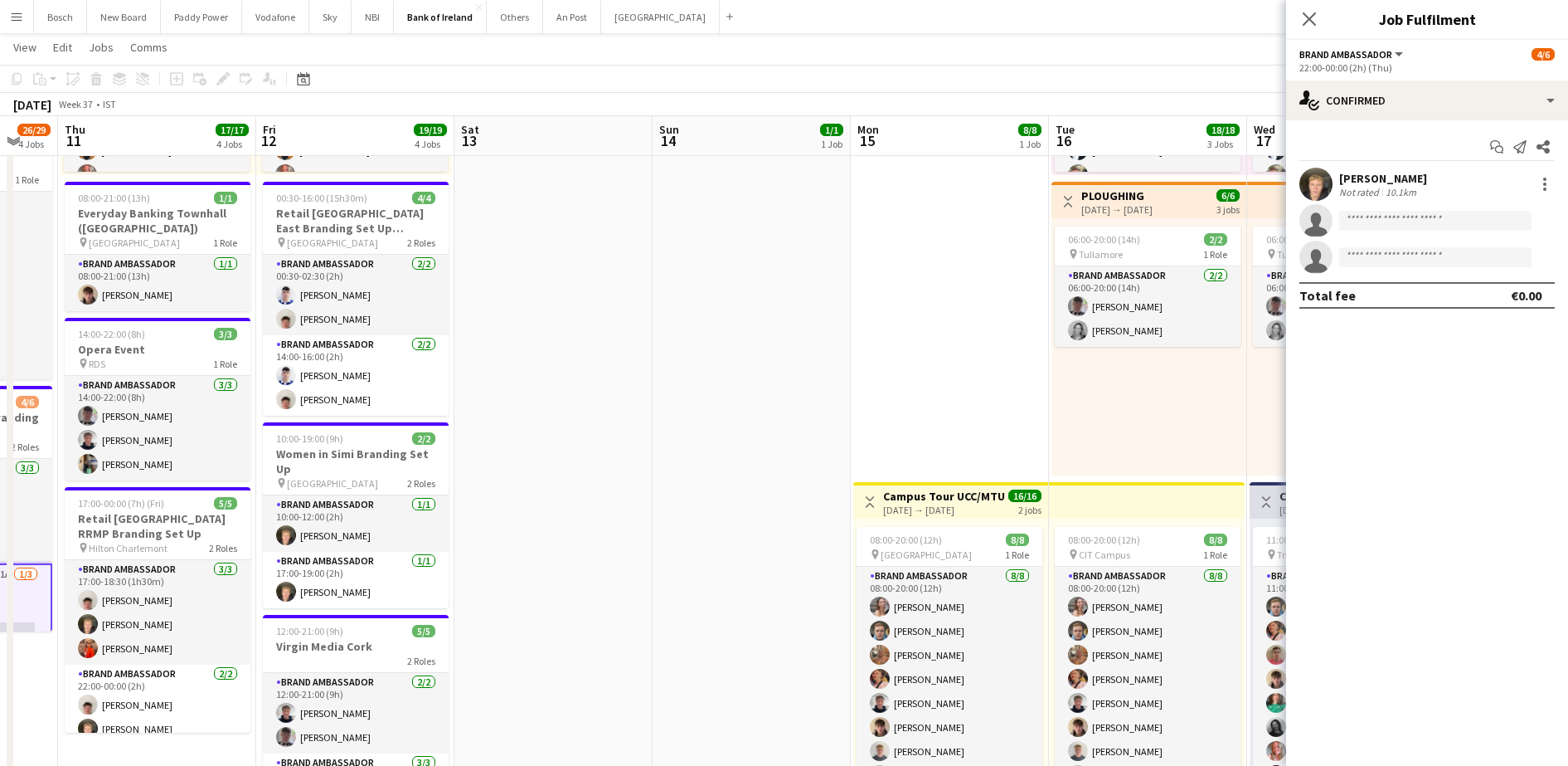
scroll to position [0, 337]
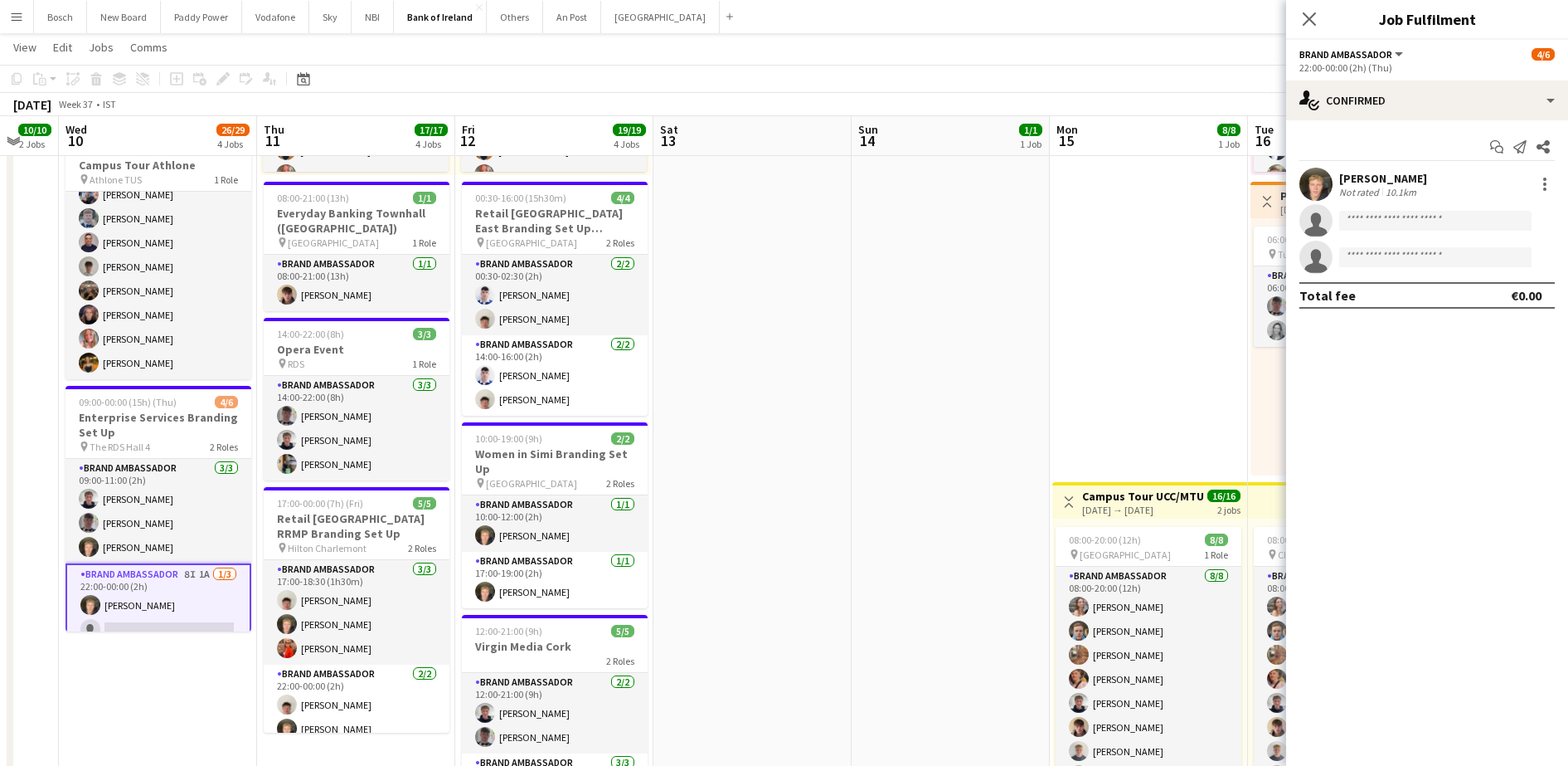
drag, startPoint x: 544, startPoint y: 435, endPoint x: 743, endPoint y: 435, distance: 199.0
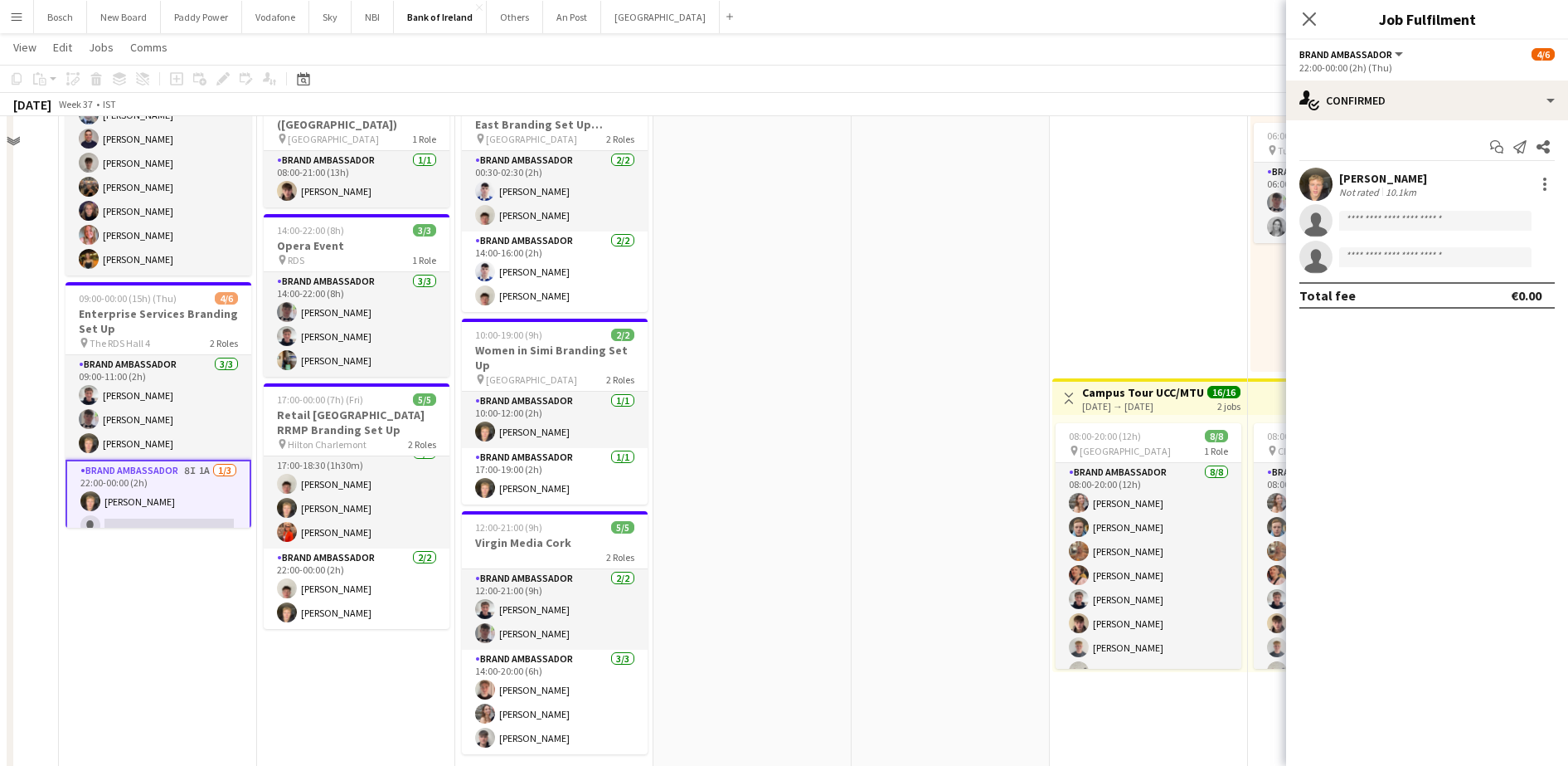
scroll to position [0, 0]
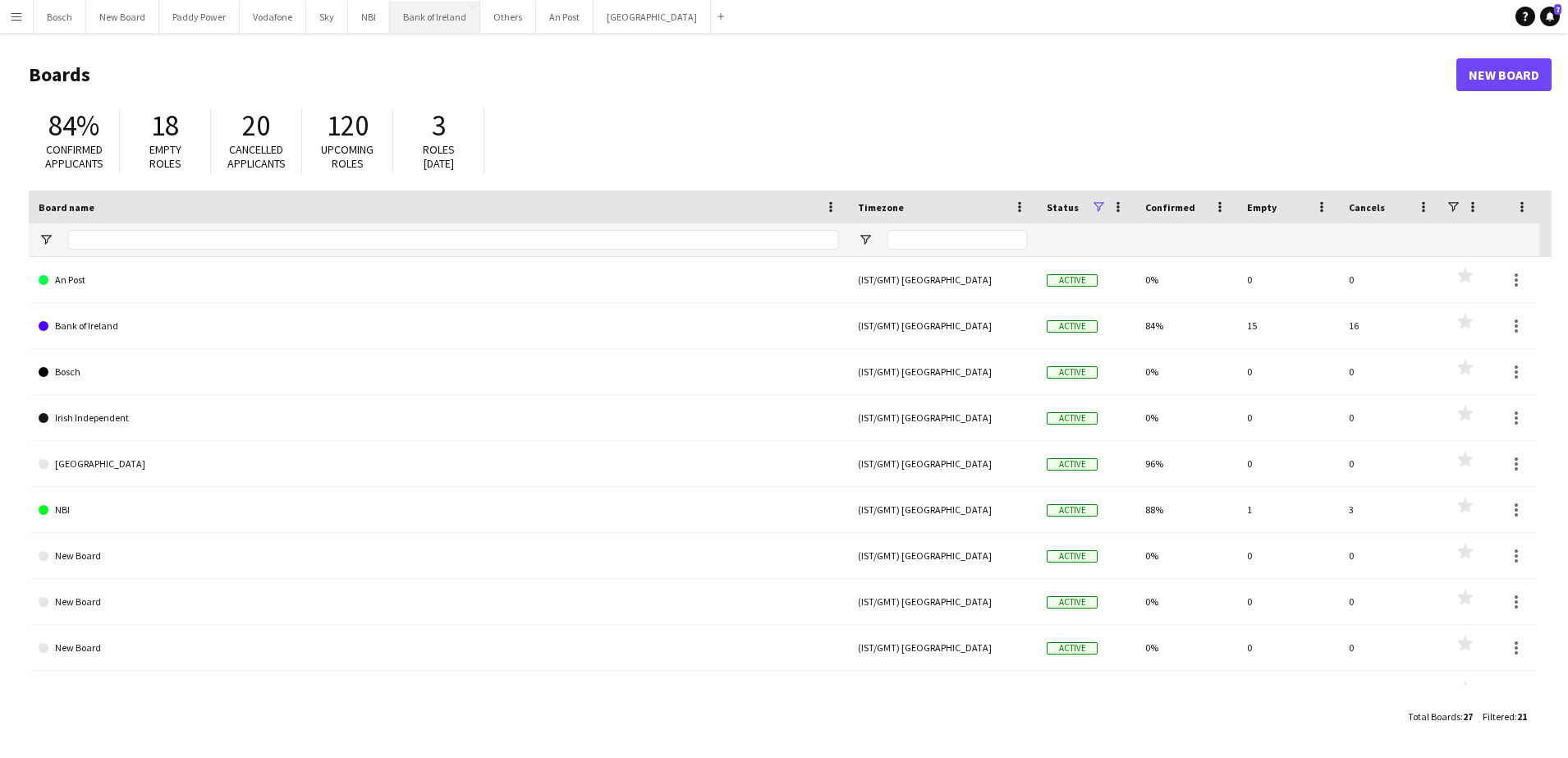
click at [429, 11] on button "Bank of Ireland Close" at bounding box center [435, 17] width 91 height 32
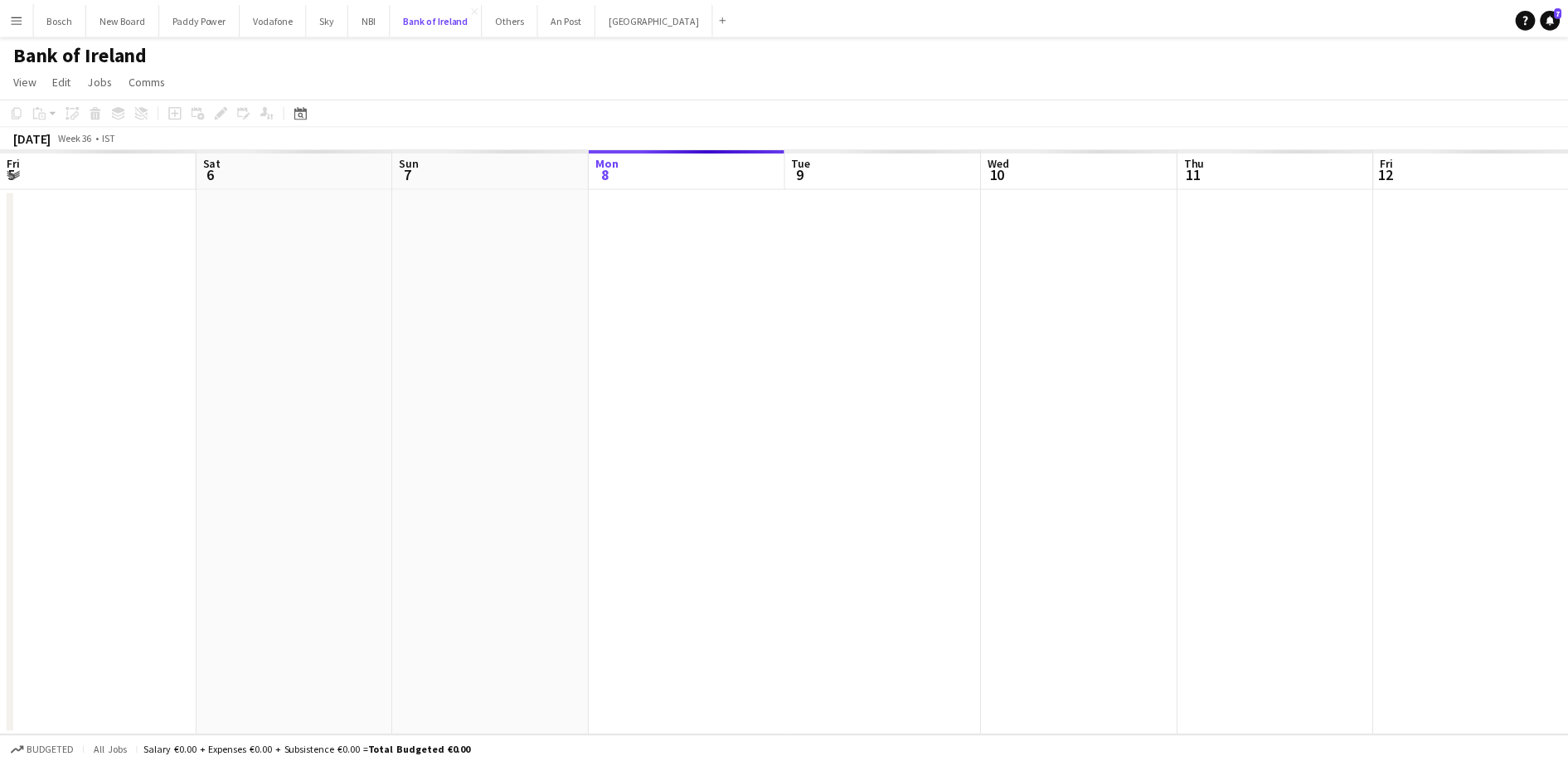
scroll to position [0, 397]
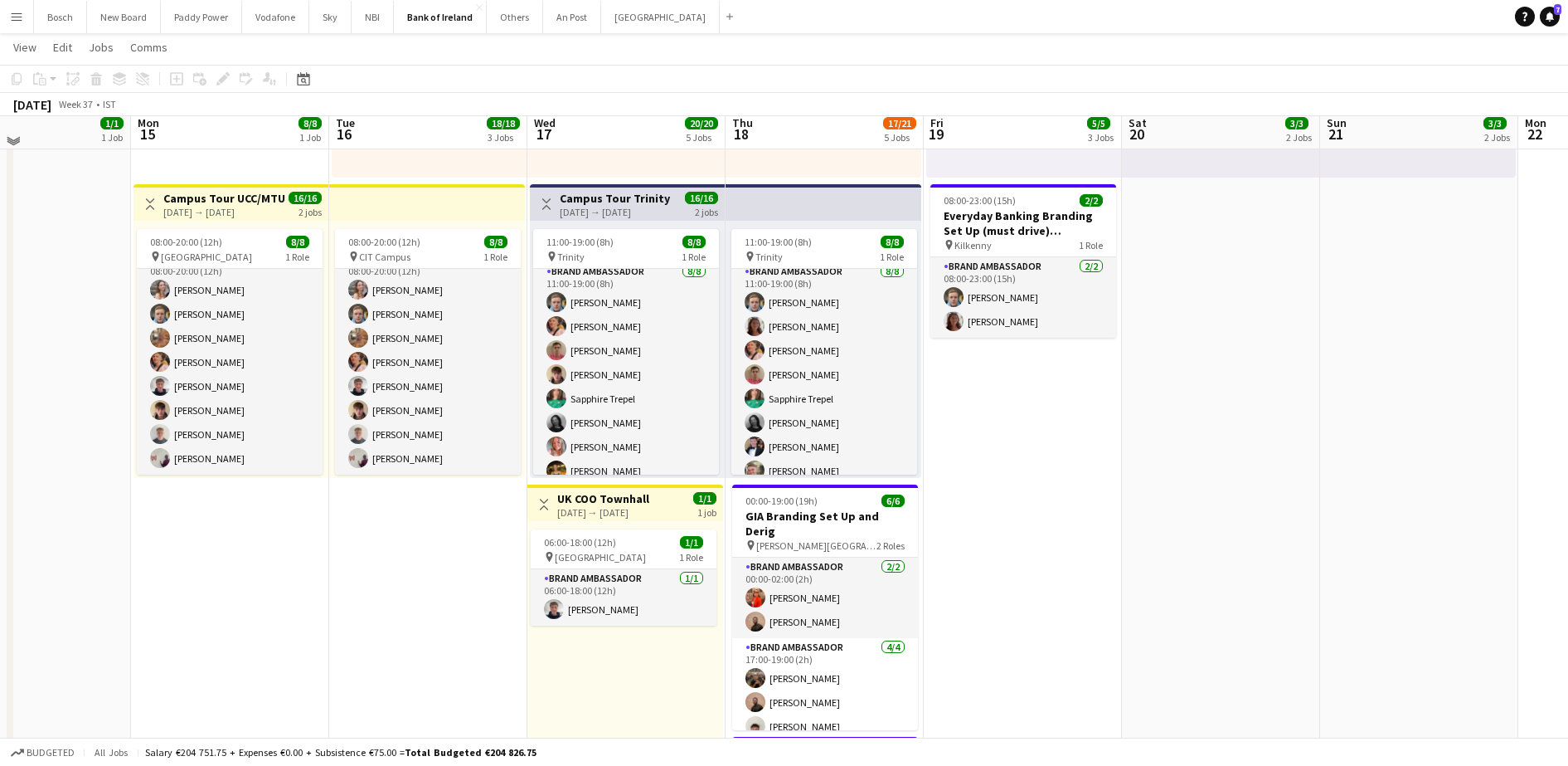
scroll to position [505, 0]
